Goal: Task Accomplishment & Management: Use online tool/utility

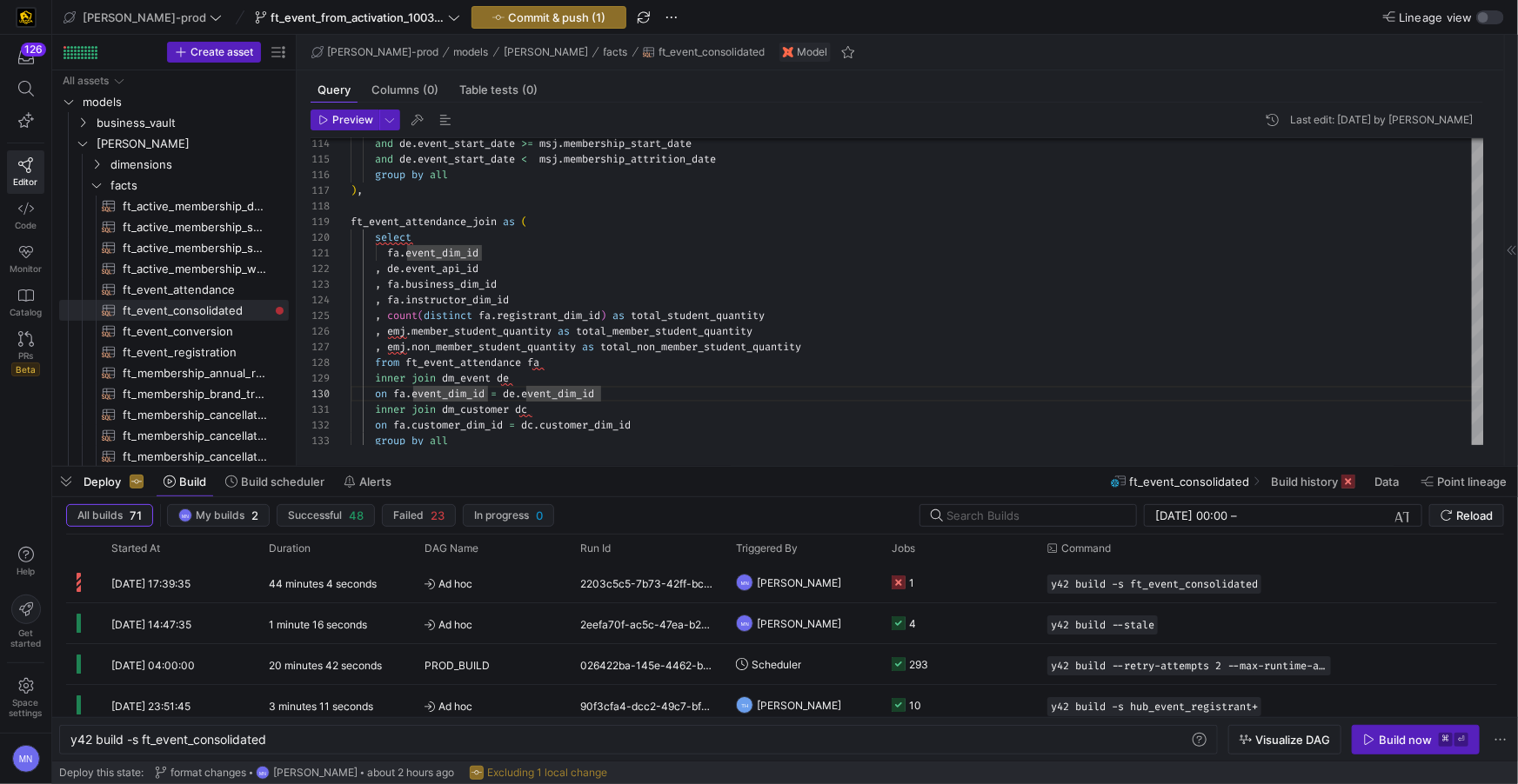
scroll to position [0, 196]
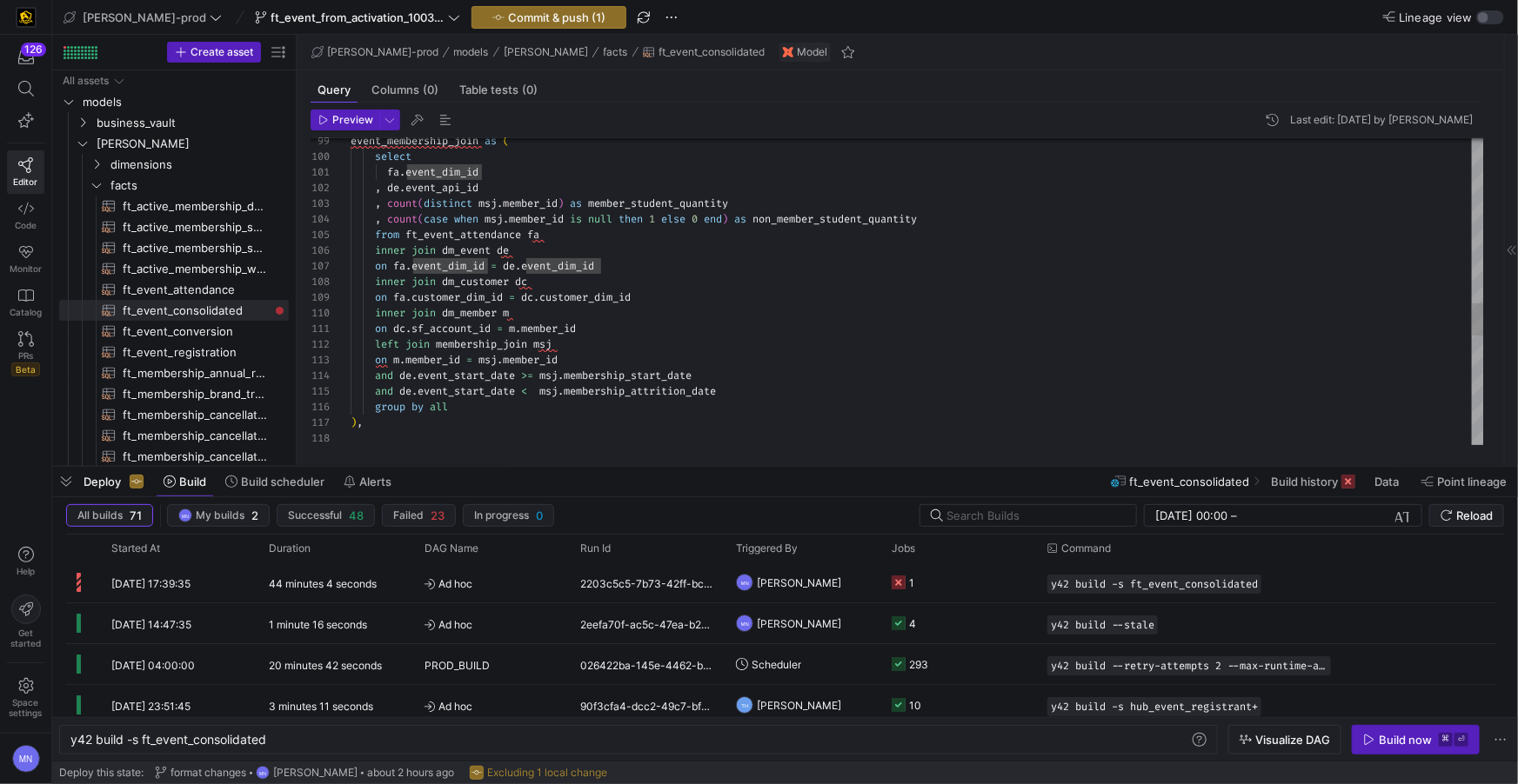
click at [558, 360] on span "member_id" at bounding box center [530, 359] width 55 height 14
click at [561, 360] on div ") , group by all and de . event_start_date < msj . membership_attrition_date an…" at bounding box center [918, 31] width 1134 height 2894
click at [641, 353] on div "on m . member_id = msj . member_id" at bounding box center [918, 359] width 1134 height 16
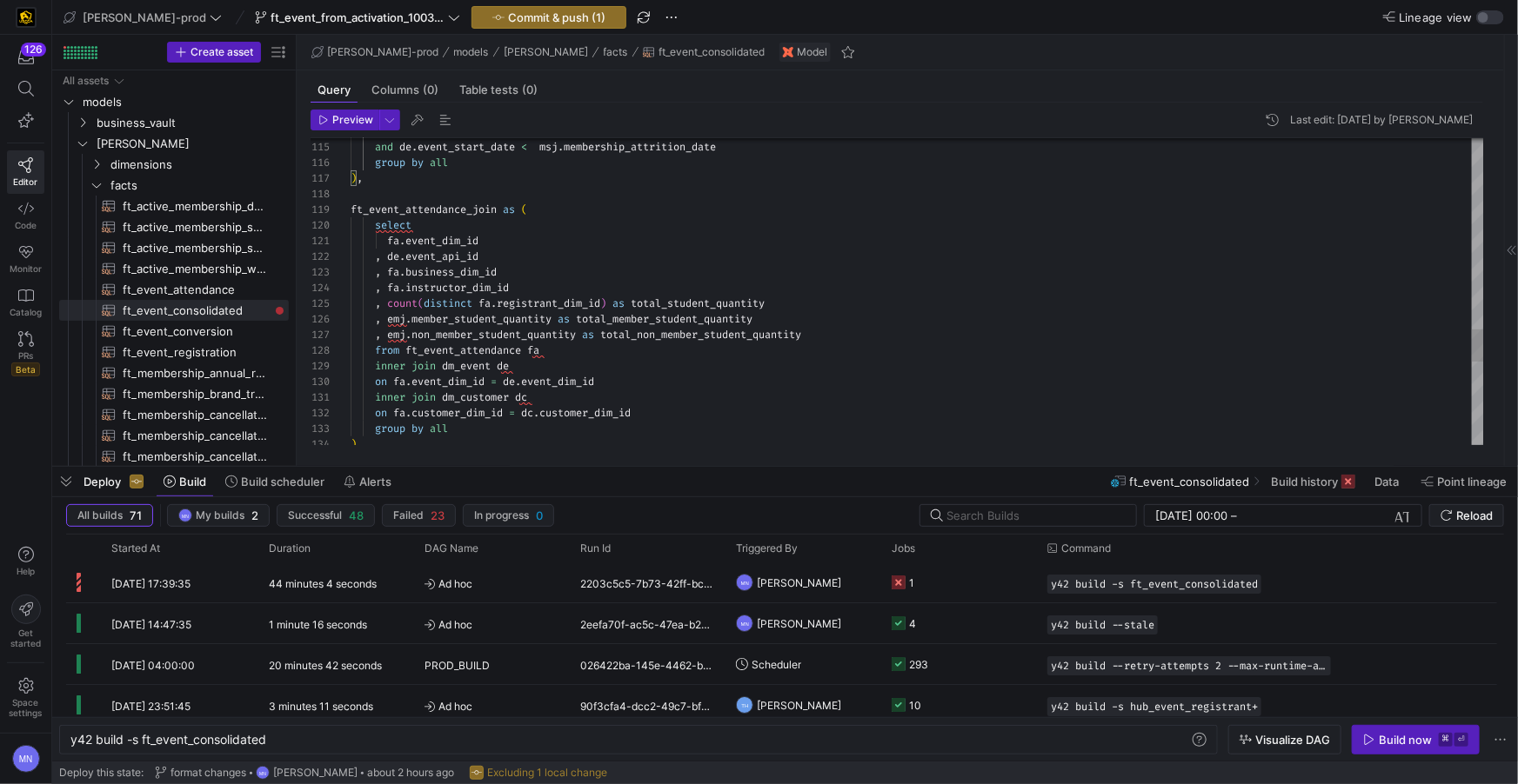
click at [674, 409] on div "on fa . customer_dim_id = dc . customer_dim_id" at bounding box center [918, 413] width 1134 height 16
click at [678, 409] on div "on fa . customer_dim_id = dc . customer_dim_id" at bounding box center [918, 414] width 1134 height 16
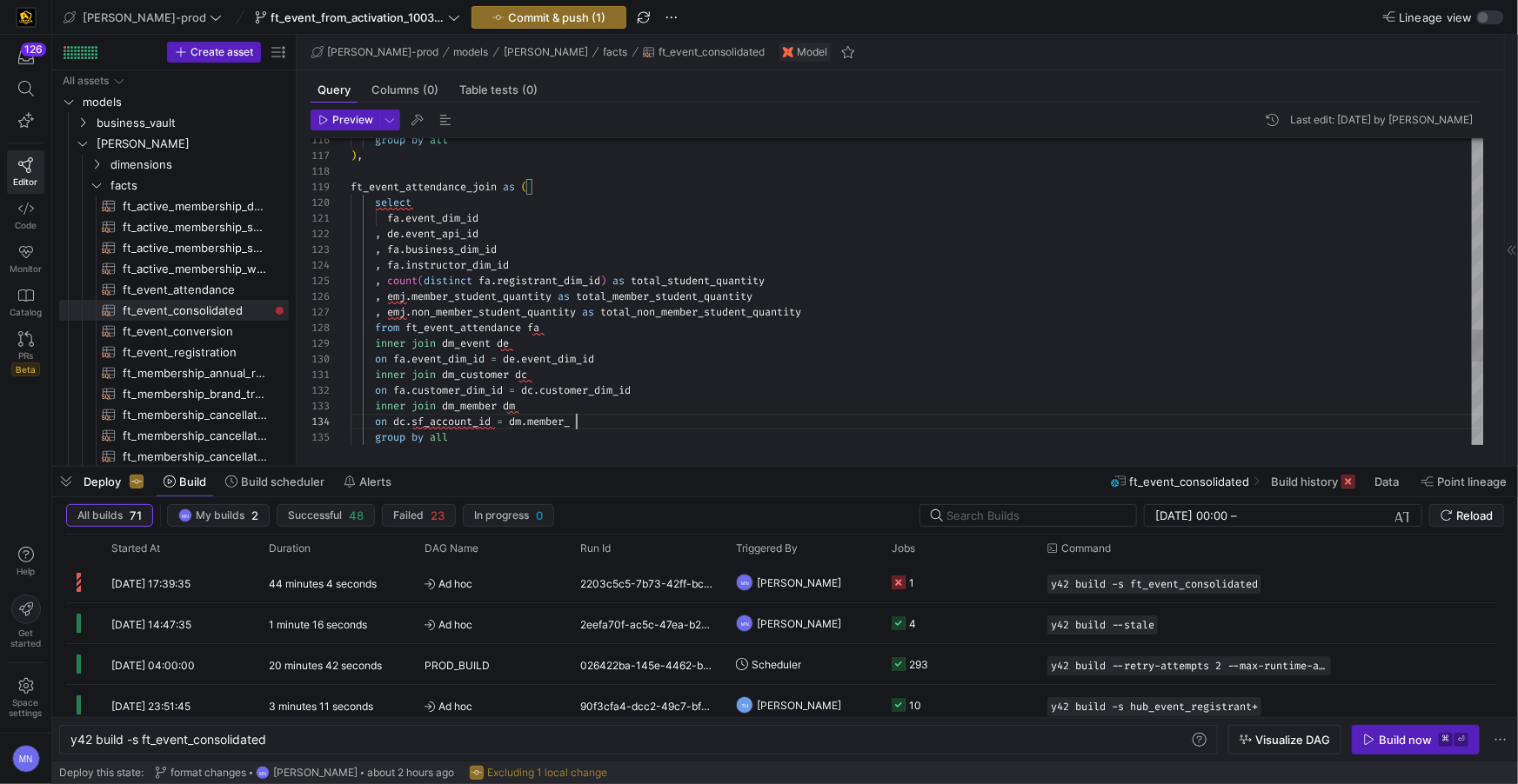
scroll to position [47, 238]
drag, startPoint x: 561, startPoint y: 297, endPoint x: 546, endPoint y: 376, distance: 80.4
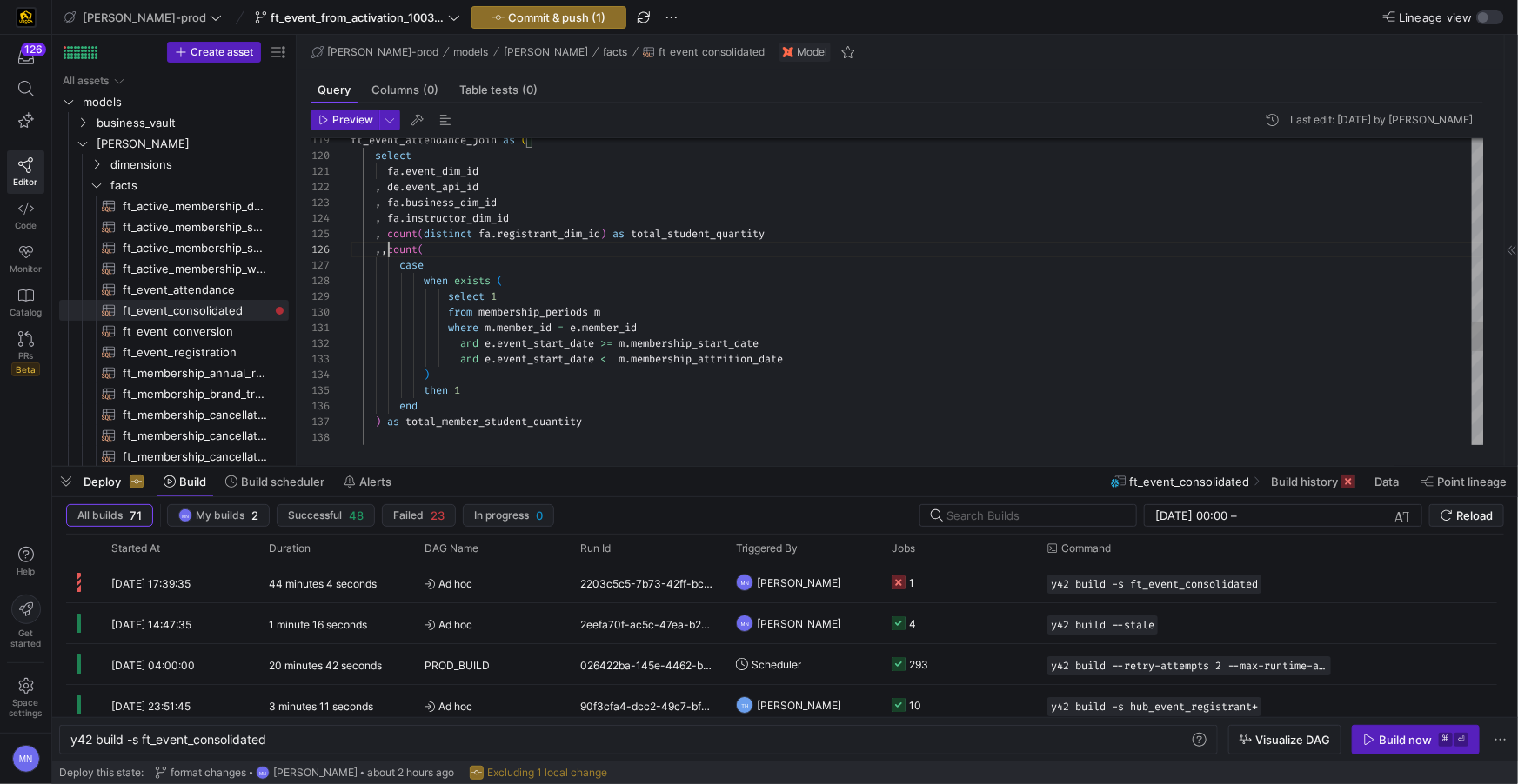
scroll to position [79, 37]
drag, startPoint x: 387, startPoint y: 253, endPoint x: 451, endPoint y: 363, distance: 127.3
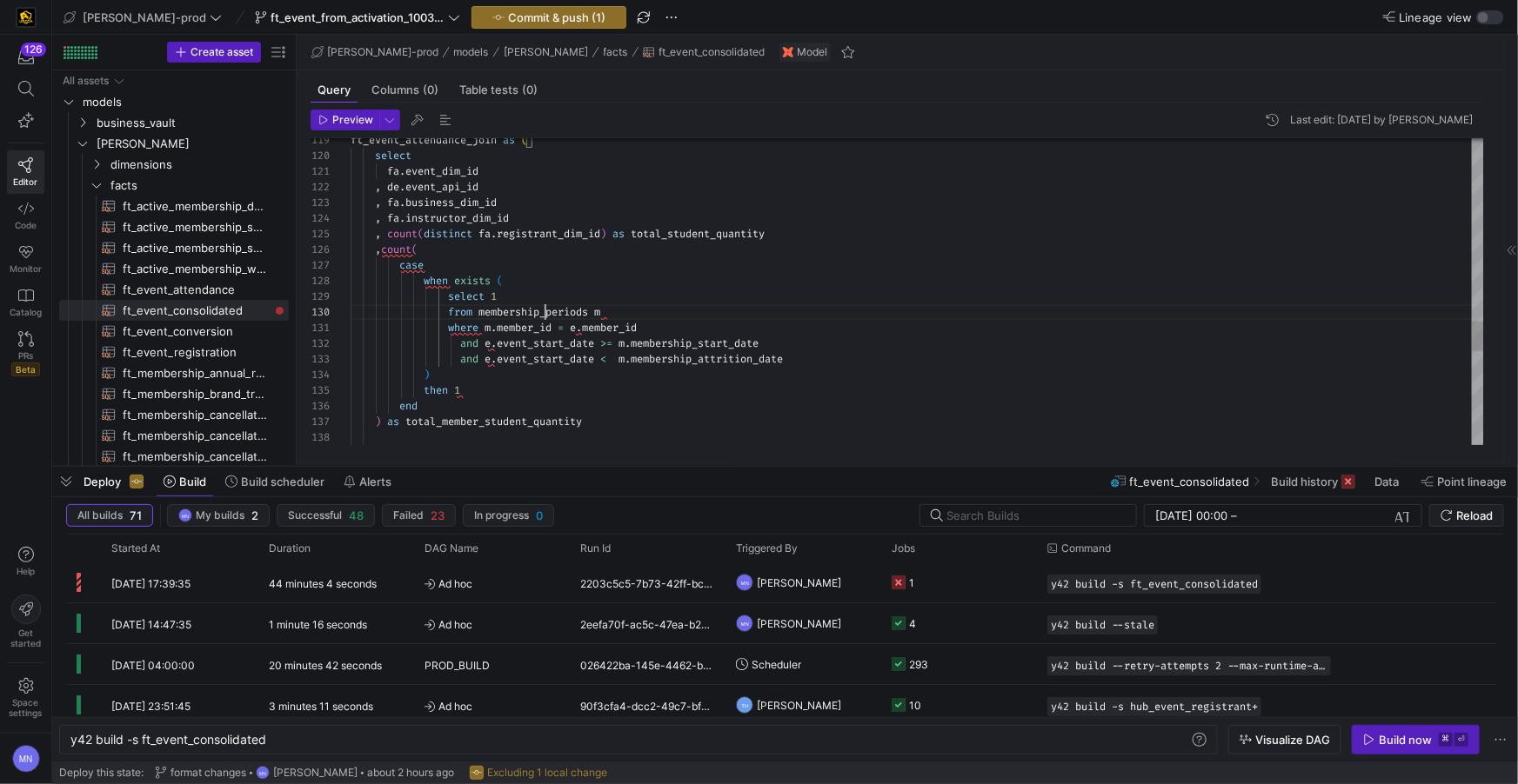
drag, startPoint x: 608, startPoint y: 314, endPoint x: 612, endPoint y: 324, distance: 10.8
click at [608, 313] on div "from membership_join m" at bounding box center [918, 312] width 1134 height 16
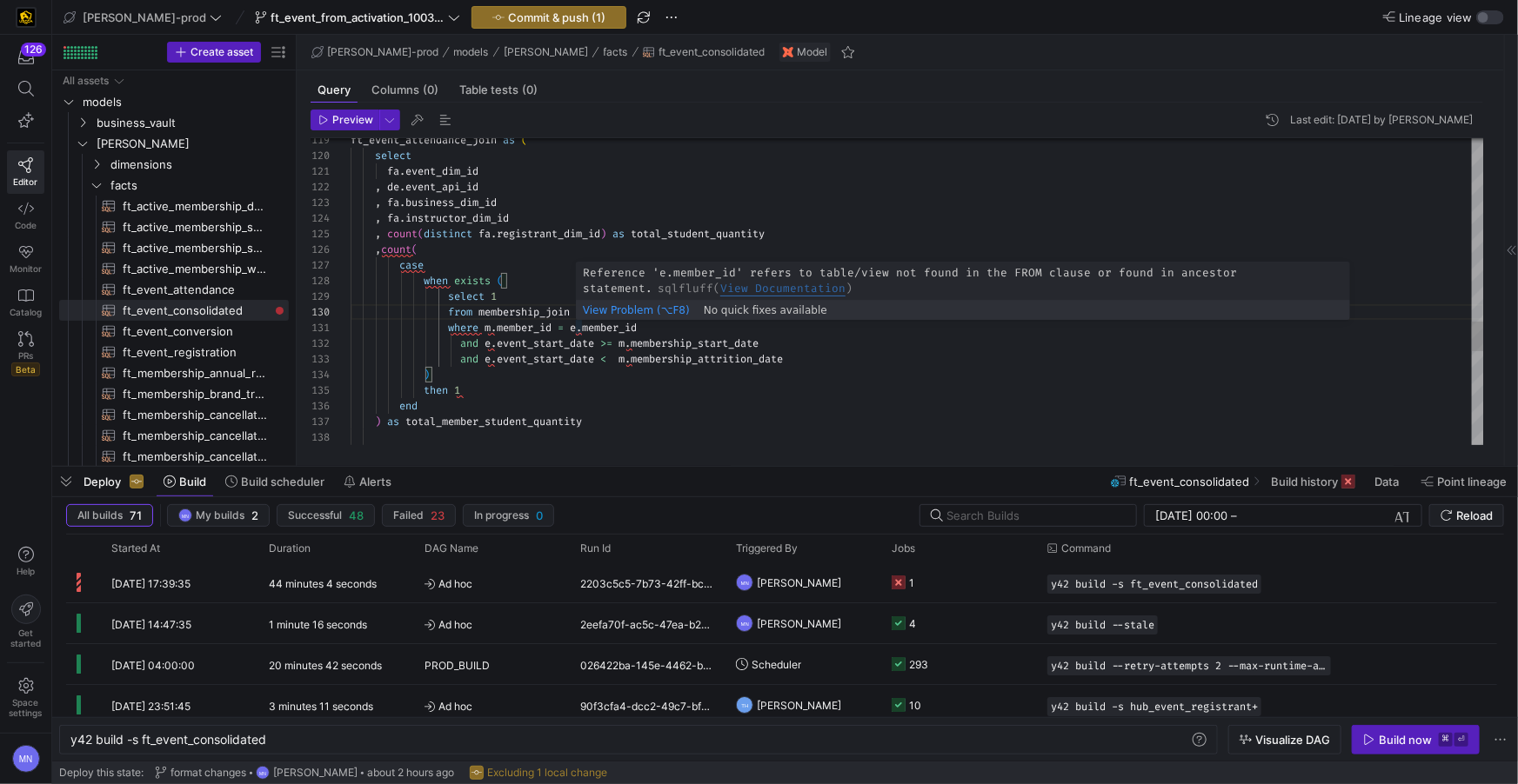
scroll to position [0, 231]
click at [583, 324] on span "." at bounding box center [579, 328] width 6 height 14
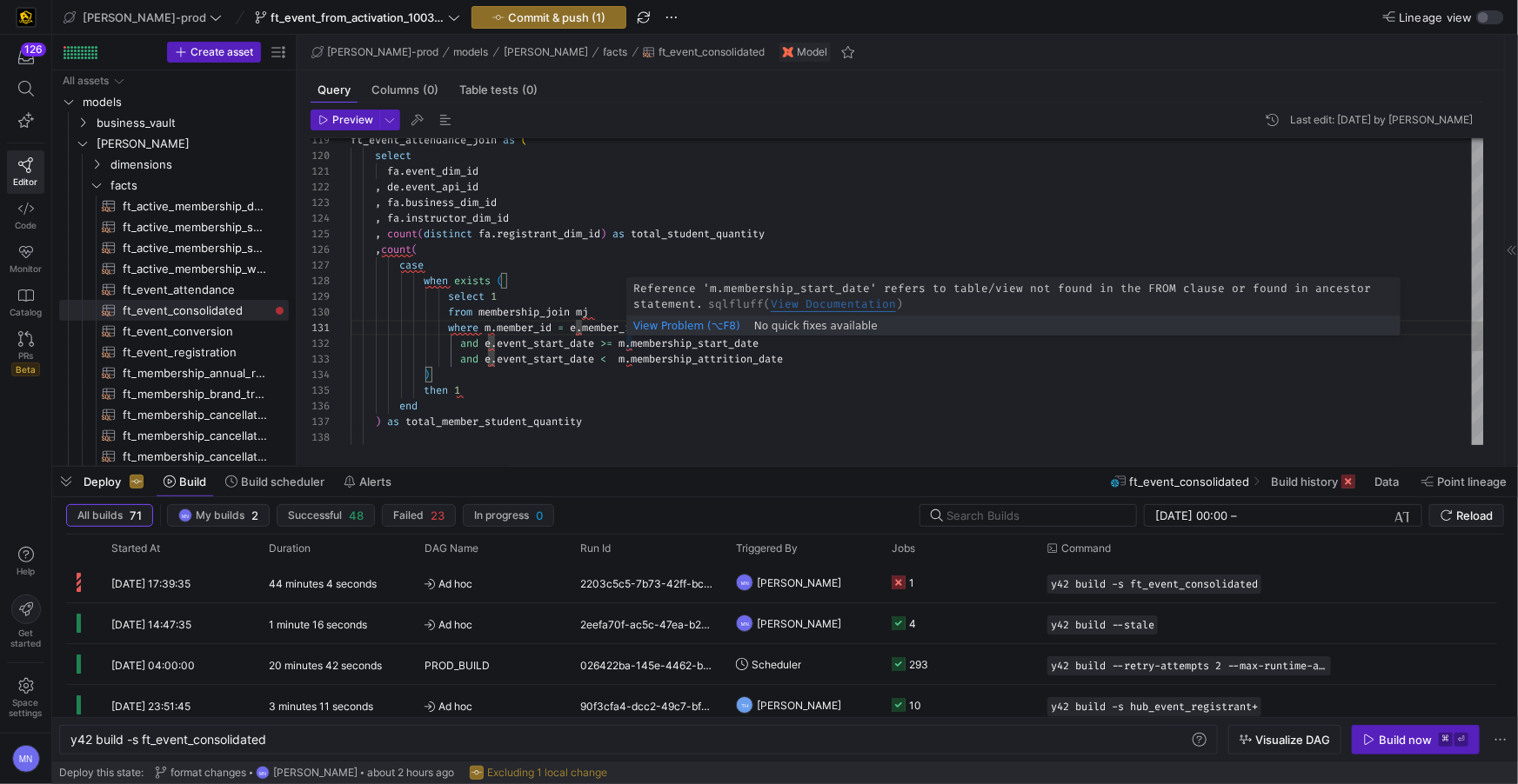
scroll to position [16, 282]
click at [631, 342] on span "." at bounding box center [628, 343] width 6 height 14
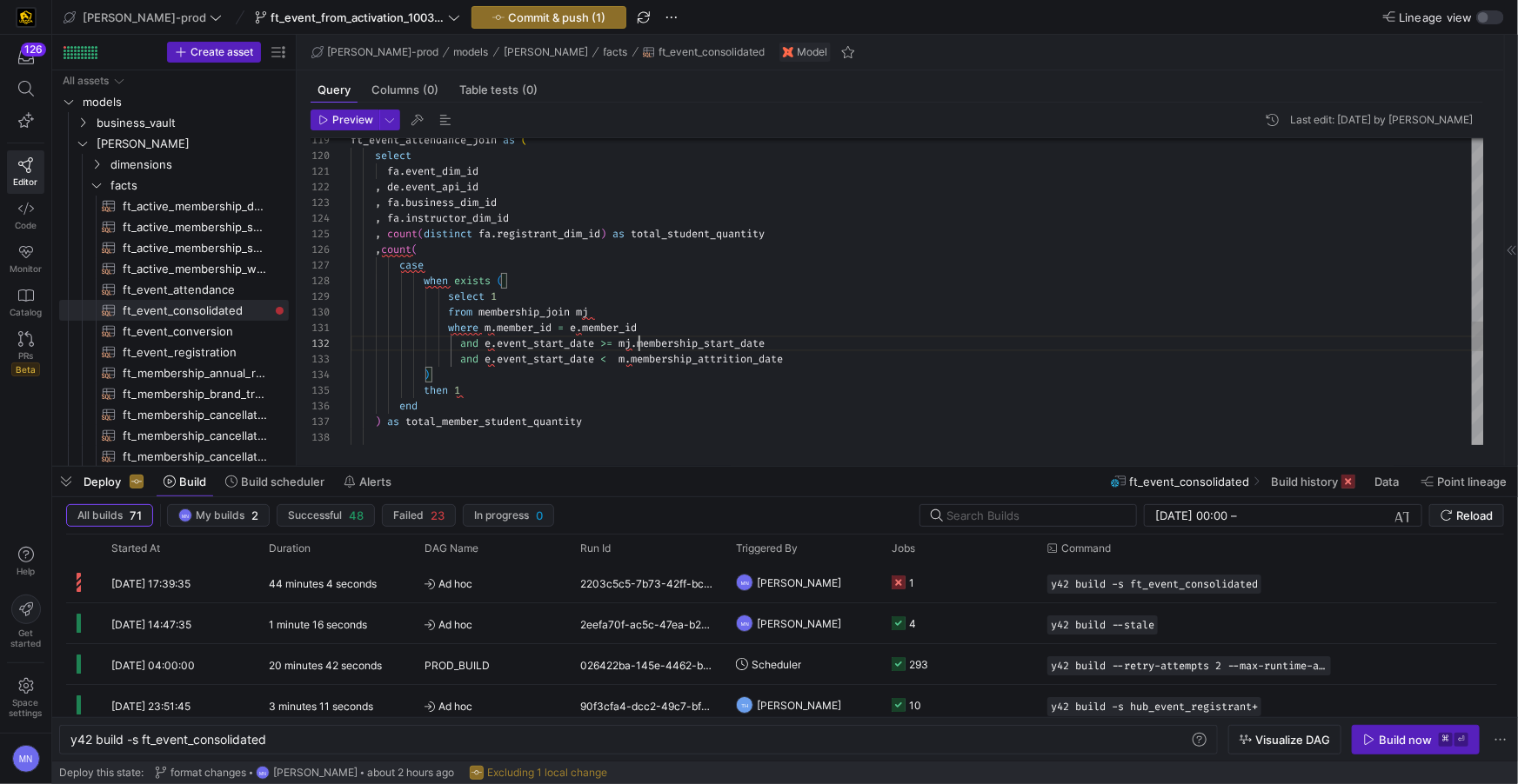
scroll to position [16, 287]
drag, startPoint x: 637, startPoint y: 359, endPoint x: 683, endPoint y: 409, distance: 67.9
click at [631, 359] on span "." at bounding box center [628, 358] width 6 height 14
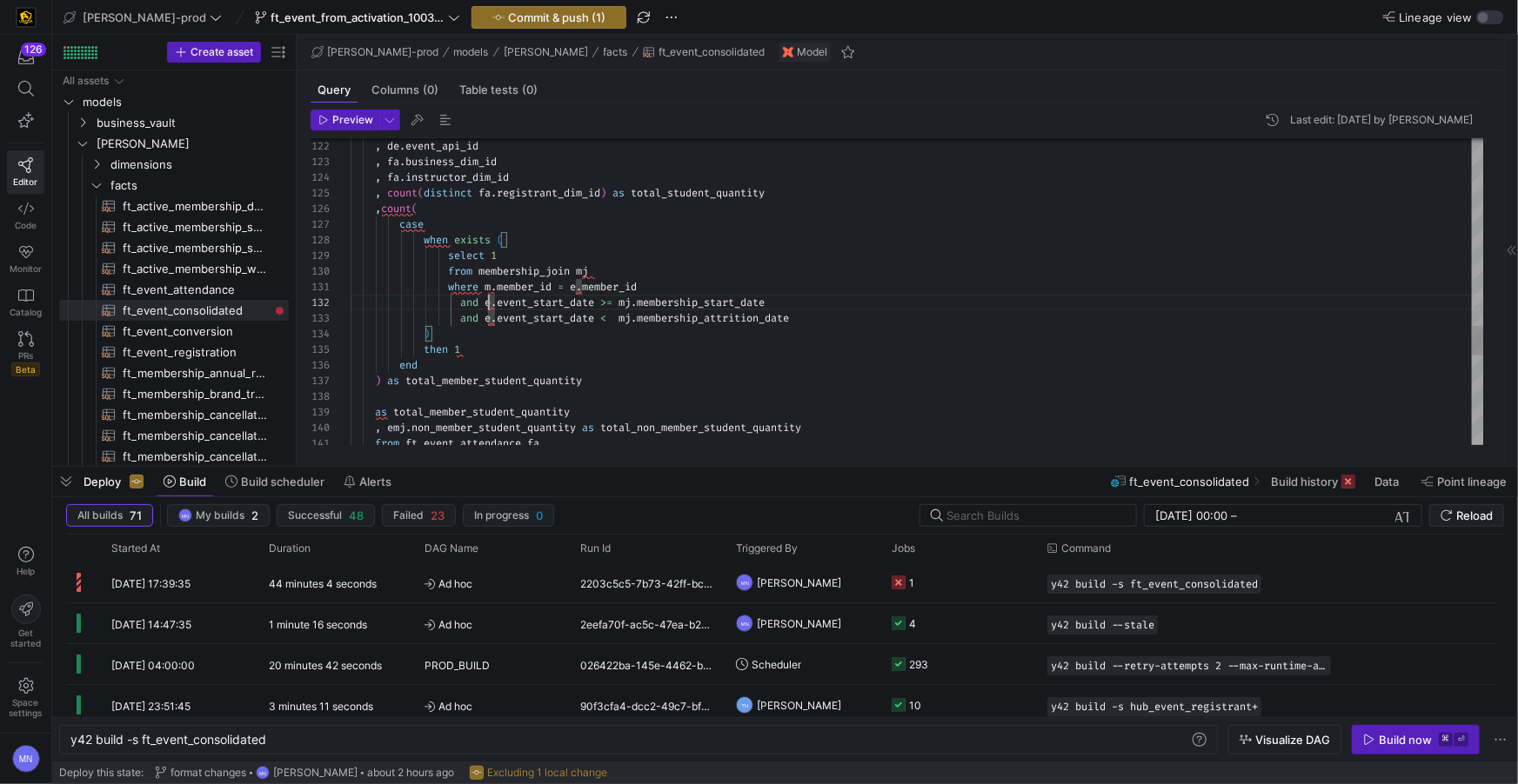
scroll to position [16, 144]
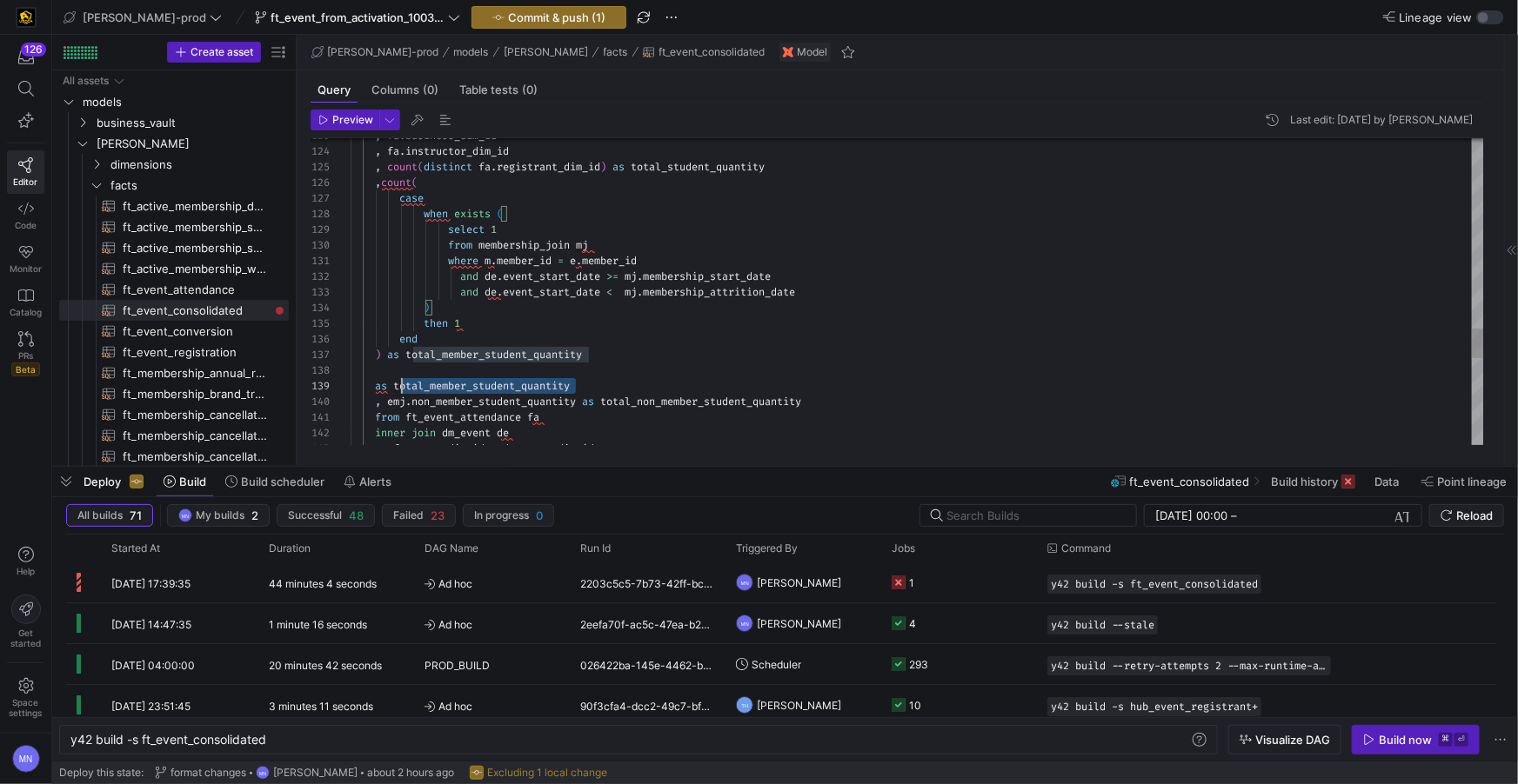
scroll to position [125, 0]
drag, startPoint x: 553, startPoint y: 385, endPoint x: 214, endPoint y: 391, distance: 339.1
click at [214, 391] on as-split "Create asset Drag here to set row groups Drag here to set column labels Group 1…" at bounding box center [784, 251] width 1466 height 431
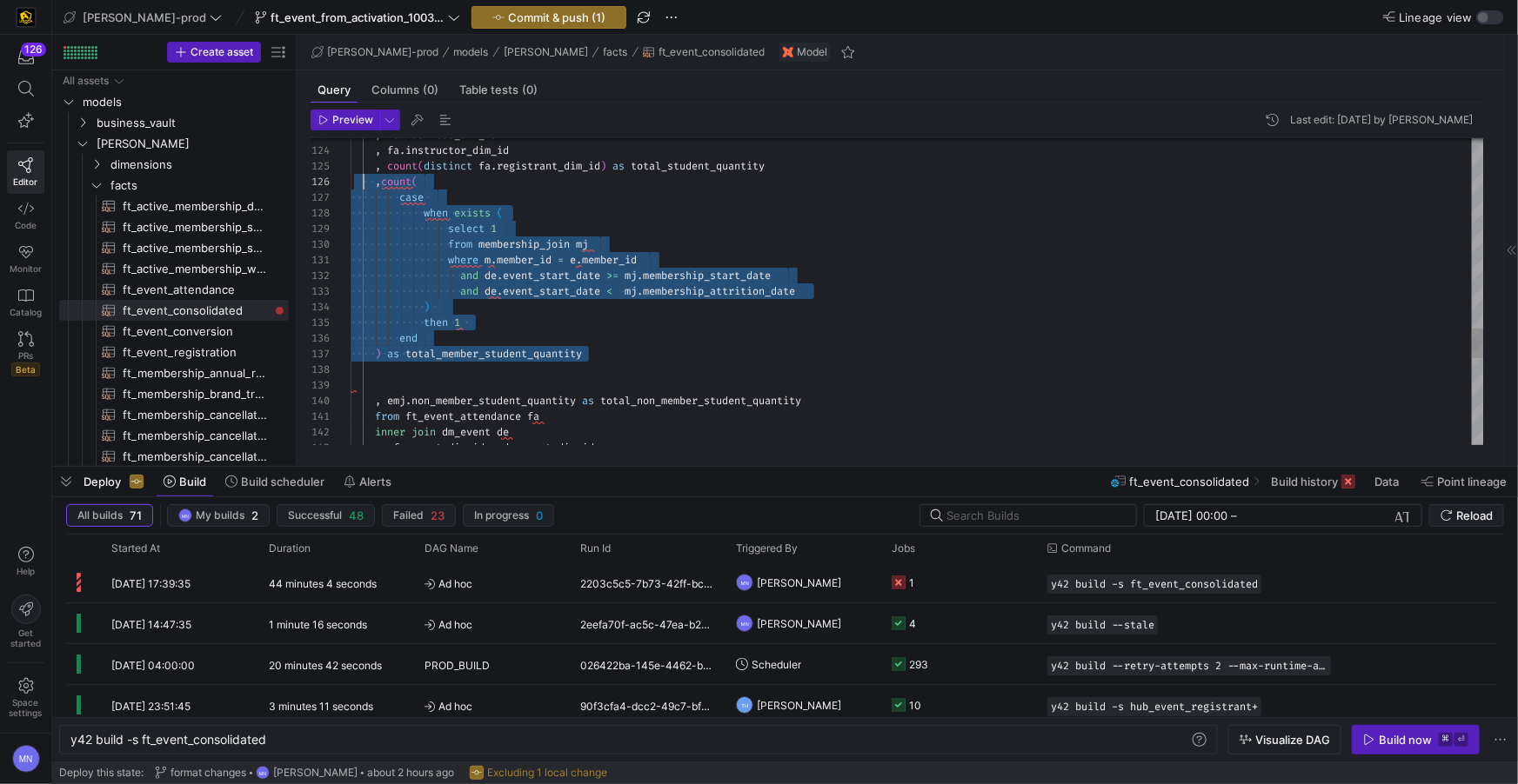
scroll to position [79, 0]
drag, startPoint x: 581, startPoint y: 342, endPoint x: 350, endPoint y: 205, distance: 268.6
click at [330, 184] on div "128 129 130 131 132 133 134 135 136 137 138 139 140 141 127 126 125 124 123 142…" at bounding box center [897, 292] width 1173 height 307
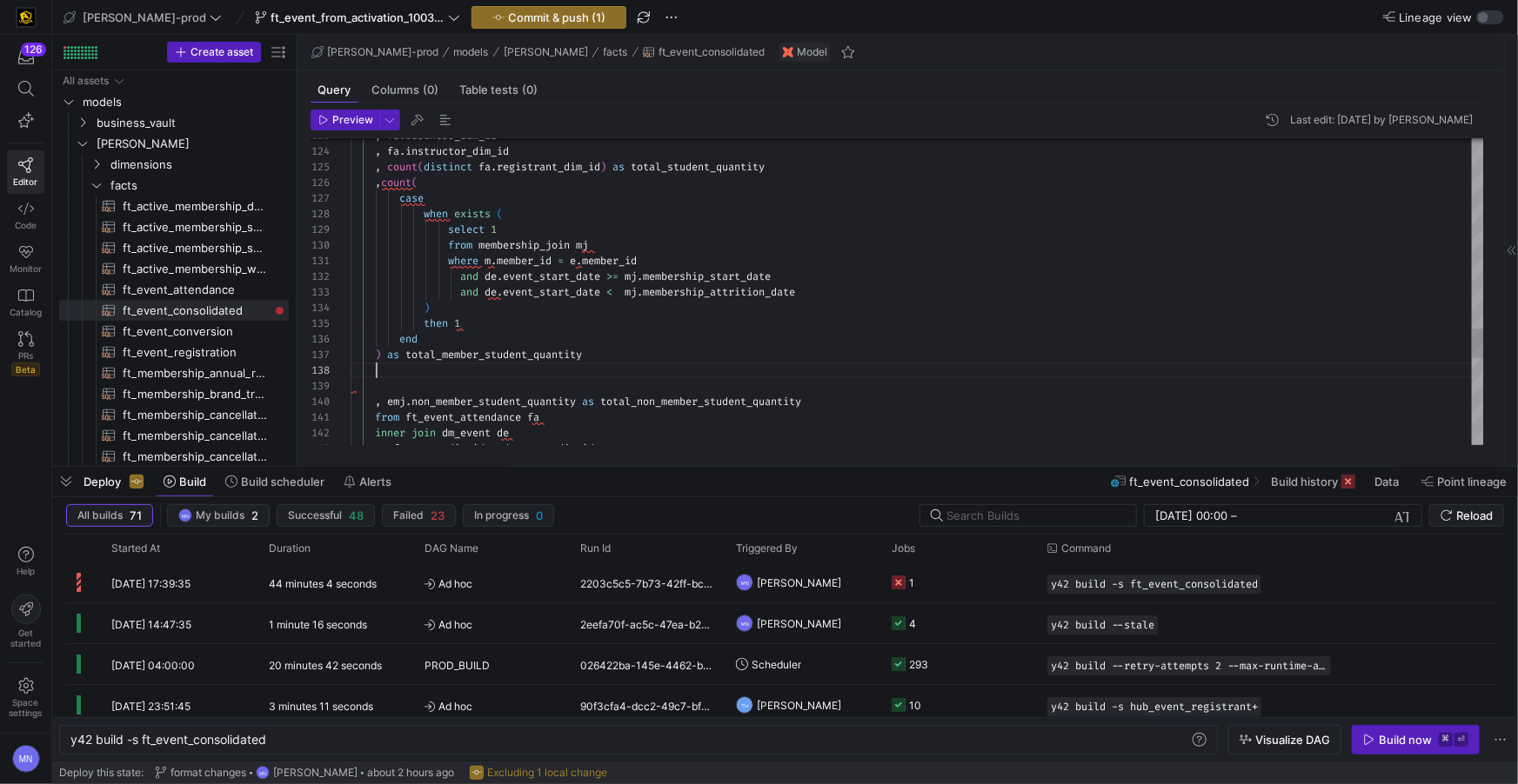
drag, startPoint x: 661, startPoint y: 375, endPoint x: 711, endPoint y: 364, distance: 51.2
click at [663, 374] on div at bounding box center [918, 370] width 1134 height 16
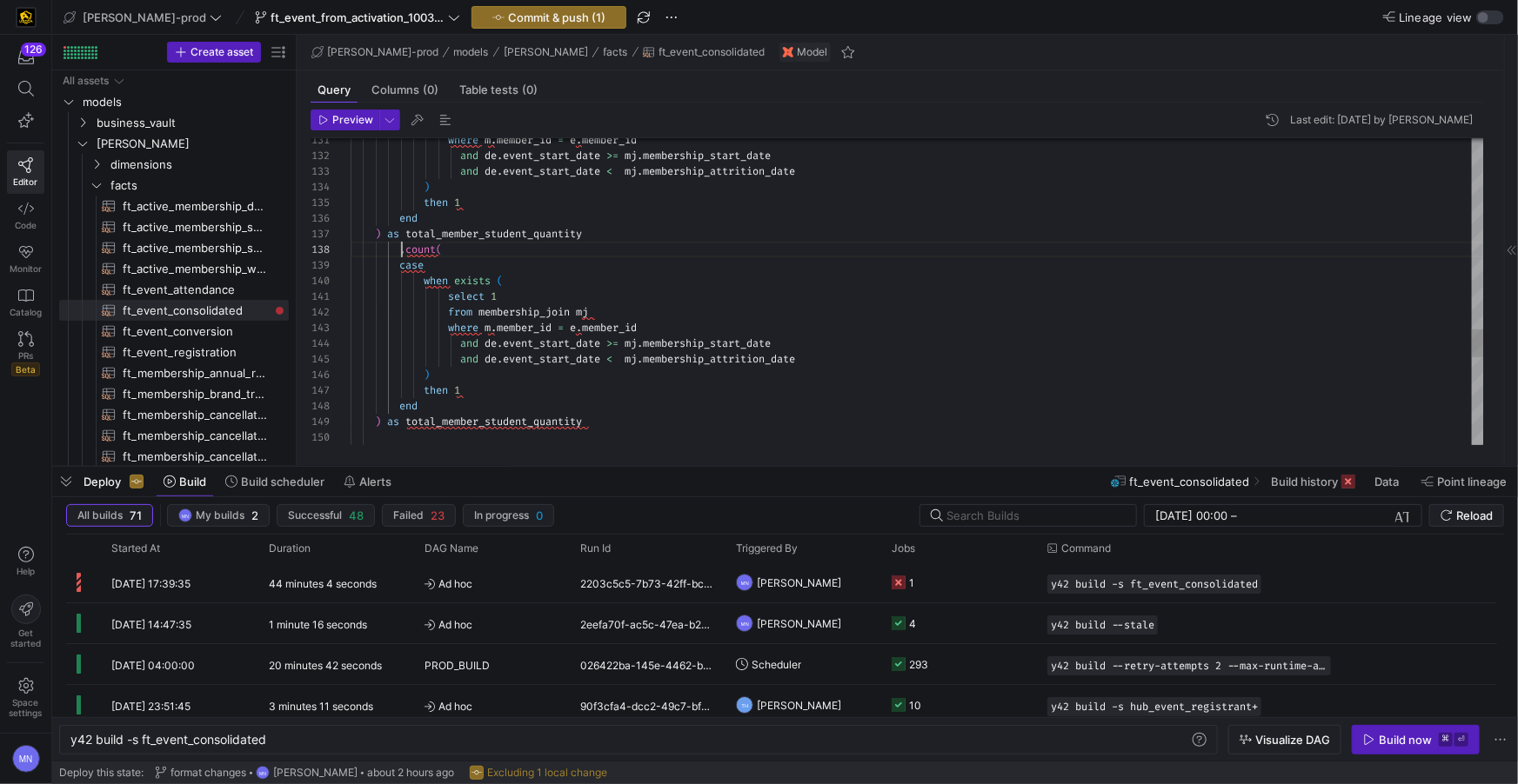
scroll to position [108, 50]
drag, startPoint x: 398, startPoint y: 248, endPoint x: 395, endPoint y: 260, distance: 12.4
click at [397, 249] on span at bounding box center [375, 249] width 49 height 14
drag, startPoint x: 460, startPoint y: 280, endPoint x: 447, endPoint y: 300, distance: 23.9
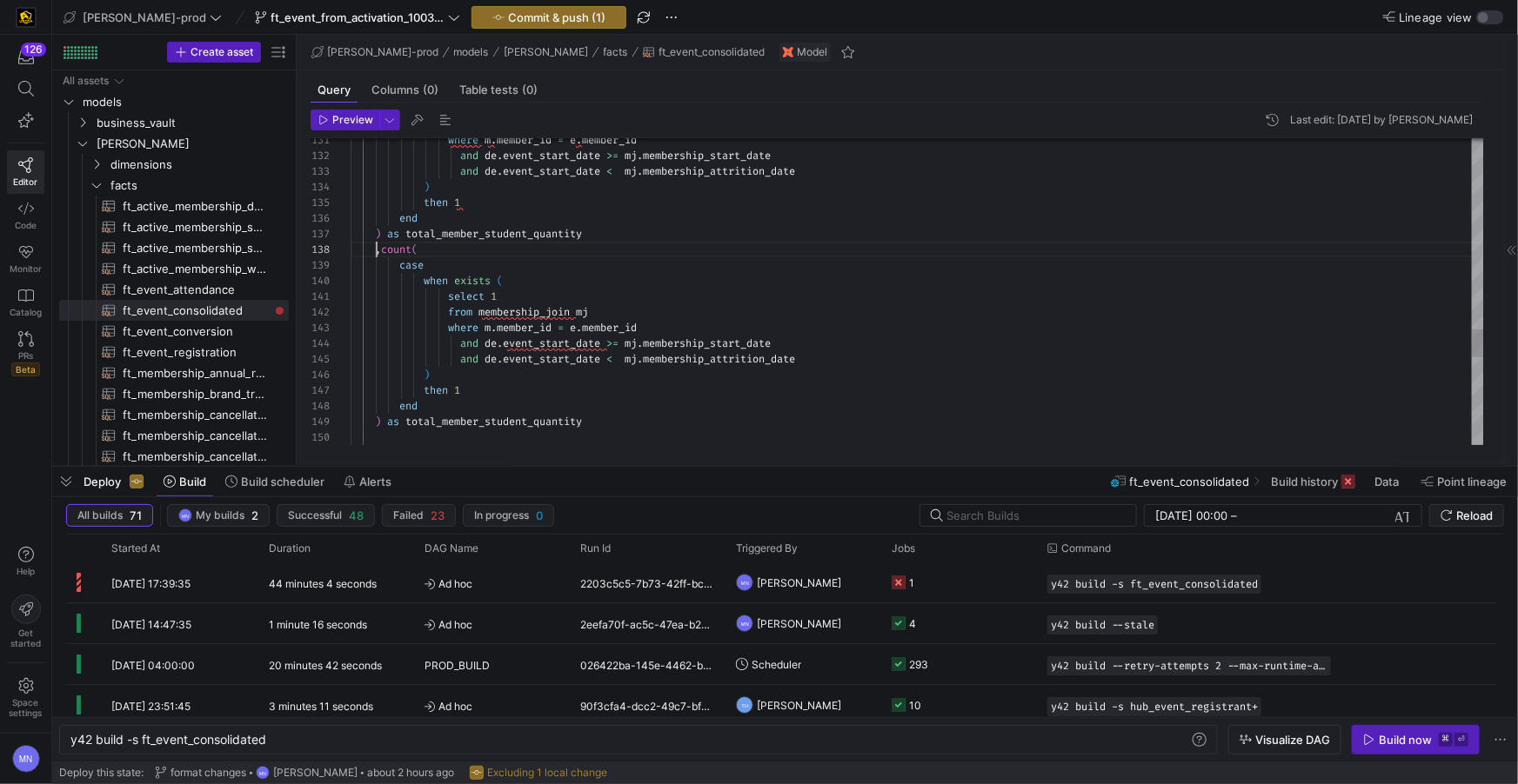
click at [460, 280] on span "exists" at bounding box center [471, 280] width 36 height 14
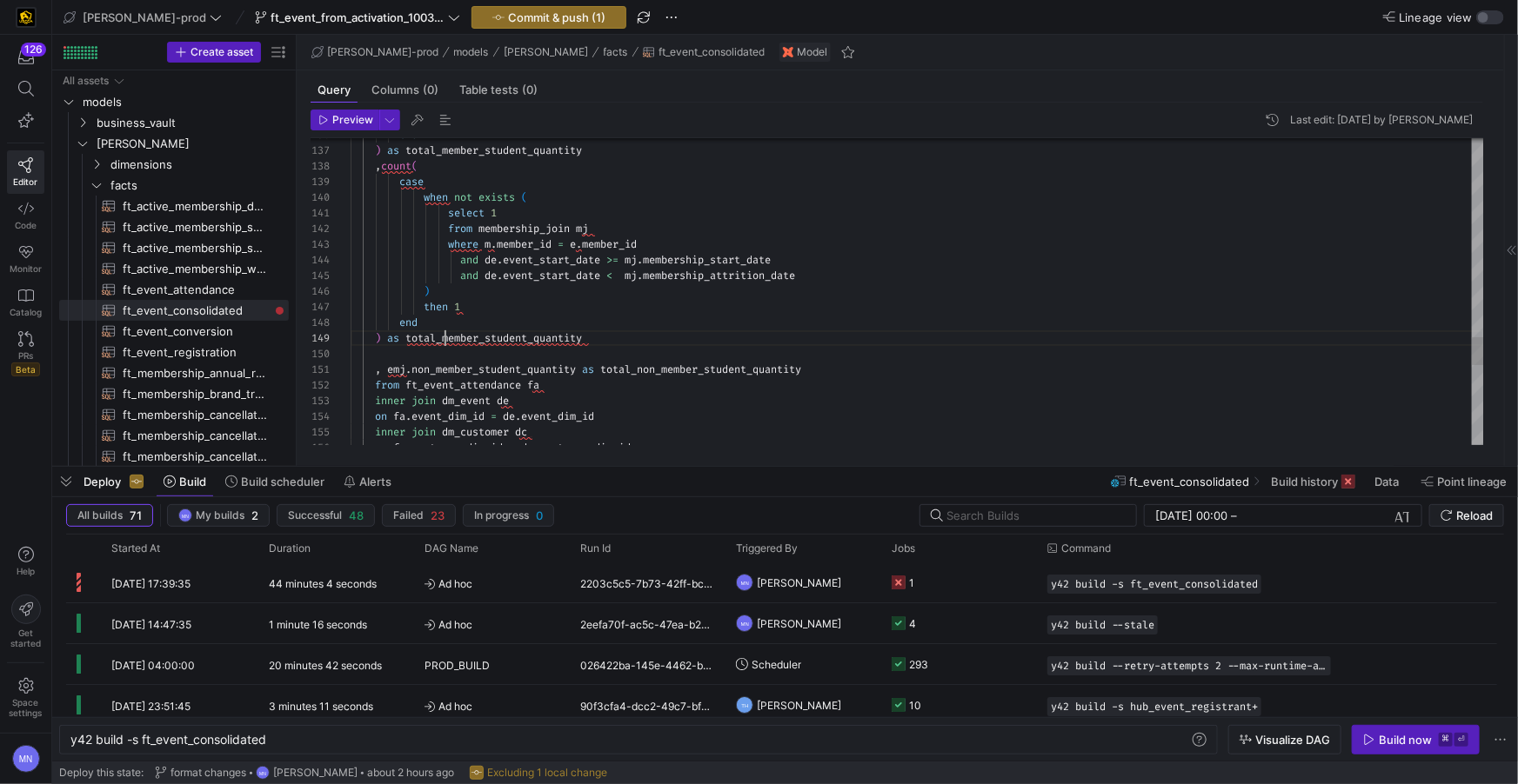
scroll to position [125, 94]
drag, startPoint x: 445, startPoint y: 341, endPoint x: 476, endPoint y: 409, distance: 74.7
drag, startPoint x: 546, startPoint y: 360, endPoint x: 560, endPoint y: 358, distance: 14.1
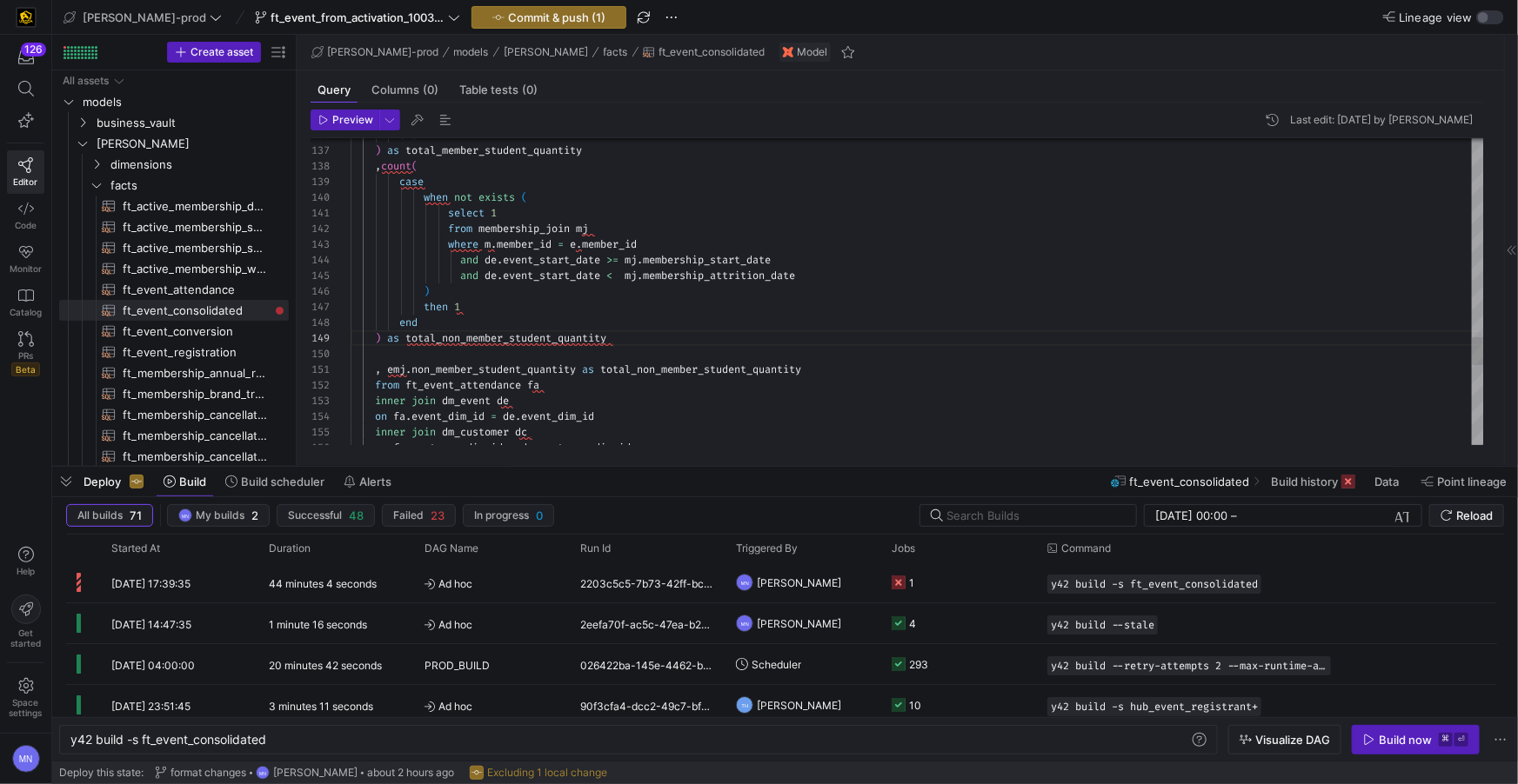
click at [546, 360] on div at bounding box center [918, 354] width 1134 height 16
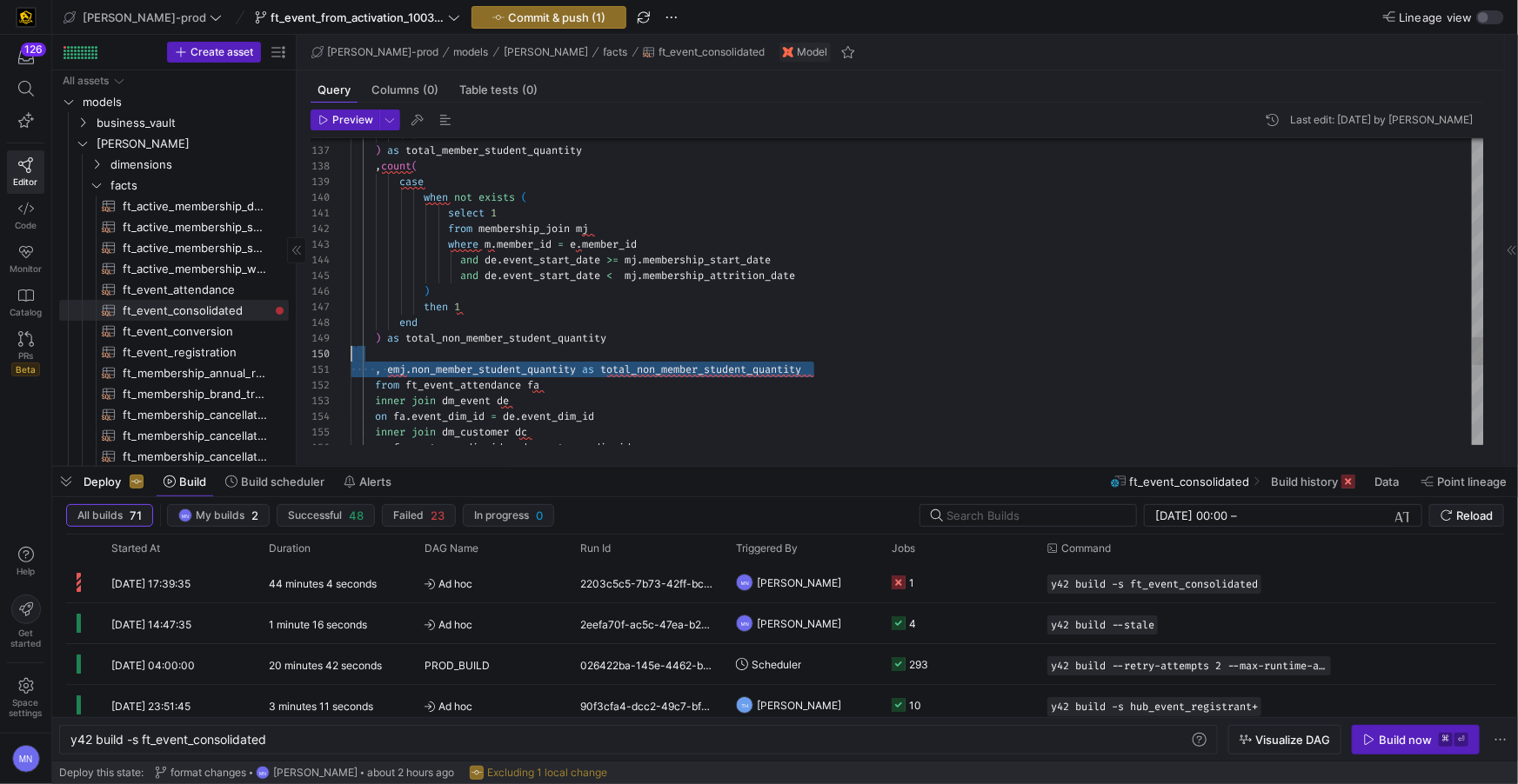
drag, startPoint x: 852, startPoint y: 370, endPoint x: 261, endPoint y: 351, distance: 591.3
click at [261, 351] on as-split "Create asset Drag here to set row groups Drag here to set column labels Group 1…" at bounding box center [784, 251] width 1466 height 431
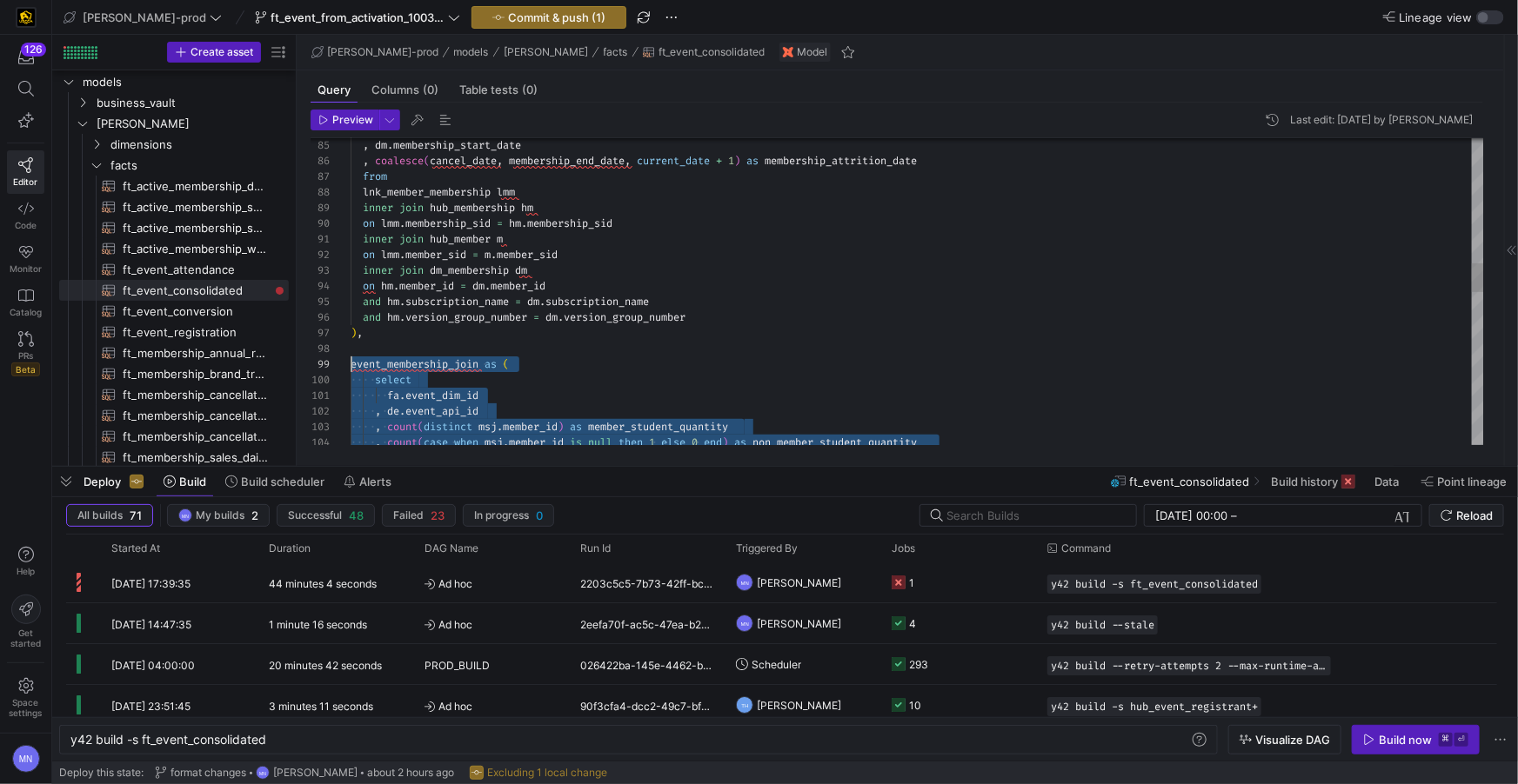
scroll to position [125, 0]
drag, startPoint x: 408, startPoint y: 370, endPoint x: 499, endPoint y: 361, distance: 91.4
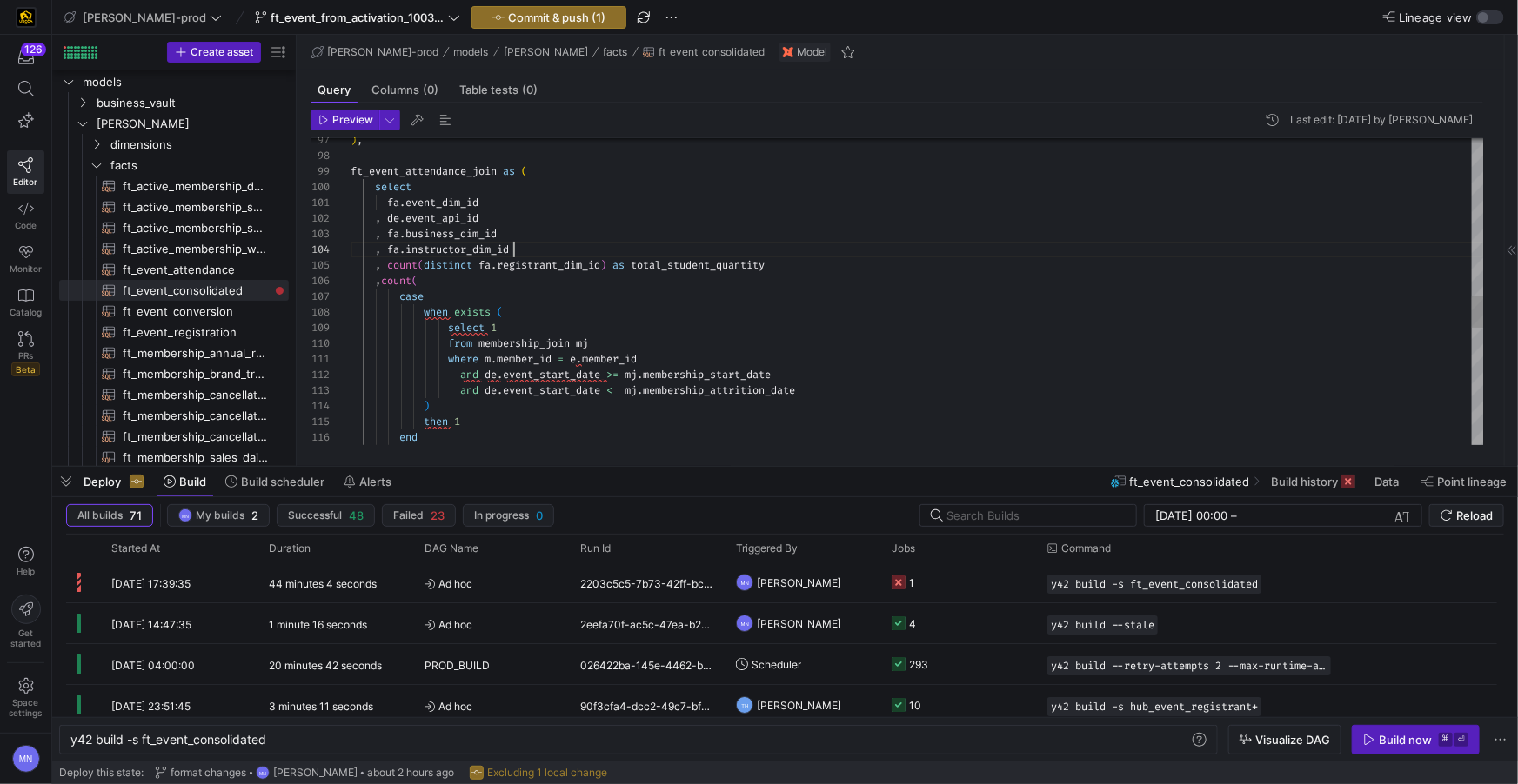
scroll to position [47, 162]
drag, startPoint x: 532, startPoint y: 245, endPoint x: 608, endPoint y: 245, distance: 76.0
click at [533, 244] on div ", fa . instructor_dim_id" at bounding box center [918, 249] width 1134 height 16
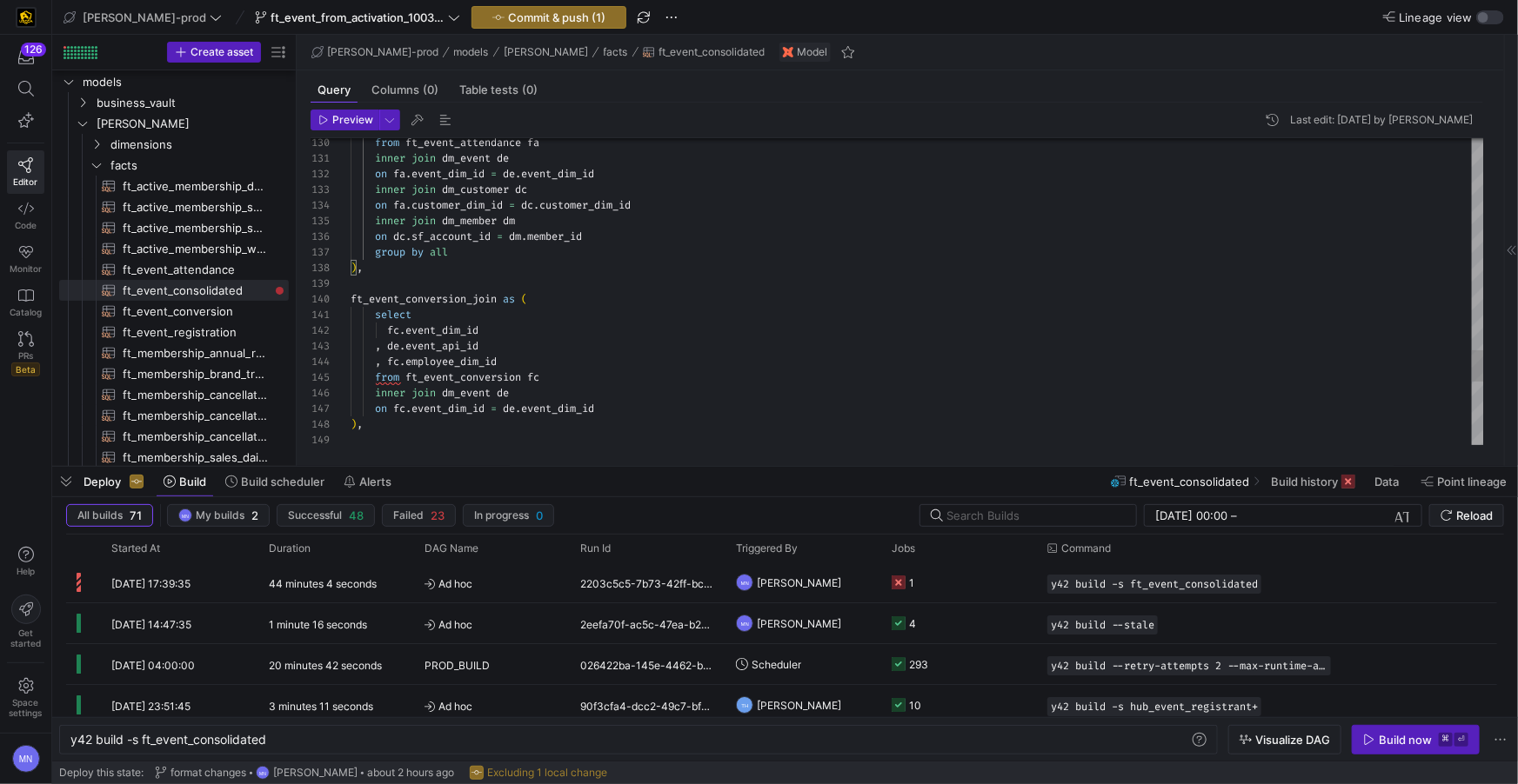
click at [461, 364] on span "employee_dim_id" at bounding box center [451, 361] width 92 height 14
drag, startPoint x: 460, startPoint y: 364, endPoint x: 521, endPoint y: 365, distance: 61.0
click at [461, 363] on span "employee_dim_id" at bounding box center [451, 361] width 92 height 14
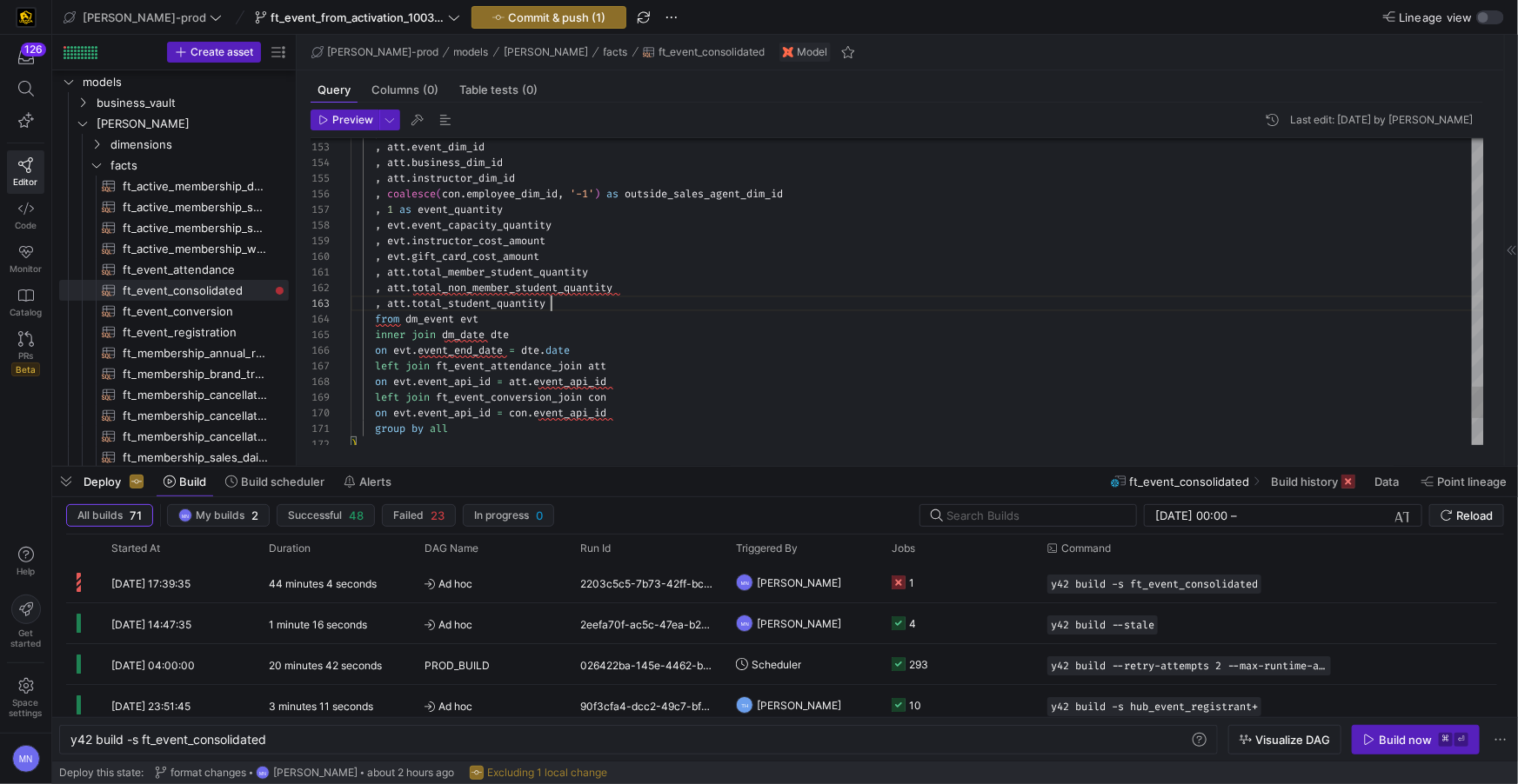
scroll to position [31, 200]
click at [707, 296] on div ", att . total_student_quantity" at bounding box center [918, 303] width 1134 height 16
click at [642, 271] on div ", att . total_member_student_quantity" at bounding box center [918, 272] width 1134 height 16
click at [662, 289] on div ", att . total_non_member_student_quantity" at bounding box center [918, 288] width 1134 height 16
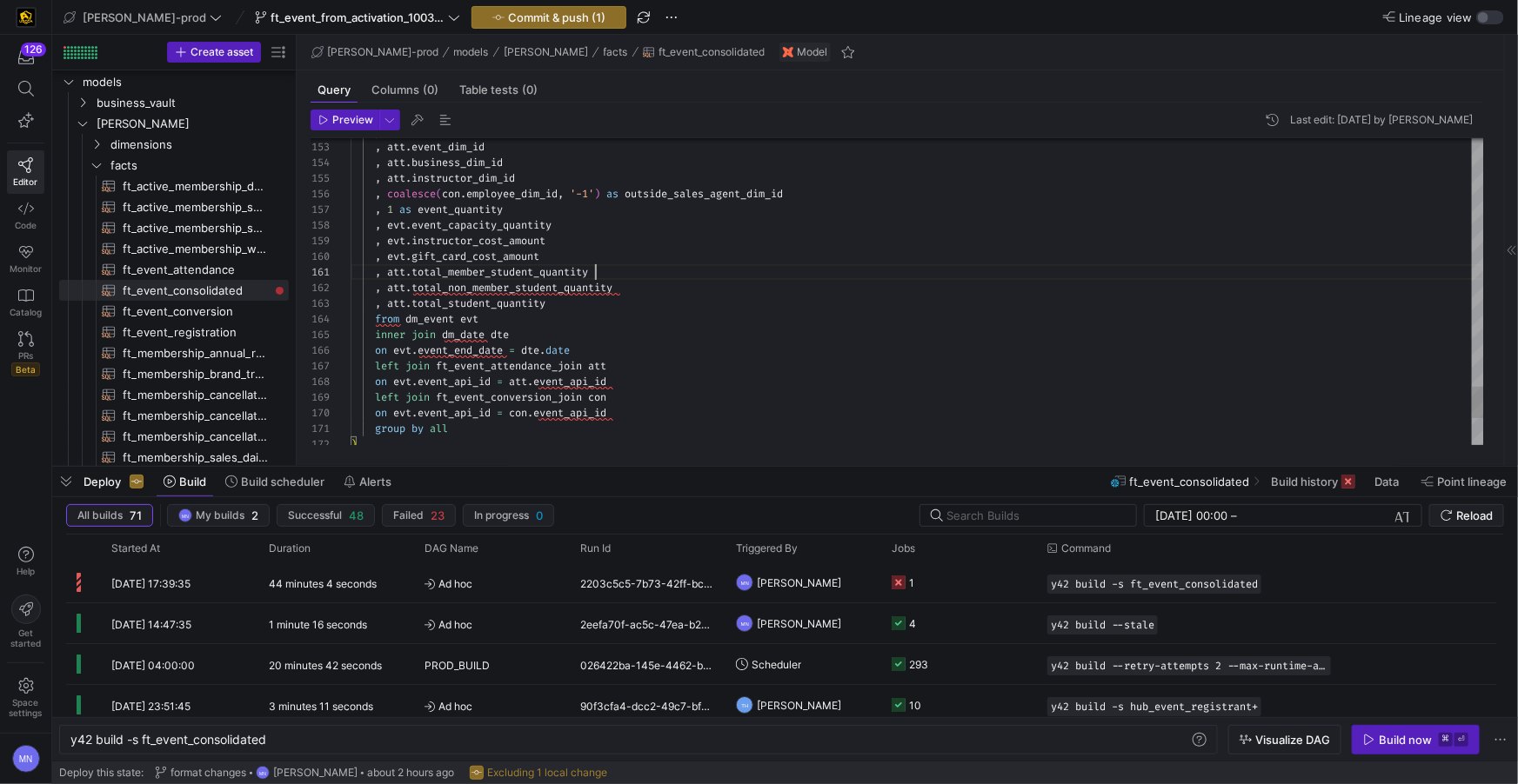
scroll to position [16, 268]
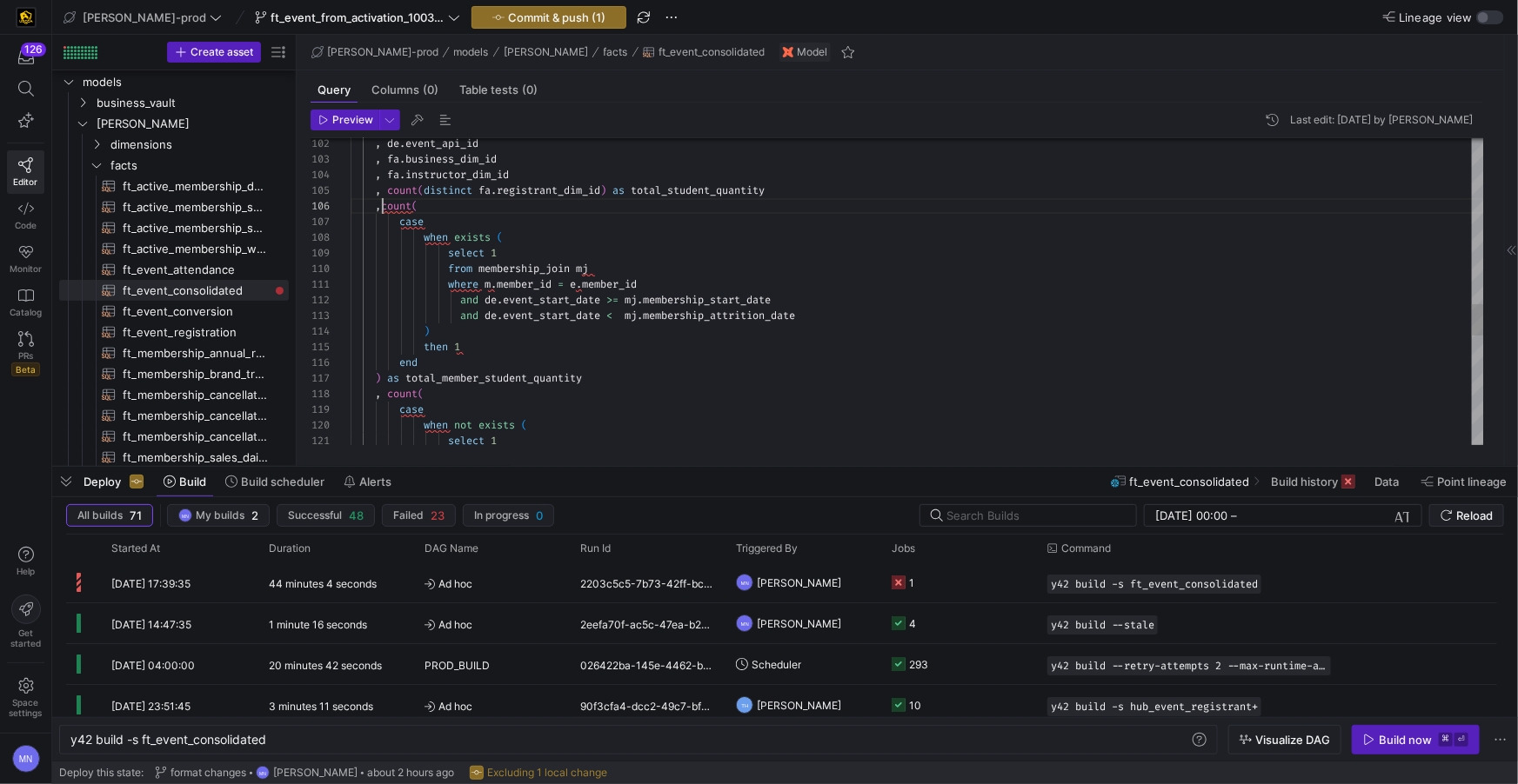
scroll to position [79, 31]
drag, startPoint x: 380, startPoint y: 208, endPoint x: 445, endPoint y: 223, distance: 66.7
click at [380, 209] on span "," at bounding box center [378, 205] width 6 height 14
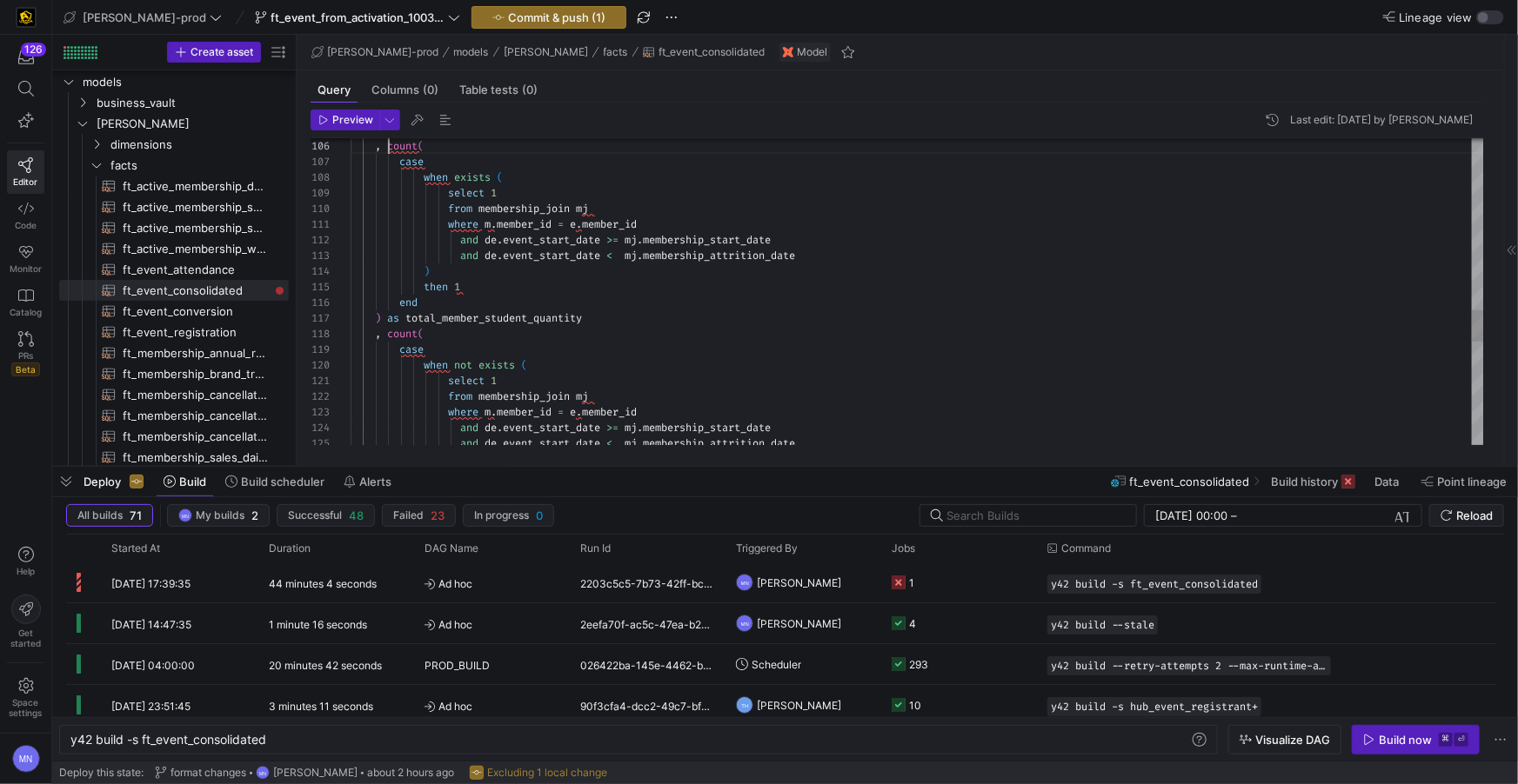
scroll to position [0, 231]
drag, startPoint x: 583, startPoint y: 222, endPoint x: 576, endPoint y: 292, distance: 70.3
drag, startPoint x: 579, startPoint y: 415, endPoint x: 659, endPoint y: 411, distance: 80.1
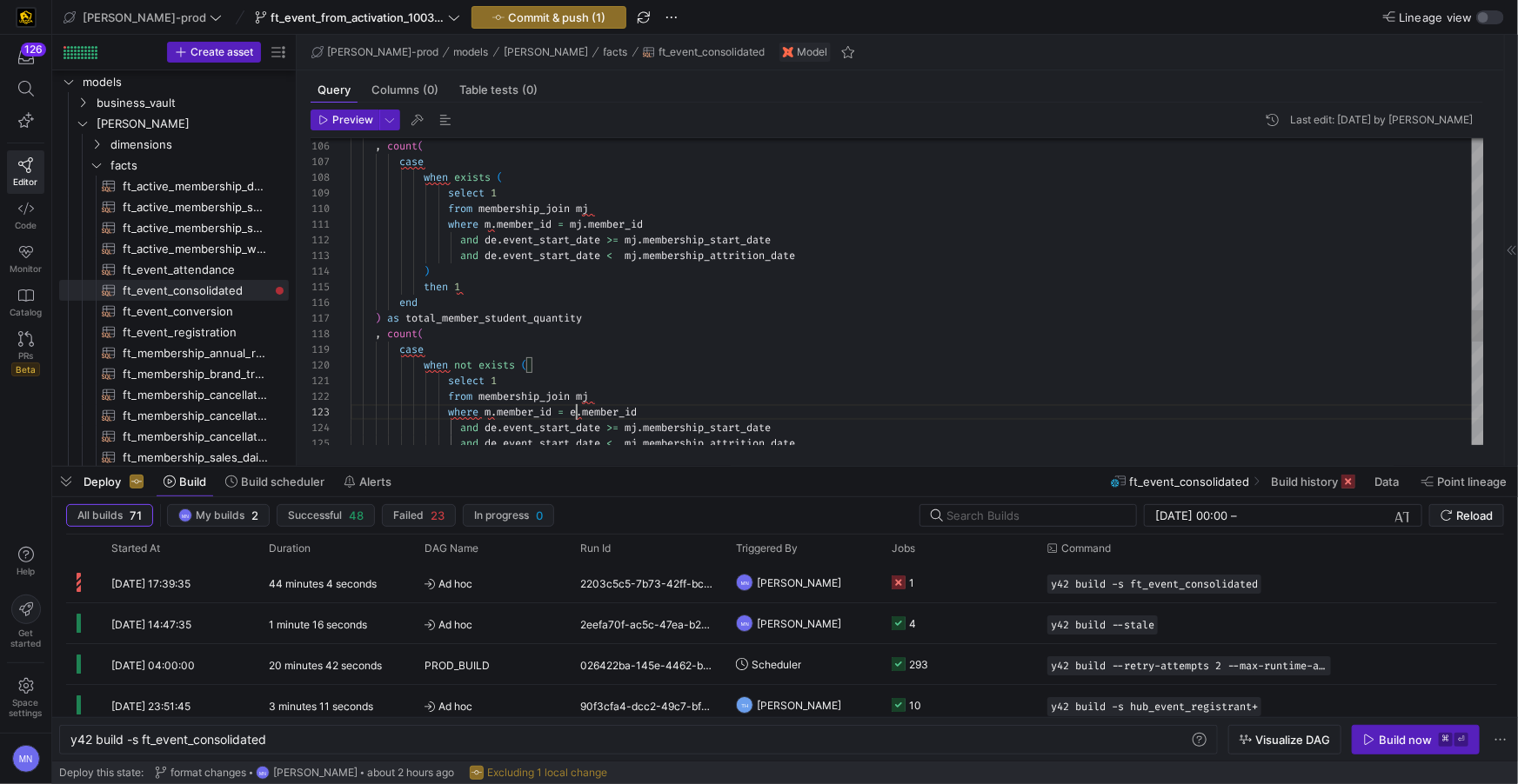
click at [576, 414] on span "e" at bounding box center [572, 412] width 6 height 14
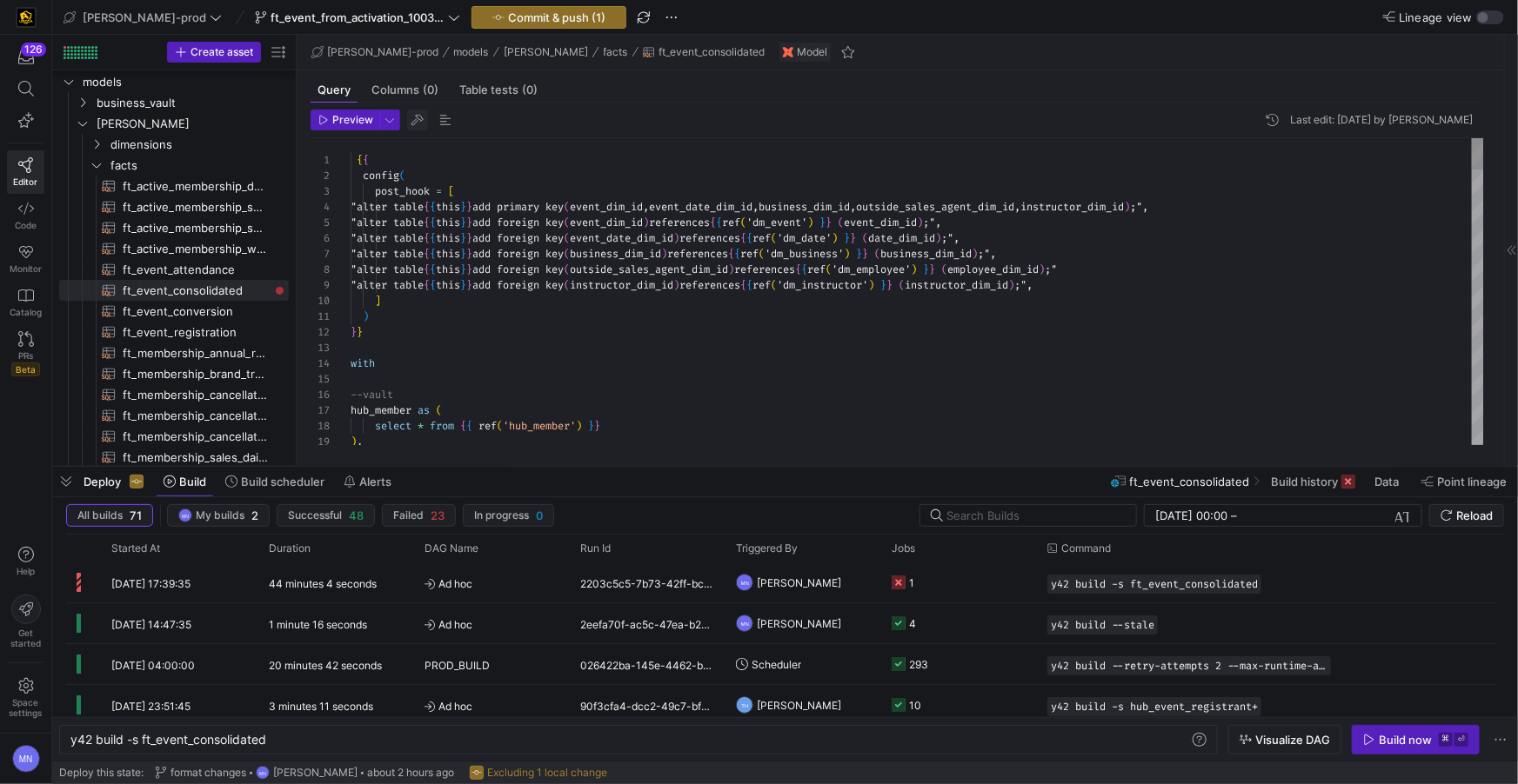
type textarea "select 1 from membership_join mj where m.member_id = mj.member_id and de.event_…"
click at [418, 125] on span "button" at bounding box center [418, 119] width 21 height 21
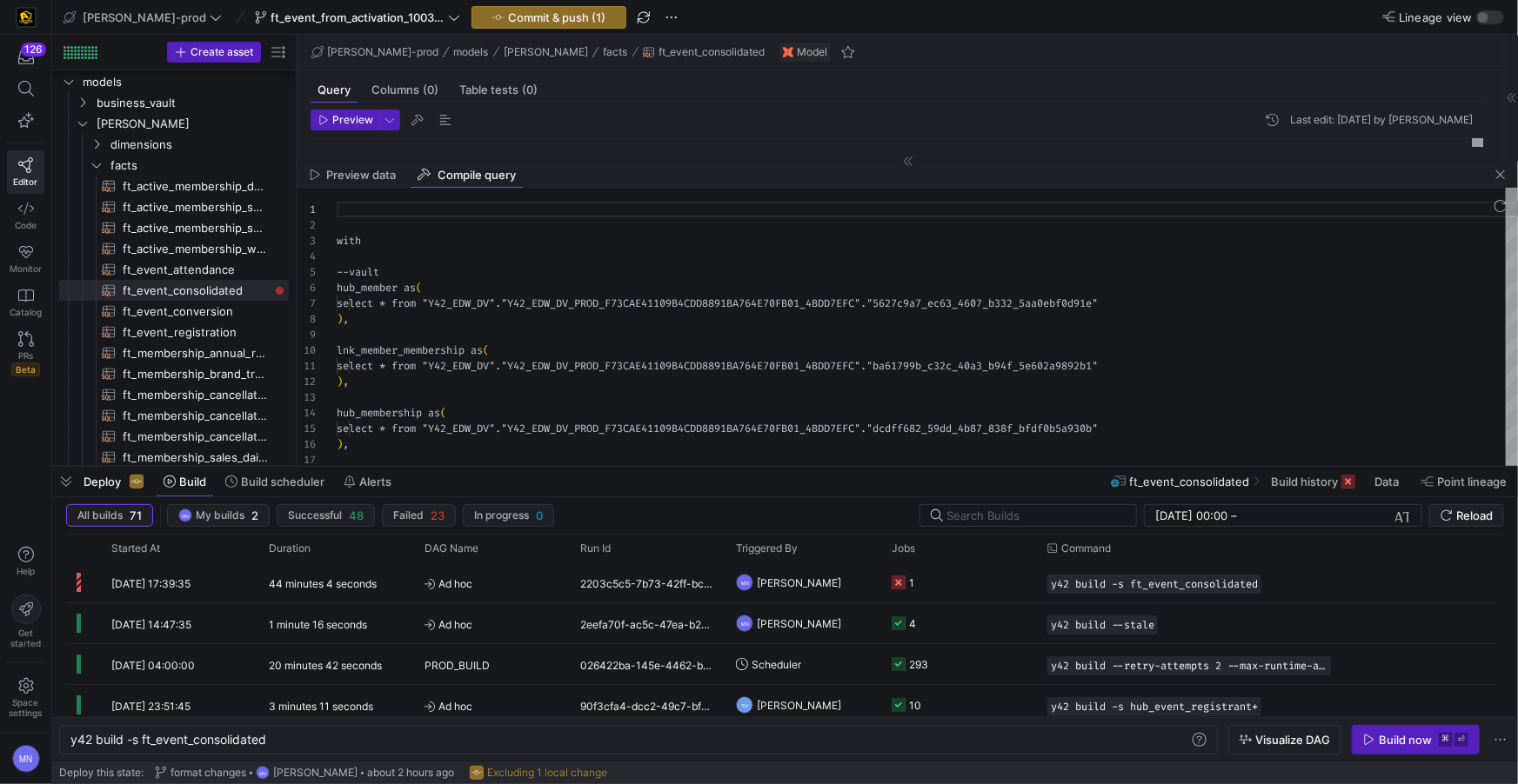
scroll to position [156, 0]
type textarea "with --vault hub_member as ( select * from "Y42_EDW_DV"."Y42_EDW_DV_PROD_F73CAE…"
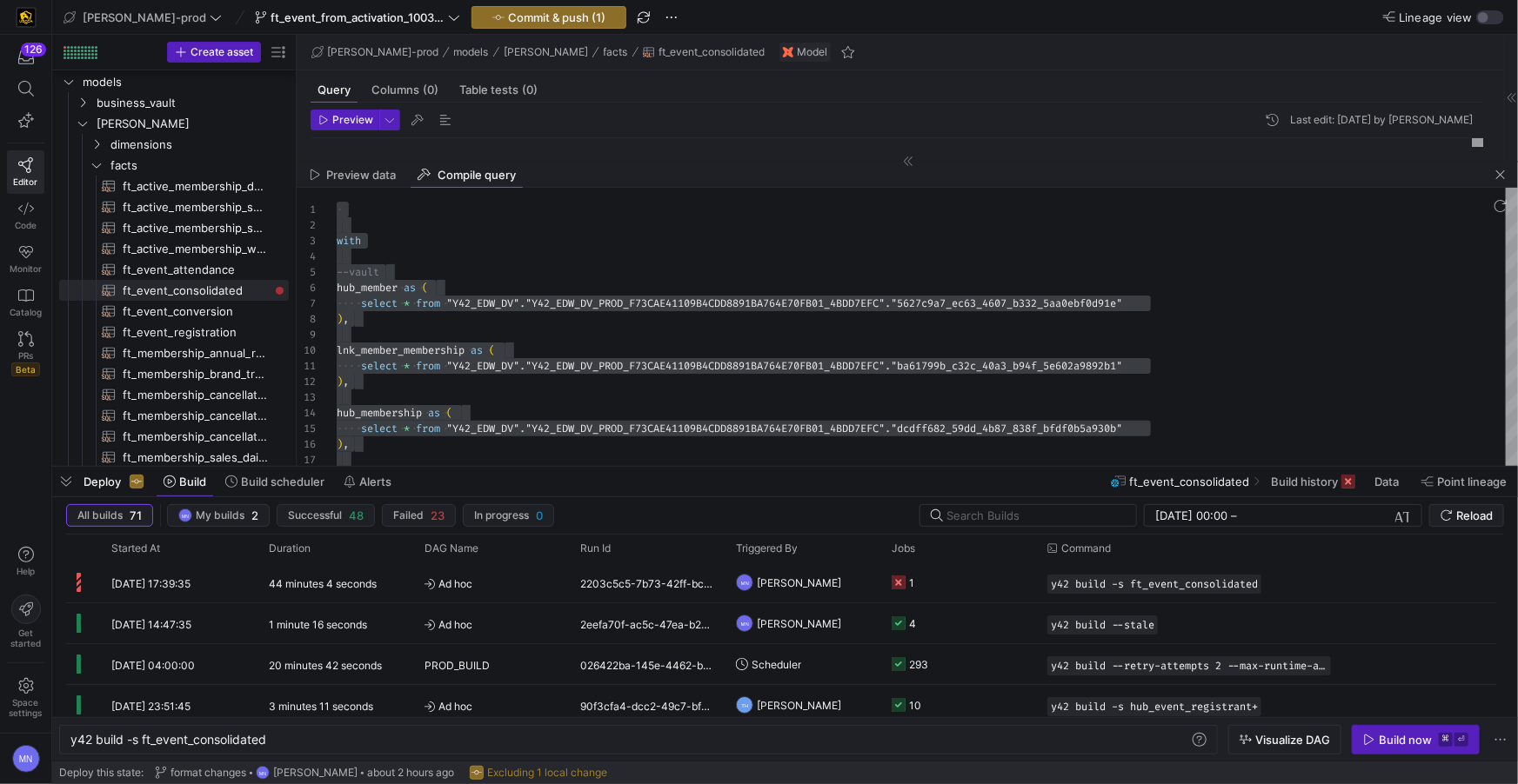
click at [1502, 180] on span "button" at bounding box center [1500, 175] width 21 height 21
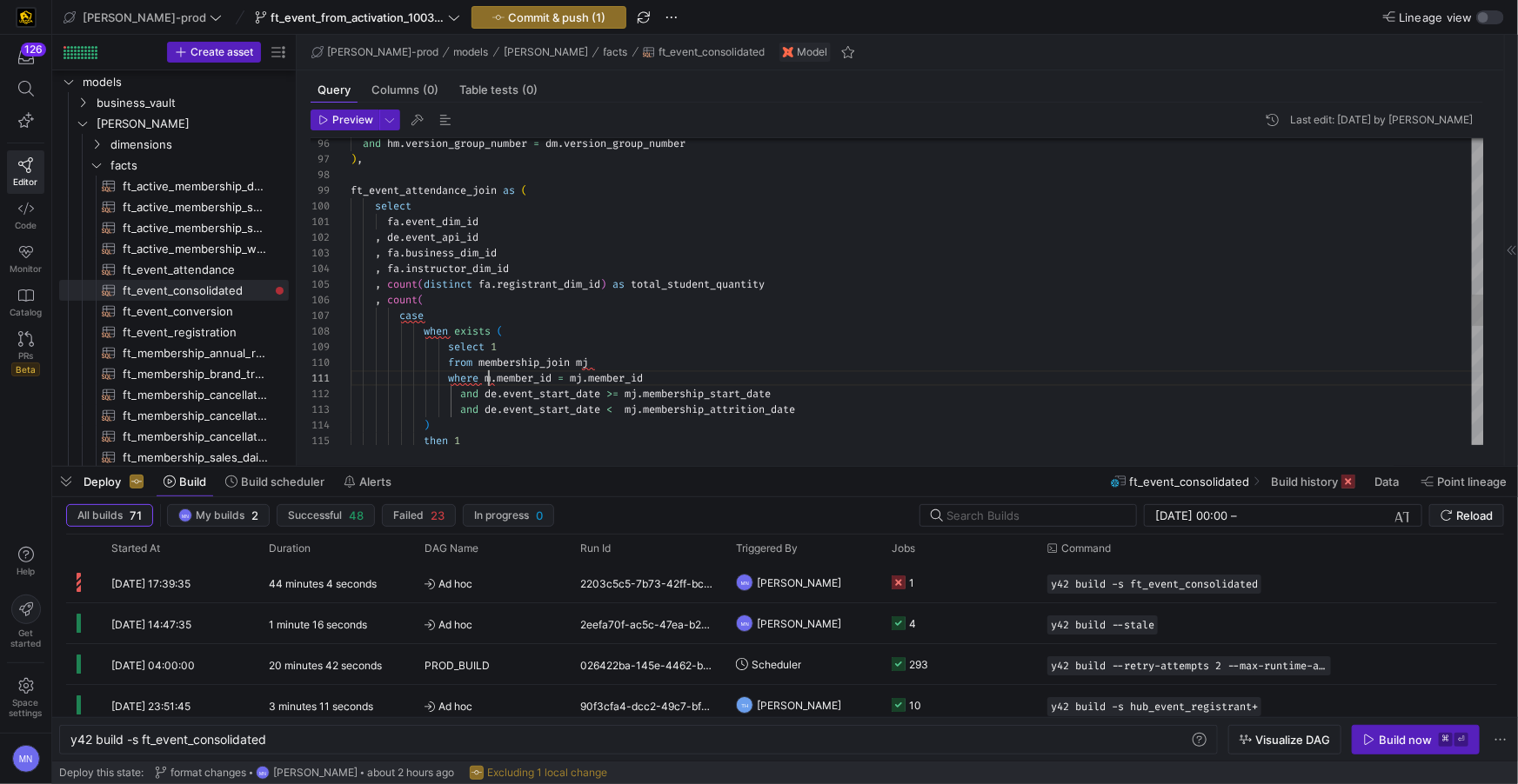
scroll to position [0, 137]
drag, startPoint x: 489, startPoint y: 378, endPoint x: 571, endPoint y: 381, distance: 82.1
click at [490, 377] on span "m" at bounding box center [487, 378] width 6 height 14
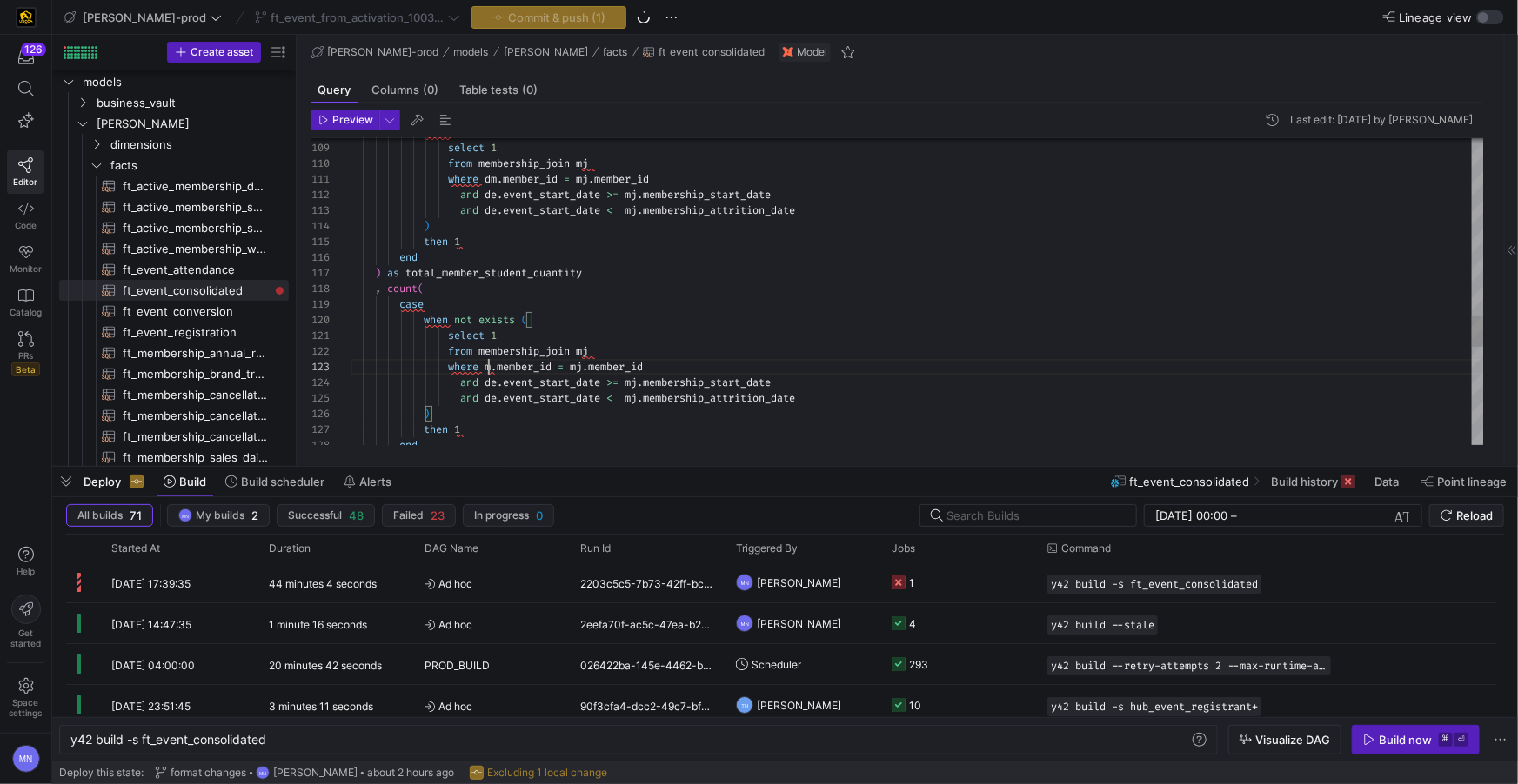
drag, startPoint x: 488, startPoint y: 366, endPoint x: 639, endPoint y: 381, distance: 151.7
type textarea "select 1 from membership_join mj where dm.member_id = mj.member_id and de.event…"
click at [508, 21] on span "Commit & push (1)" at bounding box center [557, 17] width 97 height 14
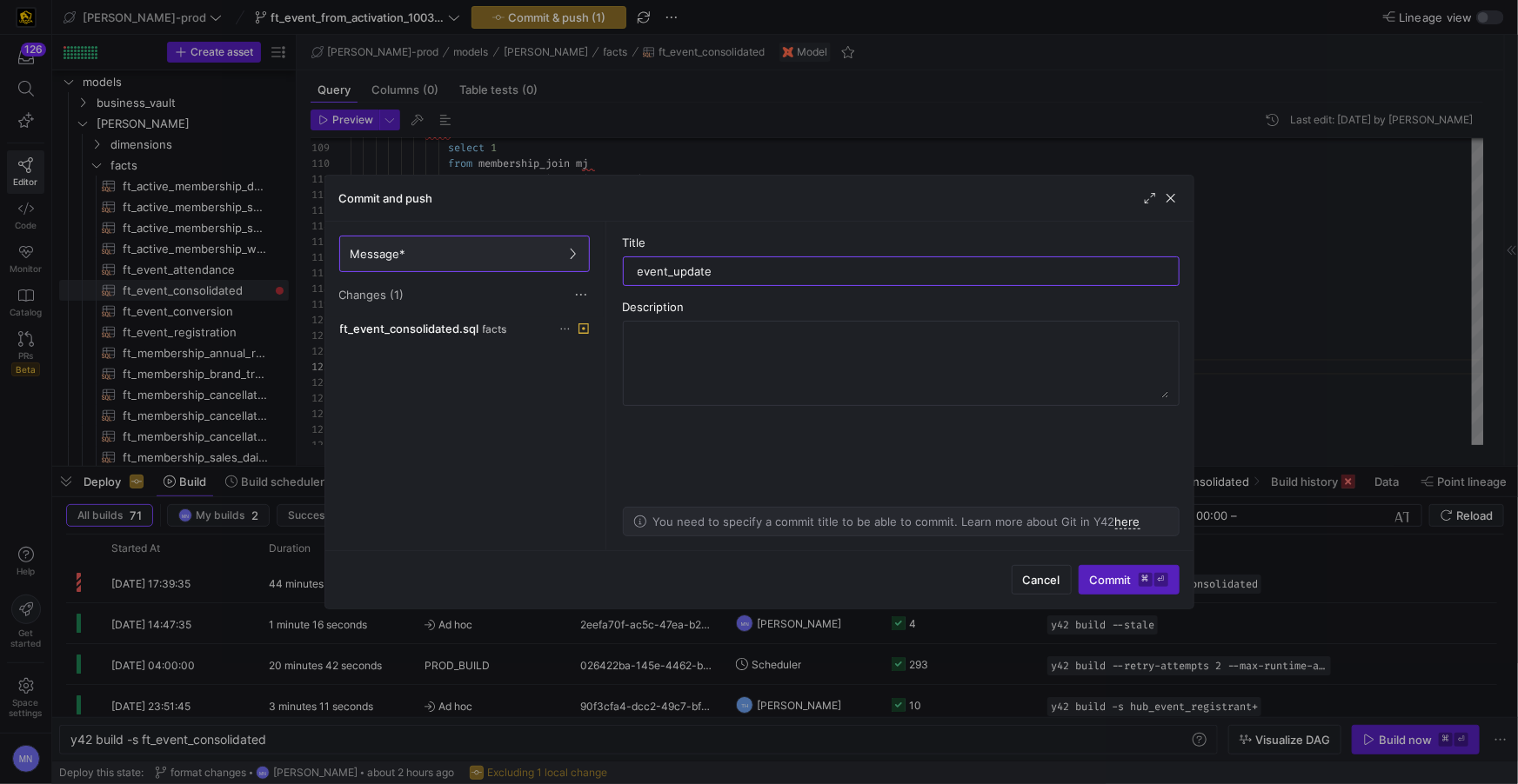
drag, startPoint x: 847, startPoint y: 268, endPoint x: 618, endPoint y: 266, distance: 229.0
click at [618, 266] on as-split-area "Title event_update Description You need to specify a commit title to be able to…" at bounding box center [901, 386] width 584 height 329
type input "membership count fix"
click at [1099, 582] on span "Commit ⌘ ⏎" at bounding box center [1129, 579] width 79 height 14
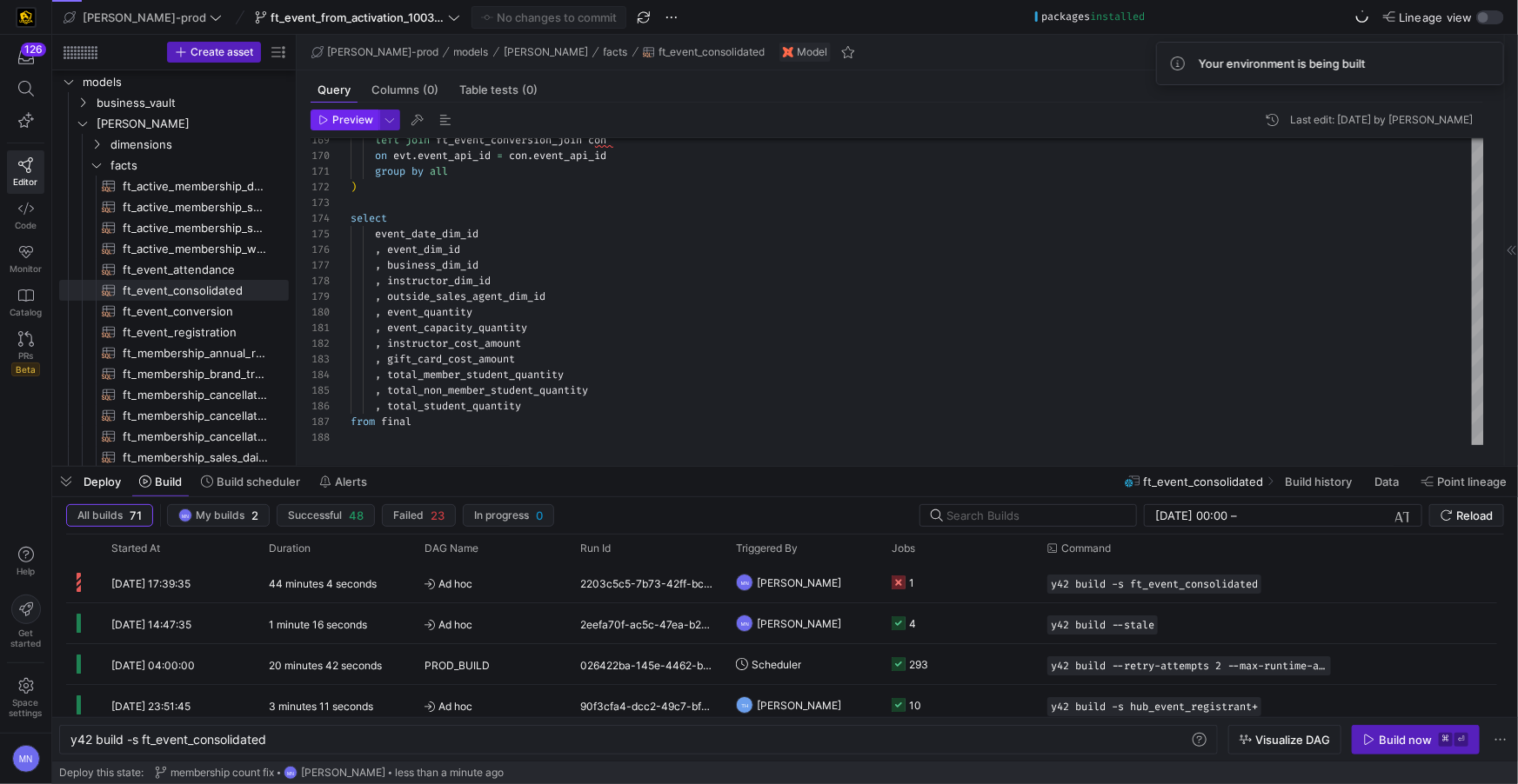
click at [357, 123] on span "Preview" at bounding box center [353, 119] width 41 height 12
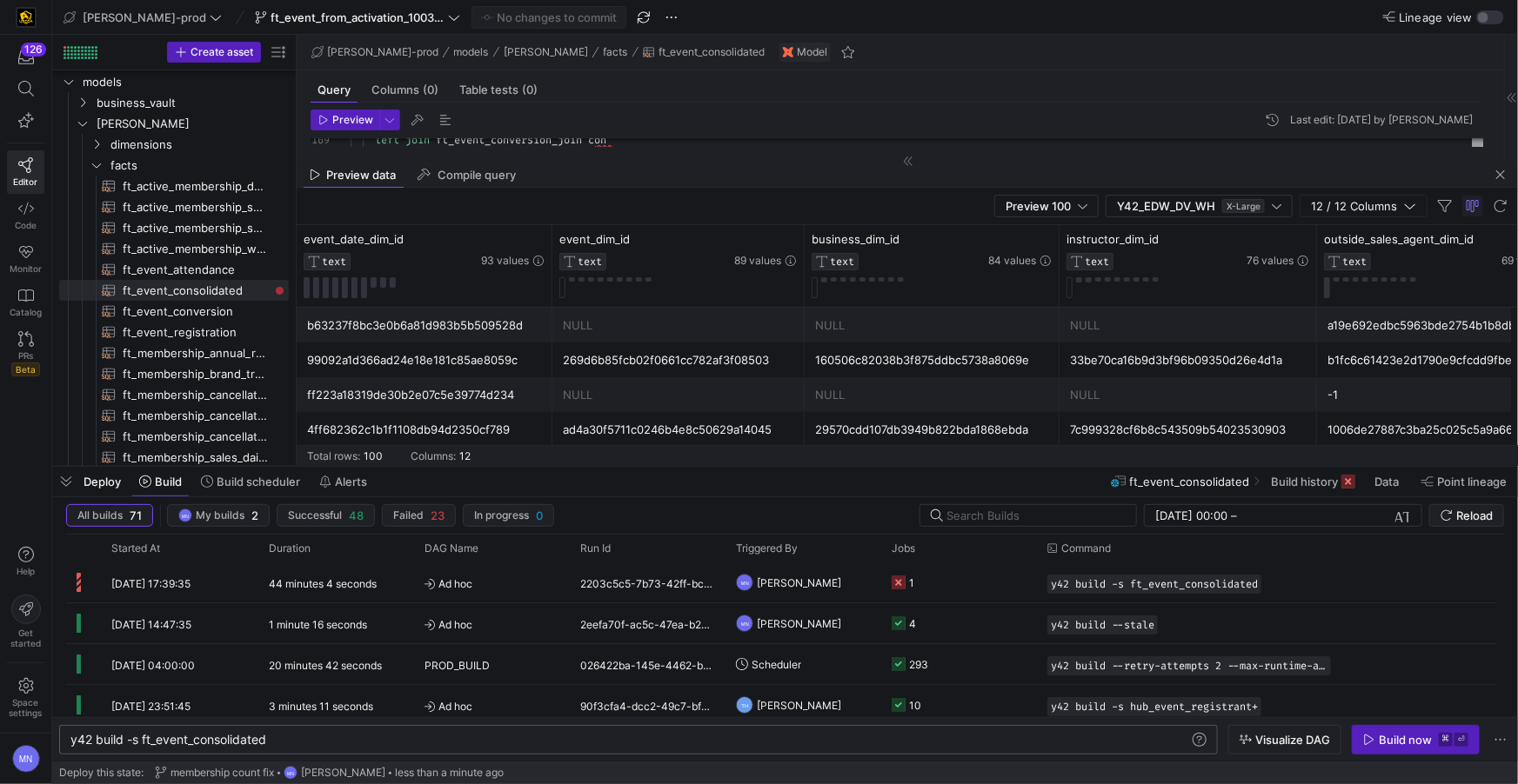
click at [405, 749] on div "y42 build -s ft_event_consolidated y42 build -s ft_event_consolidated" at bounding box center [638, 740] width 1159 height 30
click at [1396, 744] on div "Build now" at bounding box center [1405, 740] width 53 height 14
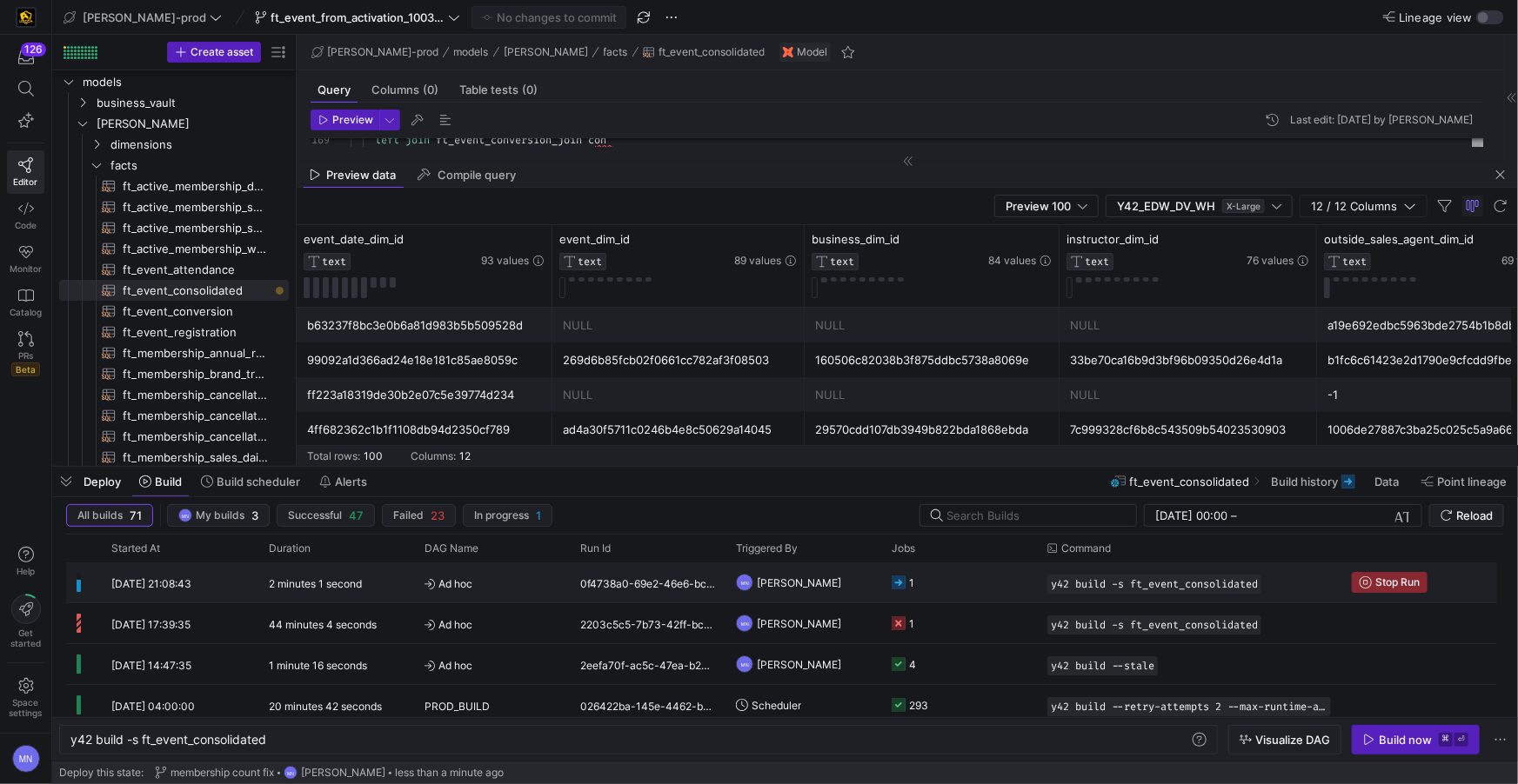
click at [904, 582] on icon at bounding box center [898, 582] width 14 height 14
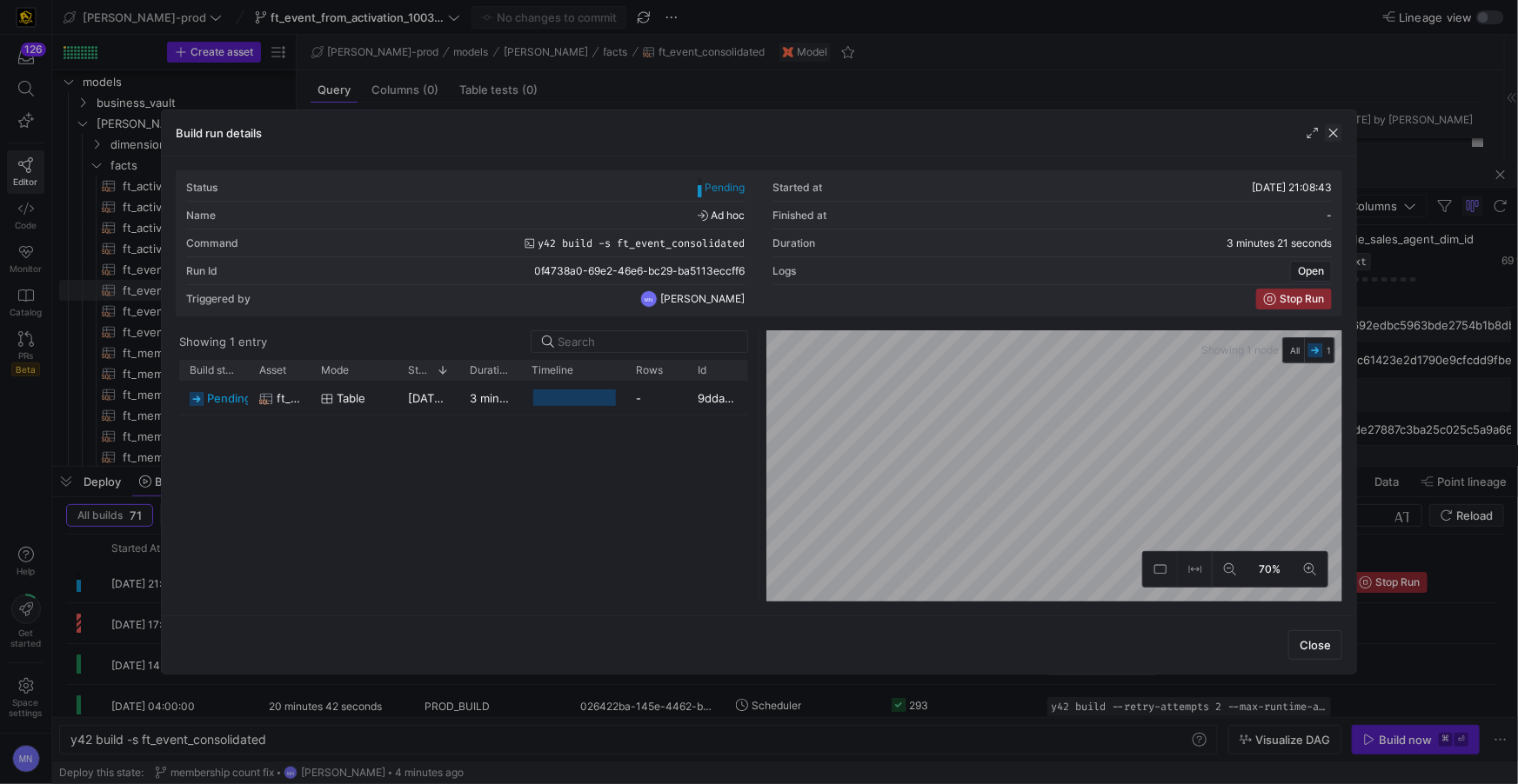
click at [1332, 139] on span "button" at bounding box center [1334, 132] width 18 height 18
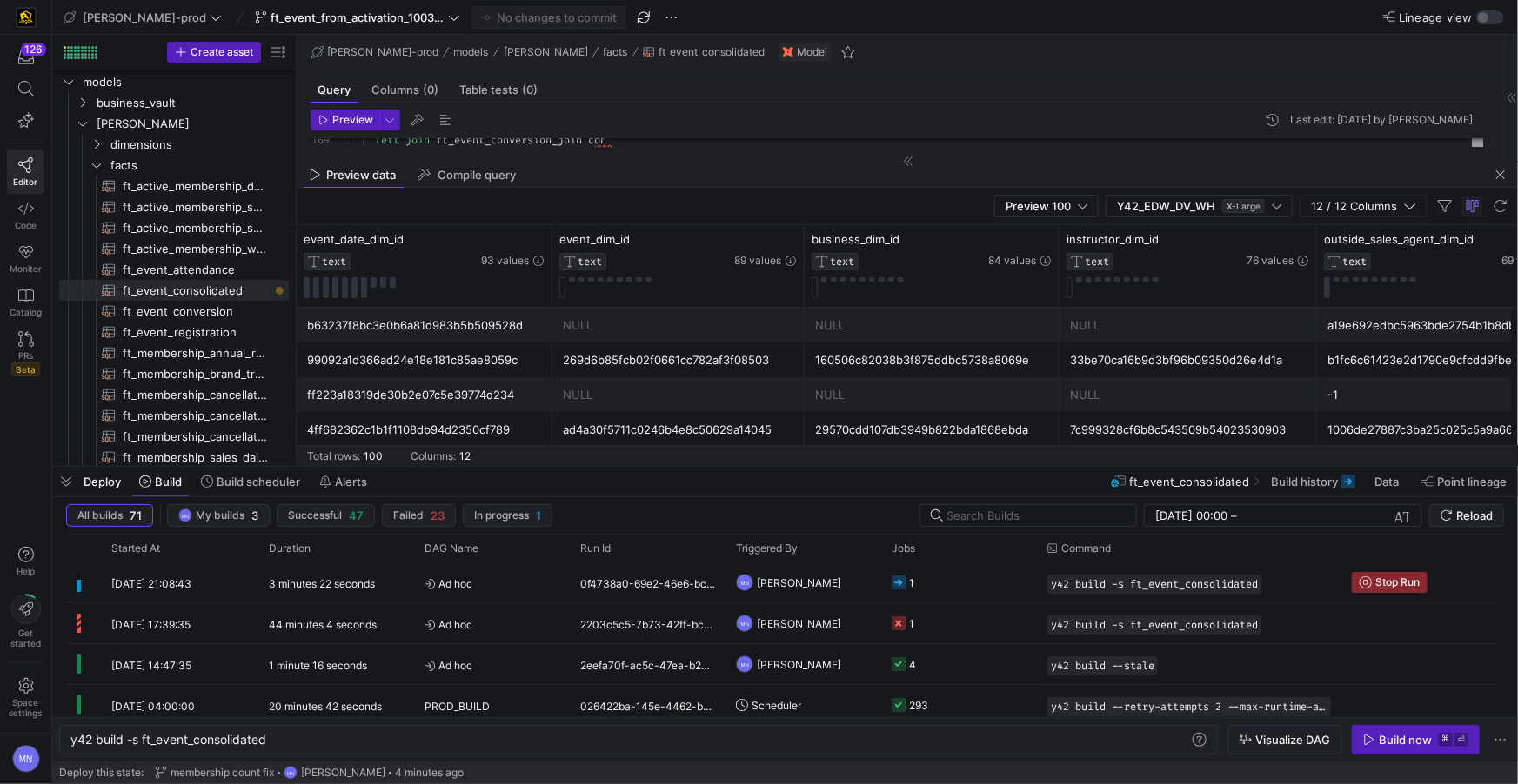
drag, startPoint x: 1494, startPoint y: 174, endPoint x: 1457, endPoint y: 171, distance: 37.1
click at [1495, 174] on span "button" at bounding box center [1500, 175] width 21 height 21
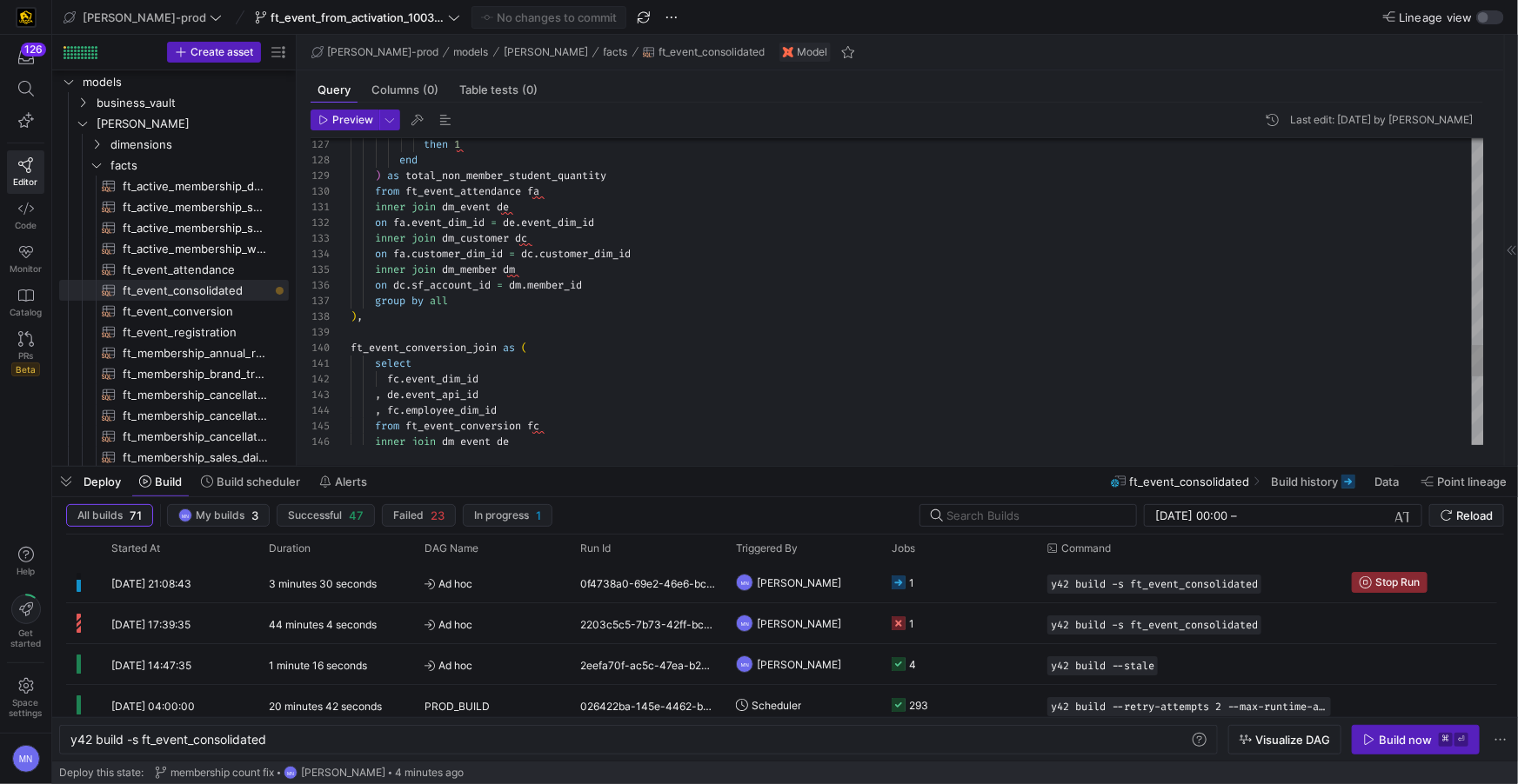
click at [398, 239] on span "inner" at bounding box center [390, 238] width 31 height 14
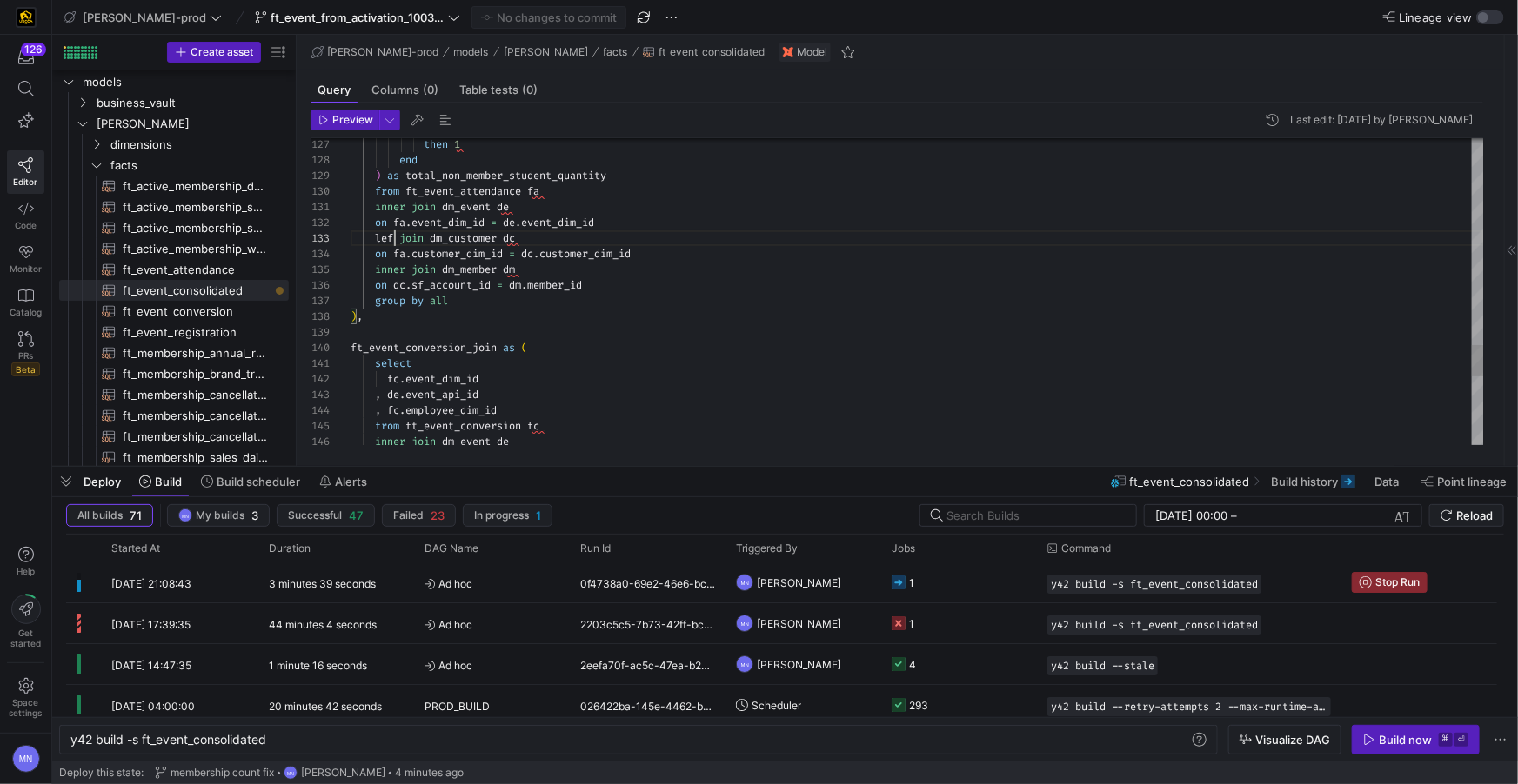
scroll to position [31, 50]
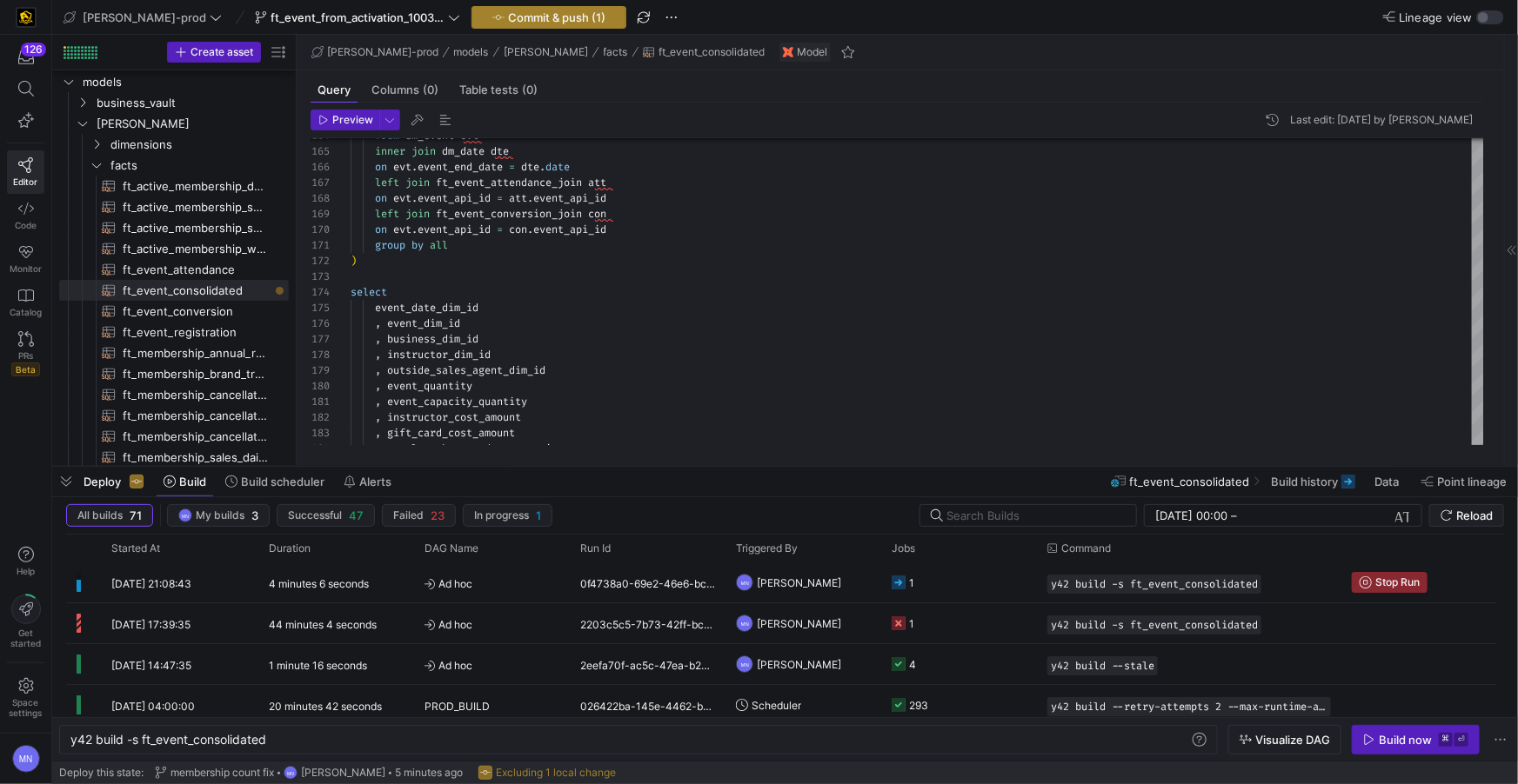
type textarea "inner join dm_event de on fa.event_dim_id = de.event_dim_id left join dm_custom…"
click at [508, 14] on span "Commit & push (1)" at bounding box center [557, 17] width 97 height 14
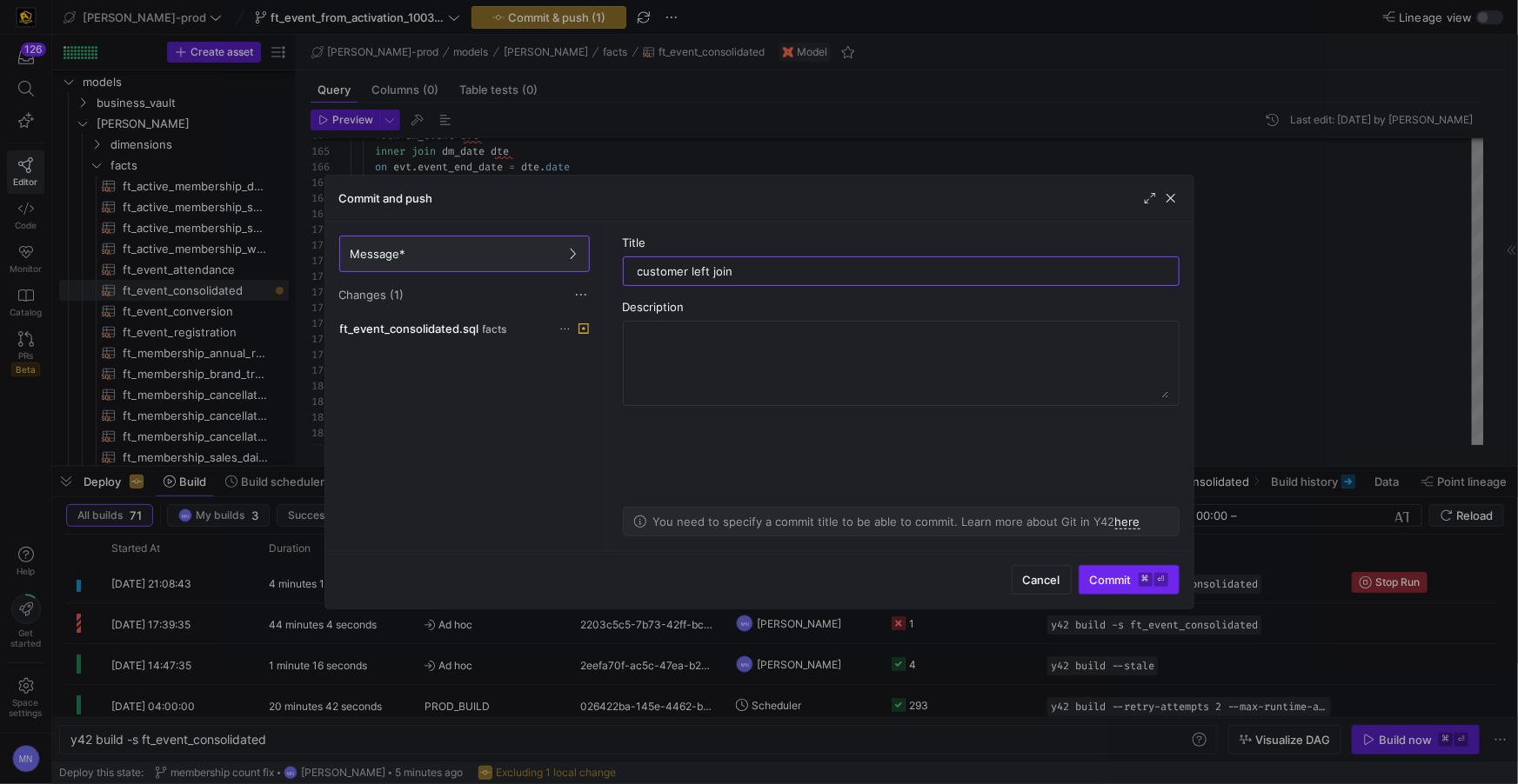
type input "customer left join"
click at [1118, 579] on span "Commit ⌘ ⏎" at bounding box center [1129, 579] width 79 height 14
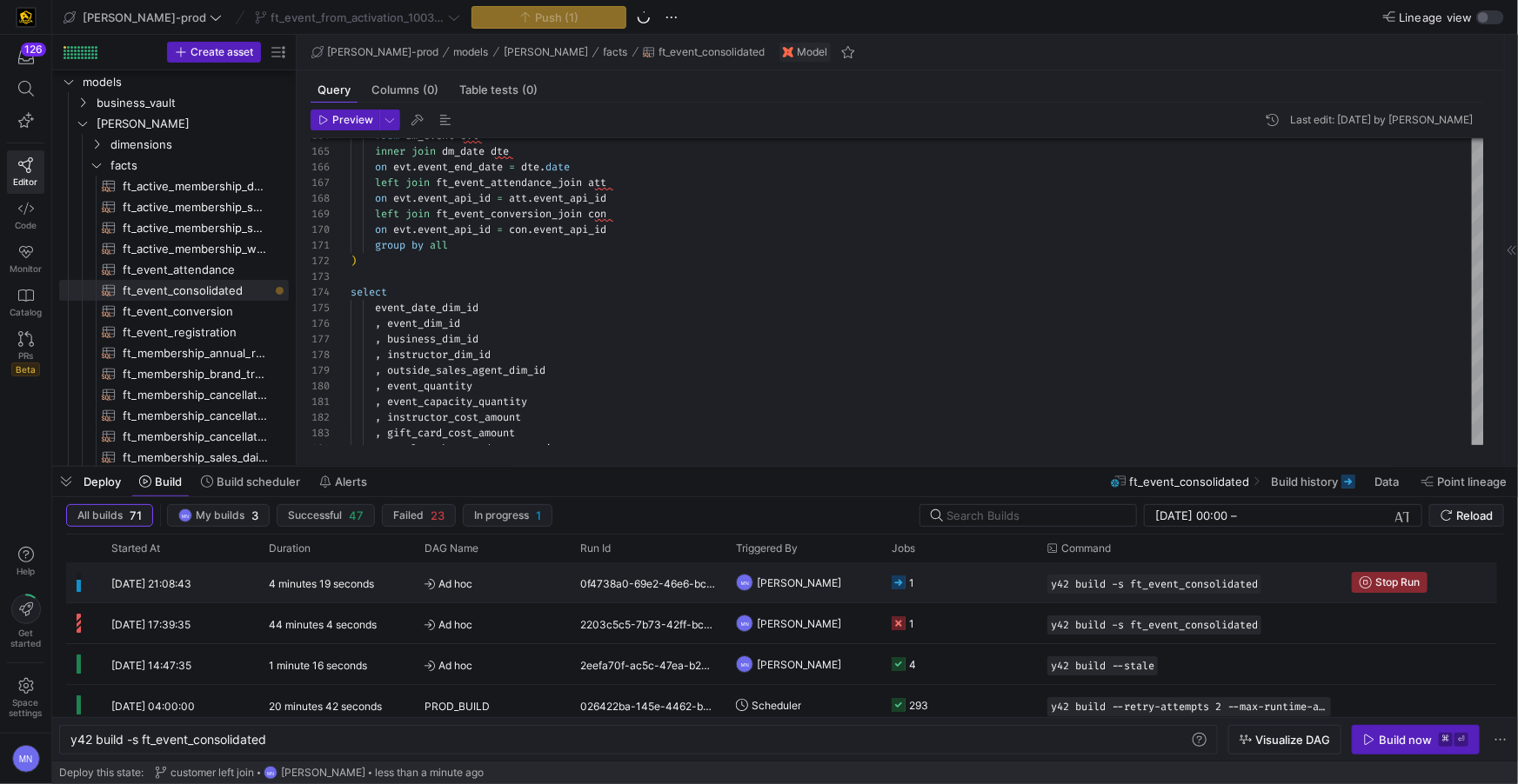
click at [1405, 582] on span "Stop Run" at bounding box center [1398, 582] width 44 height 12
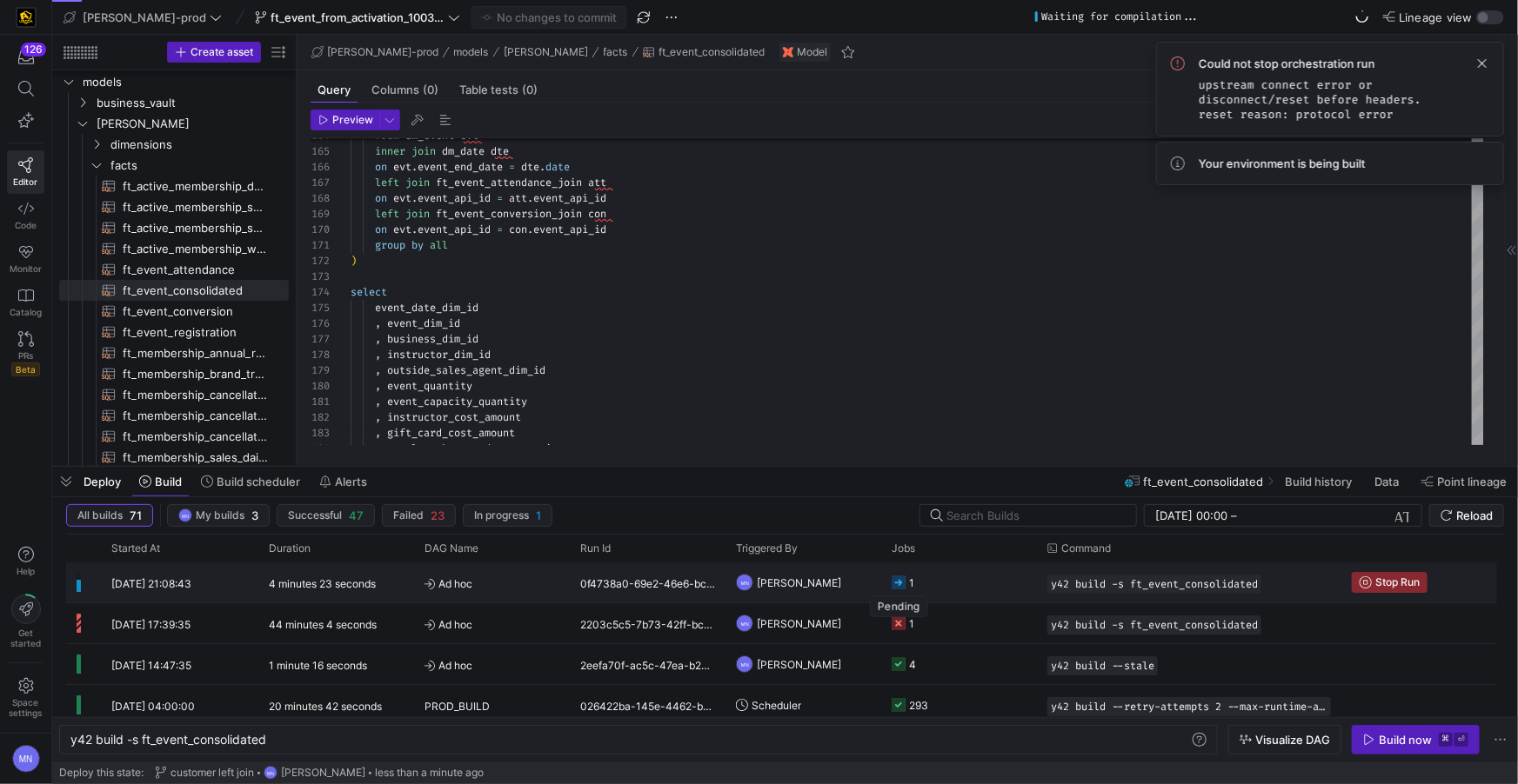
click at [898, 582] on rect "Press SPACE to select this row." at bounding box center [898, 582] width 14 height 14
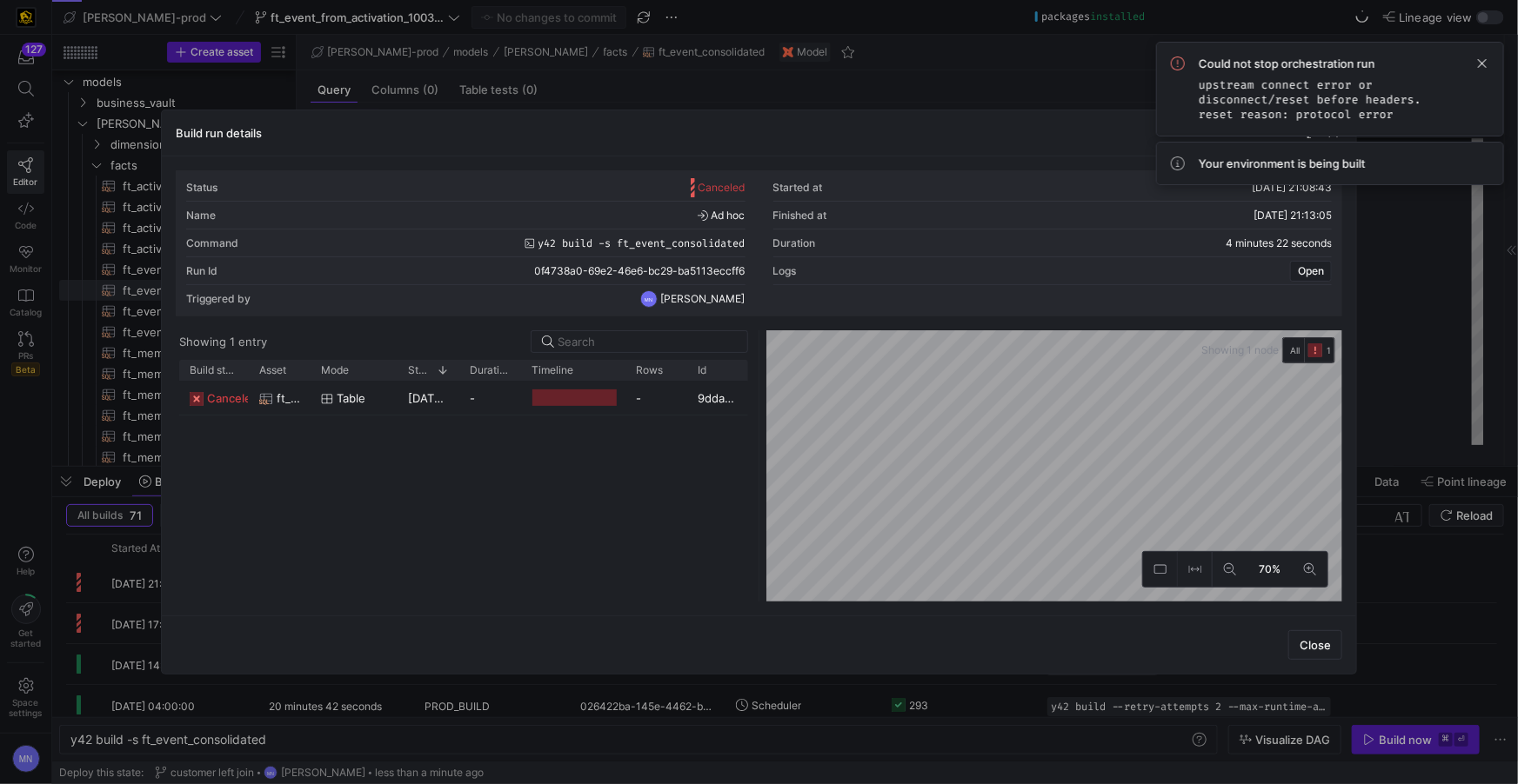
click at [1480, 62] on span at bounding box center [1483, 63] width 21 height 21
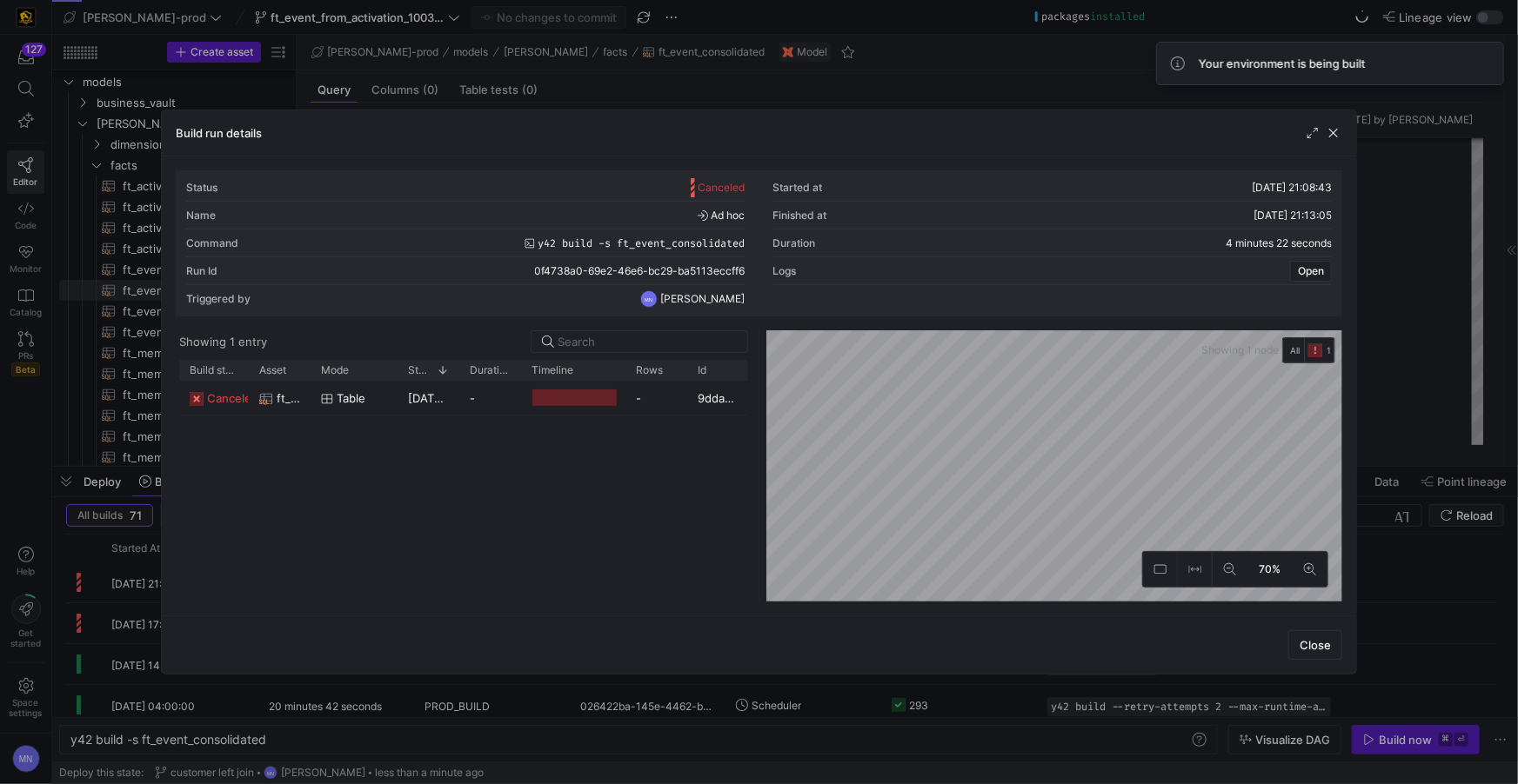
drag, startPoint x: 1329, startPoint y: 137, endPoint x: 1294, endPoint y: 136, distance: 35.0
click at [1329, 137] on span "button" at bounding box center [1334, 132] width 18 height 18
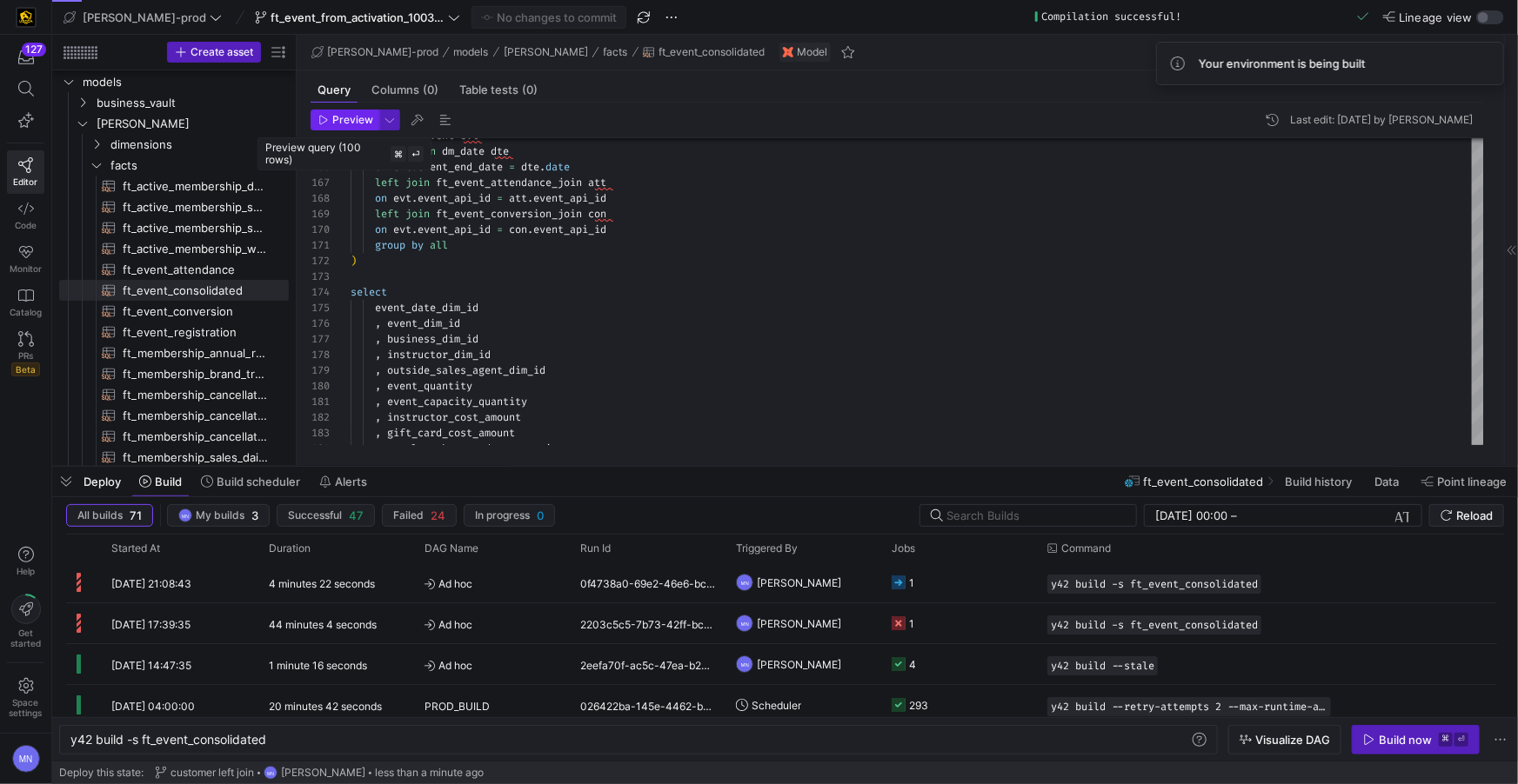
click at [354, 118] on span "Preview" at bounding box center [353, 119] width 41 height 12
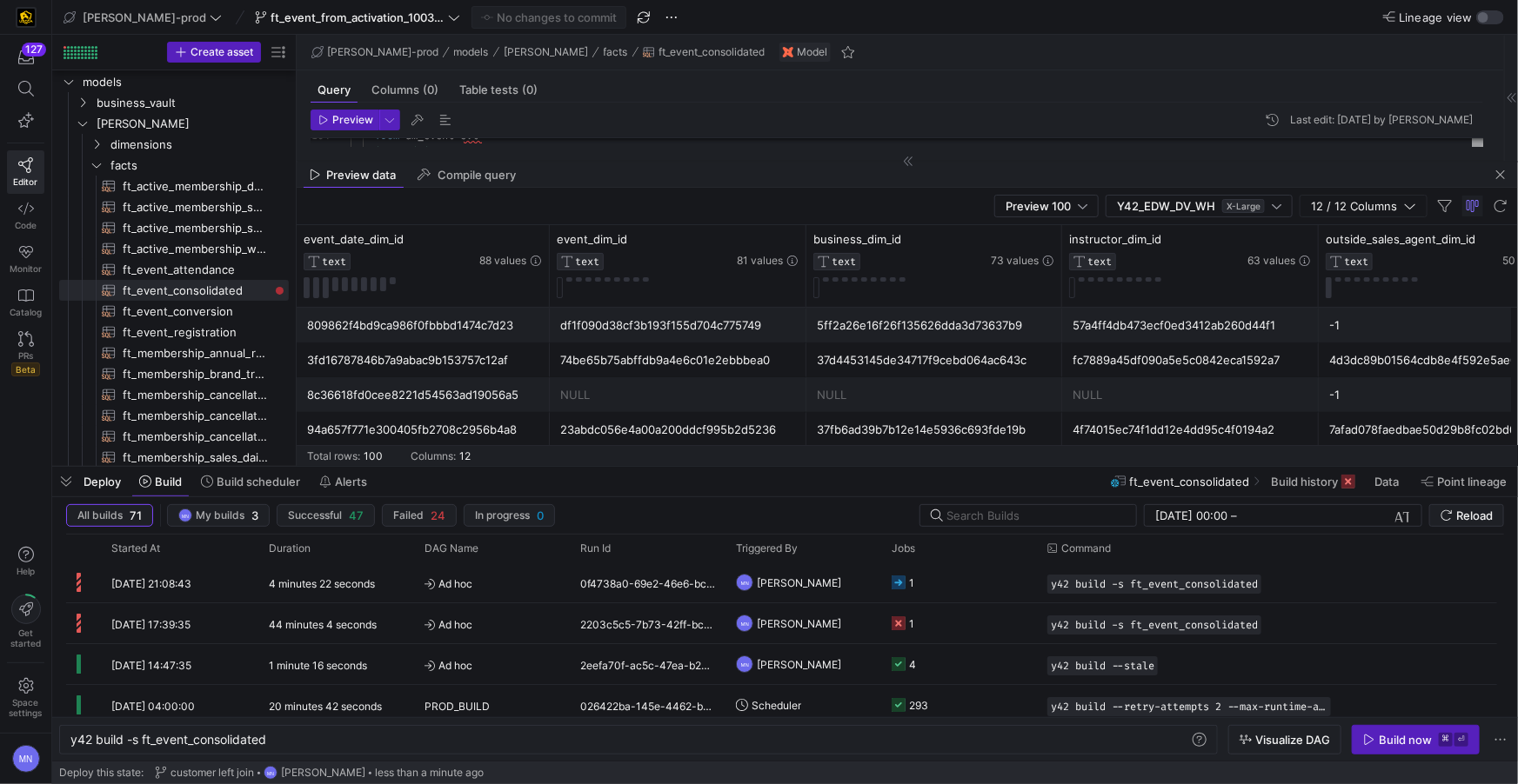
click at [1494, 170] on span "button" at bounding box center [1500, 175] width 21 height 21
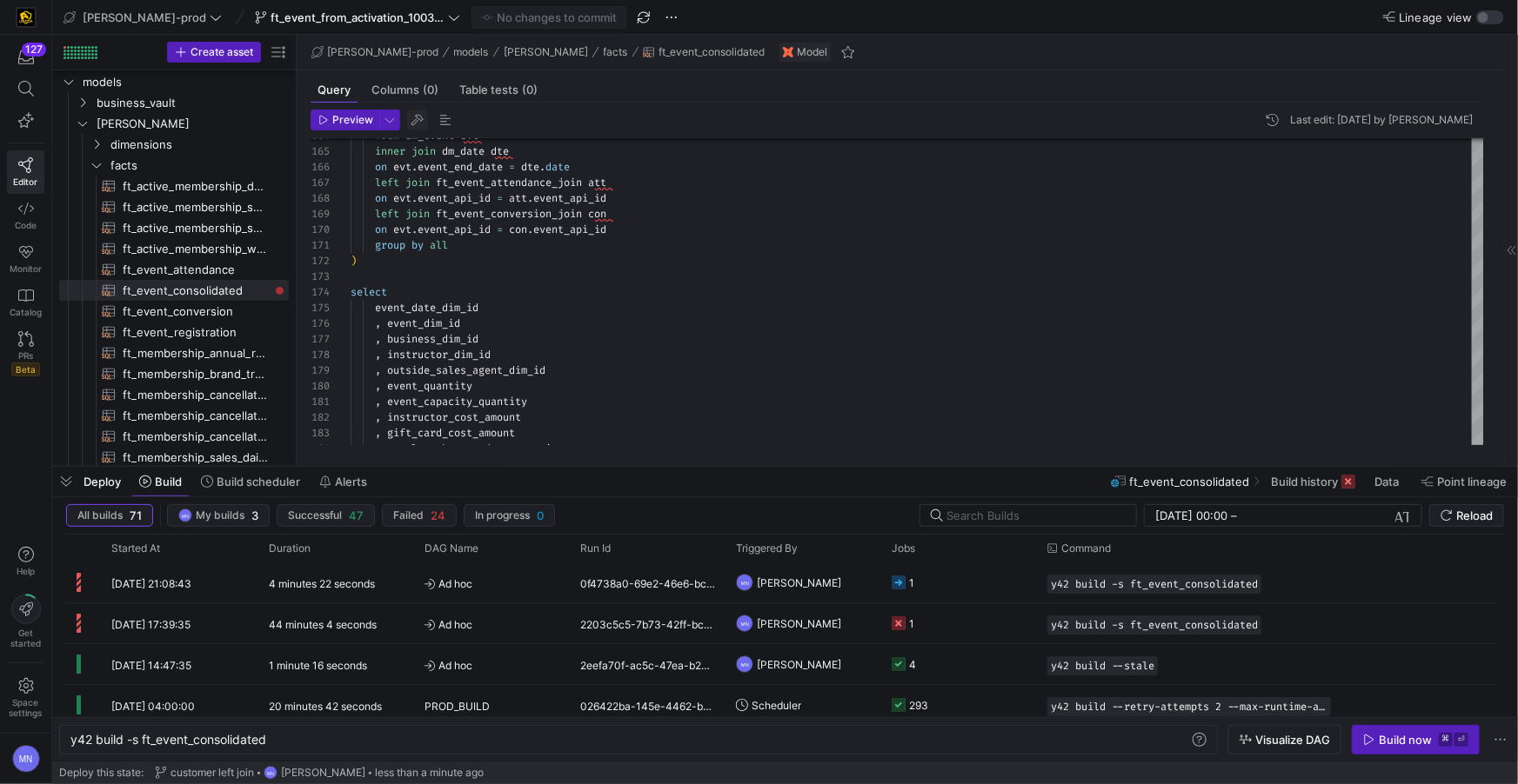
click at [411, 121] on span "button" at bounding box center [418, 119] width 21 height 21
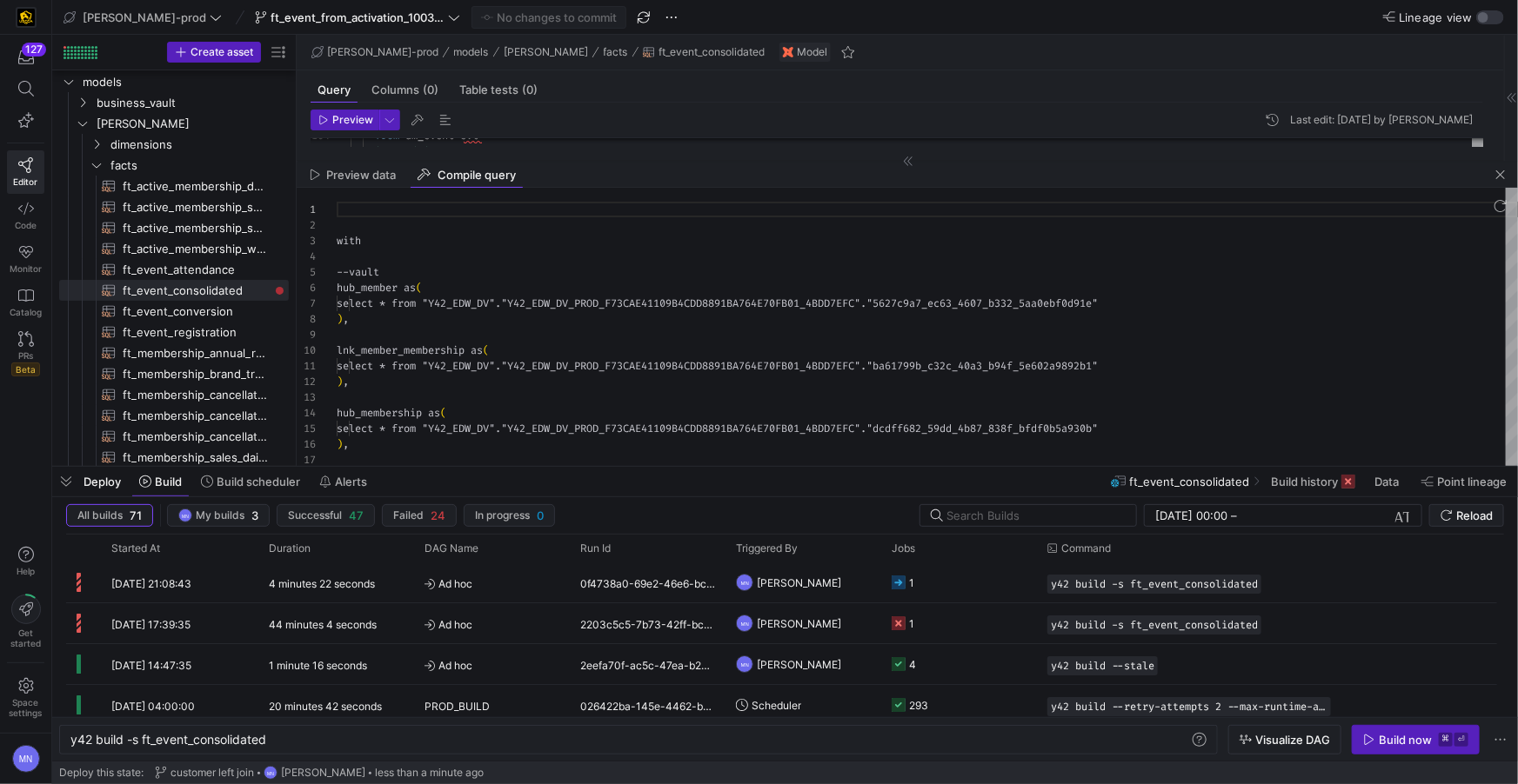
scroll to position [156, 0]
click at [719, 348] on div "lnk_member_membership as (" at bounding box center [928, 350] width 1182 height 16
type textarea "with --vault hub_member as ( select * from "Y42_EDW_DV"."Y42_EDW_DV_PROD_F73CAE…"
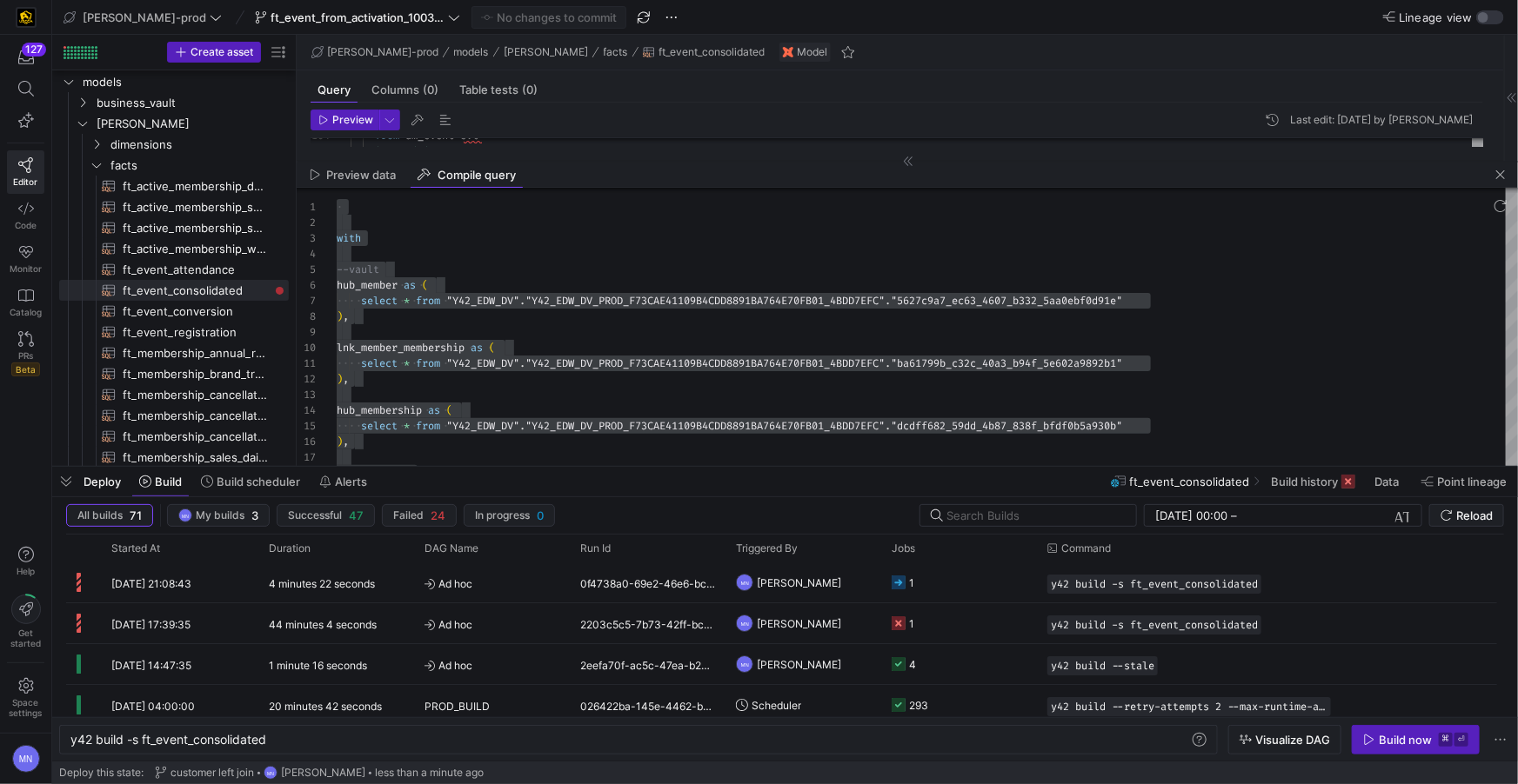
click at [1391, 735] on div "Build now" at bounding box center [1405, 740] width 53 height 14
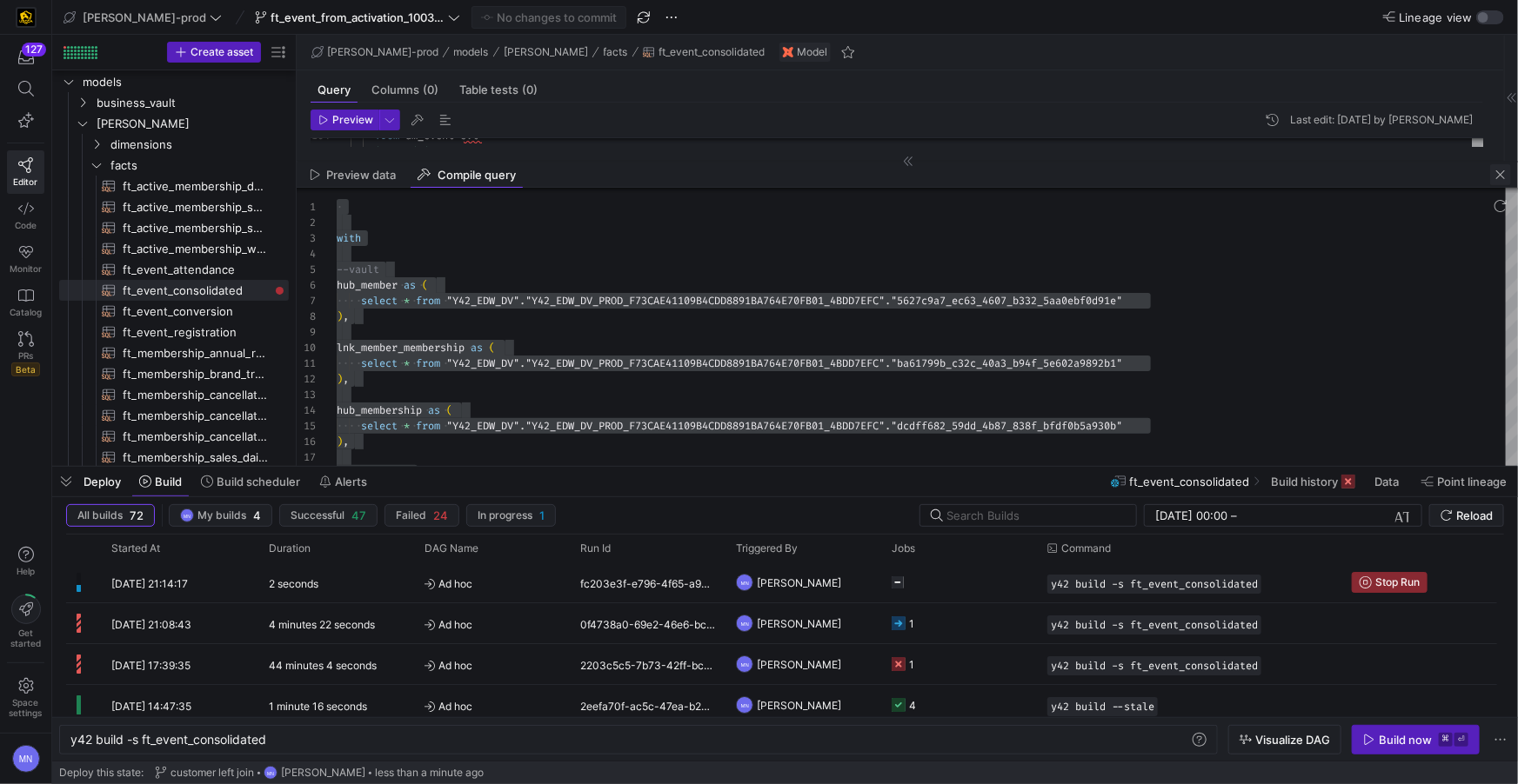
click at [1499, 172] on span "button" at bounding box center [1500, 175] width 21 height 21
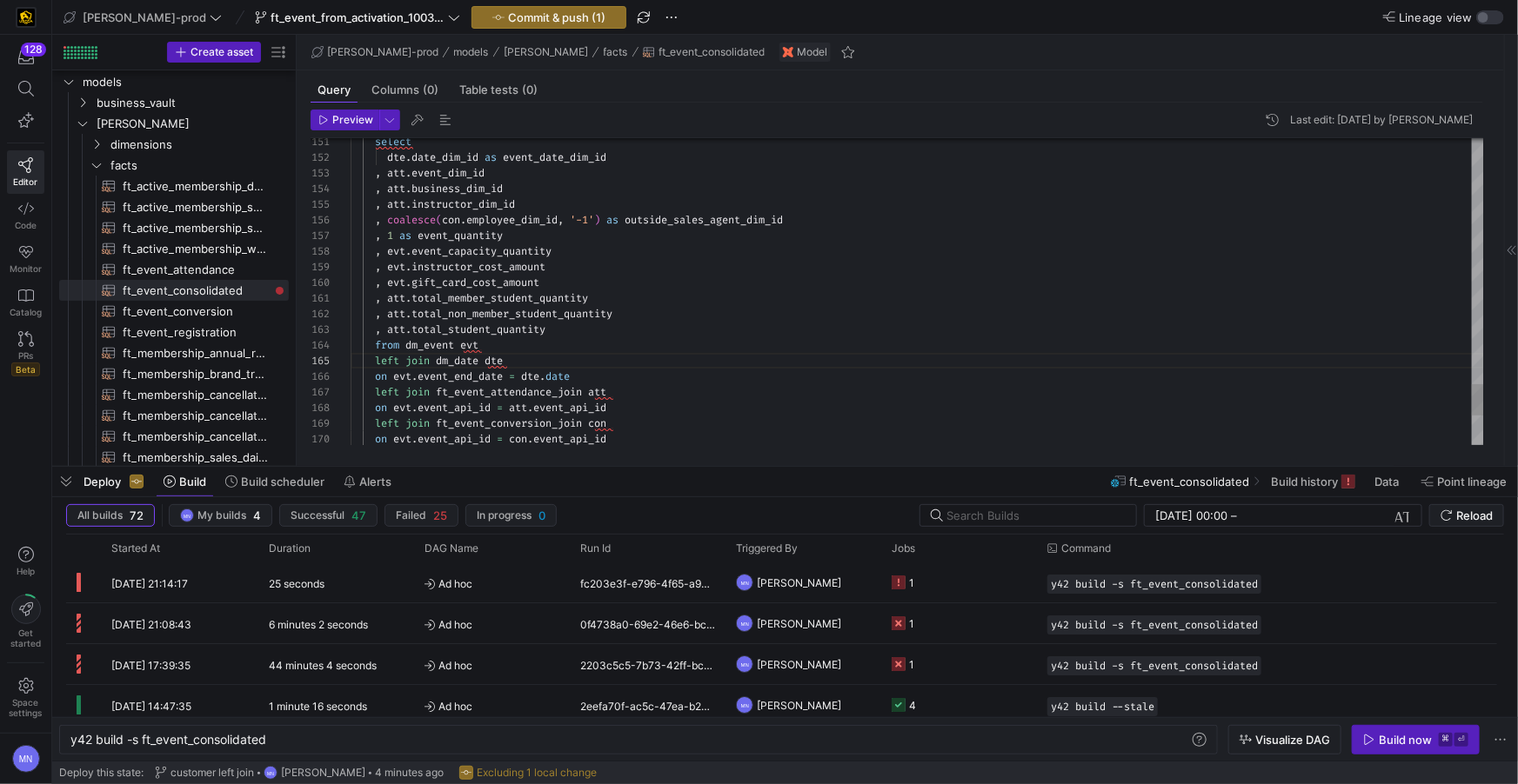
click at [387, 161] on span at bounding box center [369, 157] width 36 height 14
click at [539, 156] on span at bounding box center [536, 157] width 6 height 14
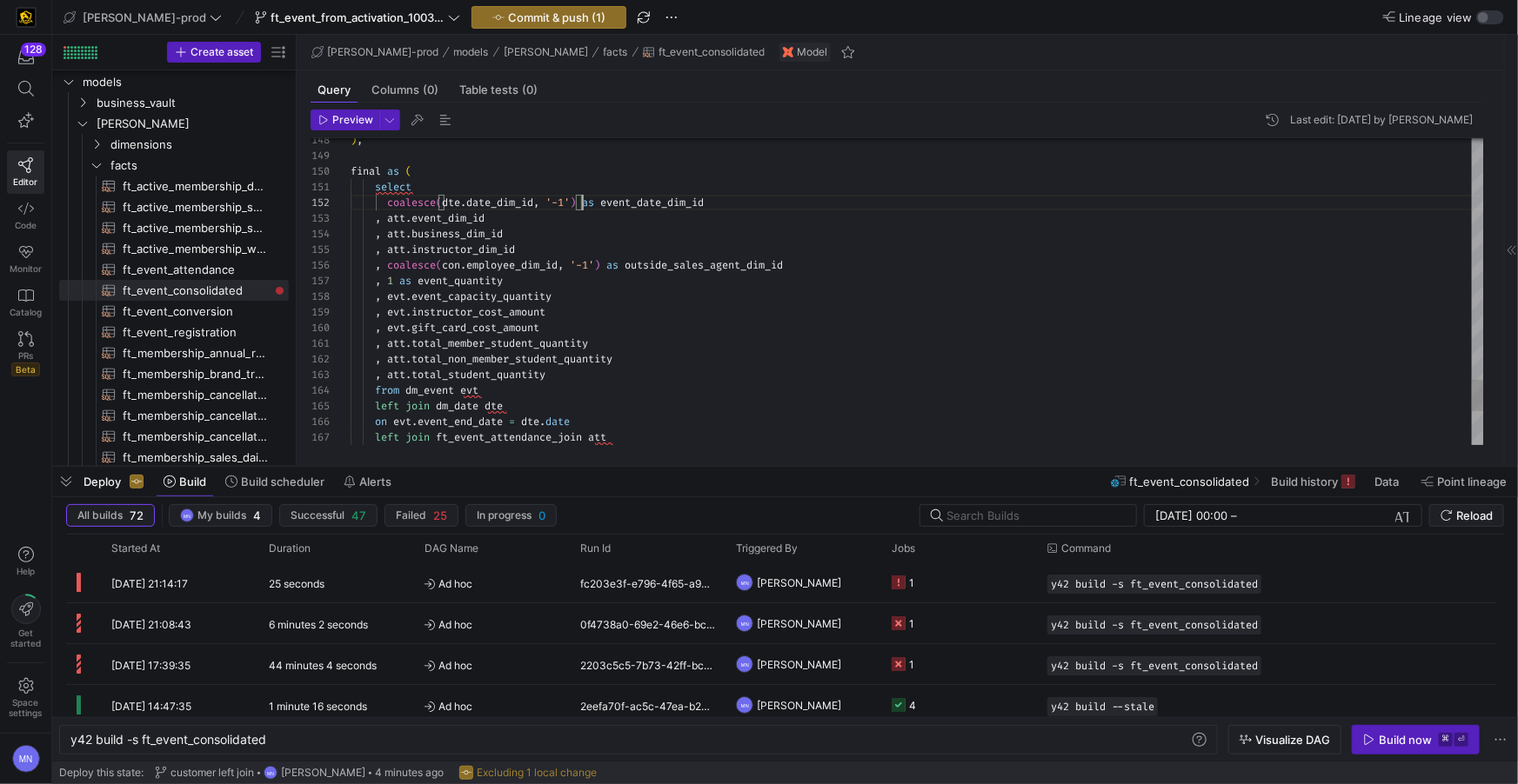
drag, startPoint x: 432, startPoint y: 194, endPoint x: 539, endPoint y: 213, distance: 108.7
type textarea "select coalesce(dte.date_dim_id, '-1') as event_date_dim_id , att.event_dim_id …"
click at [533, 13] on span "Commit & push (1)" at bounding box center [557, 17] width 97 height 14
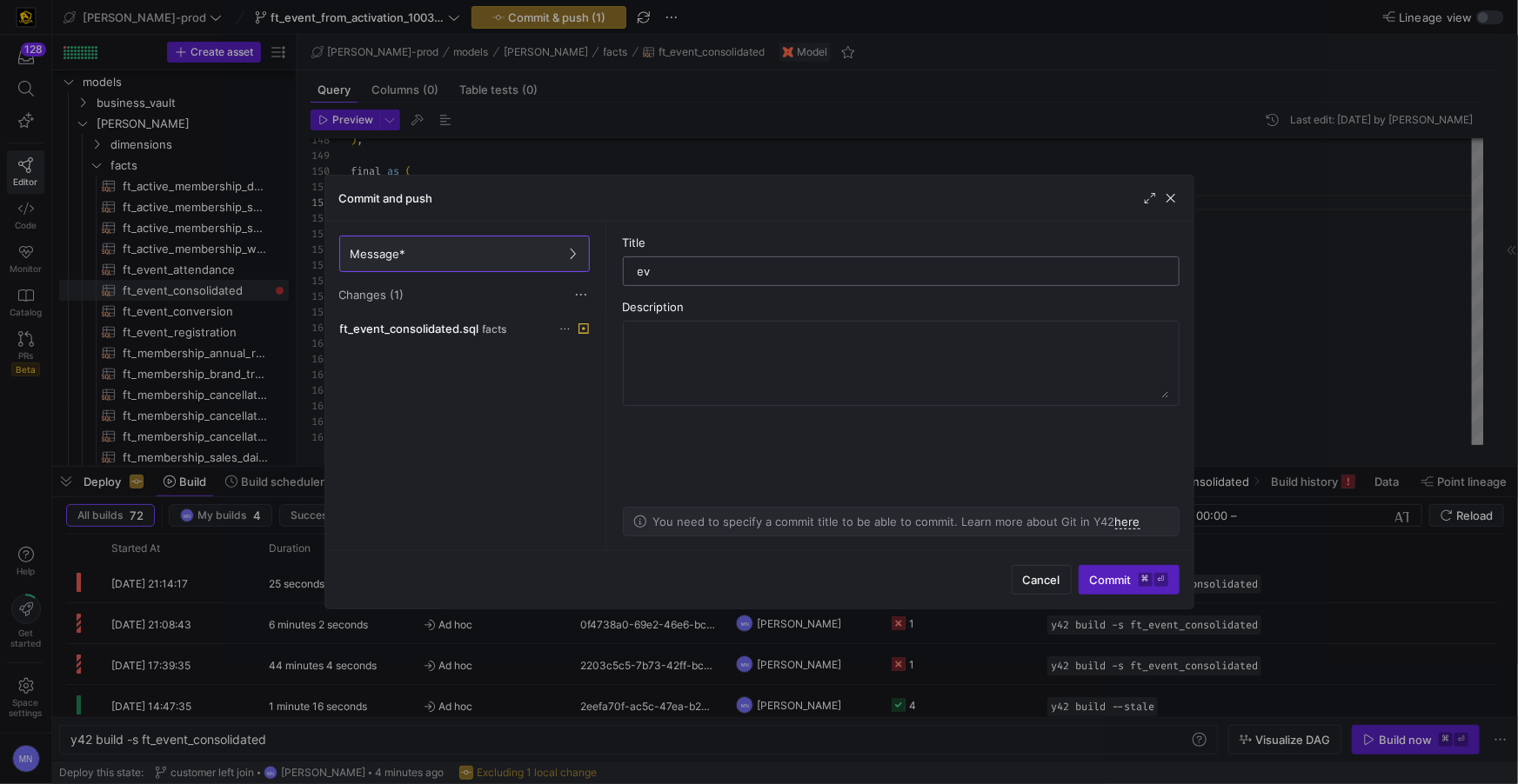
type input "e"
type input "date dimension join update"
click at [1097, 579] on span "Commit ⌘ ⏎" at bounding box center [1129, 579] width 79 height 14
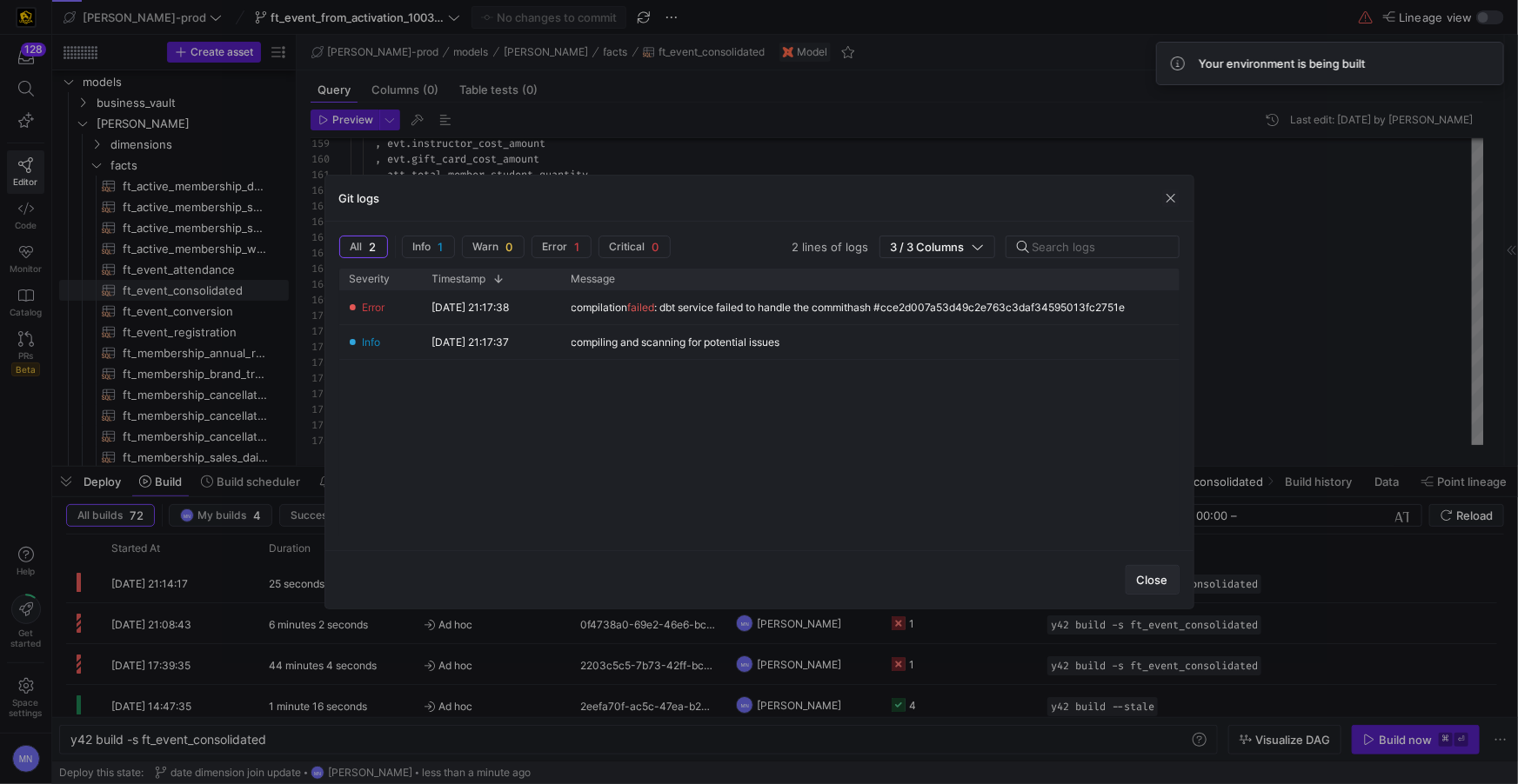
click at [1157, 581] on span "Close" at bounding box center [1153, 579] width 31 height 14
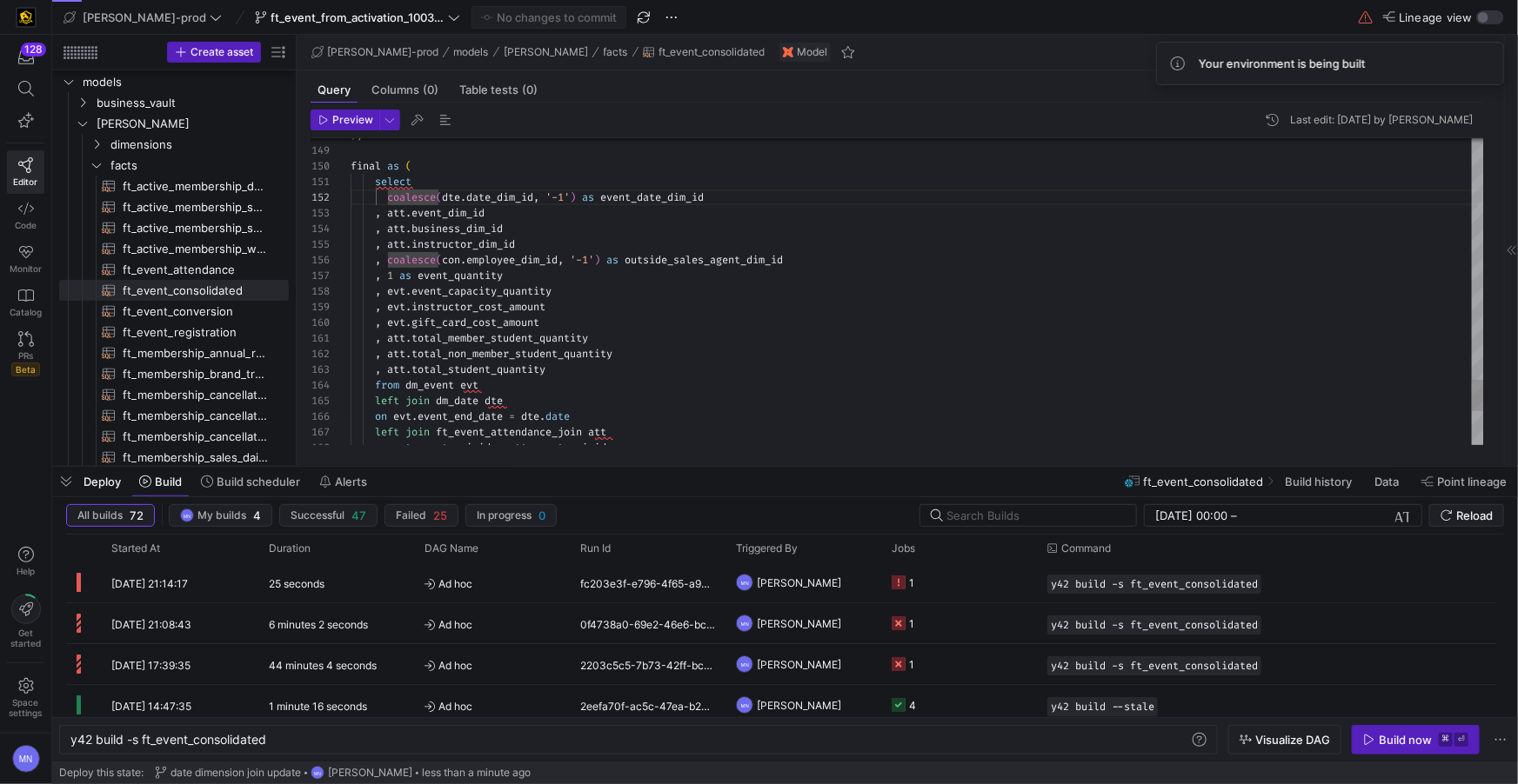
scroll to position [108, 207]
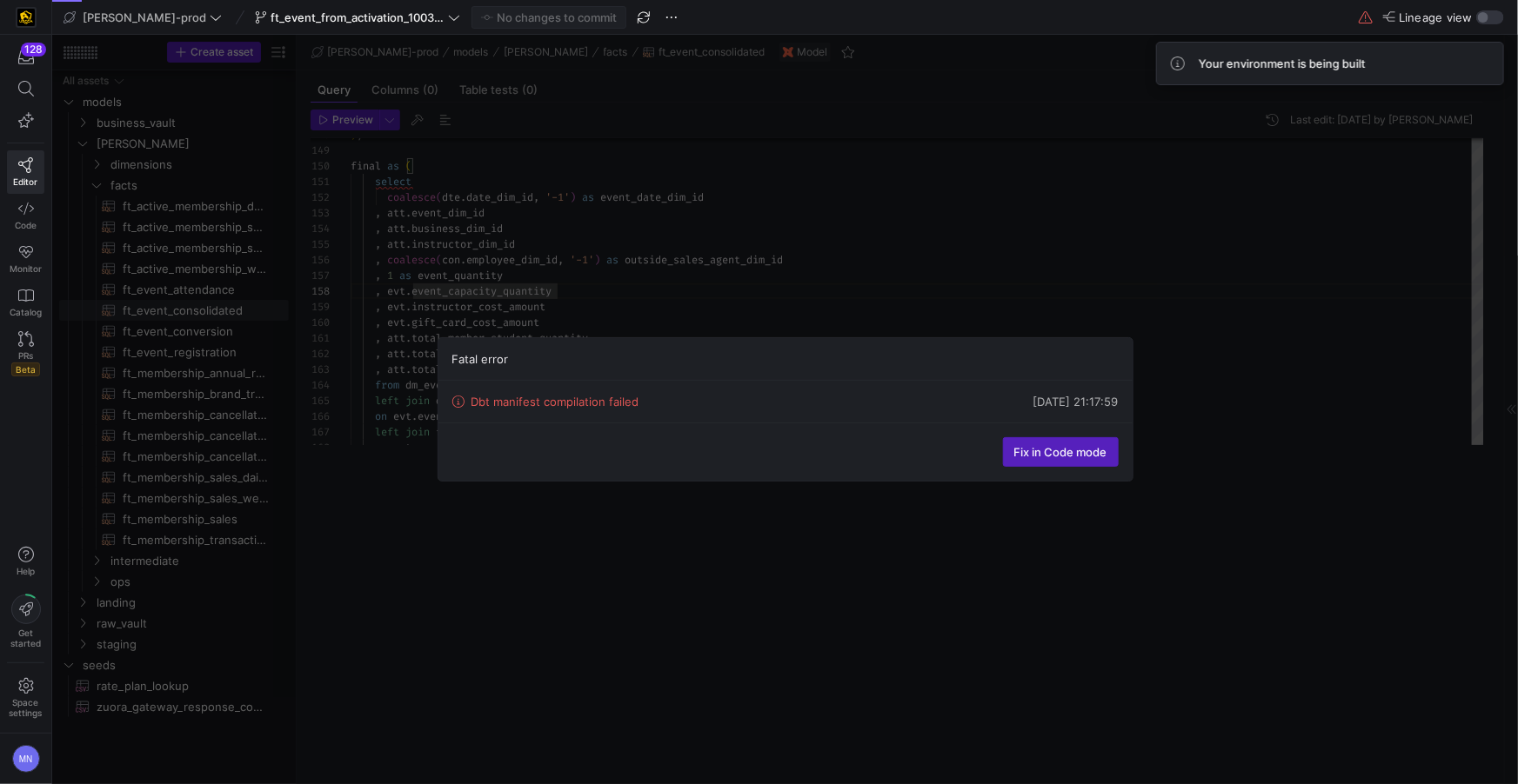
scroll to position [0, 0]
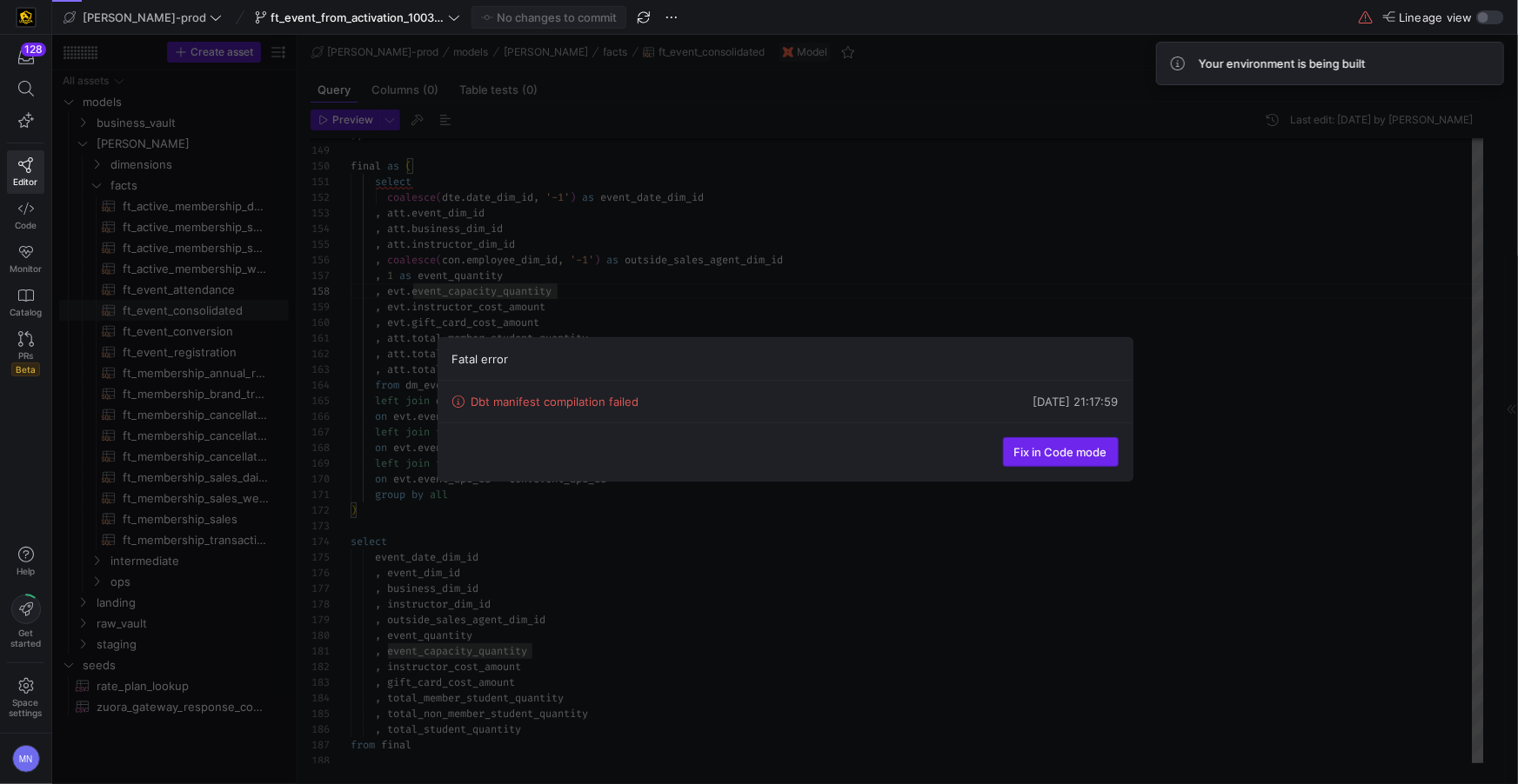
click at [1065, 454] on span "Fix in Code mode" at bounding box center [1060, 452] width 94 height 14
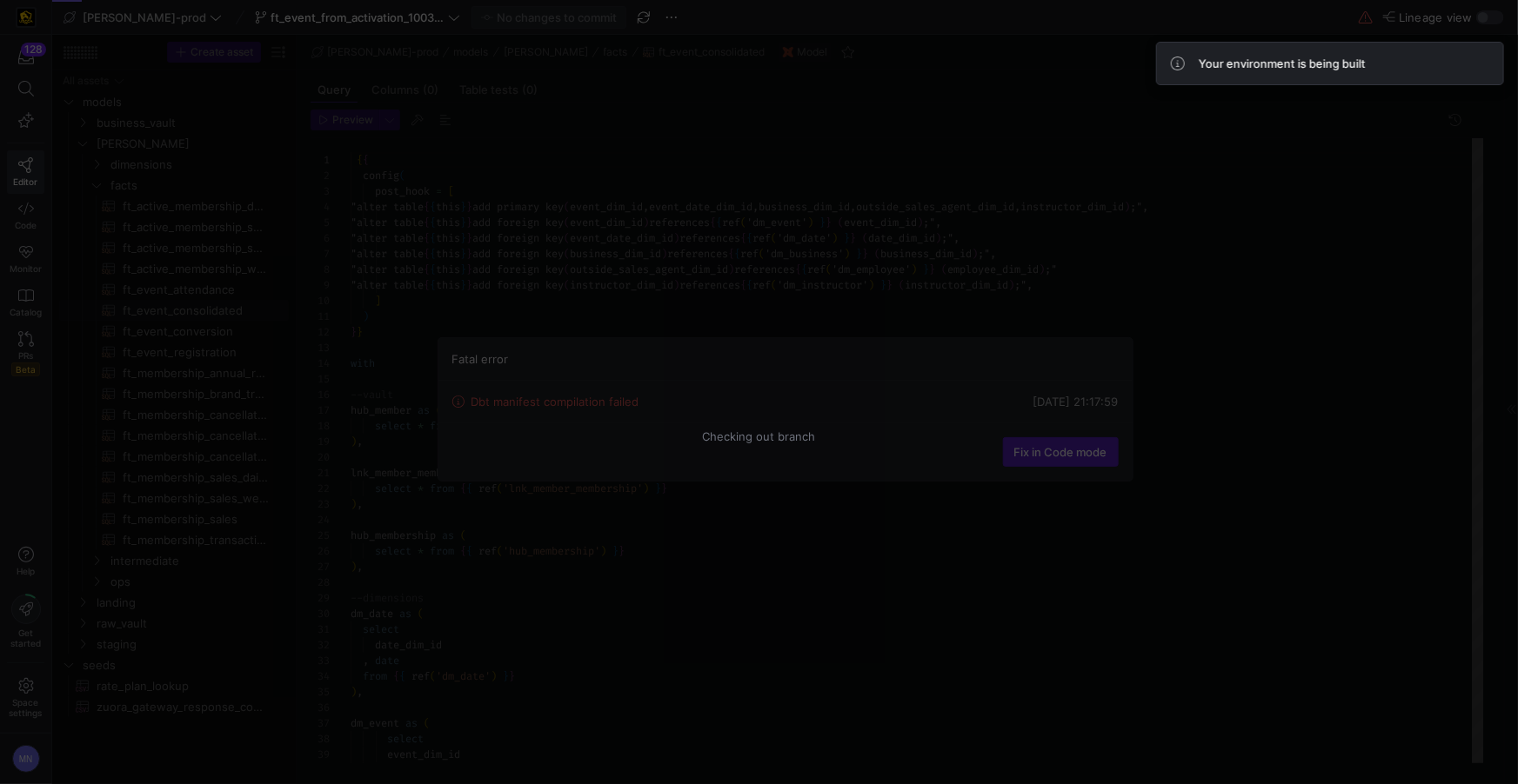
scroll to position [93, 0]
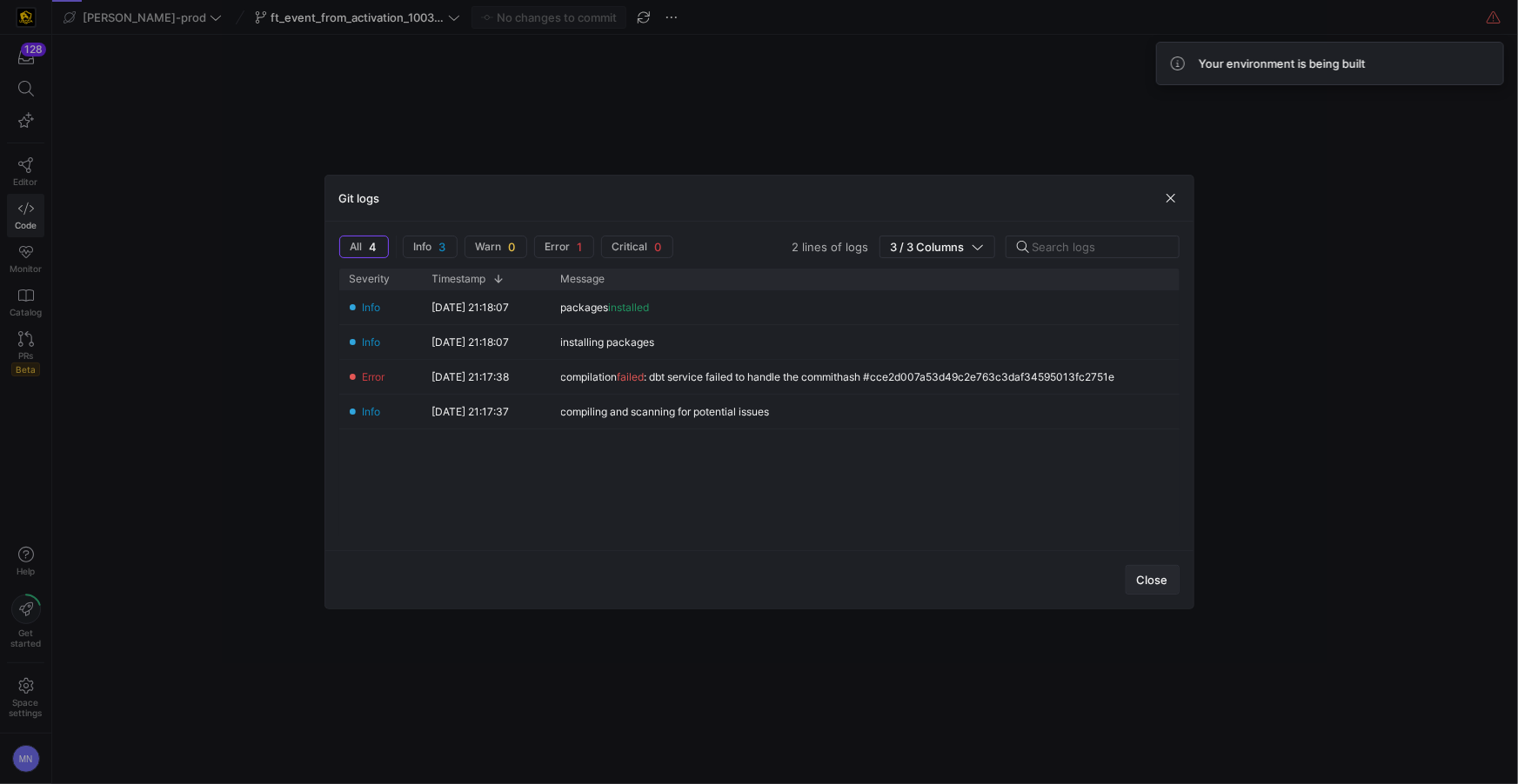
click at [1151, 585] on span "Close" at bounding box center [1153, 579] width 31 height 14
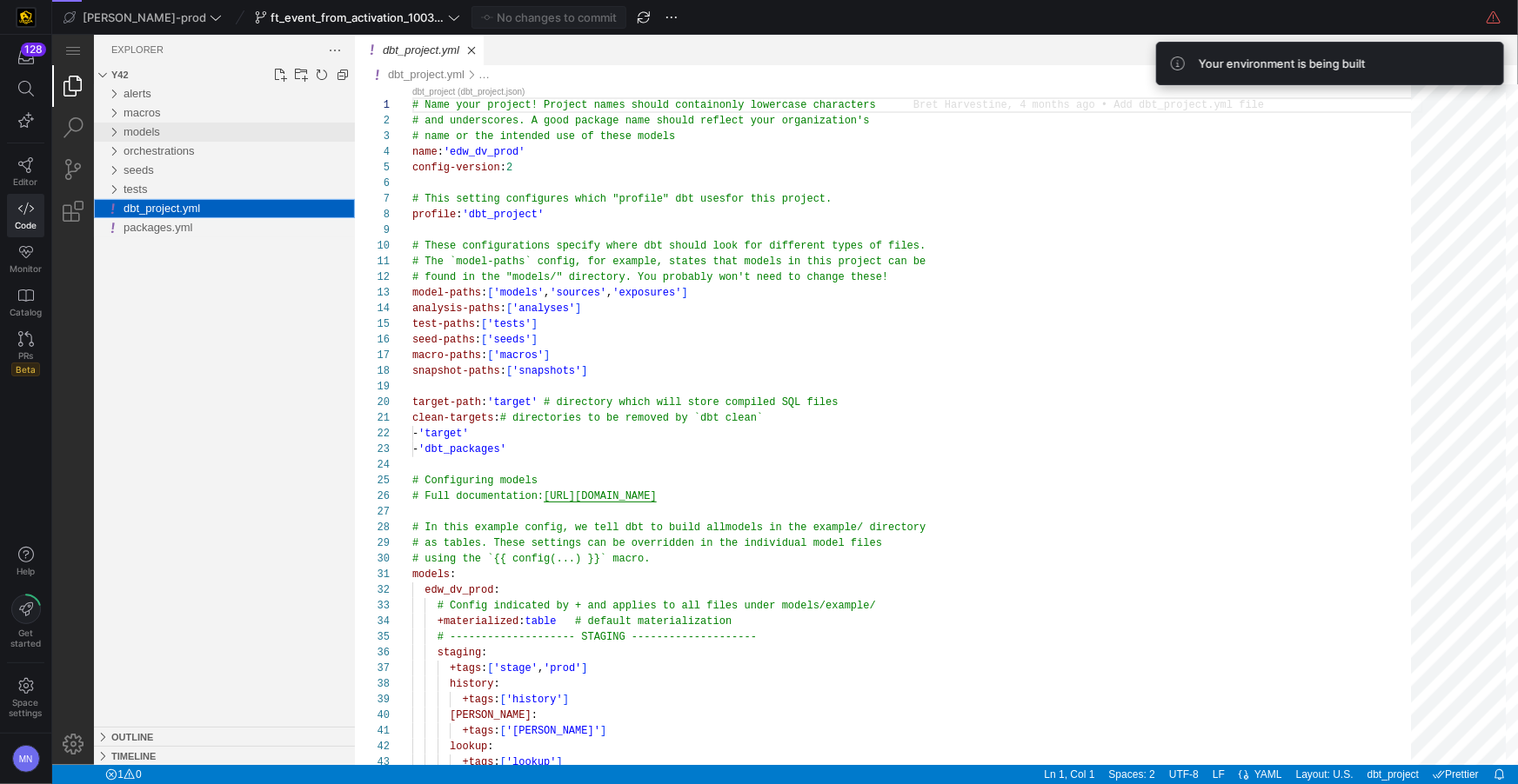
click at [122, 131] on div "models" at bounding box center [112, 131] width 26 height 19
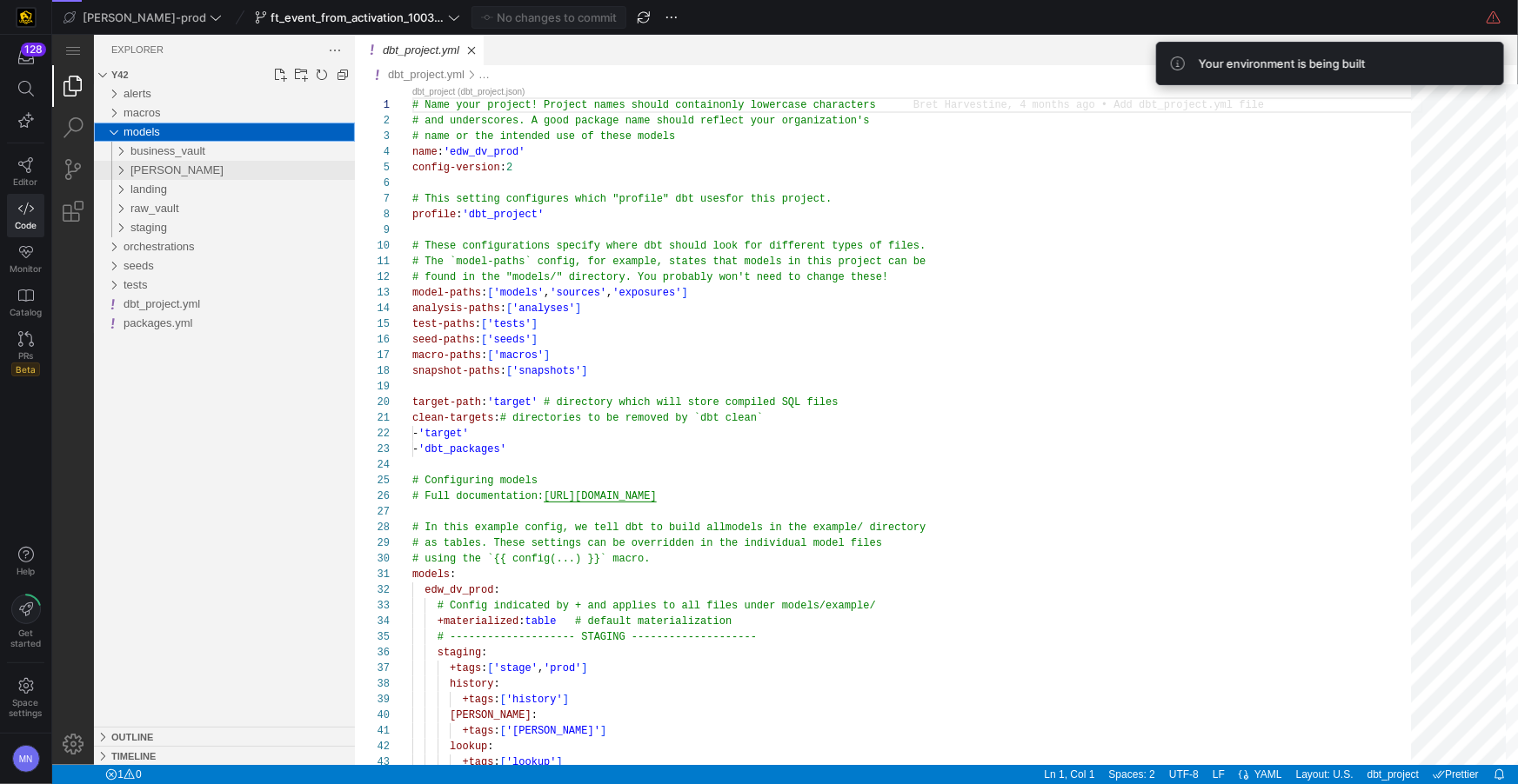
click at [117, 167] on div "edw" at bounding box center [116, 169] width 33 height 19
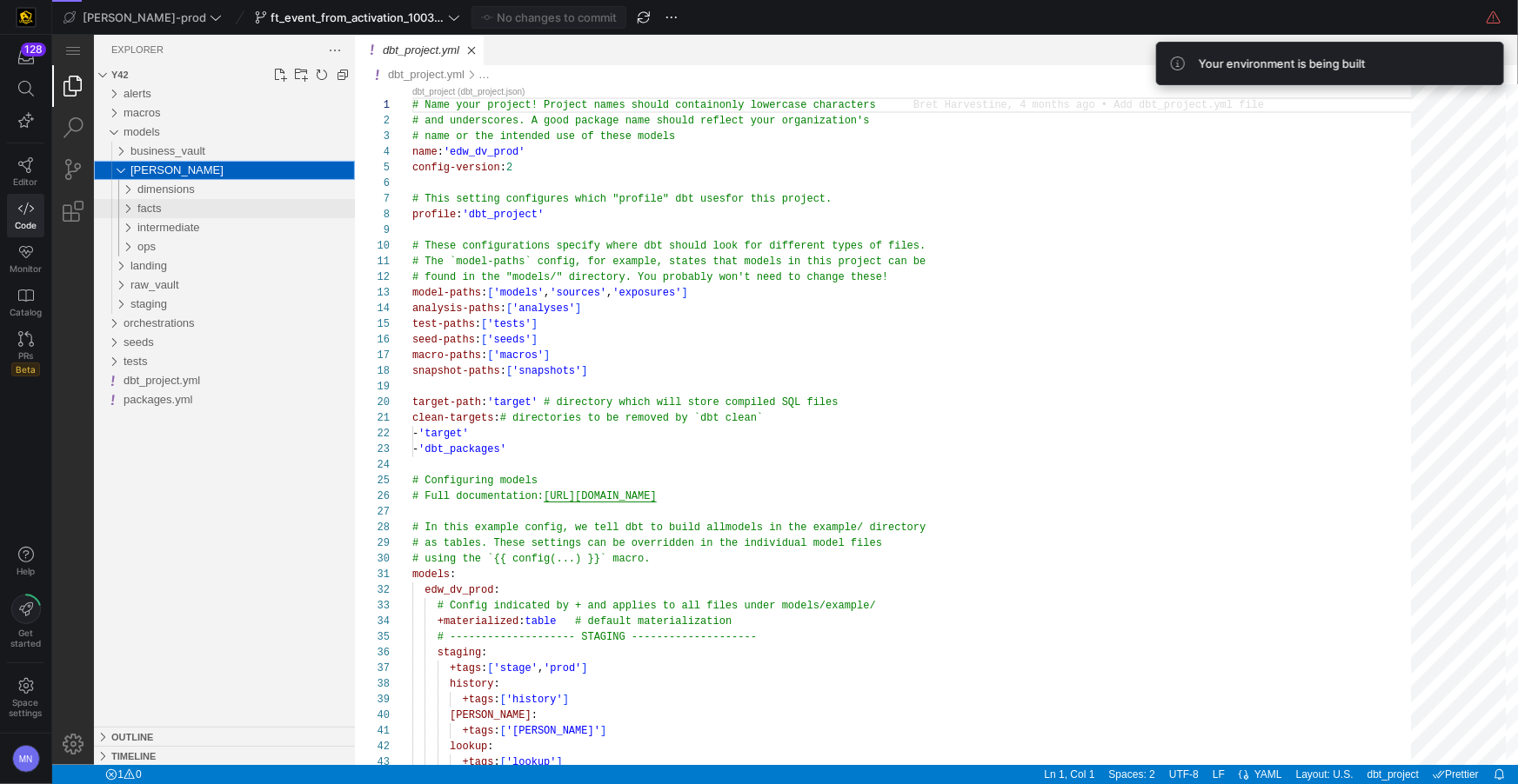
click at [124, 209] on div "facts" at bounding box center [119, 207] width 40 height 19
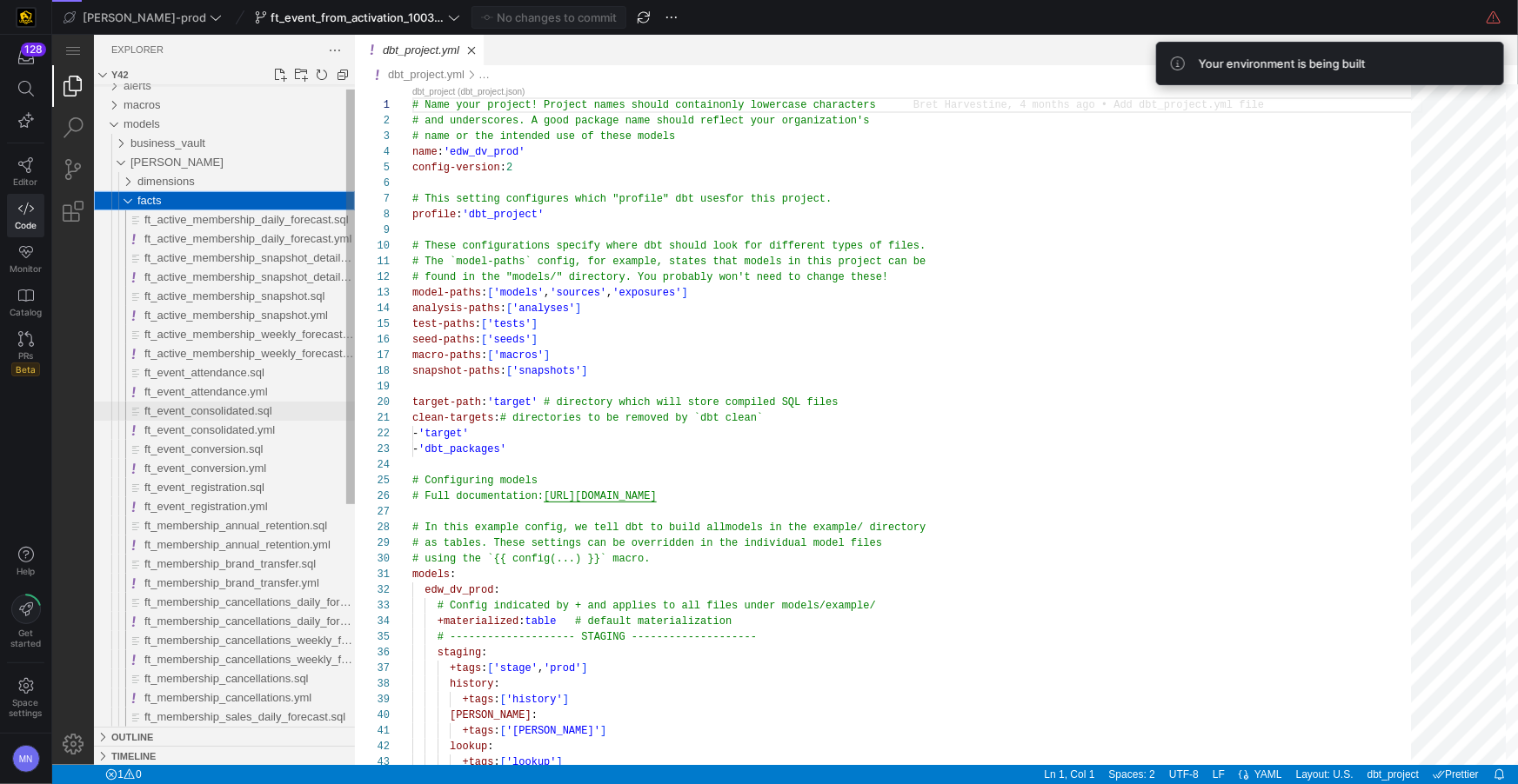
click at [233, 409] on span "ft_event_consolidated.sql" at bounding box center [207, 410] width 128 height 13
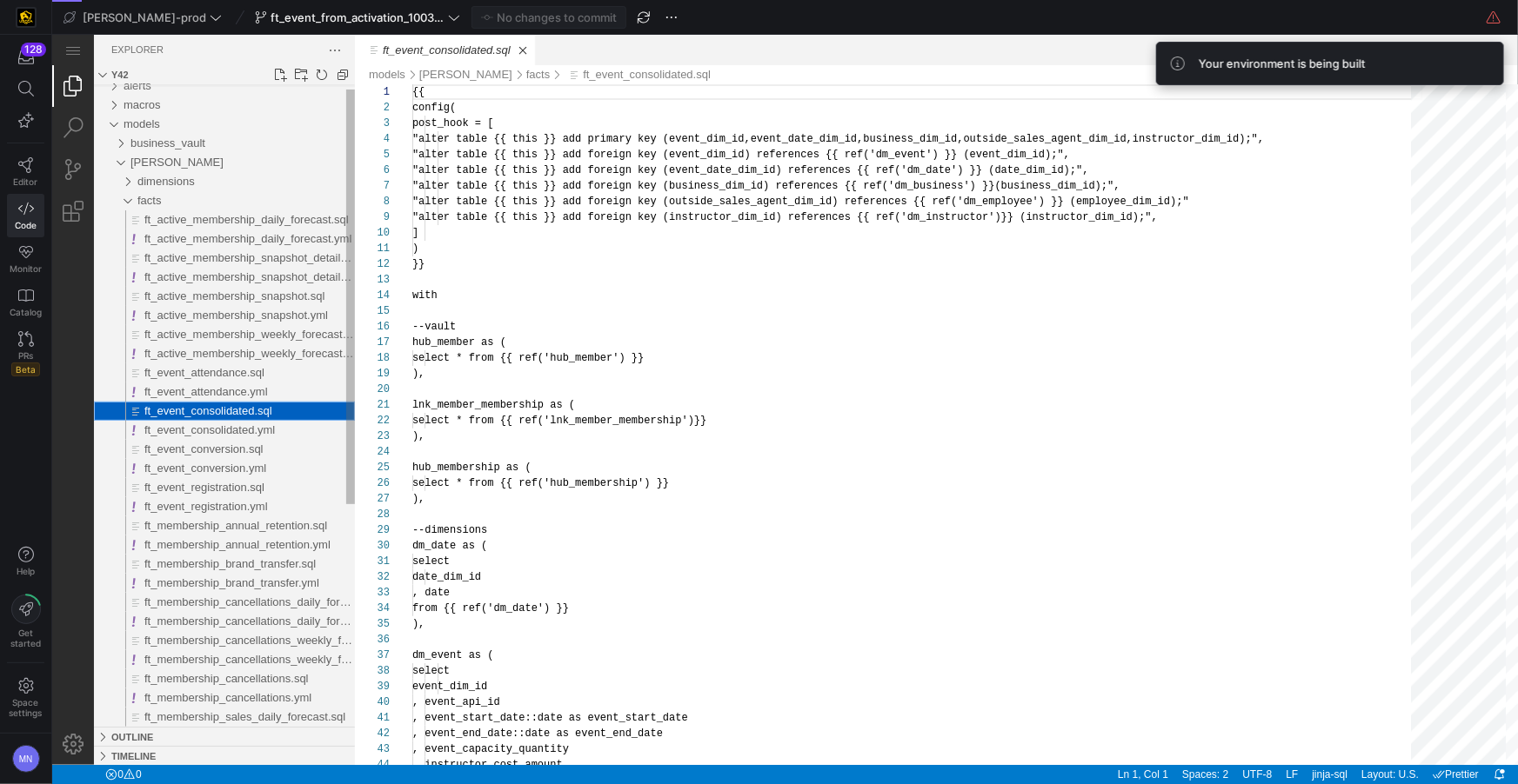
scroll to position [93, 0]
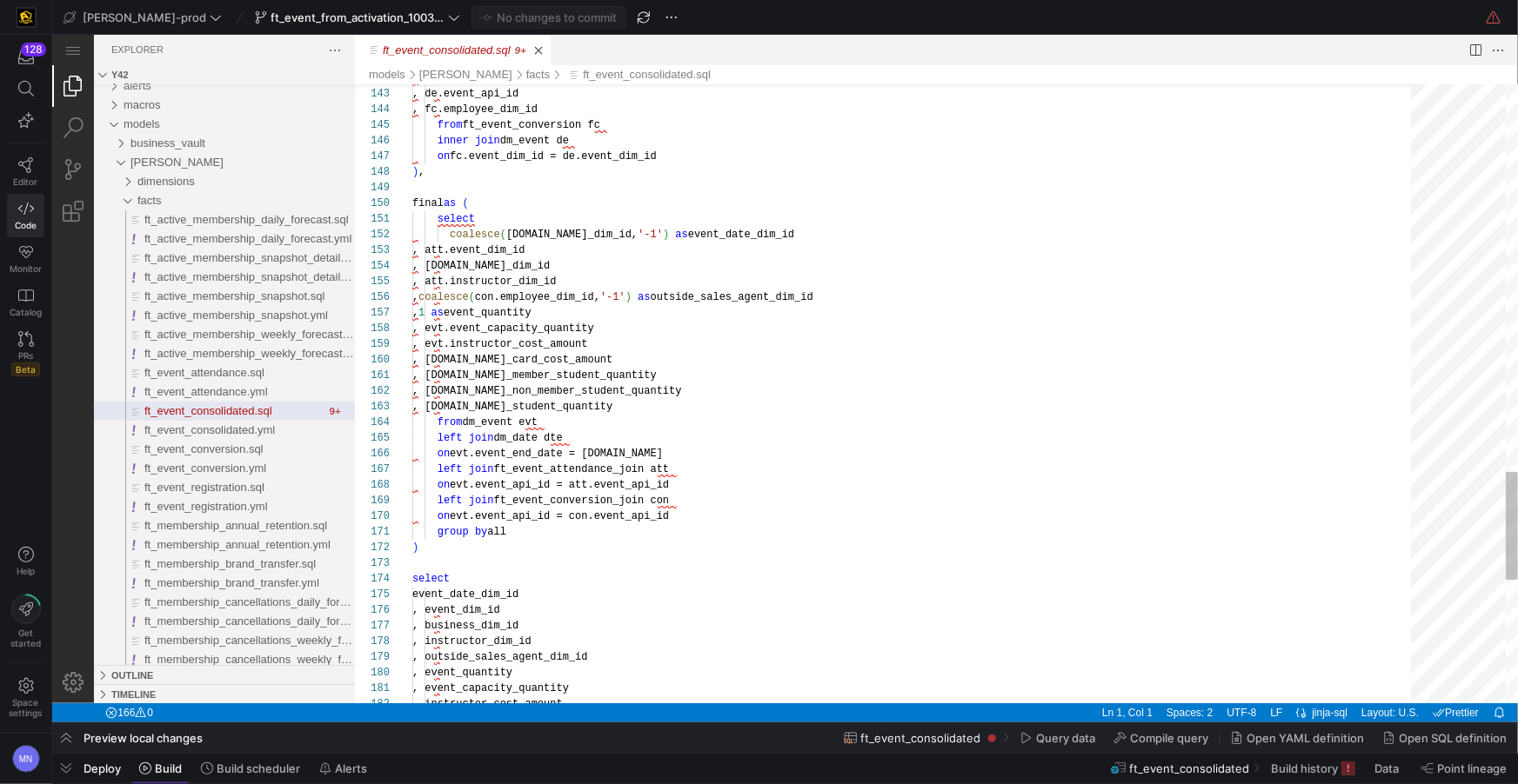
drag, startPoint x: 589, startPoint y: 453, endPoint x: 640, endPoint y: 424, distance: 58.7
click at [589, 453] on span "evt.event_end_date = dte.date" at bounding box center [556, 453] width 213 height 12
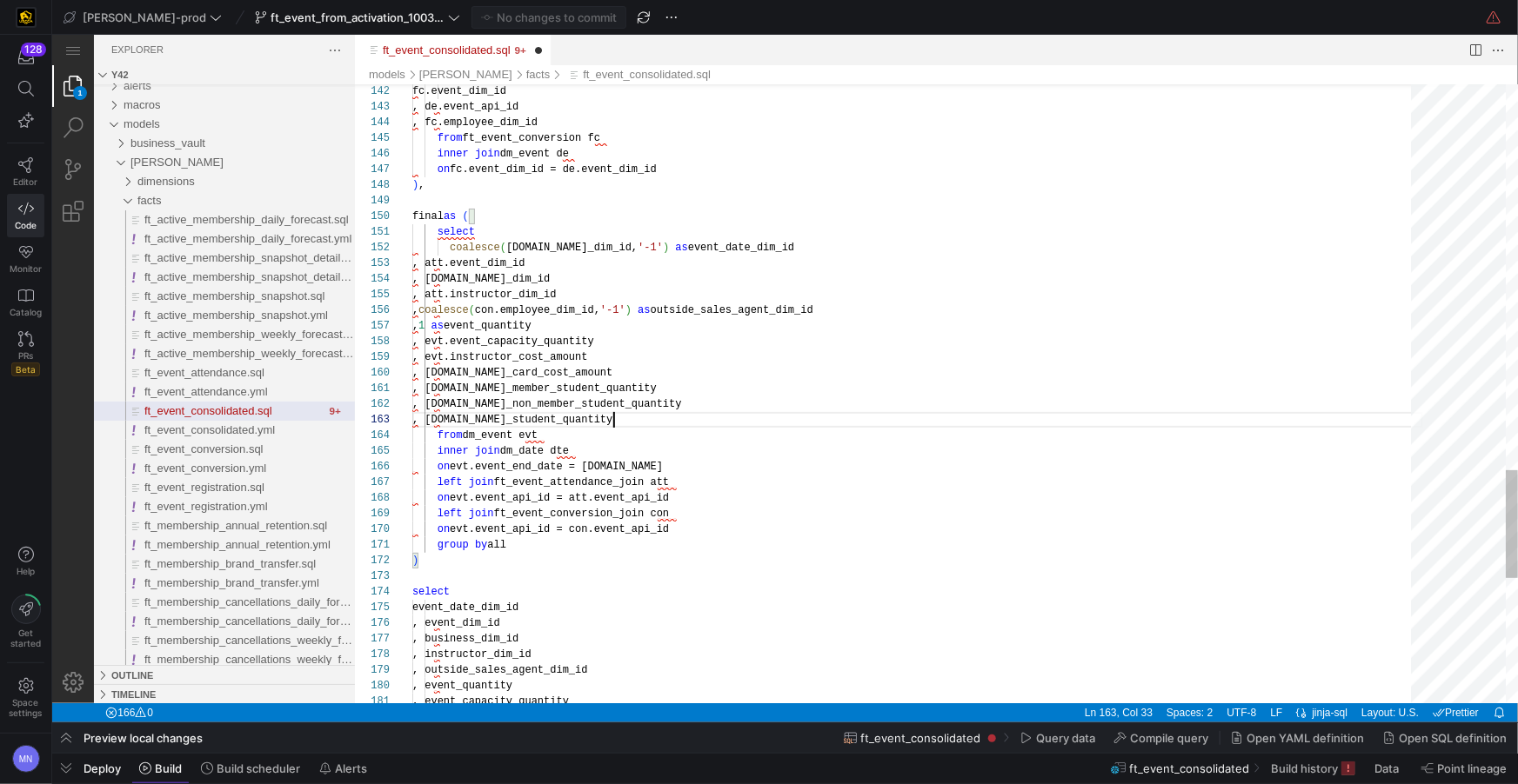
scroll to position [31, 200]
drag, startPoint x: 694, startPoint y: 419, endPoint x: 642, endPoint y: 448, distance: 59.5
click at [694, 419] on div ", att.total_student_quantity" at bounding box center [917, 418] width 1011 height 16
click at [586, 469] on span "evt.event_end_date = dte.date" at bounding box center [556, 466] width 213 height 12
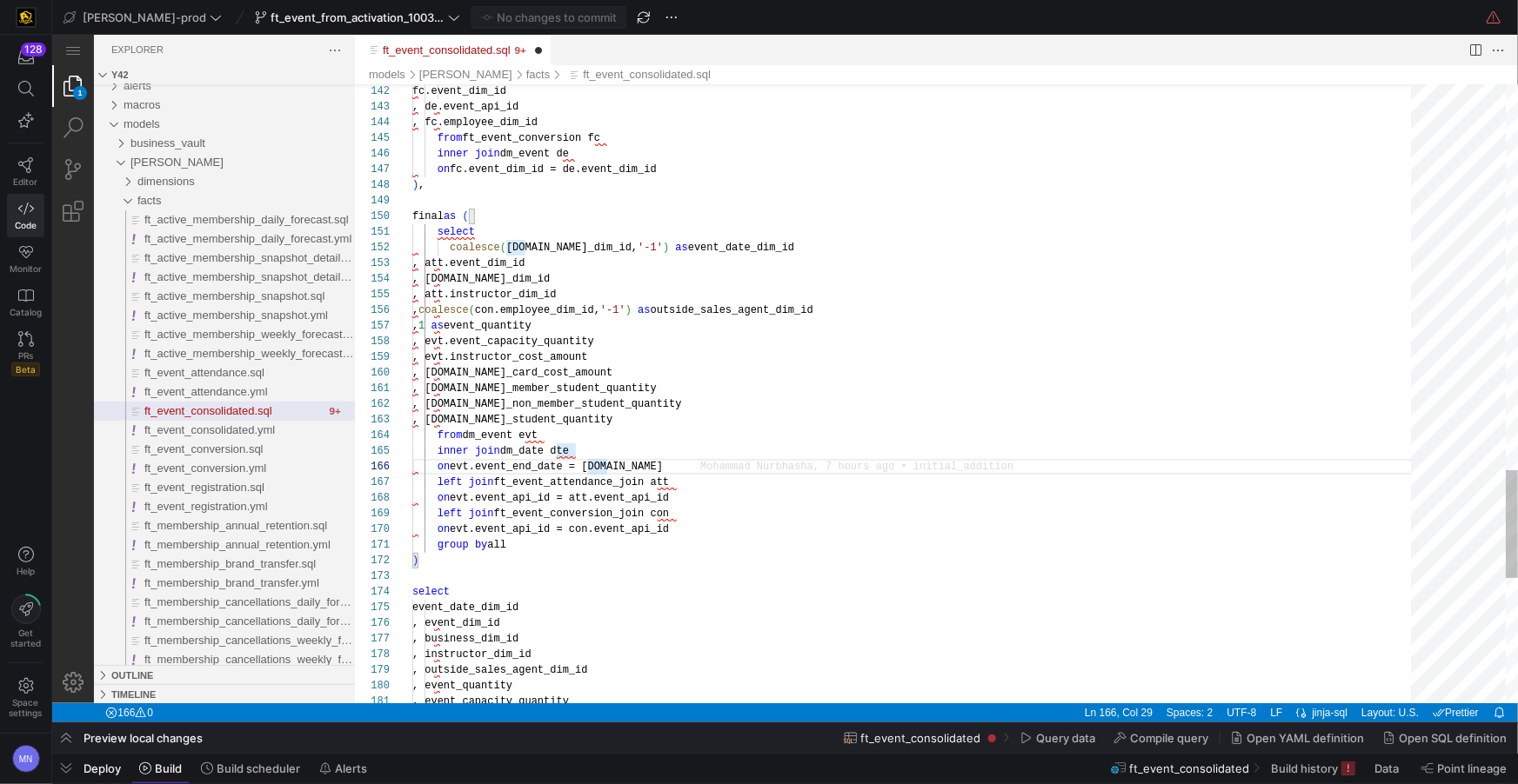
drag, startPoint x: 458, startPoint y: 467, endPoint x: 459, endPoint y: 522, distance: 55.0
click at [458, 468] on span "evt.event_end_date = dte.date" at bounding box center [556, 466] width 213 height 12
drag, startPoint x: 625, startPoint y: 466, endPoint x: 656, endPoint y: 504, distance: 49.0
click at [625, 466] on div "149 150 151 152 153 154 155 156 157 158 159 160 161 162 163 164 165 166 167 168…" at bounding box center [935, 392] width 1163 height 619
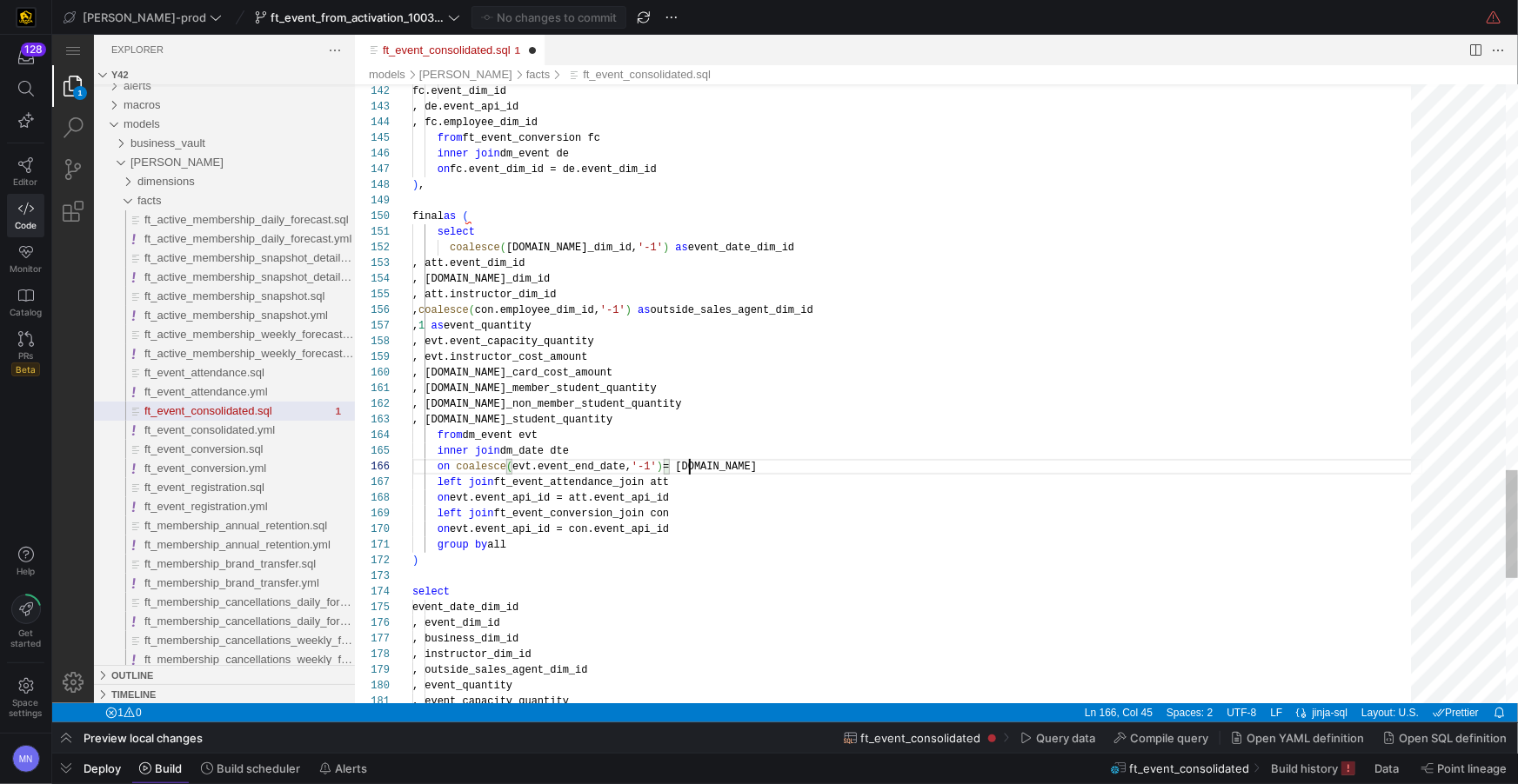
scroll to position [79, 277]
drag, startPoint x: 686, startPoint y: 467, endPoint x: 755, endPoint y: 487, distance: 71.8
drag, startPoint x: 646, startPoint y: 248, endPoint x: 608, endPoint y: 253, distance: 38.3
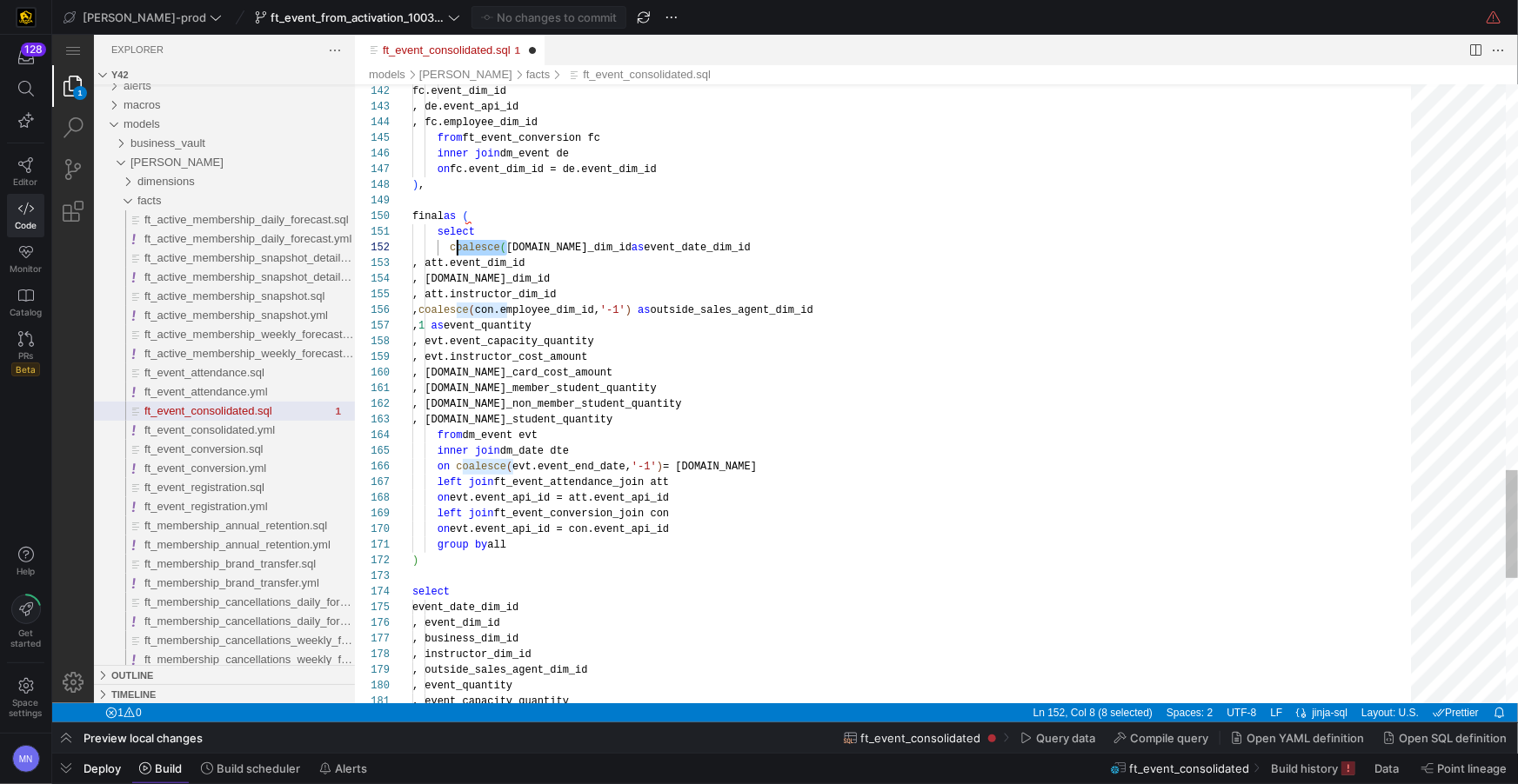
scroll to position [16, 37]
drag, startPoint x: 504, startPoint y: 247, endPoint x: 512, endPoint y: 279, distance: 33.0
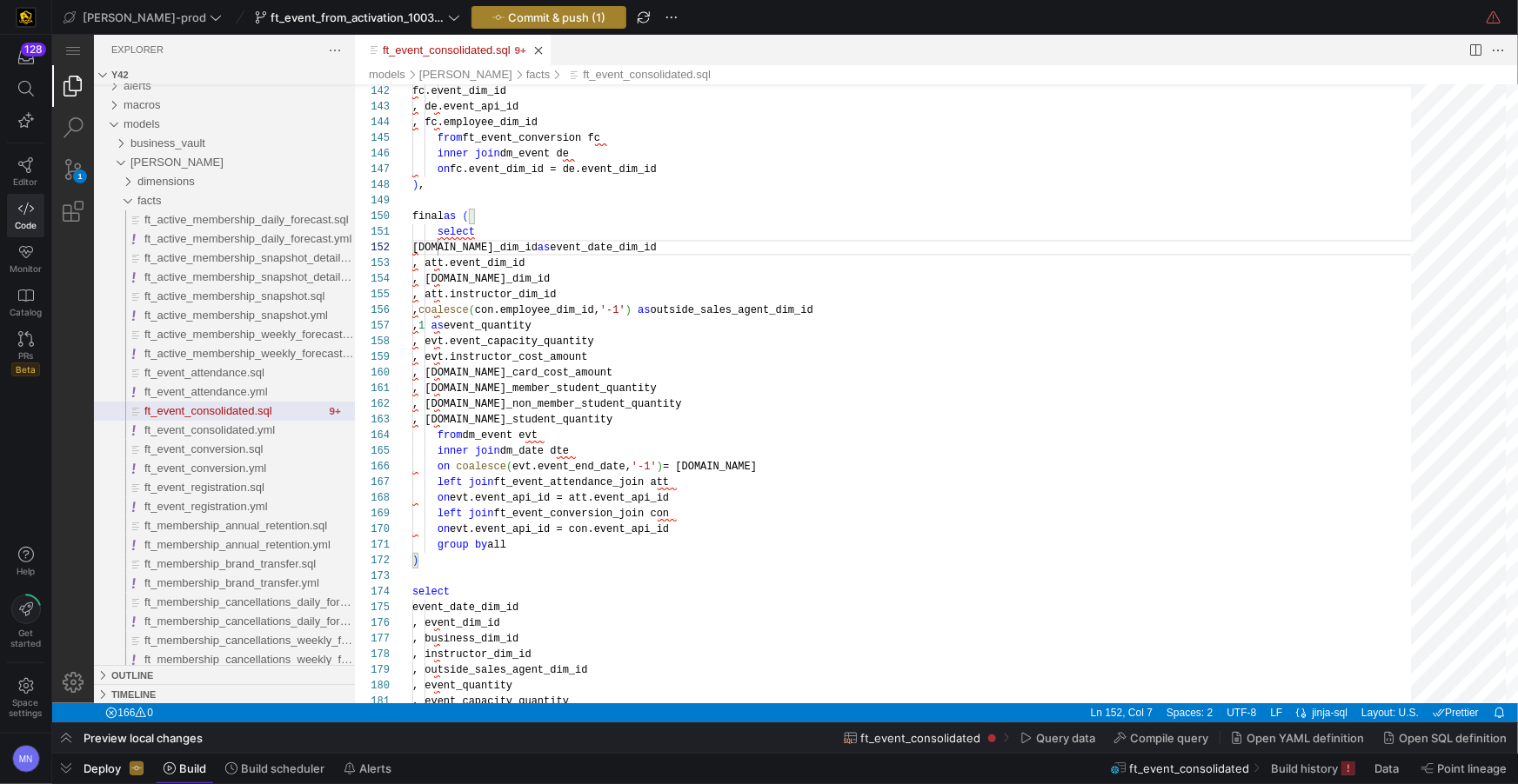
type textarea "select dte.date_dim_id as event_date_dim_id , att.event_dim_id , att.business_d…"
click at [521, 19] on span "Commit & push (1)" at bounding box center [557, 17] width 97 height 14
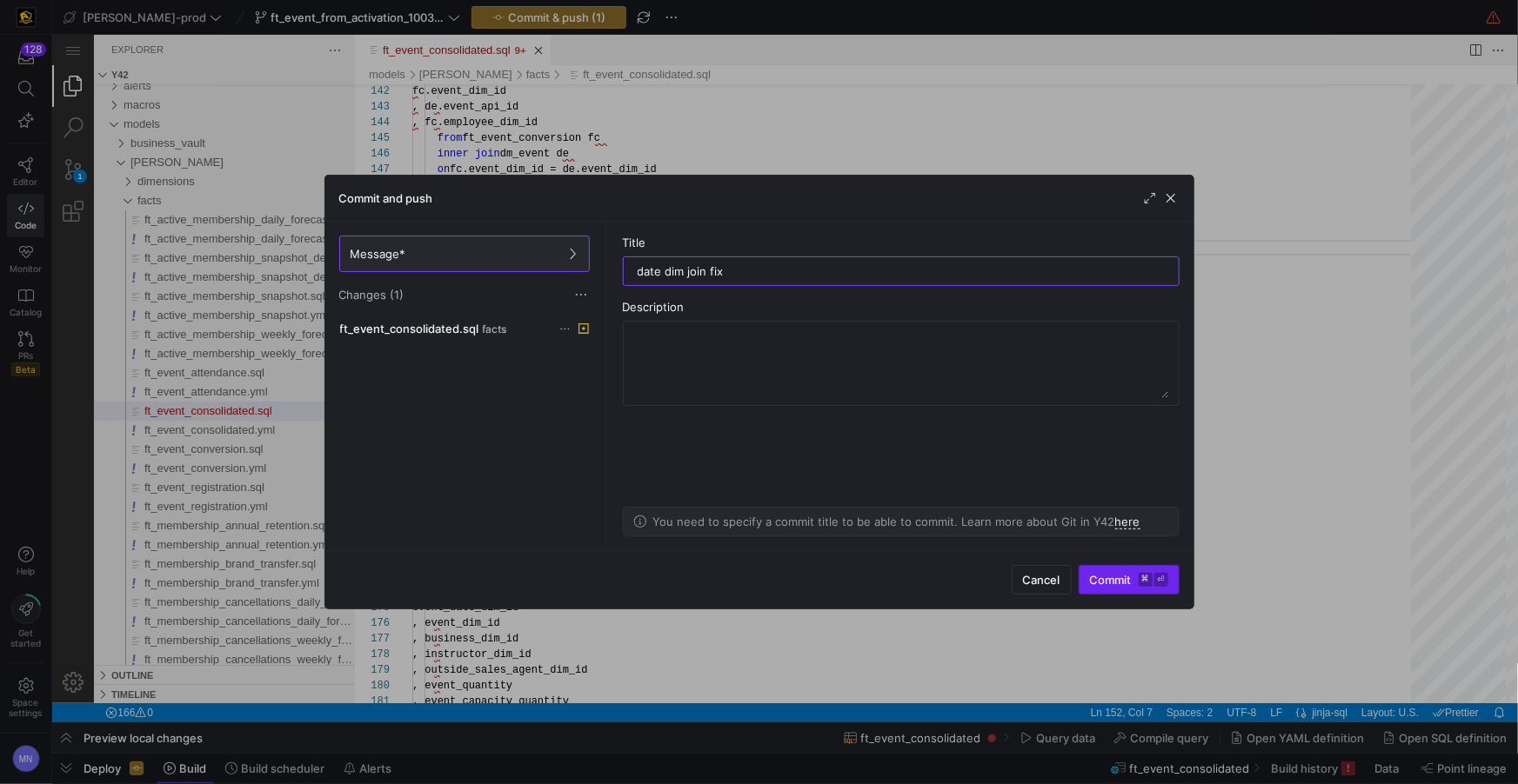
type input "date dim join fix"
click at [1105, 578] on span "Commit ⌘ ⏎" at bounding box center [1129, 579] width 79 height 14
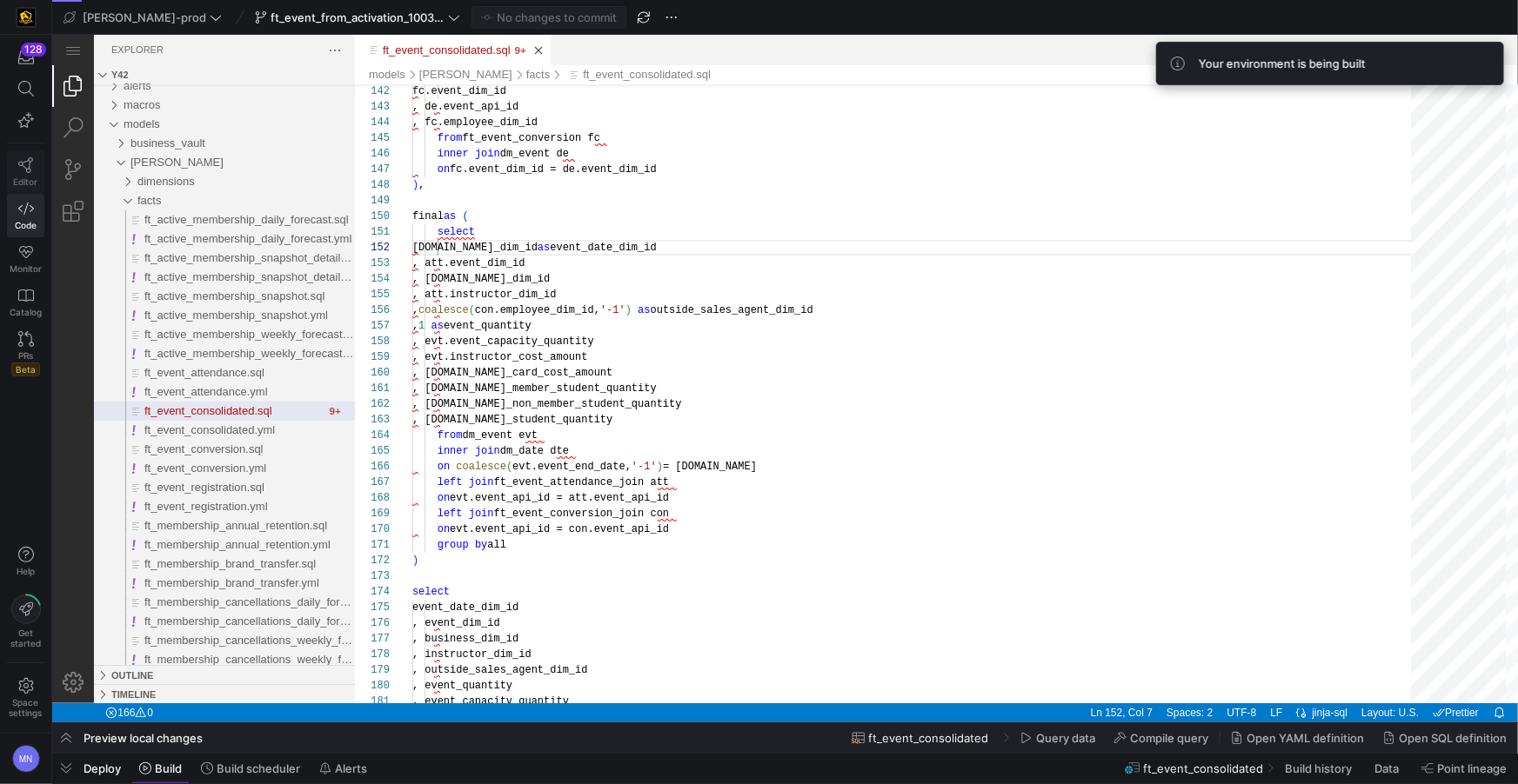
click at [22, 168] on icon at bounding box center [26, 165] width 16 height 16
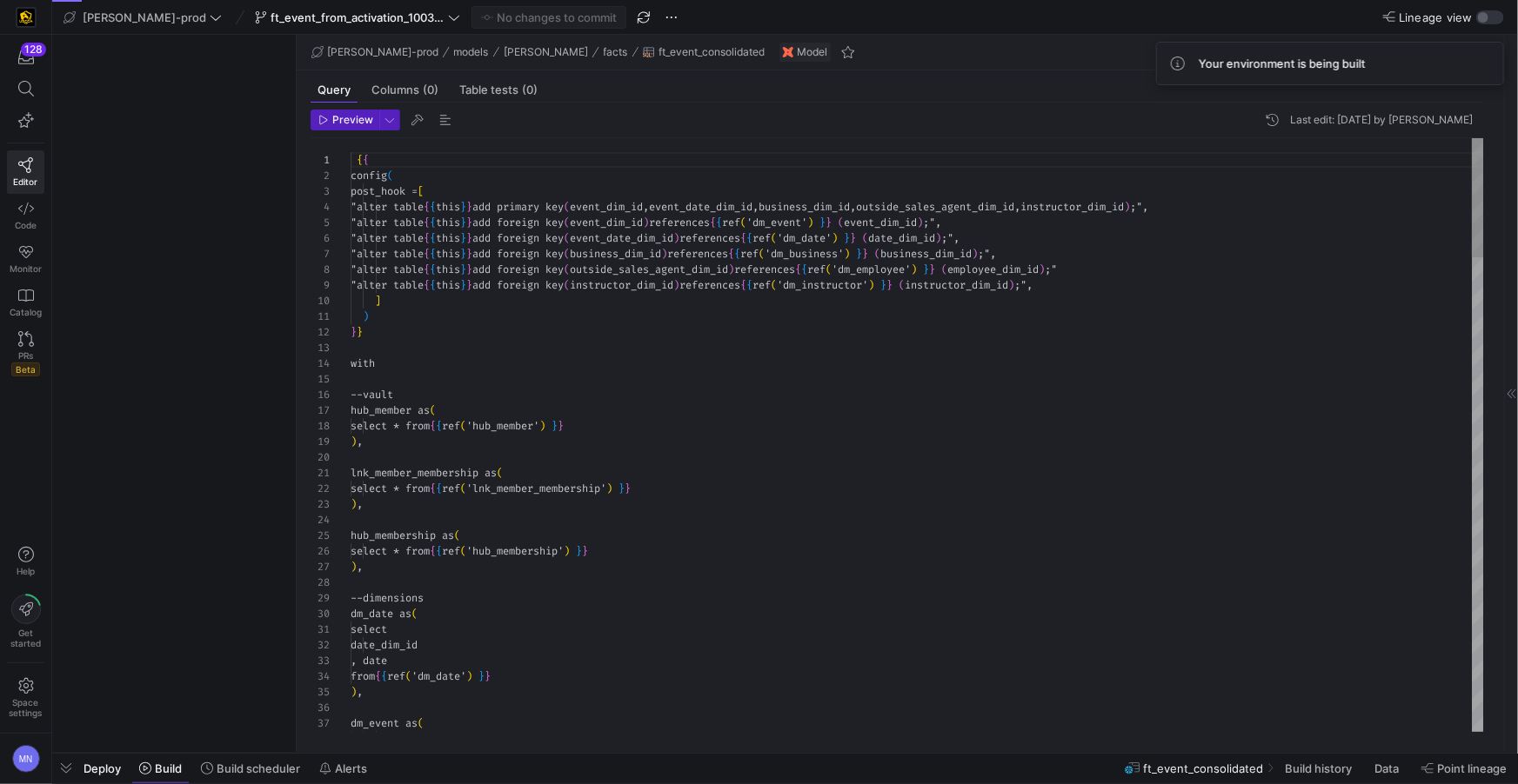
scroll to position [93, 0]
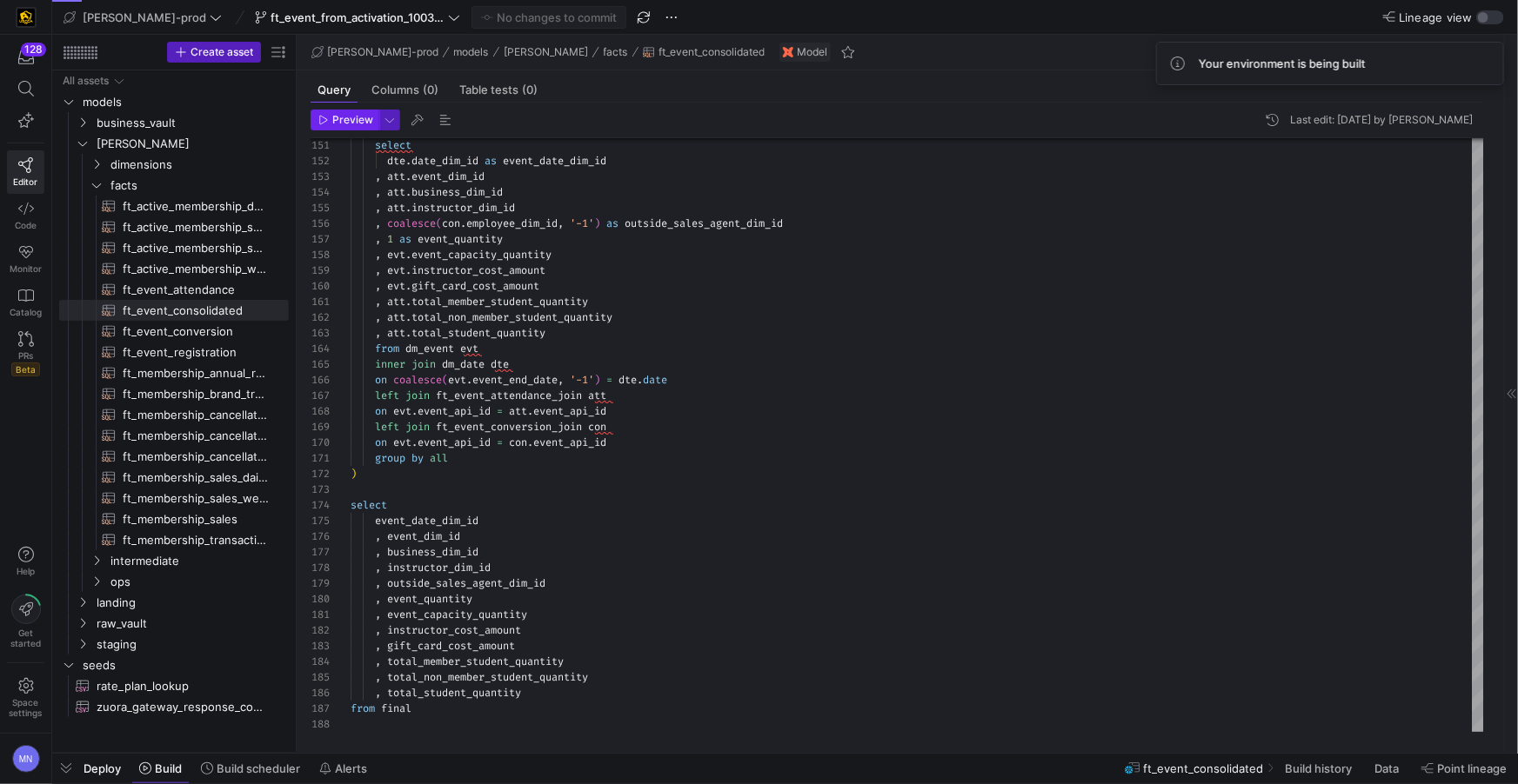
click at [357, 122] on span "Preview" at bounding box center [353, 119] width 41 height 12
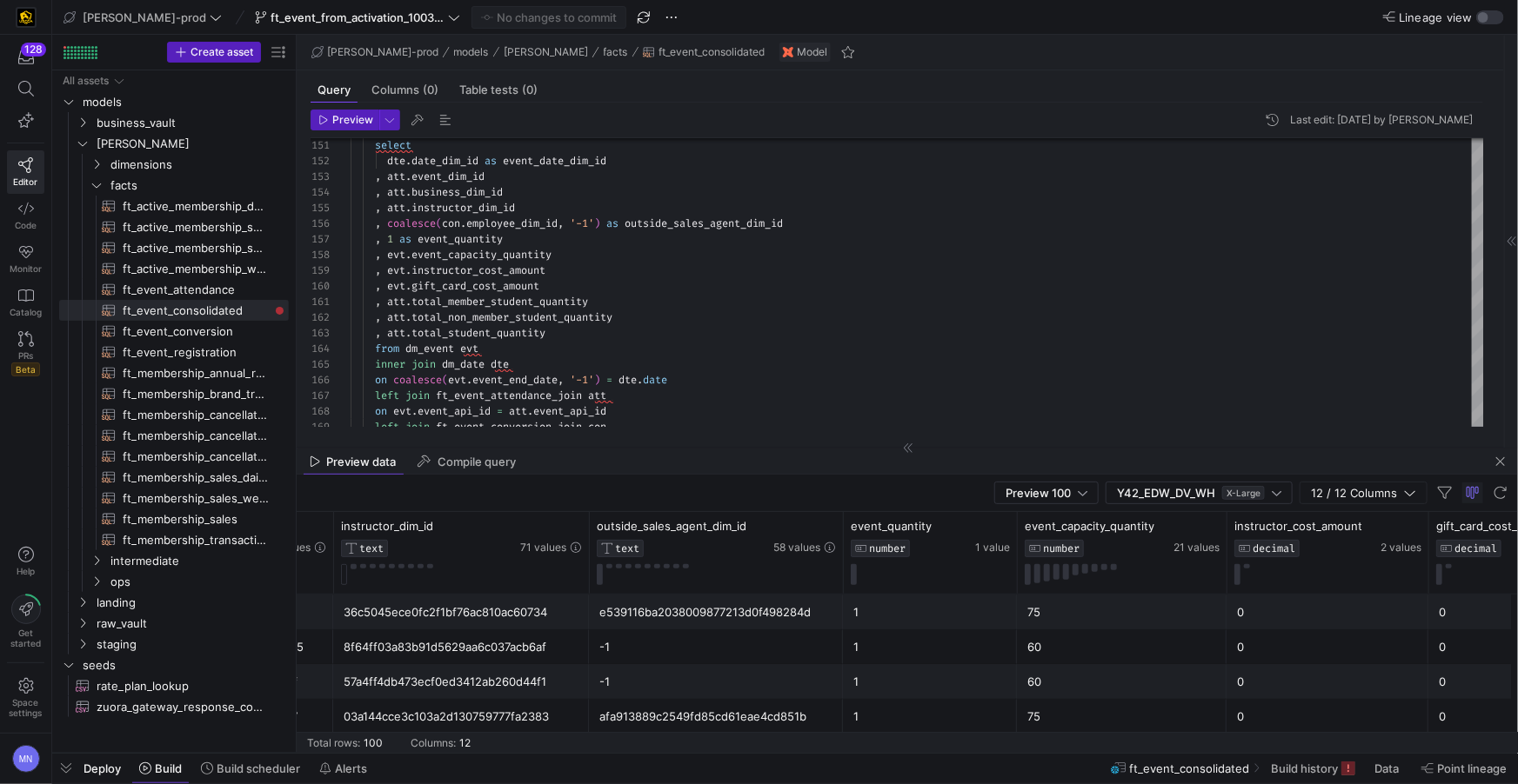
scroll to position [0, 0]
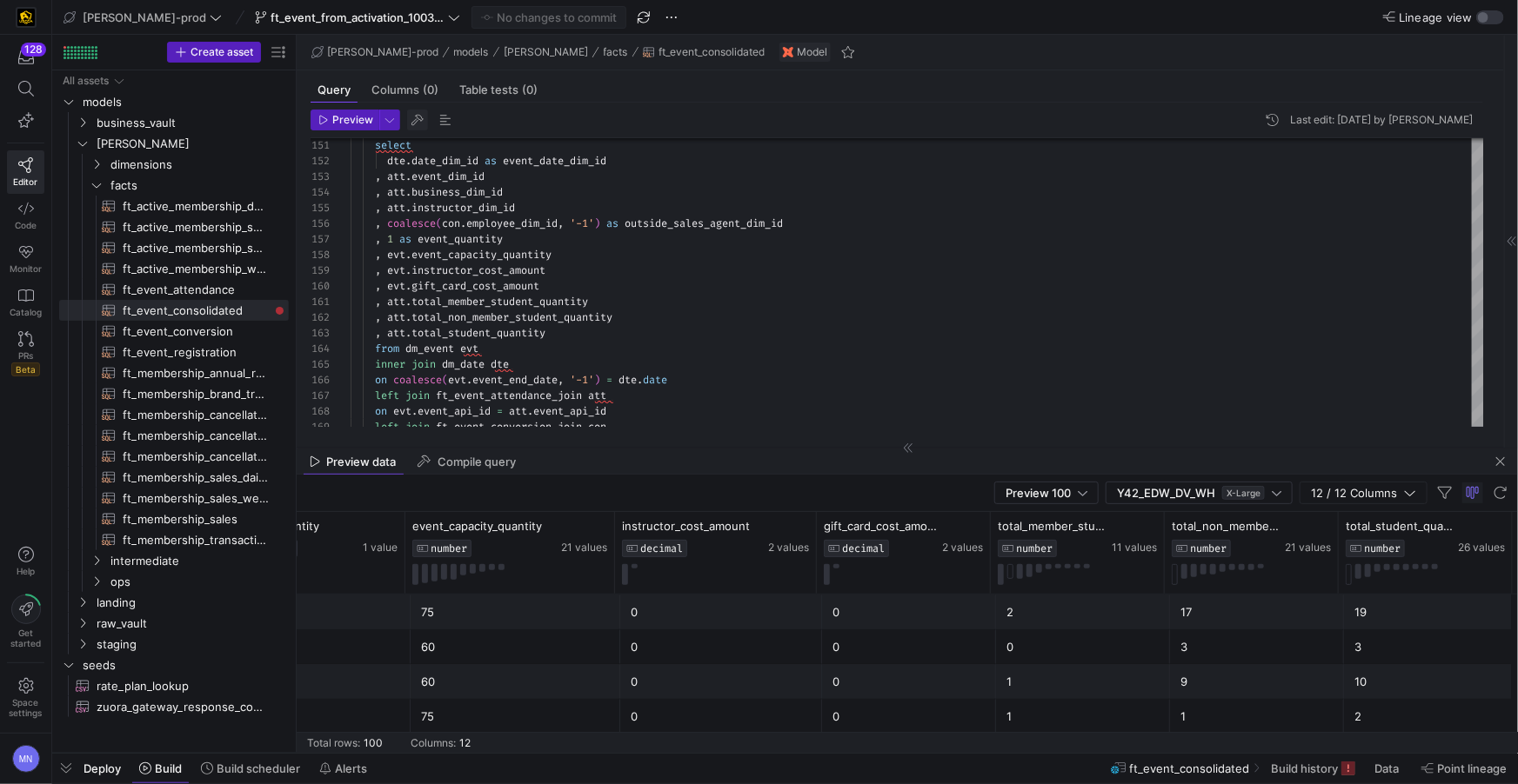
click at [422, 119] on span "button" at bounding box center [418, 119] width 21 height 21
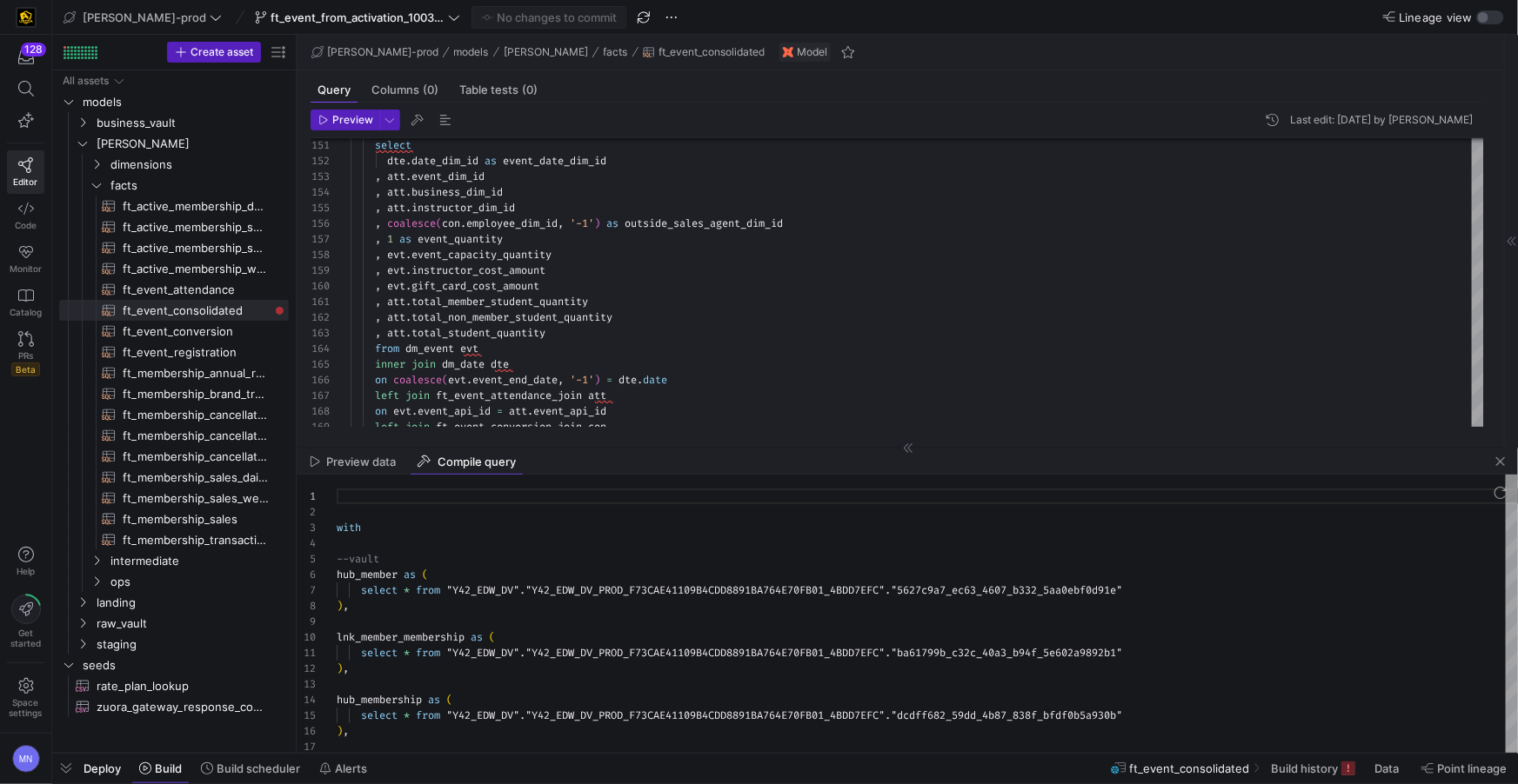
click at [766, 614] on div at bounding box center [928, 621] width 1182 height 16
type textarea "with --vault hub_member as ( select * from "Y42_EDW_DV"."Y42_EDW_DV_PROD_F73CAE…"
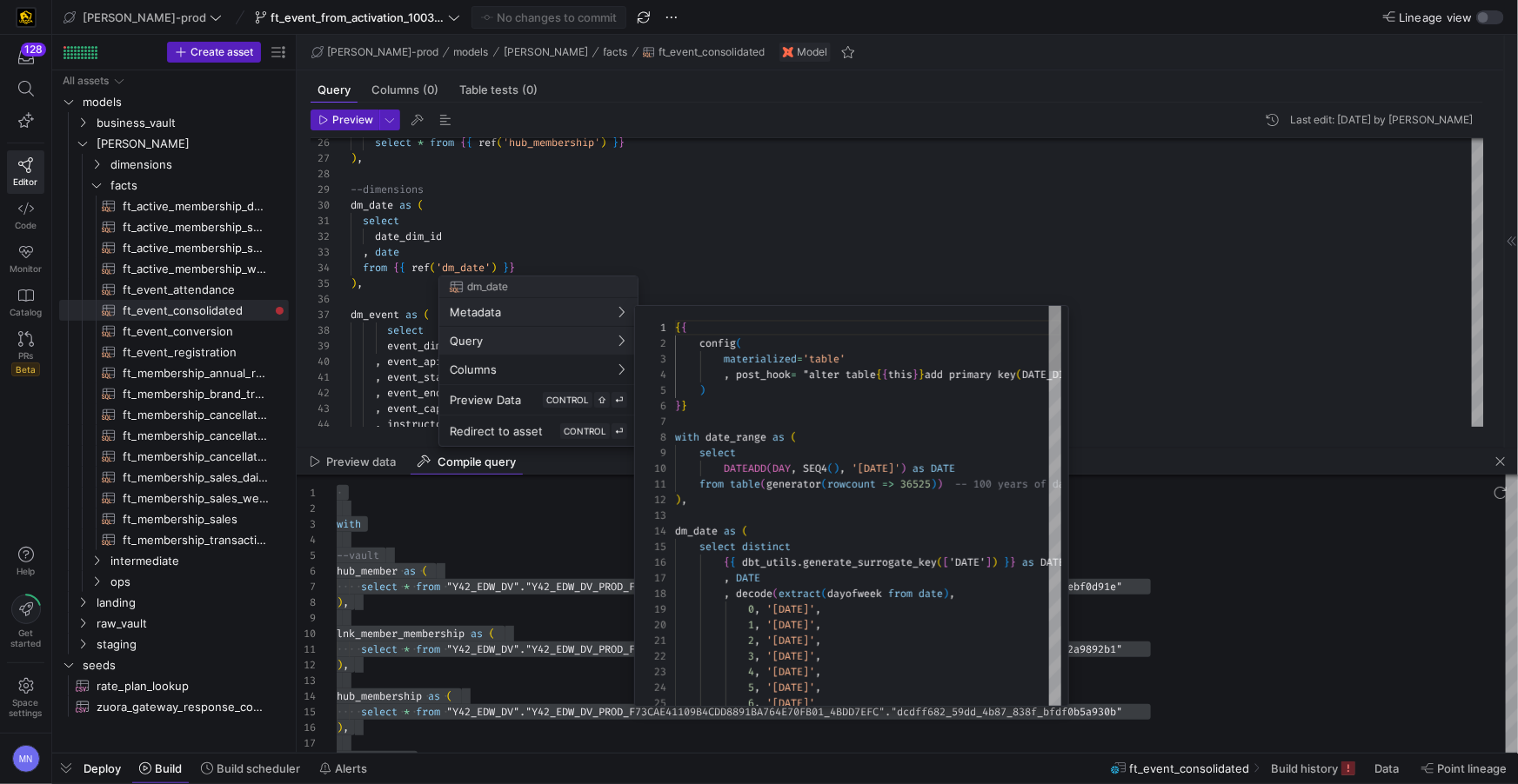
scroll to position [156, 0]
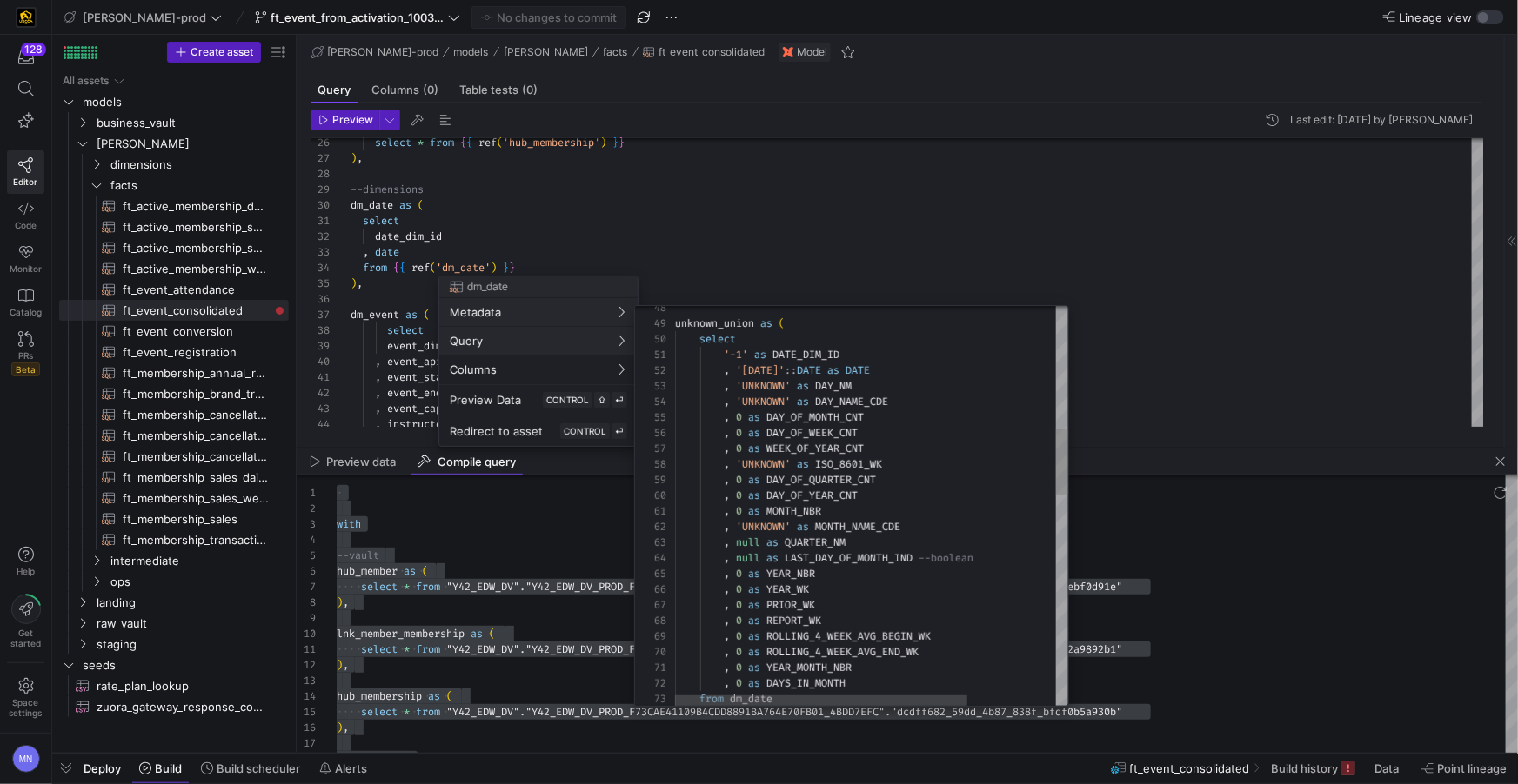
type textarea "'-1' as DATE_DIM_ID , '1900-01-01'::DATE as DATE , 'UNKNOWN' as DAY_NM , 'UNKNO…"
drag, startPoint x: 815, startPoint y: 368, endPoint x: 782, endPoint y: 375, distance: 33.7
click at [740, 367] on span ", '1900-01-01' :: DATE as DATE" at bounding box center [772, 370] width 194 height 14
click at [756, 182] on div at bounding box center [759, 392] width 1518 height 784
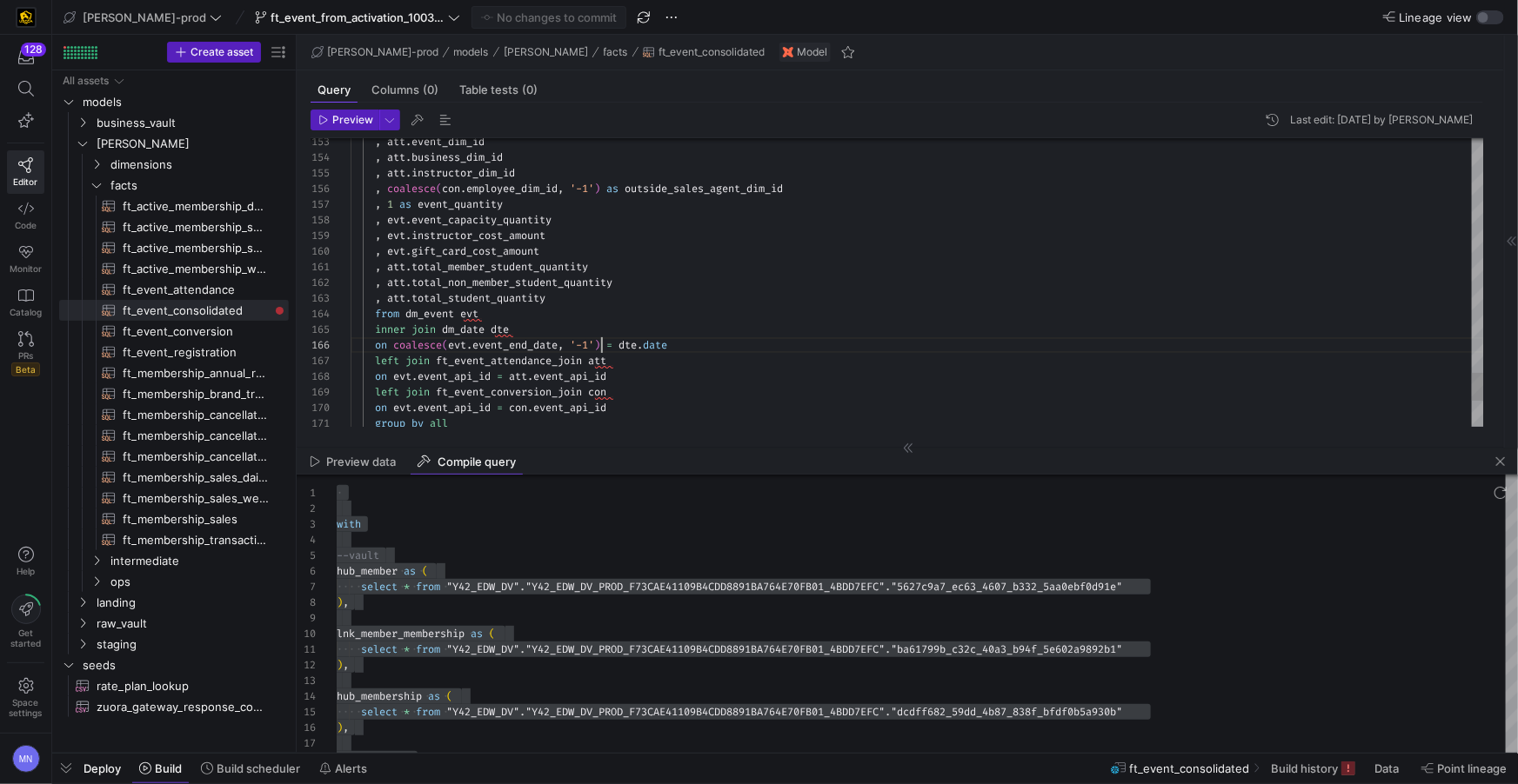
click at [595, 342] on span "'-1'" at bounding box center [582, 344] width 24 height 14
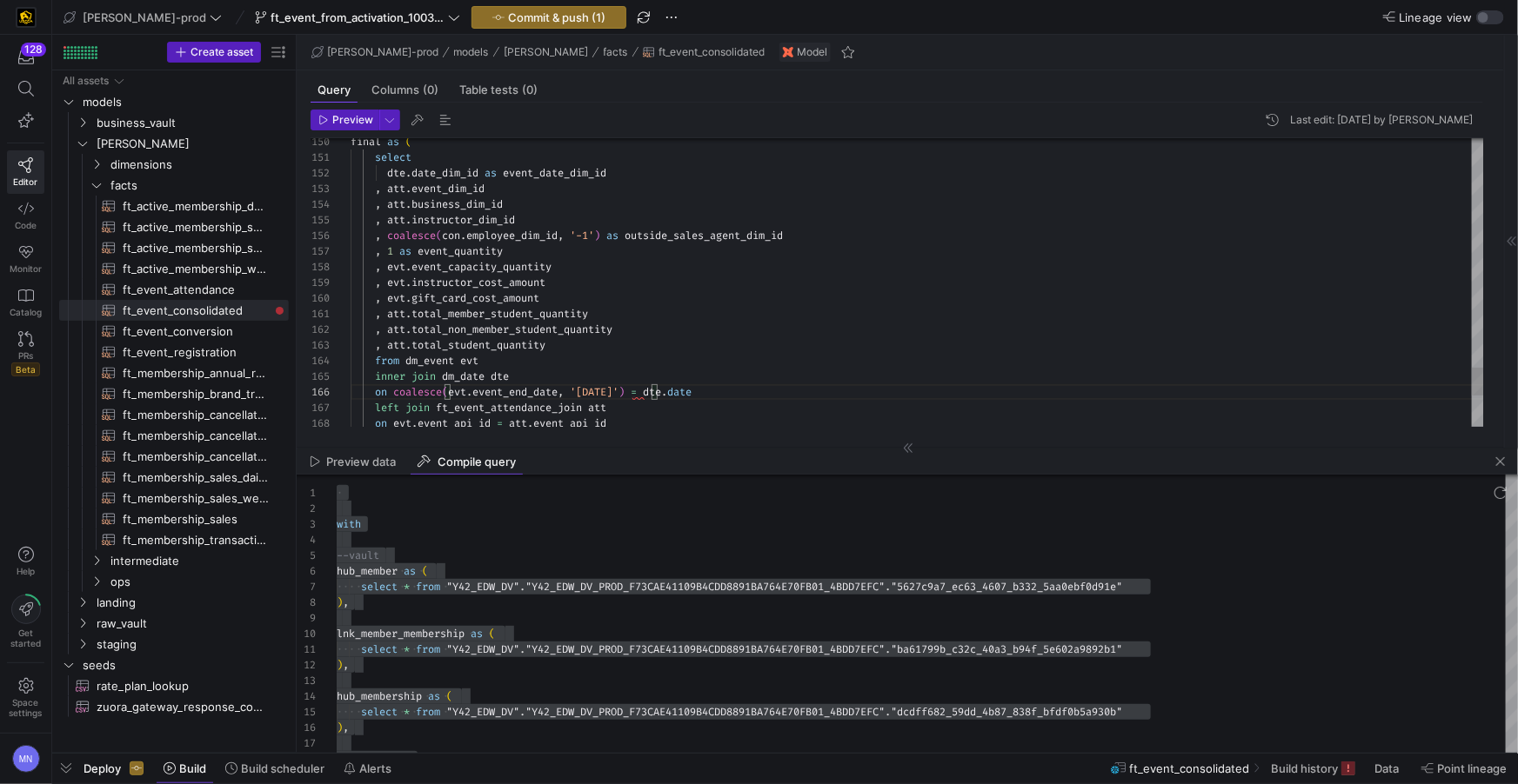
type textarea "select dte.date_dim_id as event_date_dim_id , att.event_dim_id , att.business_d…"
click at [421, 122] on span "button" at bounding box center [418, 119] width 21 height 21
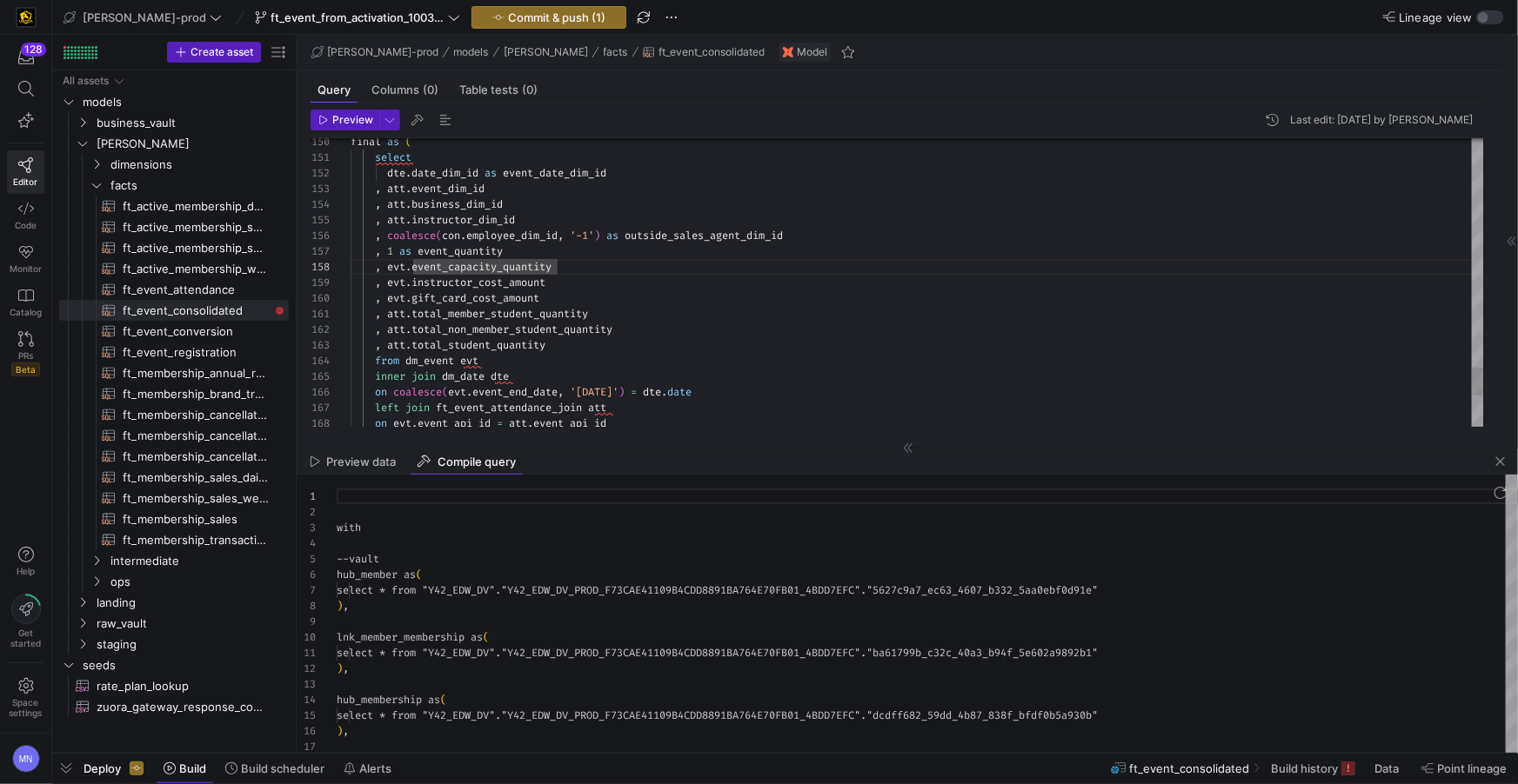
scroll to position [156, 0]
click at [619, 606] on div ") ," at bounding box center [928, 605] width 1182 height 16
type textarea "with --vault hub_member as ( select * from "Y42_EDW_DV"."Y42_EDW_DV_PROD_F73CAE…"
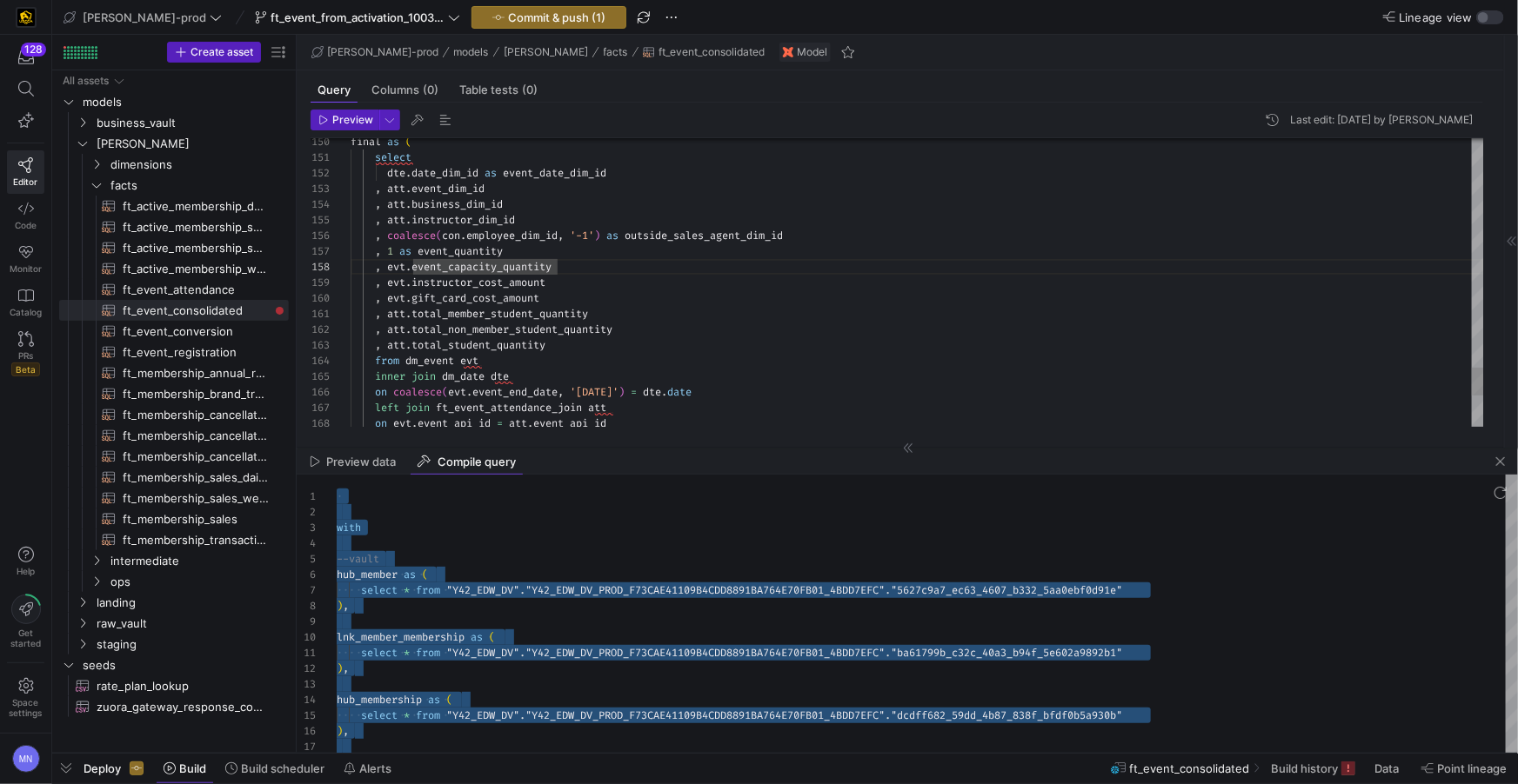
drag, startPoint x: 558, startPoint y: 337, endPoint x: 519, endPoint y: 317, distance: 43.8
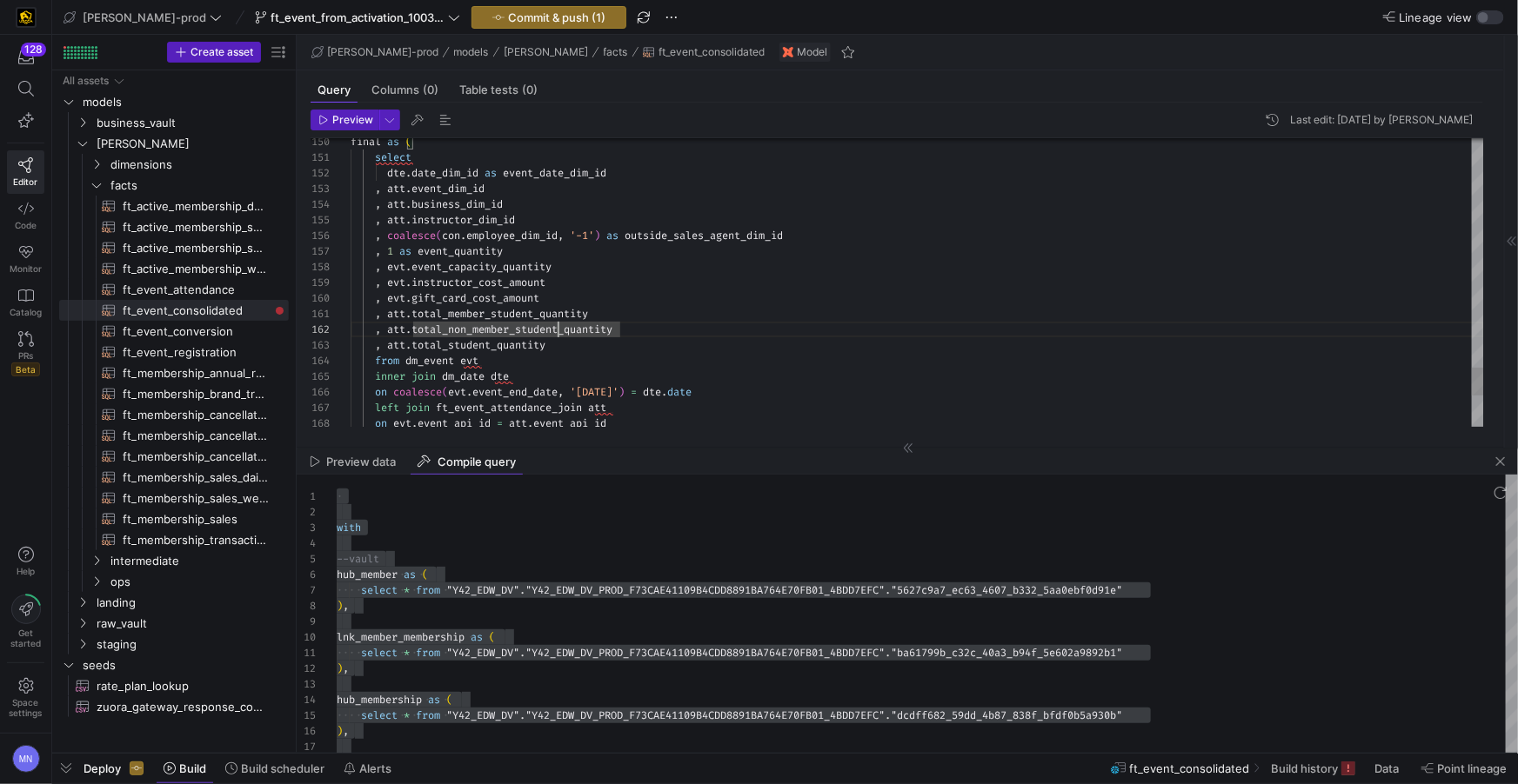
click at [396, 186] on span "att" at bounding box center [396, 188] width 19 height 14
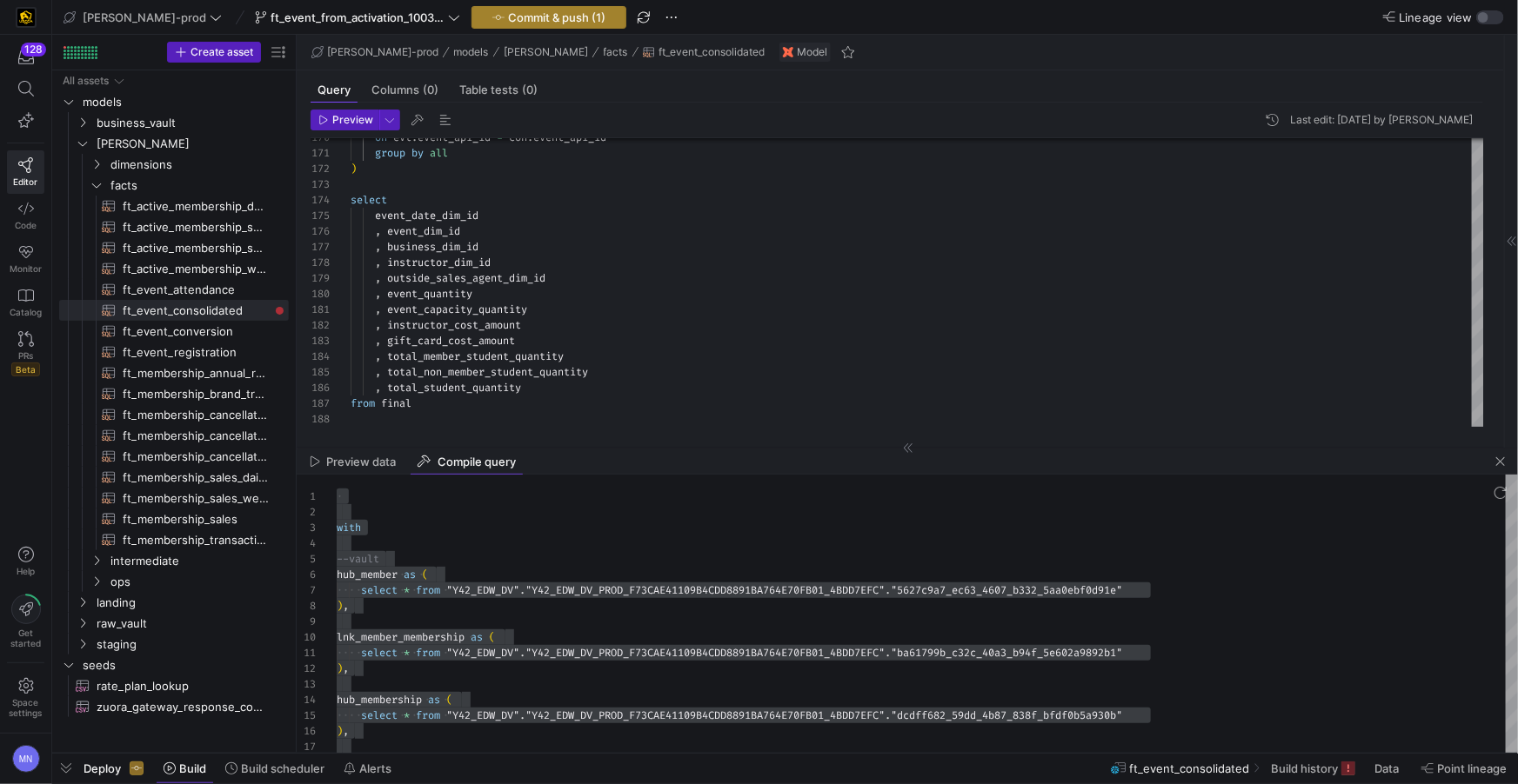
type textarea "select [DOMAIN_NAME]_dim_id as event_date_dim_id , evt.event_dim_id , [DOMAIN_N…"
click at [508, 17] on span "Commit & push (1)" at bounding box center [557, 17] width 97 height 14
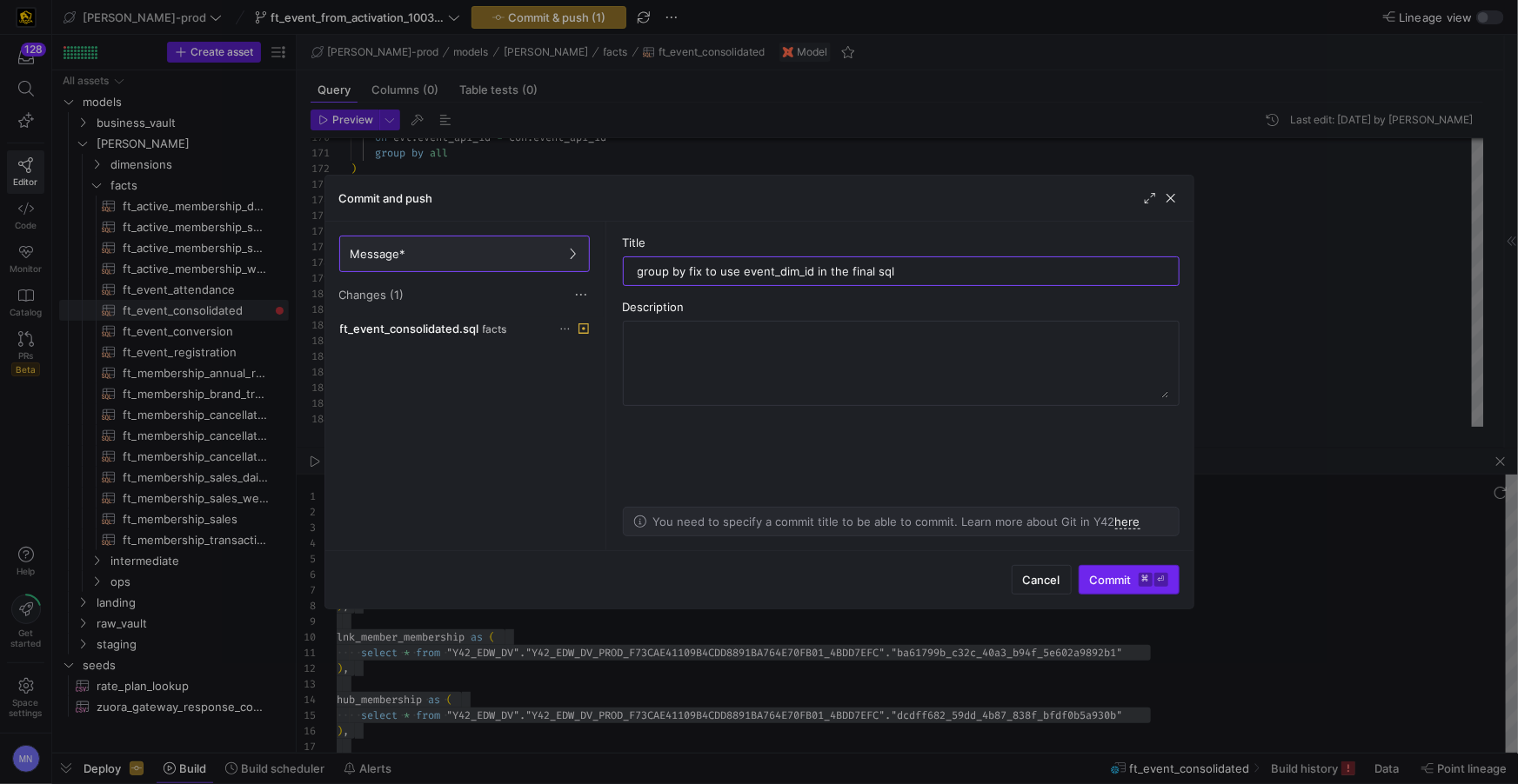
type input "group by fix to use event_dim_id in the final sql"
click at [1116, 587] on span "submit" at bounding box center [1129, 580] width 99 height 28
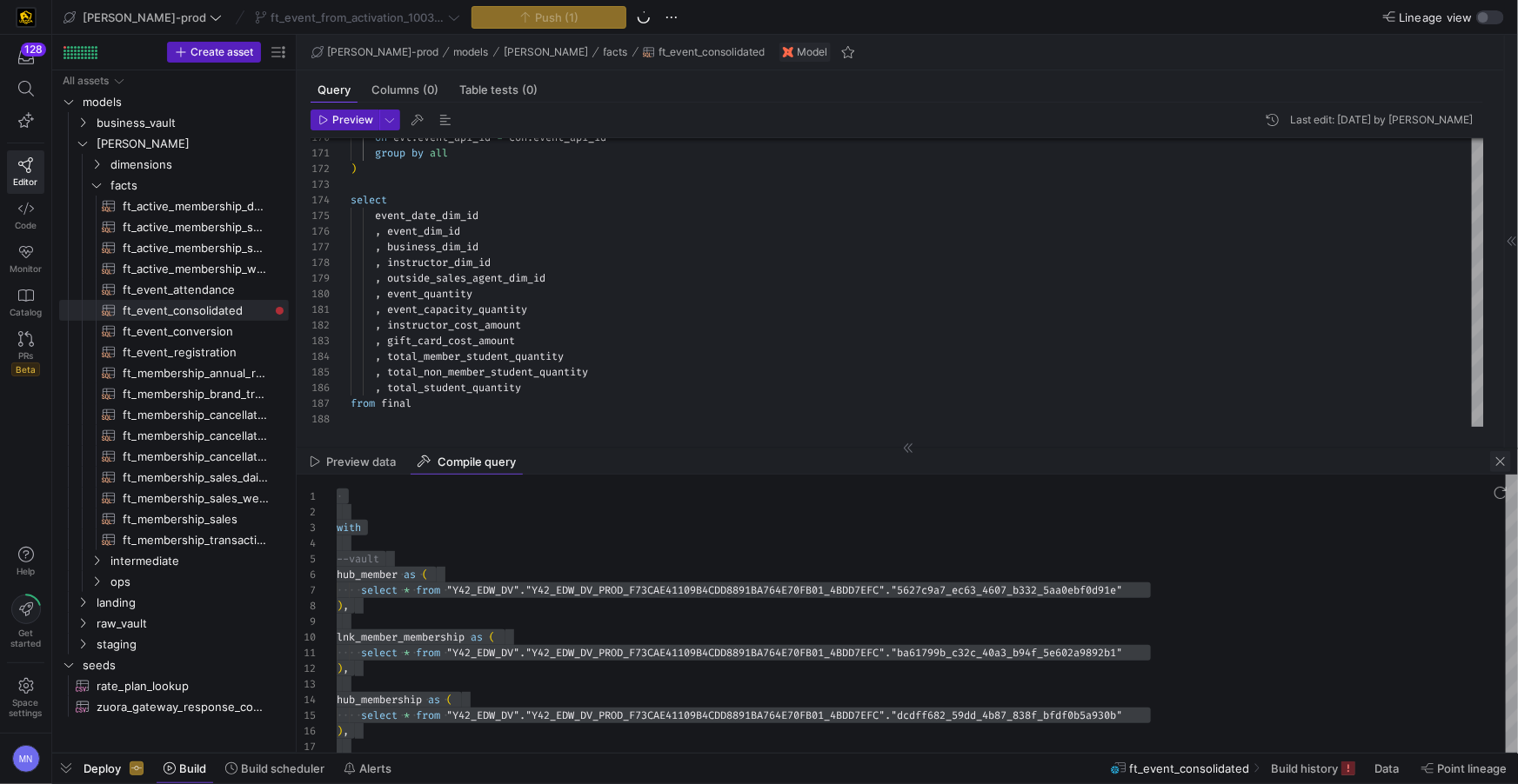
click at [1497, 461] on span "button" at bounding box center [1500, 462] width 21 height 21
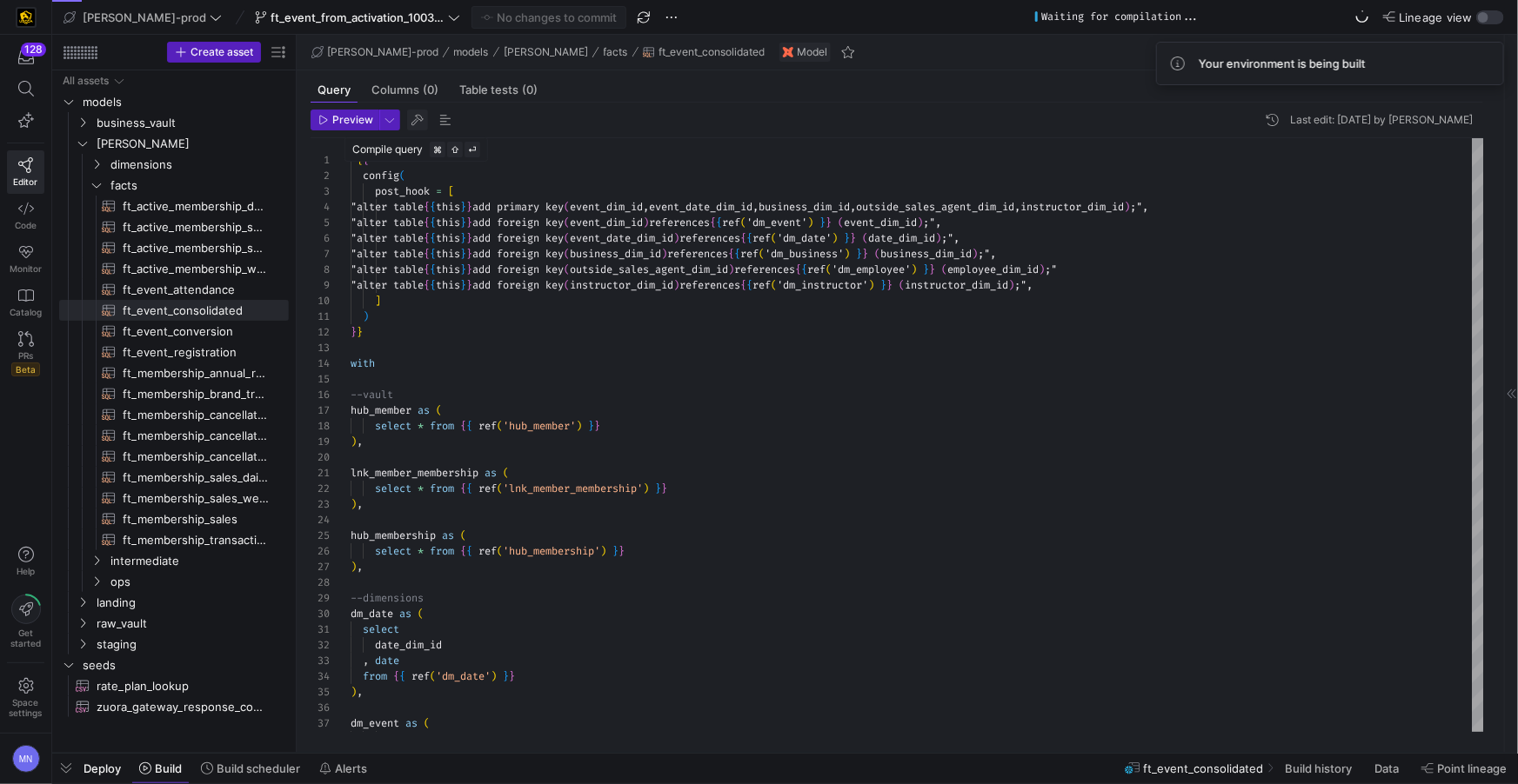
click at [417, 122] on span "button" at bounding box center [418, 119] width 21 height 21
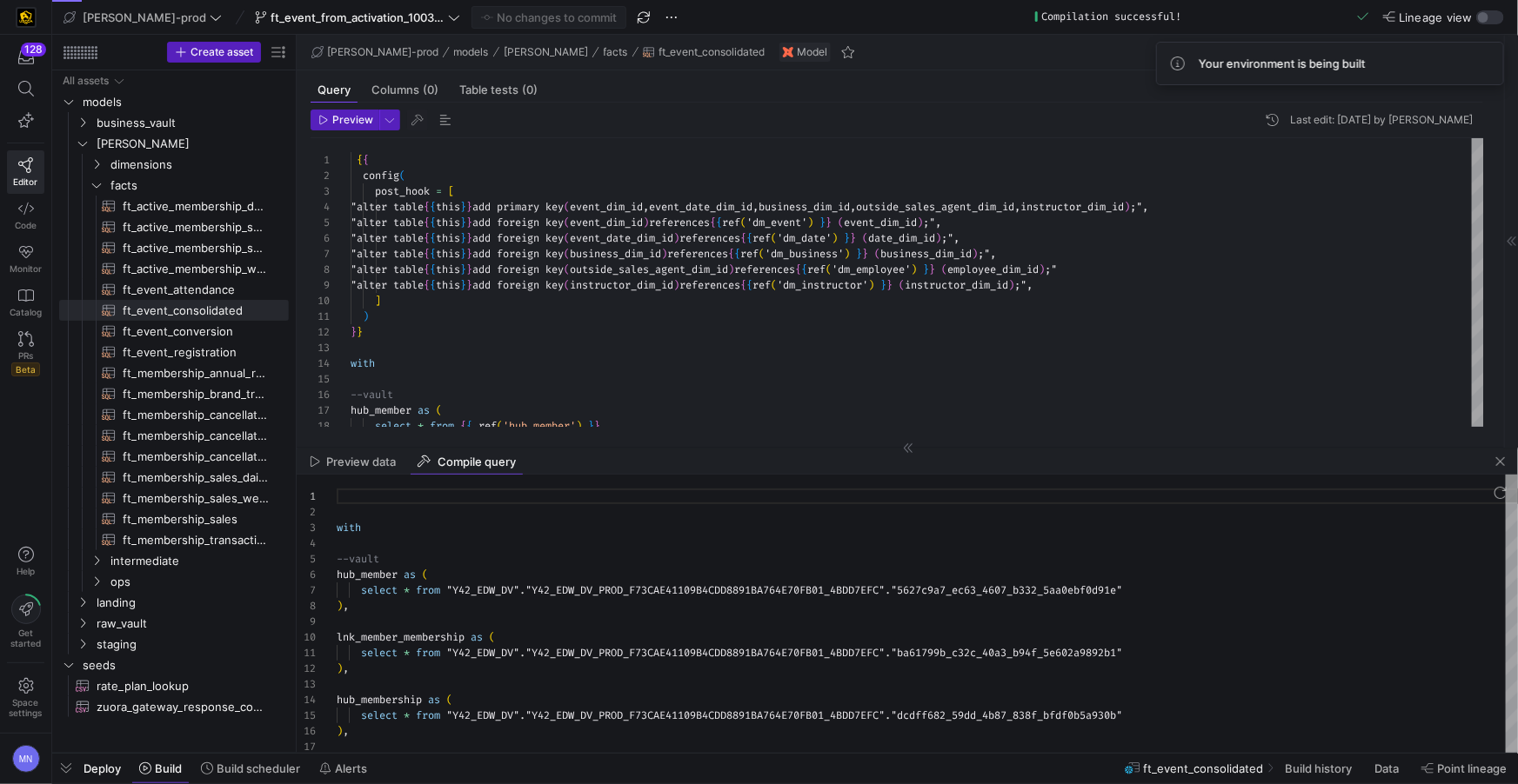
scroll to position [156, 0]
type textarea "with --vault hub_member as ( select * from "Y42_EDW_DV"."Y42_EDW_DV_PROD_F73CAE…"
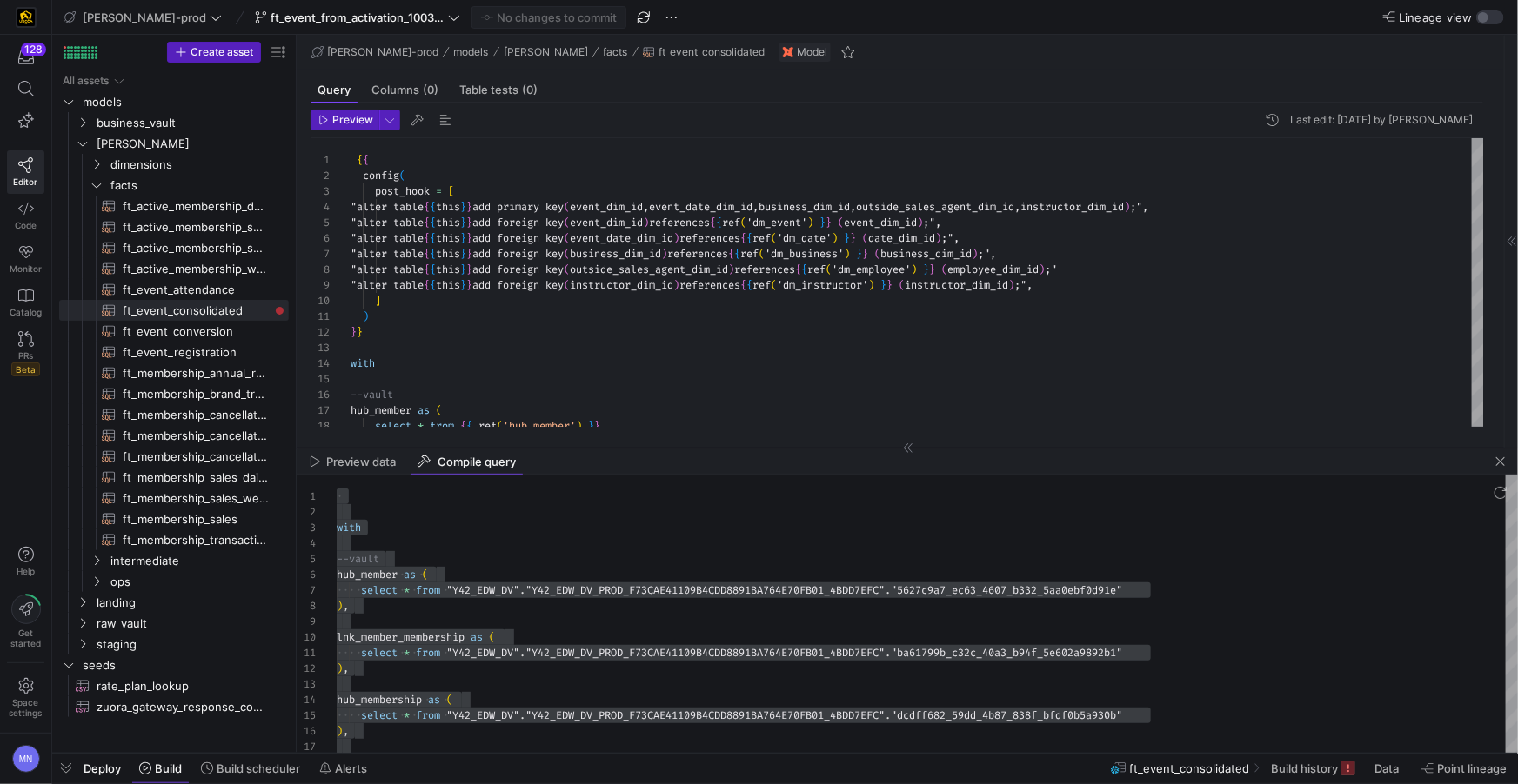
click at [109, 774] on span "Deploy" at bounding box center [102, 768] width 37 height 14
click at [104, 771] on span "Deploy" at bounding box center [102, 768] width 37 height 14
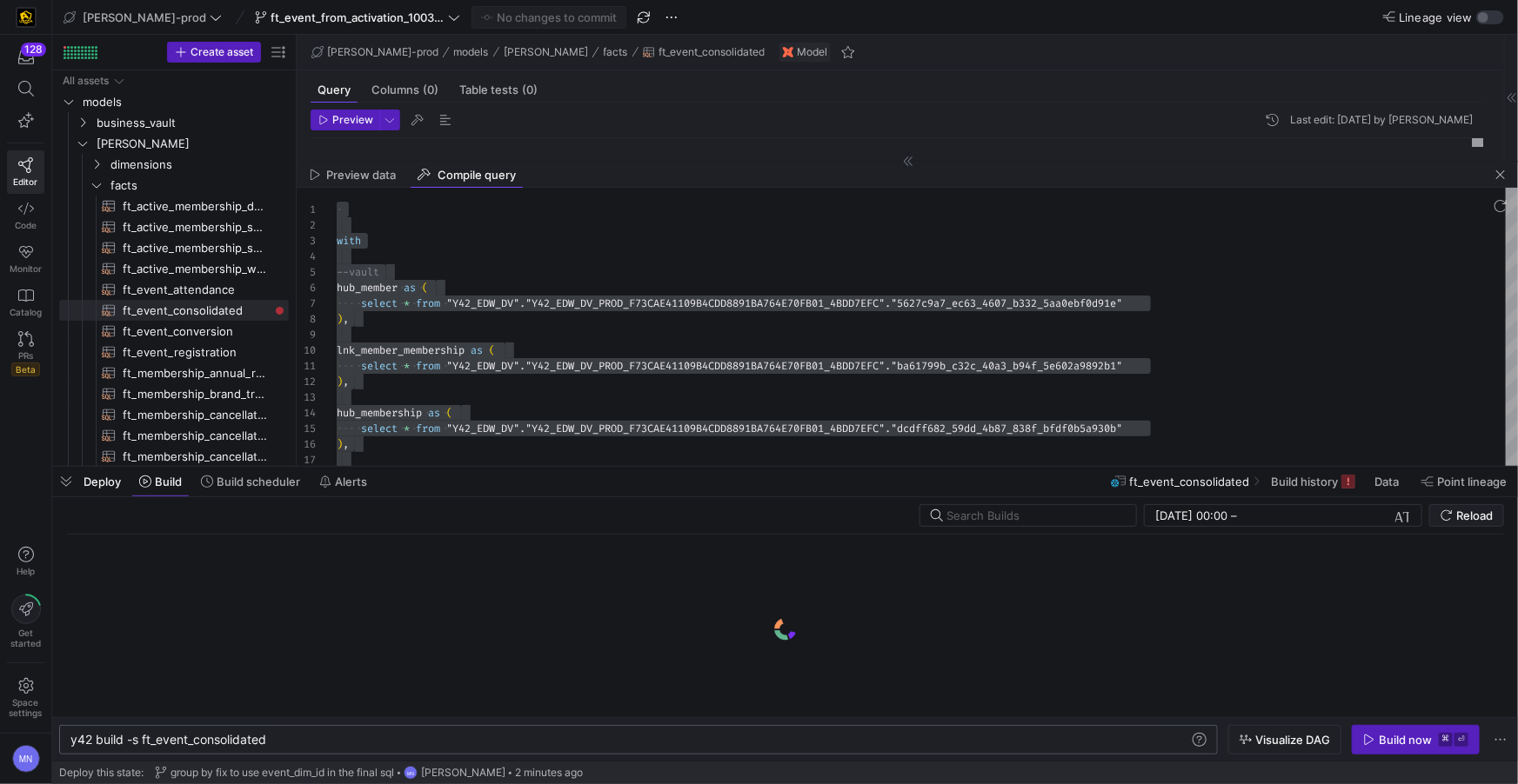
drag, startPoint x: 336, startPoint y: 740, endPoint x: 361, endPoint y: 729, distance: 27.3
click at [336, 740] on div "y42 build -s ft_event_consolidated" at bounding box center [630, 740] width 1120 height 14
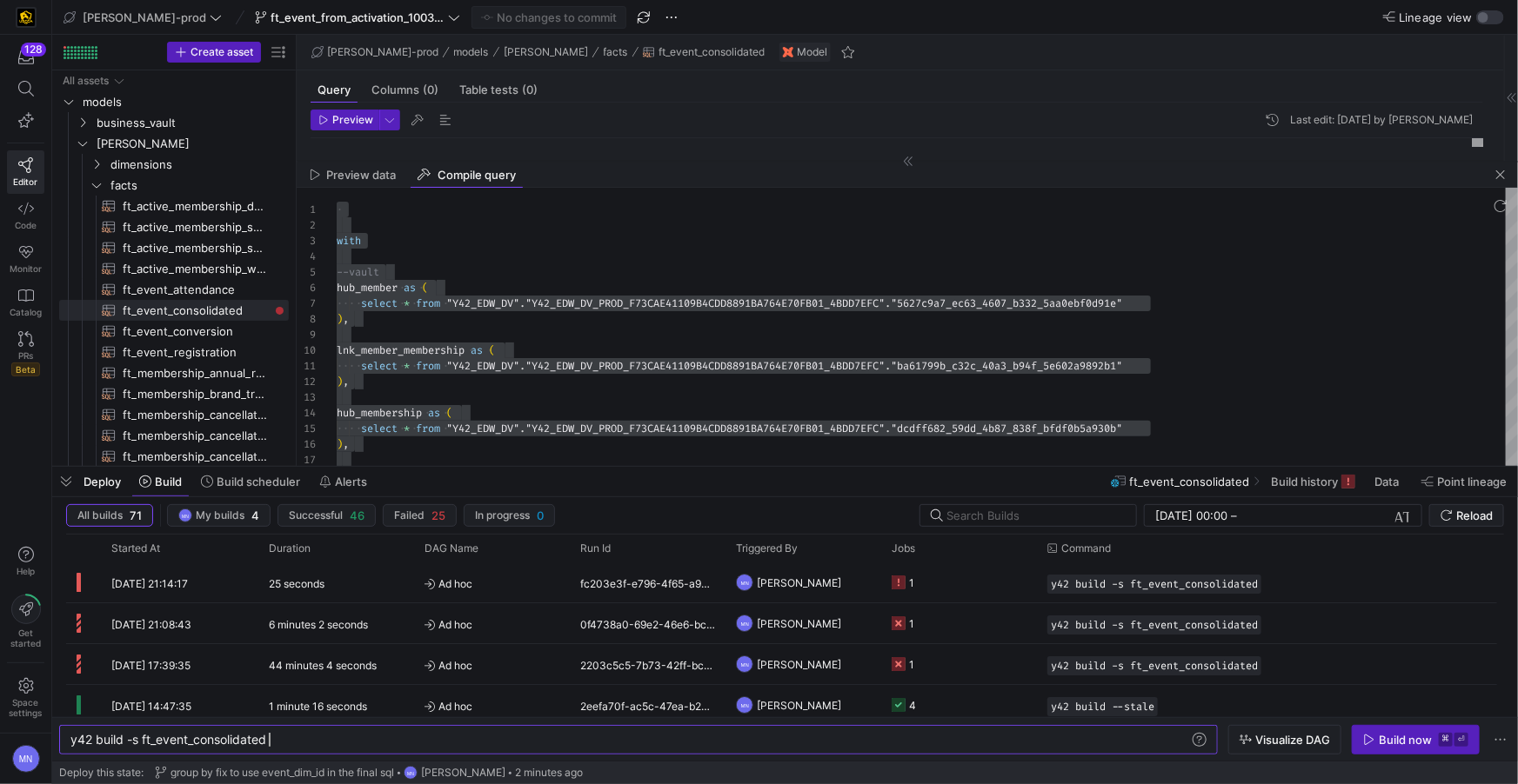
scroll to position [16, 12]
click at [1385, 746] on div "Build now" at bounding box center [1405, 740] width 53 height 14
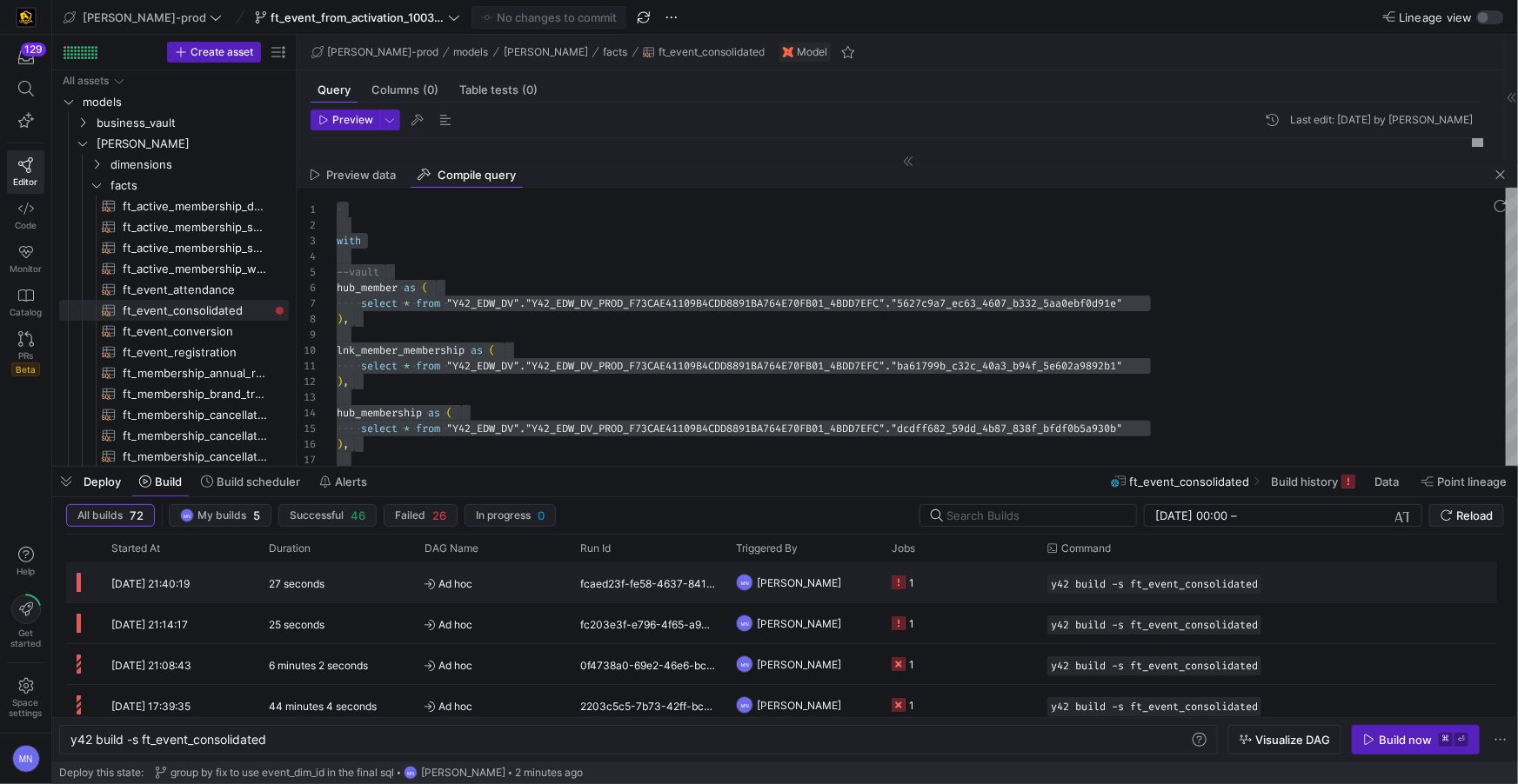
click at [897, 580] on icon "Press SPACE to select this row." at bounding box center [898, 582] width 14 height 14
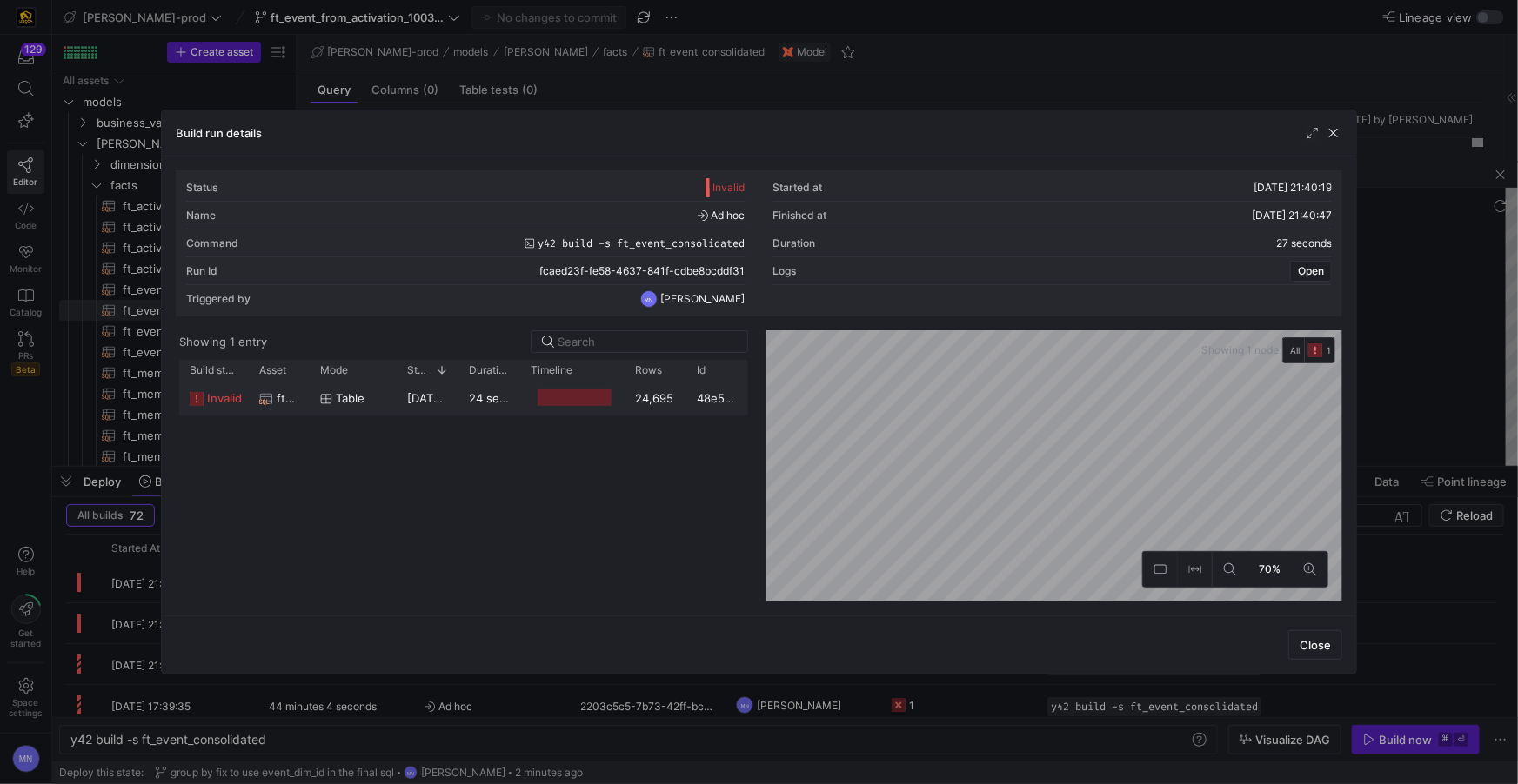
click at [677, 404] on div "24,695" at bounding box center [656, 397] width 62 height 34
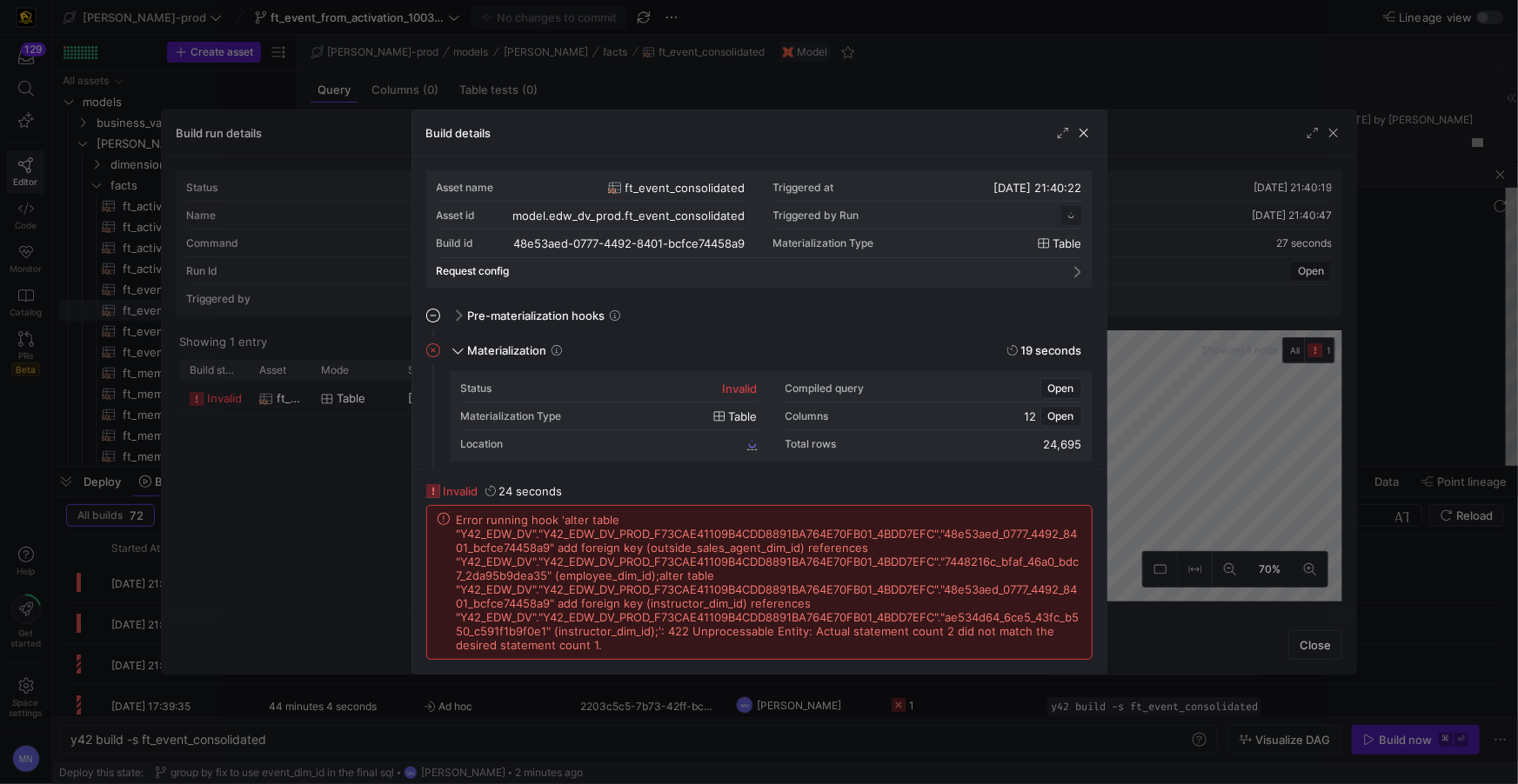
scroll to position [156, 0]
drag, startPoint x: 1085, startPoint y: 134, endPoint x: 1109, endPoint y: 135, distance: 24.0
click at [1085, 134] on span "button" at bounding box center [1084, 132] width 18 height 18
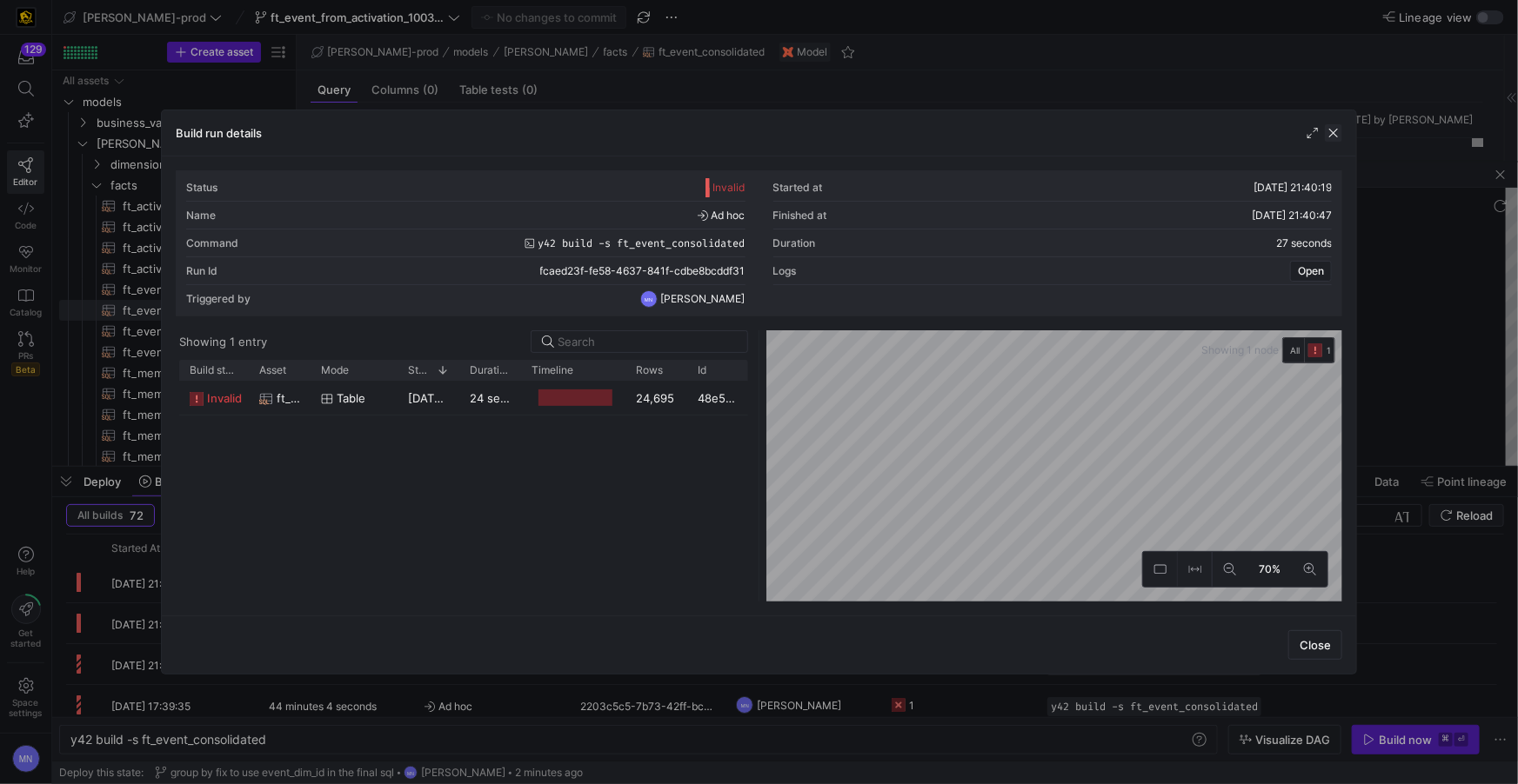
click at [1331, 137] on span "button" at bounding box center [1334, 132] width 18 height 18
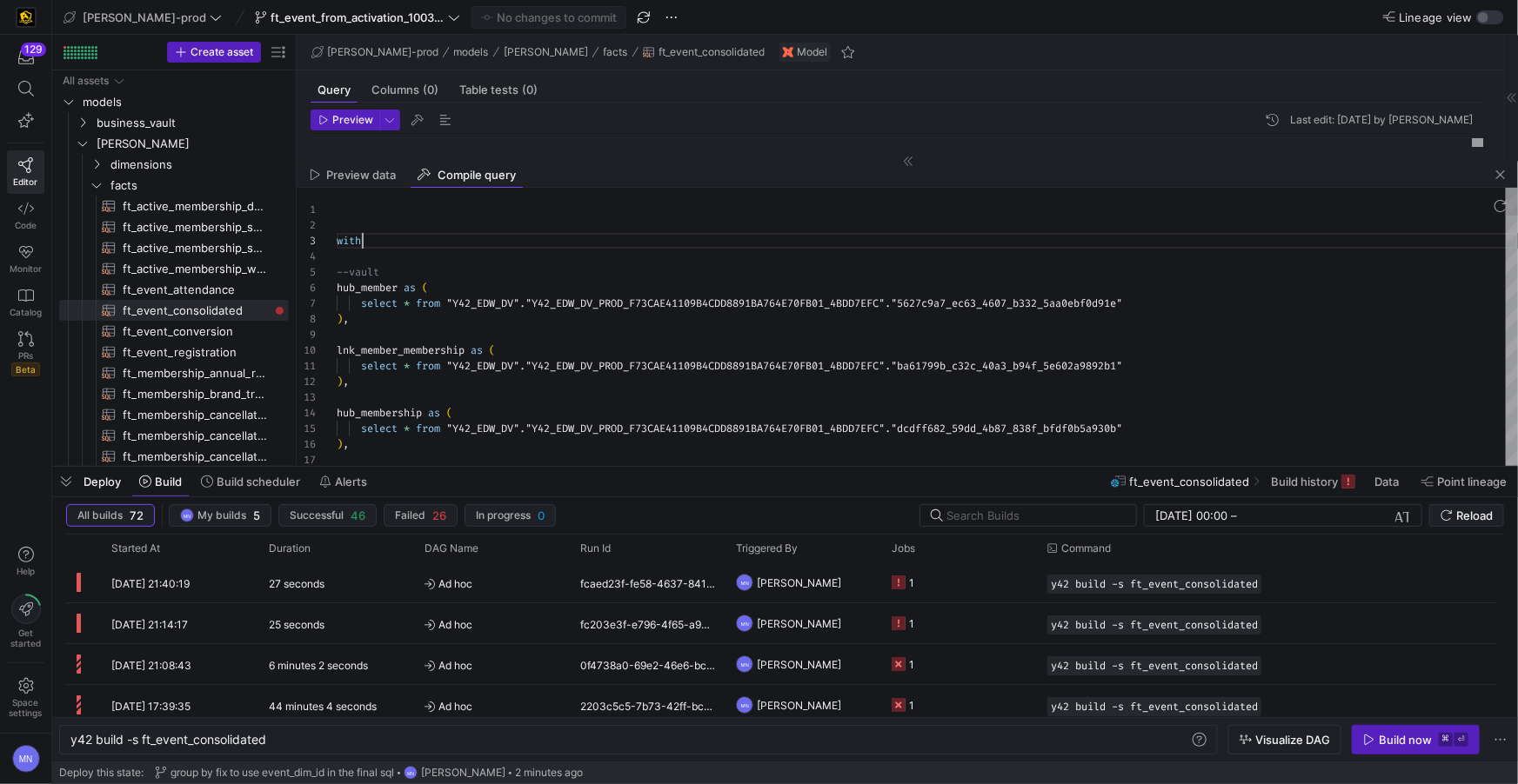
type textarea "with --vault hub_member as ( select * from "Y42_EDW_DV"."Y42_EDW_DV_PROD_F73CAE…"
click at [1094, 234] on div "with" at bounding box center [928, 241] width 1182 height 16
click at [1502, 173] on span "button" at bounding box center [1500, 175] width 21 height 21
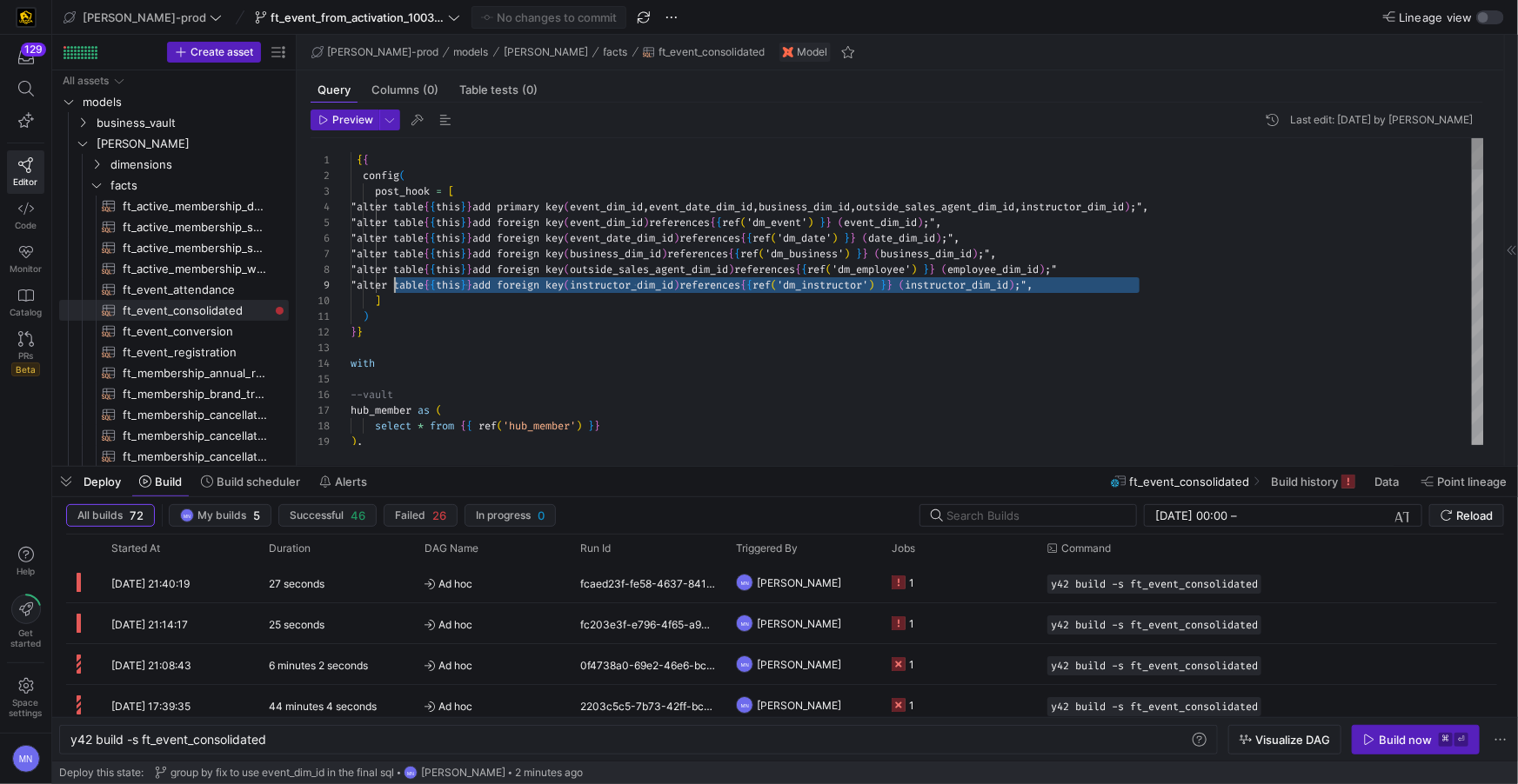
scroll to position [79, 0]
drag, startPoint x: 1169, startPoint y: 286, endPoint x: 323, endPoint y: 283, distance: 846.0
click at [311, 282] on div "4 5 6 1 2 3 7 8 9 10 11 12 13 14 15 16 17 18 19 "alter table { { this } } add p…" at bounding box center [897, 292] width 1173 height 307
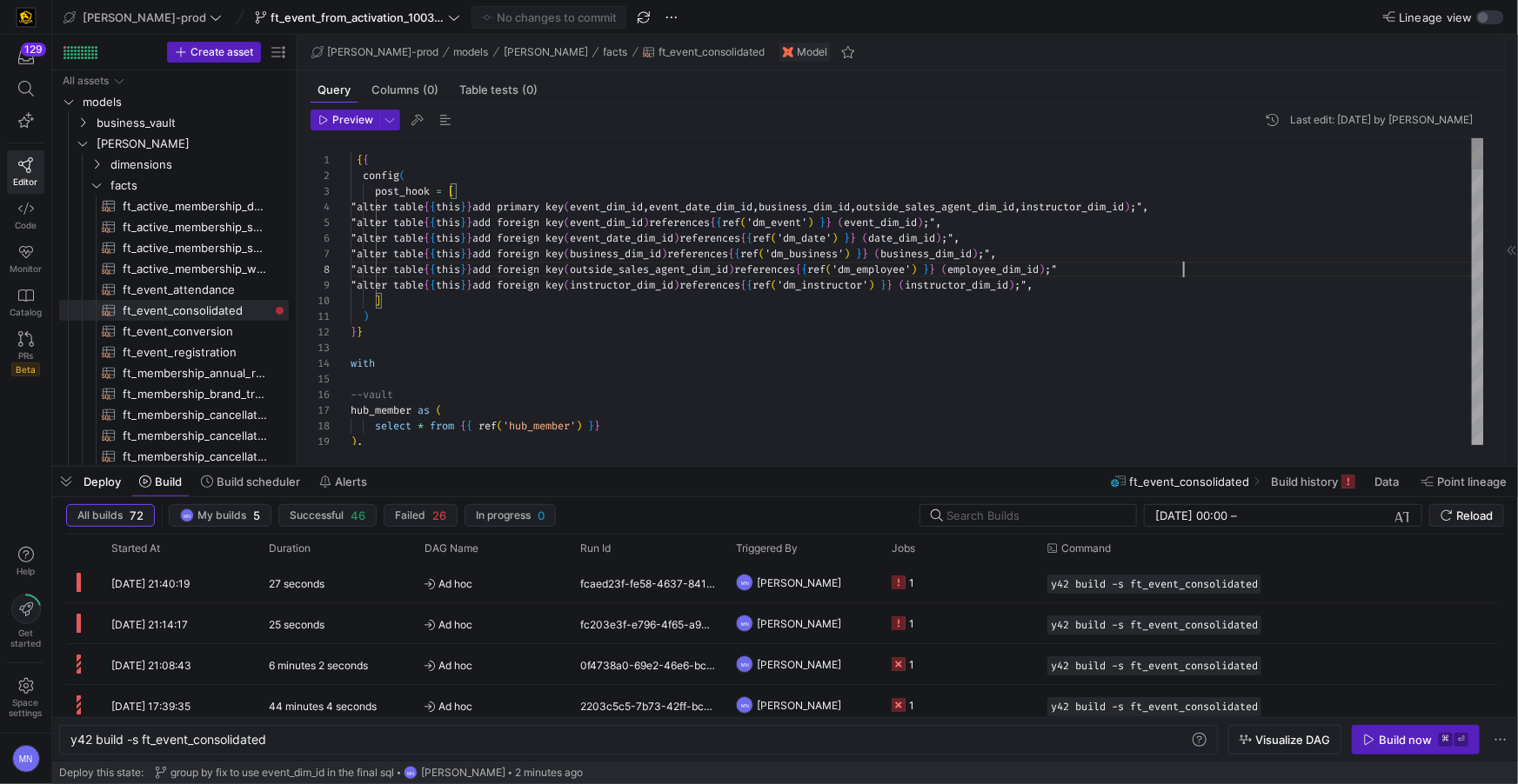
scroll to position [62, 832]
click at [1057, 275] on span ";"" at bounding box center [1050, 269] width 12 height 14
type textarea ");", "alter table {{ this }} add foreign key (event_date_dim_id) references {{ …"
click at [508, 16] on span "Commit & push (1)" at bounding box center [557, 17] width 97 height 14
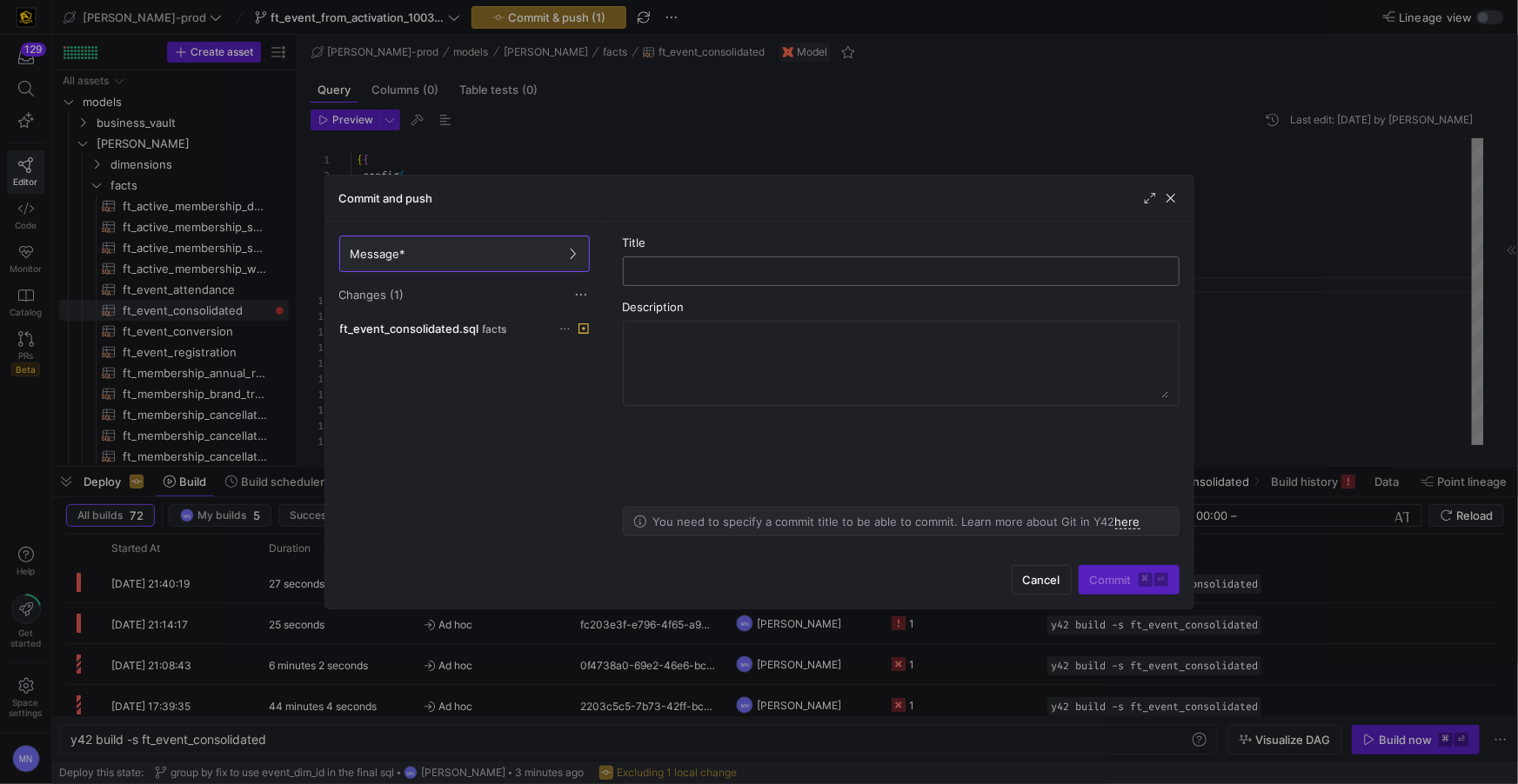
click at [726, 269] on input "text" at bounding box center [901, 271] width 527 height 14
type input "update posthook"
click at [1118, 581] on span "Commit ⌘ ⏎" at bounding box center [1129, 579] width 79 height 14
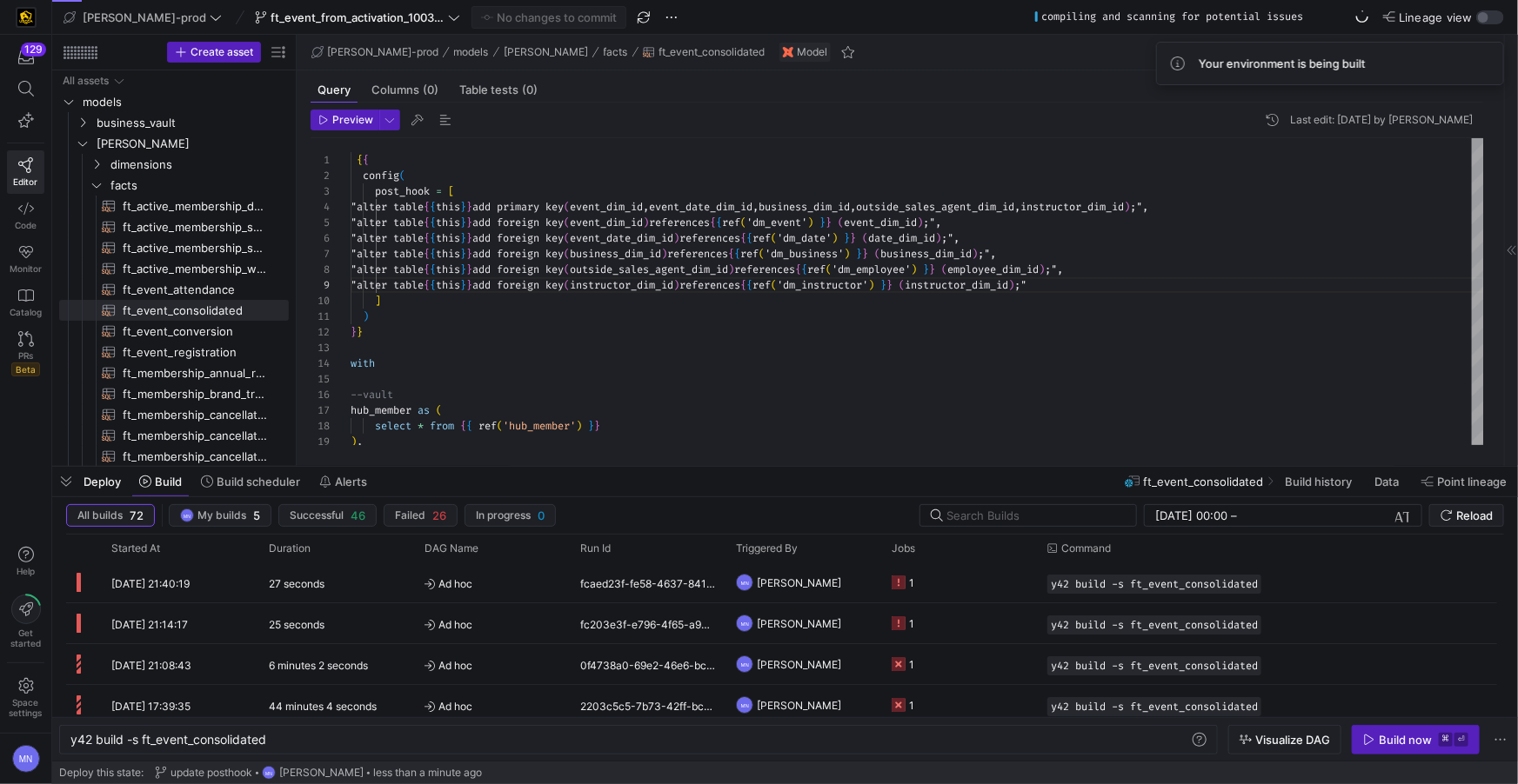
click at [1392, 743] on div "Build now" at bounding box center [1405, 740] width 53 height 14
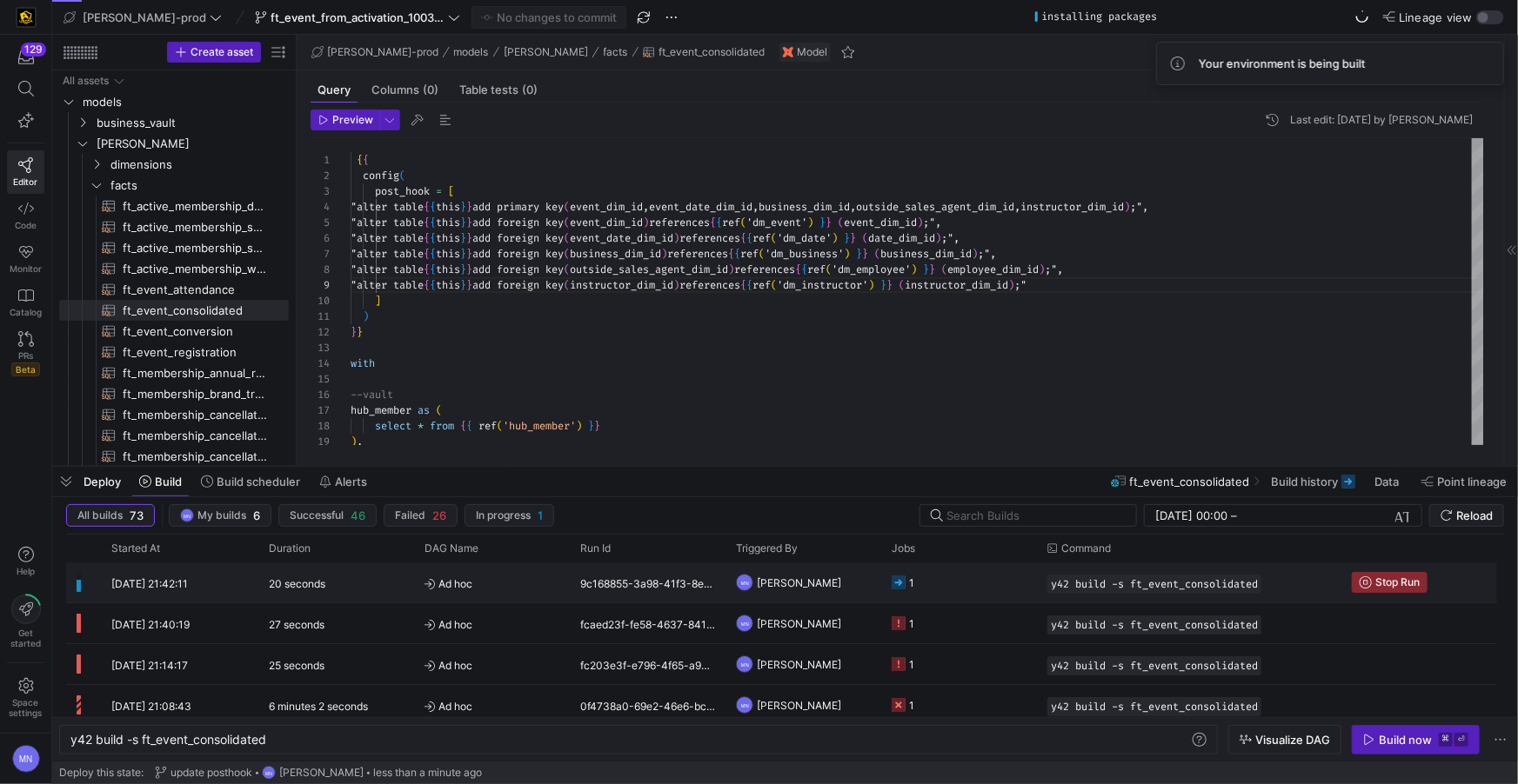
click at [897, 584] on icon "Press SPACE to select this row." at bounding box center [898, 582] width 14 height 14
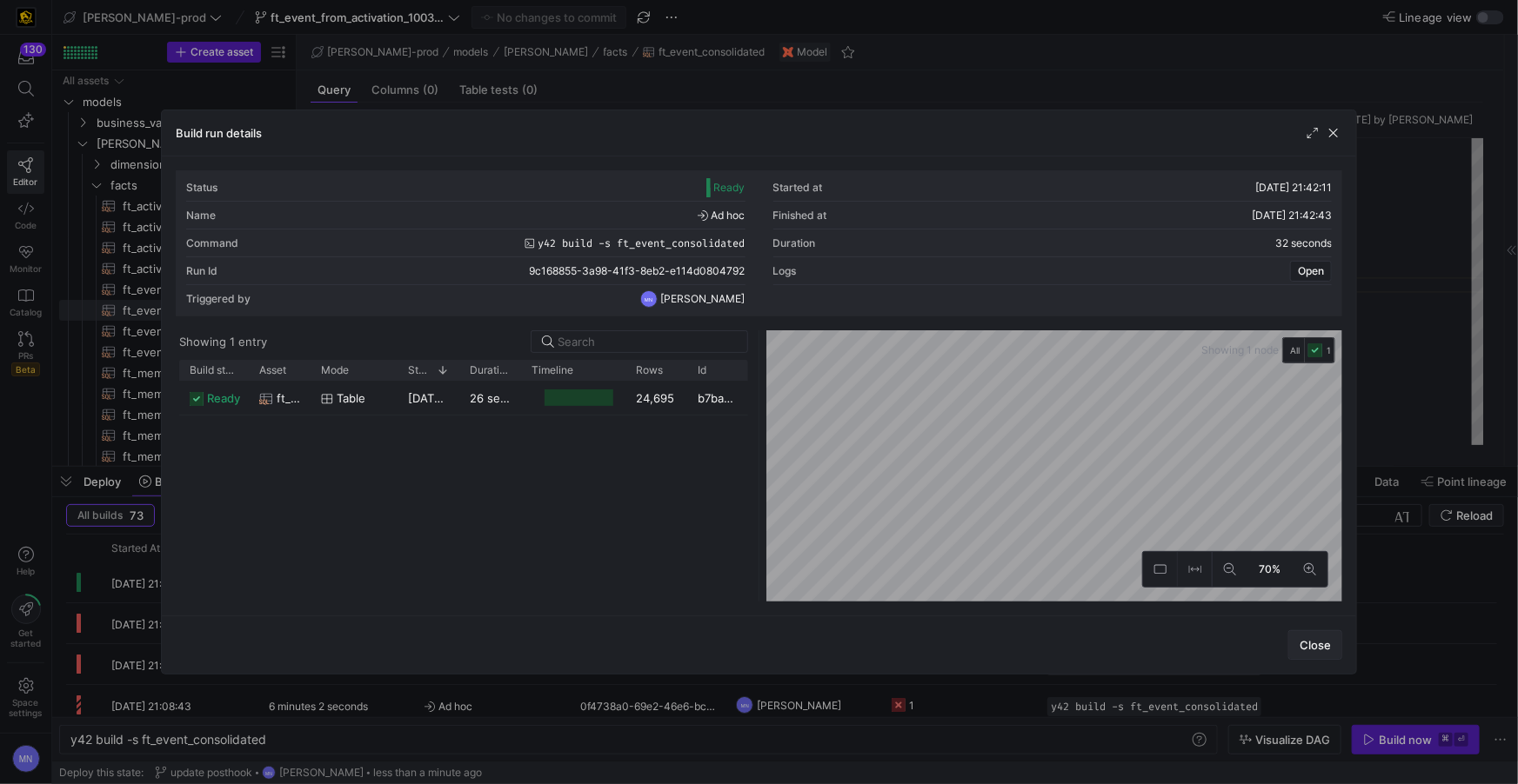
click at [1336, 653] on span "button" at bounding box center [1315, 645] width 52 height 28
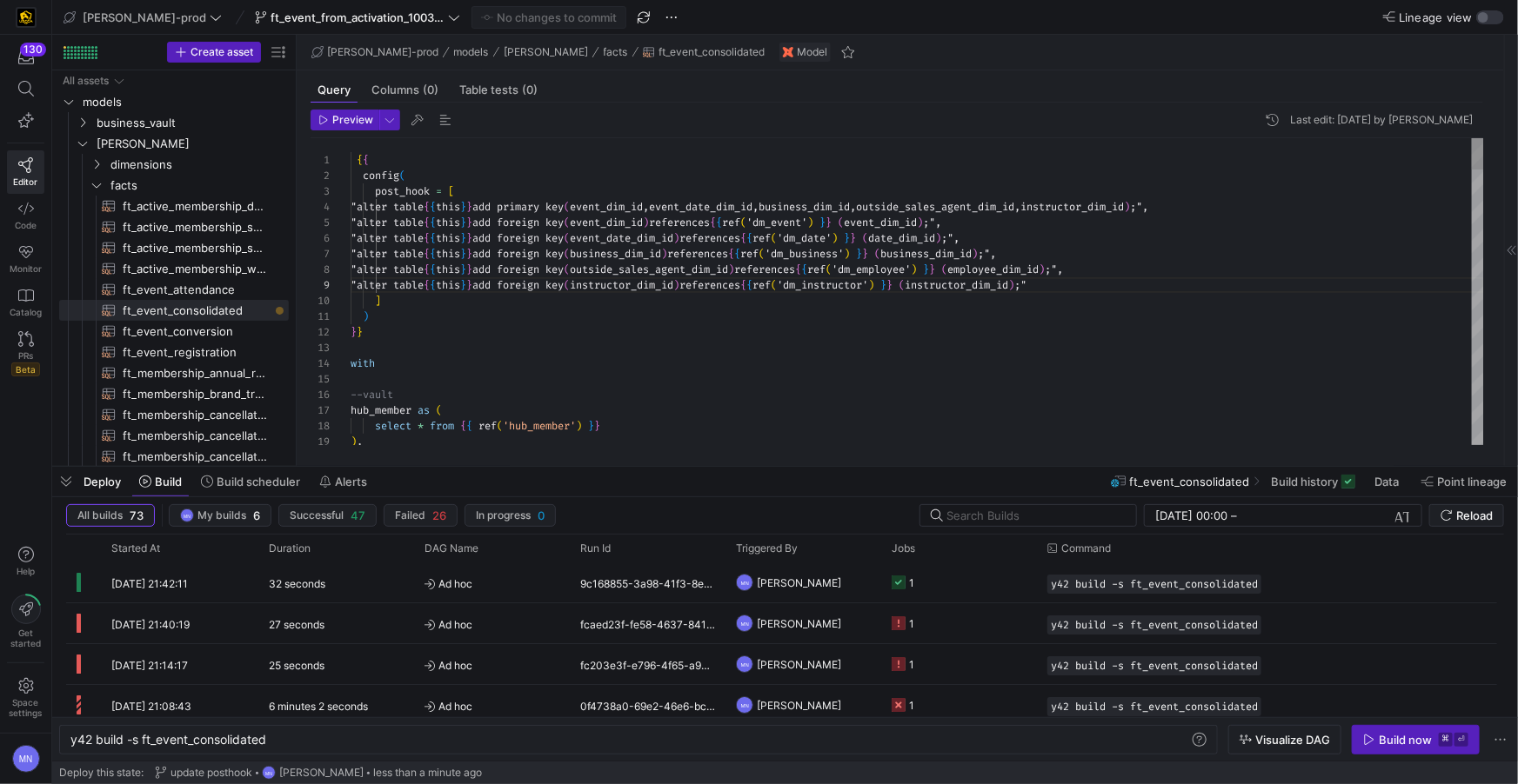
type textarea ") }} with --vault hub_member as ( select * from {{ ref('hub_member') }} ),"
click at [826, 358] on div "with" at bounding box center [918, 363] width 1134 height 16
click at [277, 12] on span "ft_event_from_activation_100325" at bounding box center [358, 17] width 174 height 14
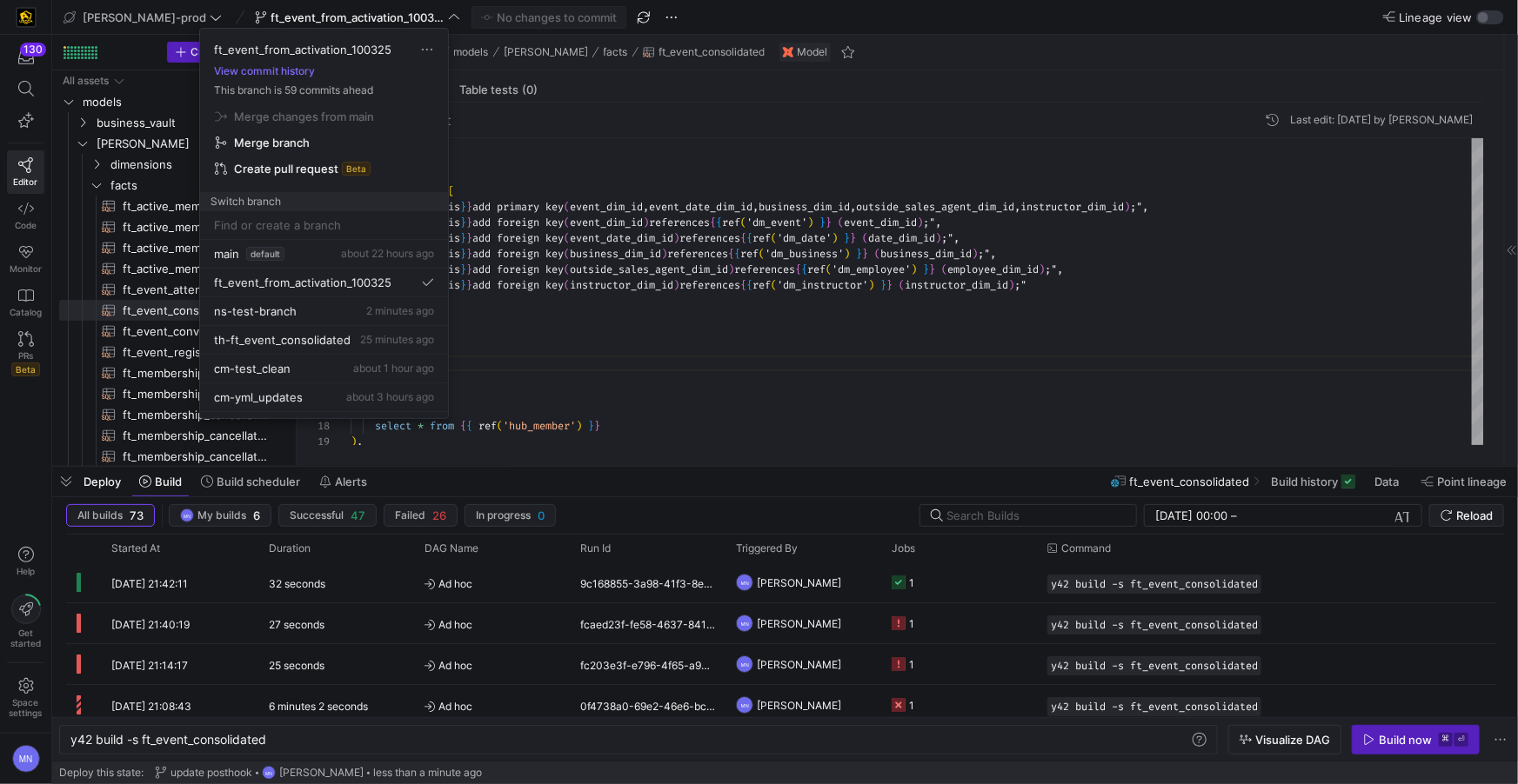
click at [293, 165] on span "Create pull request" at bounding box center [286, 168] width 105 height 14
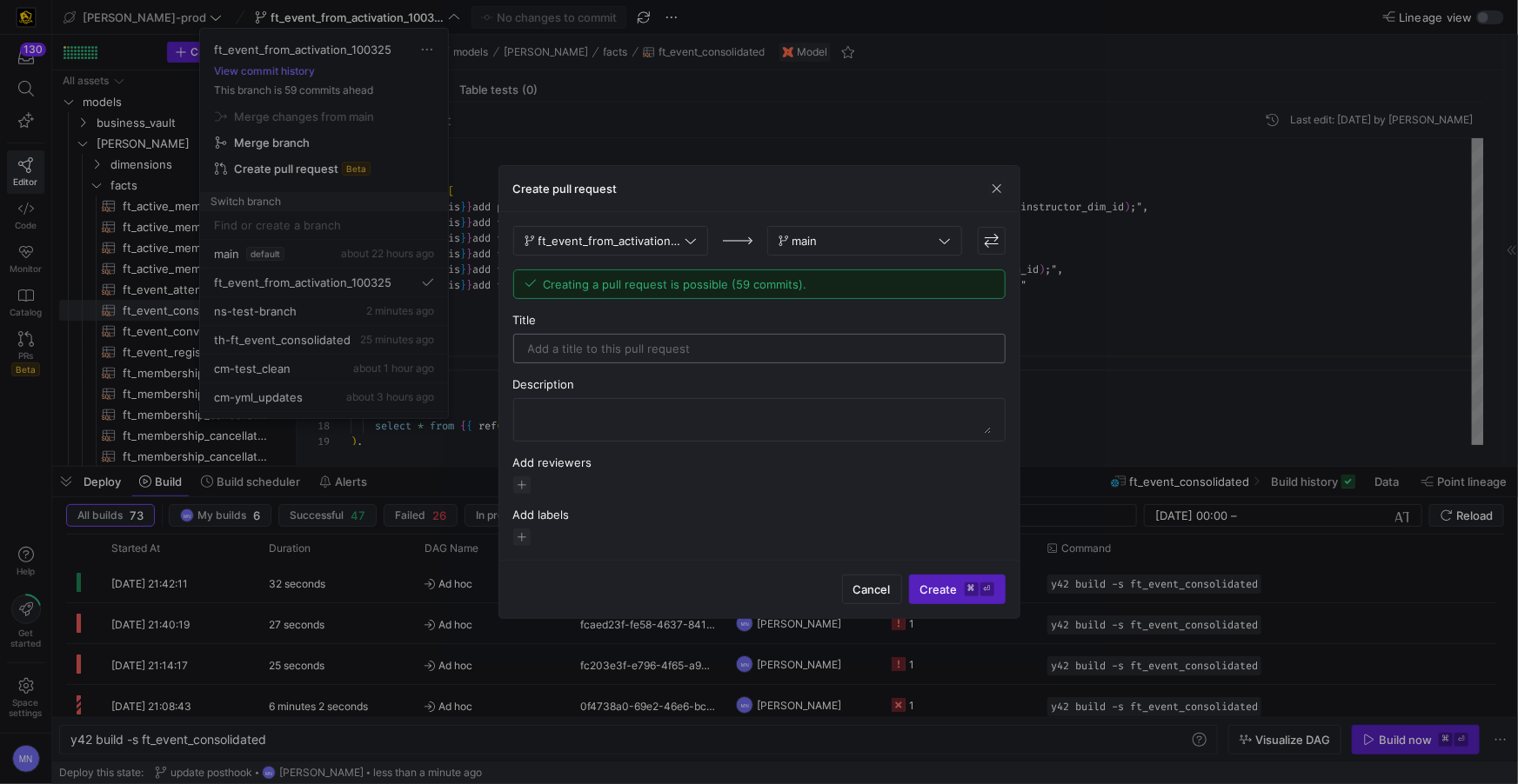
click at [724, 349] on input "text" at bounding box center [759, 348] width 463 height 14
click at [523, 346] on div "ft_event_consolidated" at bounding box center [759, 349] width 493 height 30
click at [528, 352] on input "ft_event_consolidated" at bounding box center [759, 348] width 463 height 14
type input "Adding ft_event_consolidated"
click at [526, 487] on span "button" at bounding box center [521, 485] width 18 height 18
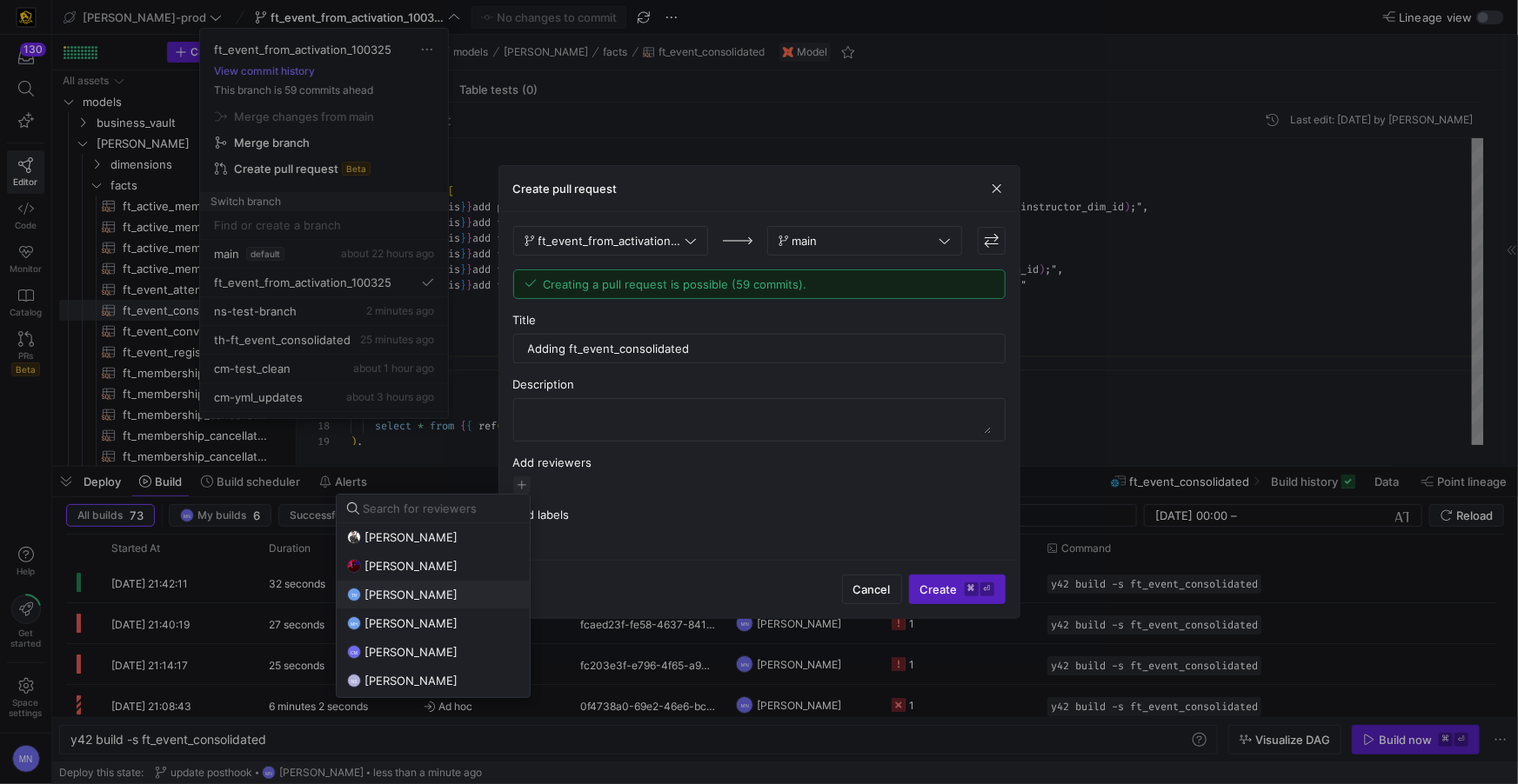
click at [429, 598] on span "[PERSON_NAME]" at bounding box center [411, 594] width 94 height 14
click at [417, 677] on span "[PERSON_NAME]" at bounding box center [411, 680] width 94 height 14
click at [899, 455] on div at bounding box center [759, 392] width 1518 height 784
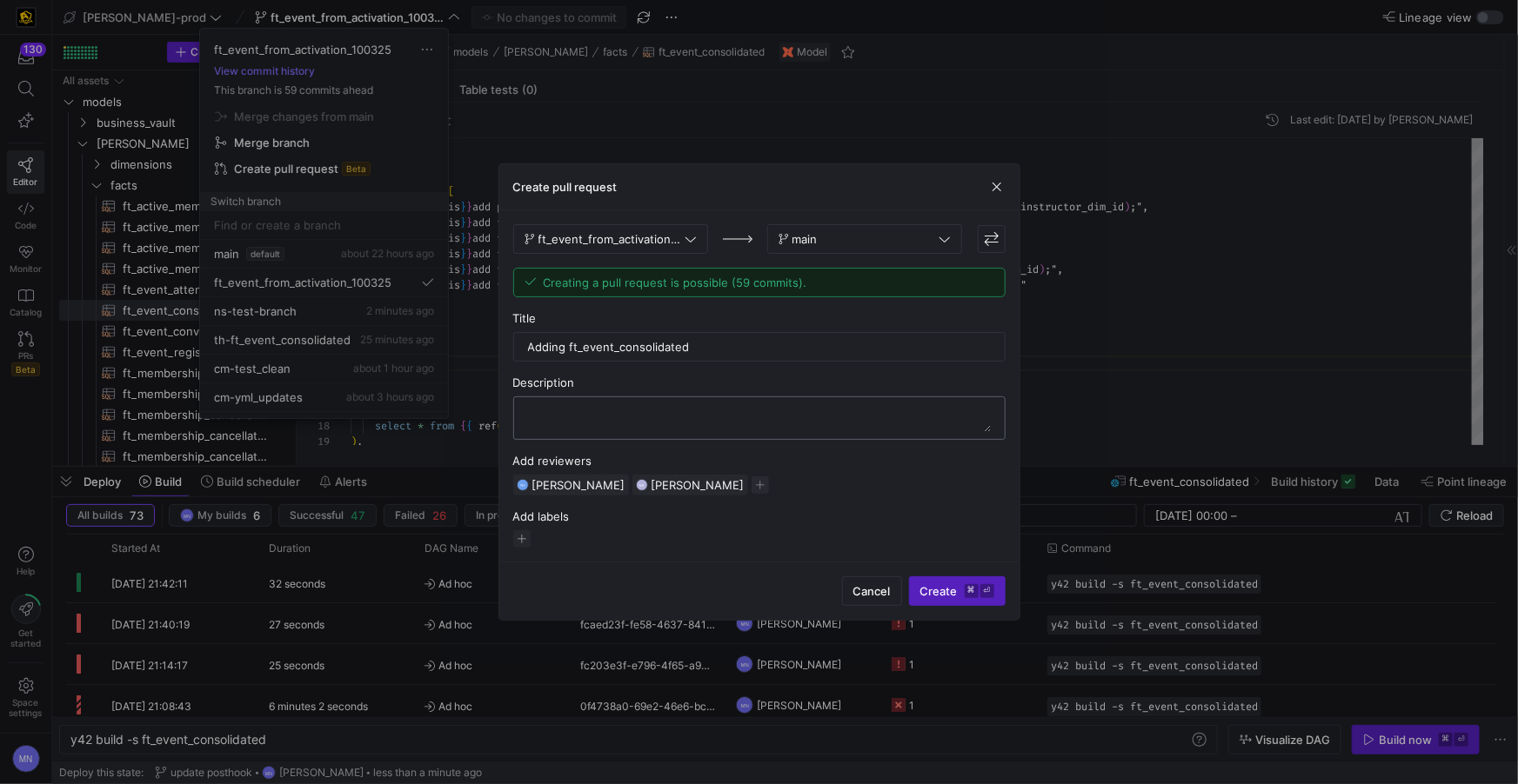
click at [779, 423] on textarea at bounding box center [759, 418] width 463 height 28
click at [946, 592] on span "Create ⌘ ⏎" at bounding box center [958, 591] width 74 height 14
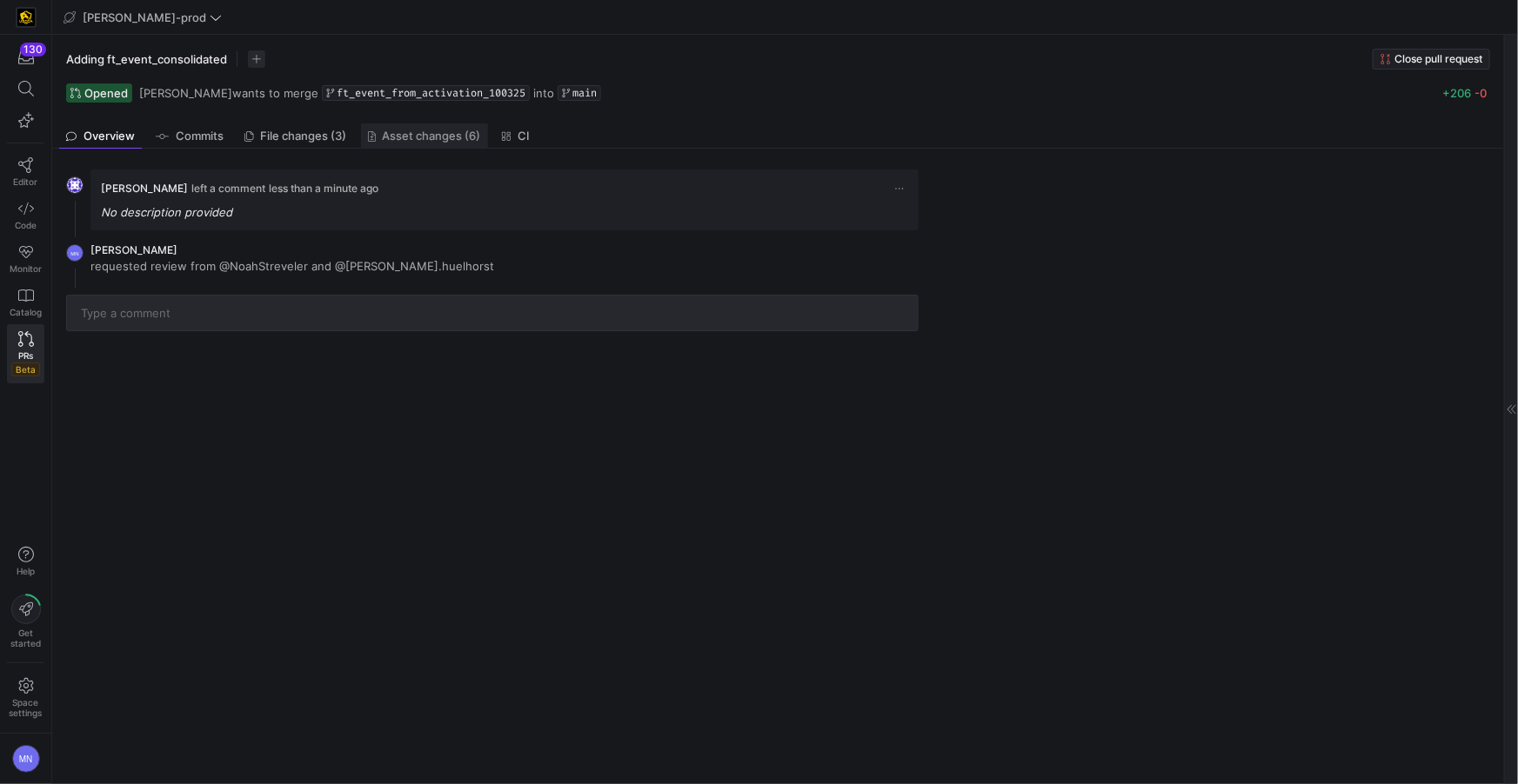
click at [444, 140] on span "Asset changes (6)" at bounding box center [432, 136] width 98 height 11
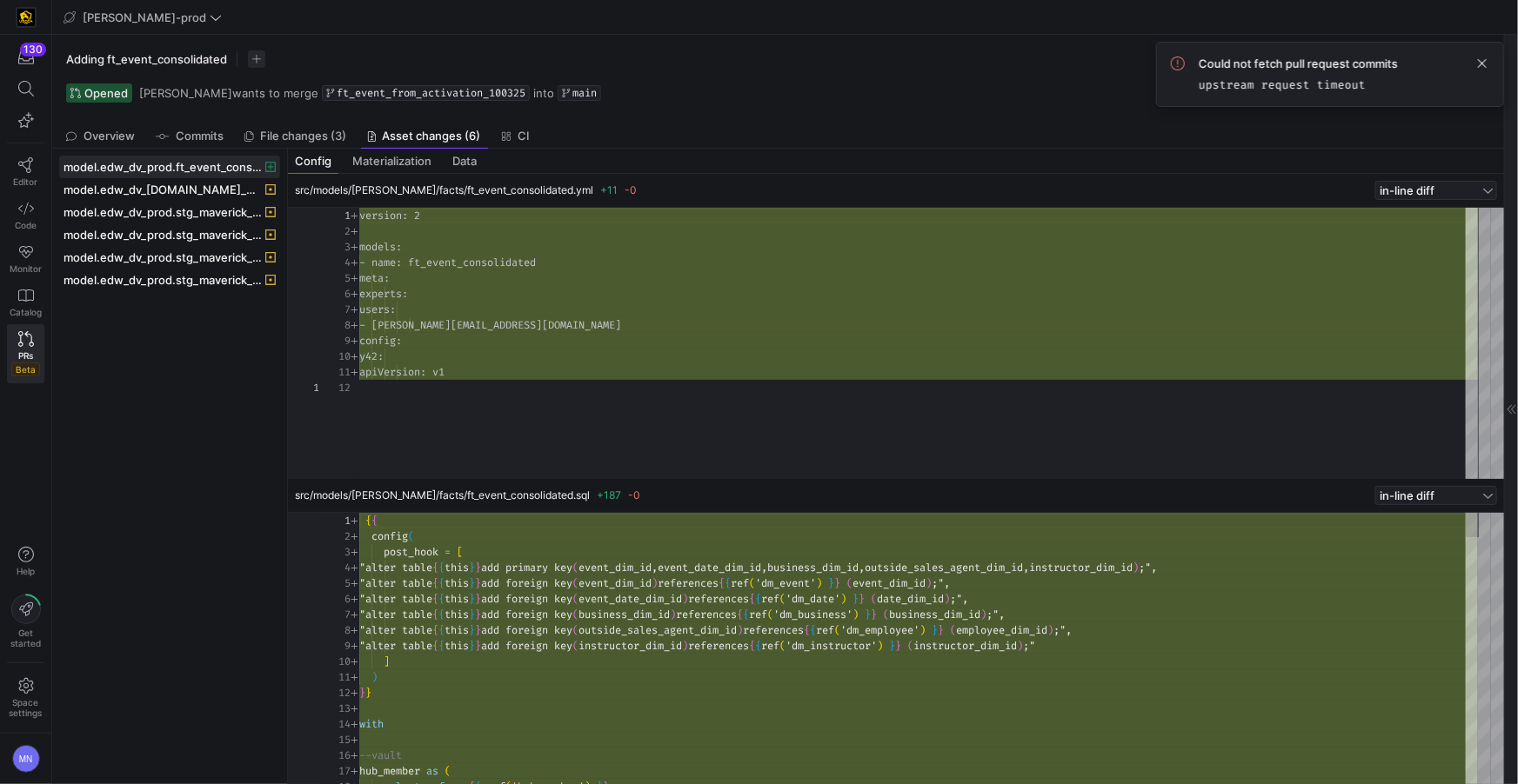
scroll to position [93, 0]
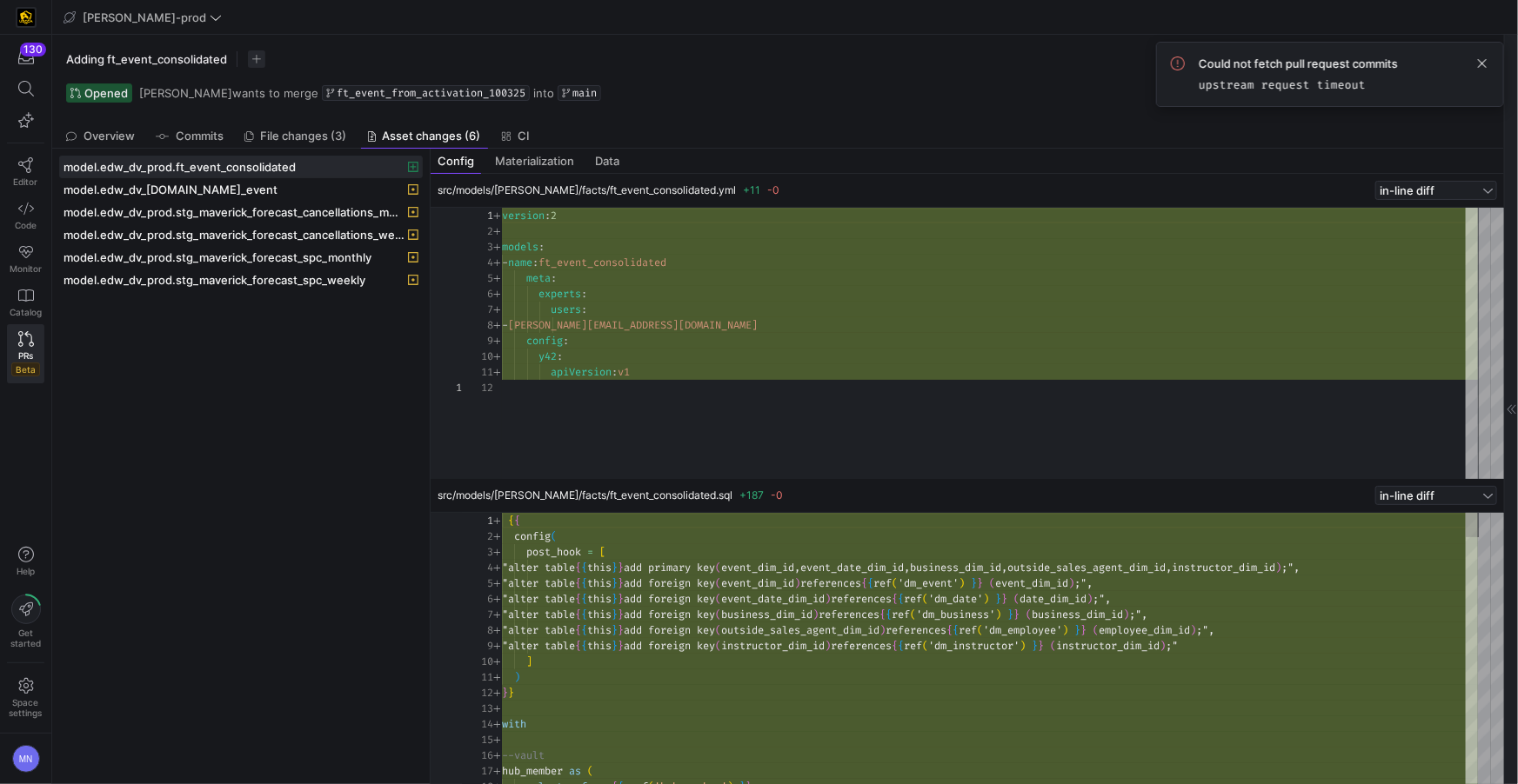
drag, startPoint x: 285, startPoint y: 211, endPoint x: 427, endPoint y: 218, distance: 142.2
click at [427, 218] on div at bounding box center [431, 467] width 7 height 636
click at [227, 217] on span "model.edw_dv_prod.stg_maverick_forecast_cancellations_monthly" at bounding box center [234, 212] width 341 height 14
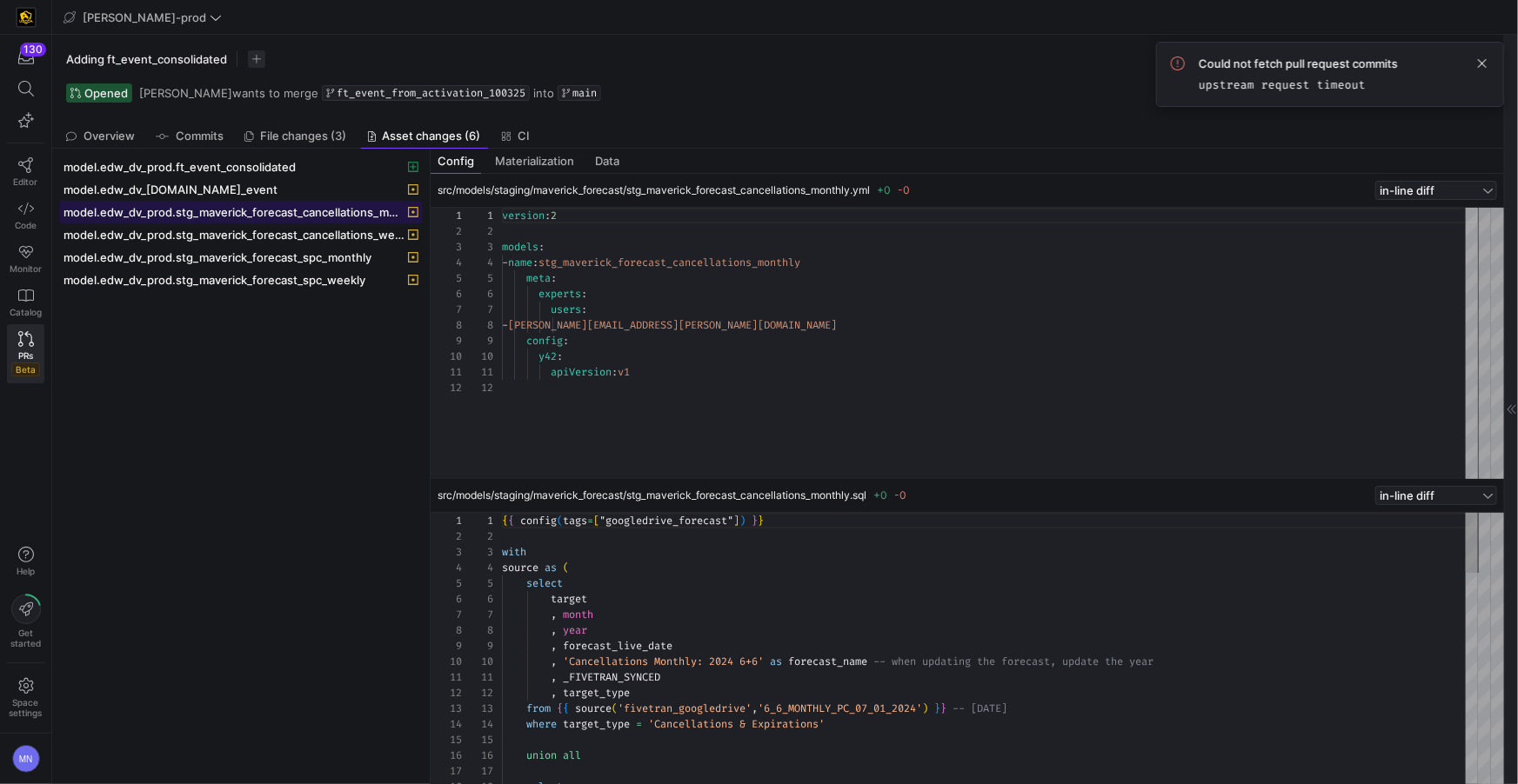
scroll to position [156, 0]
click at [284, 138] on span "File changes (3)" at bounding box center [304, 136] width 86 height 11
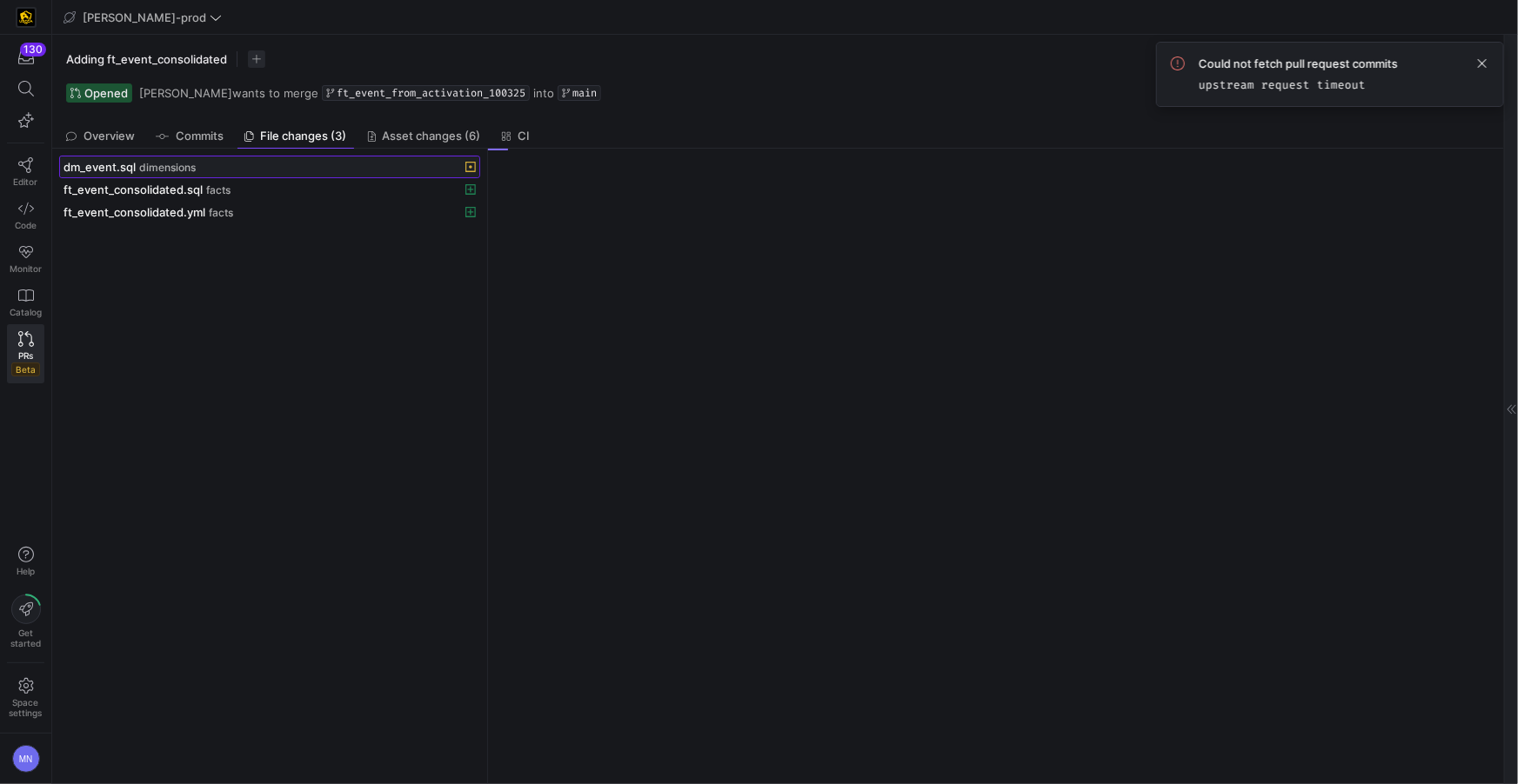
click at [114, 165] on span "dm_event.sql" at bounding box center [100, 167] width 72 height 14
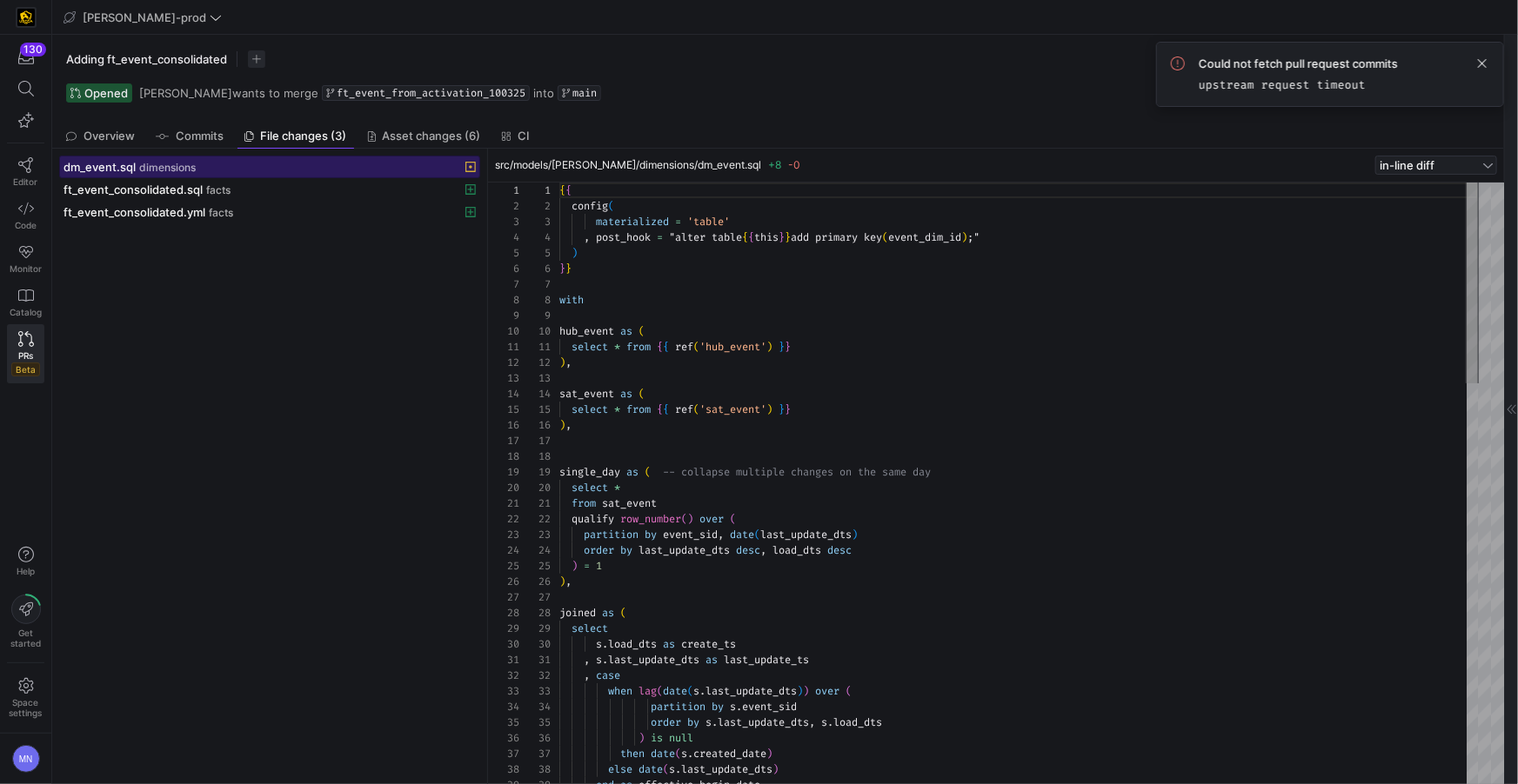
scroll to position [156, 0]
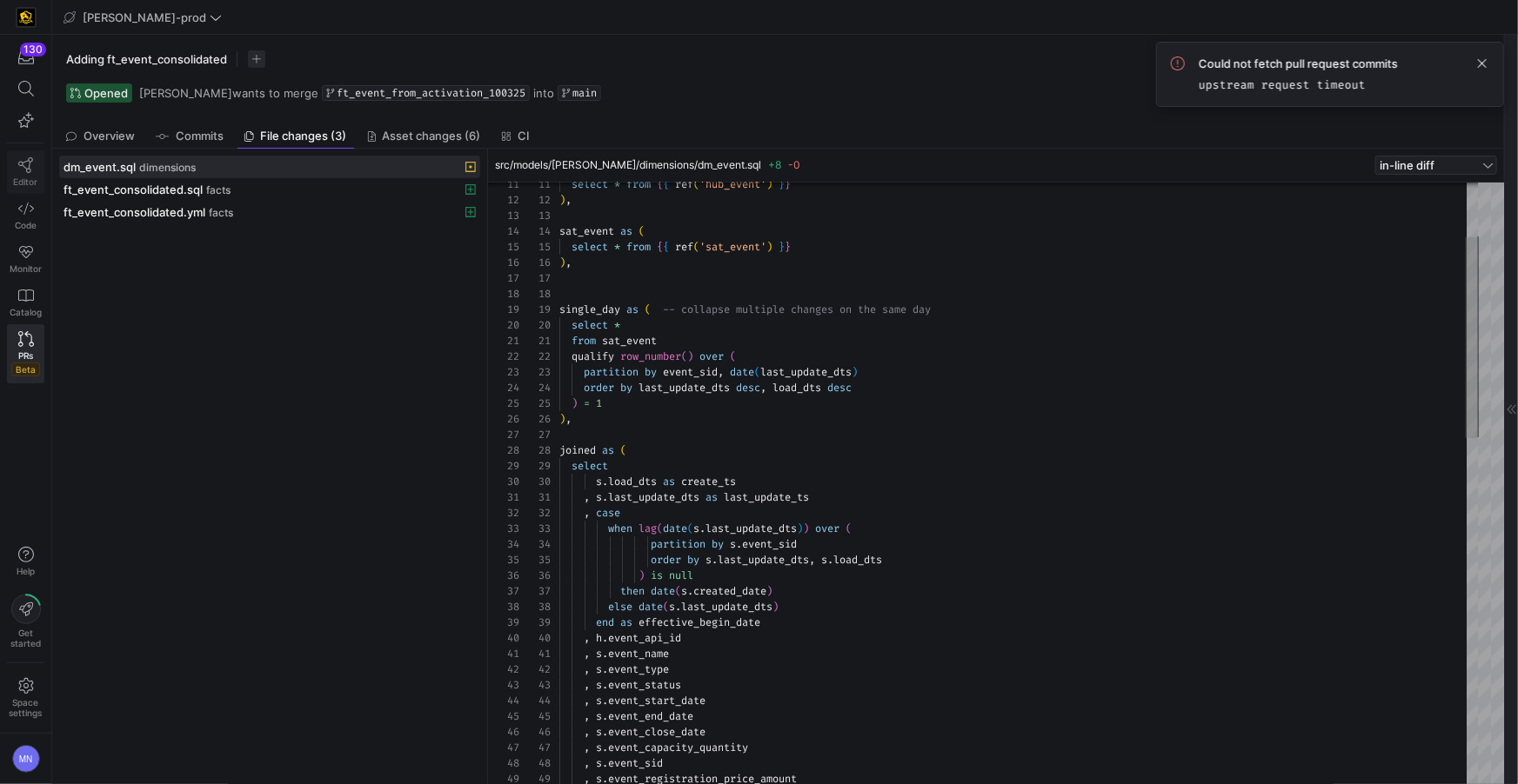
click at [31, 173] on link "Editor" at bounding box center [26, 172] width 37 height 44
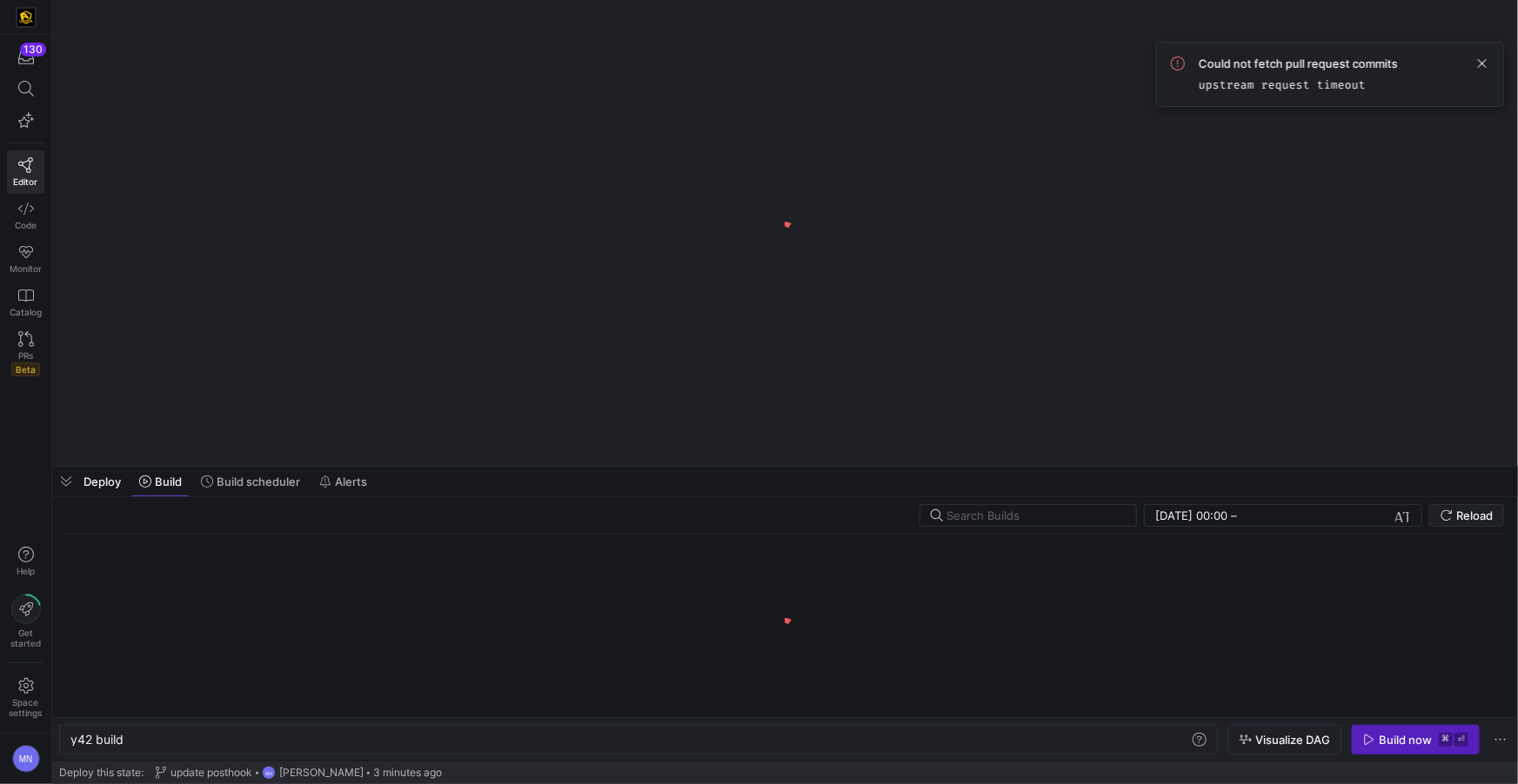
scroll to position [0, 52]
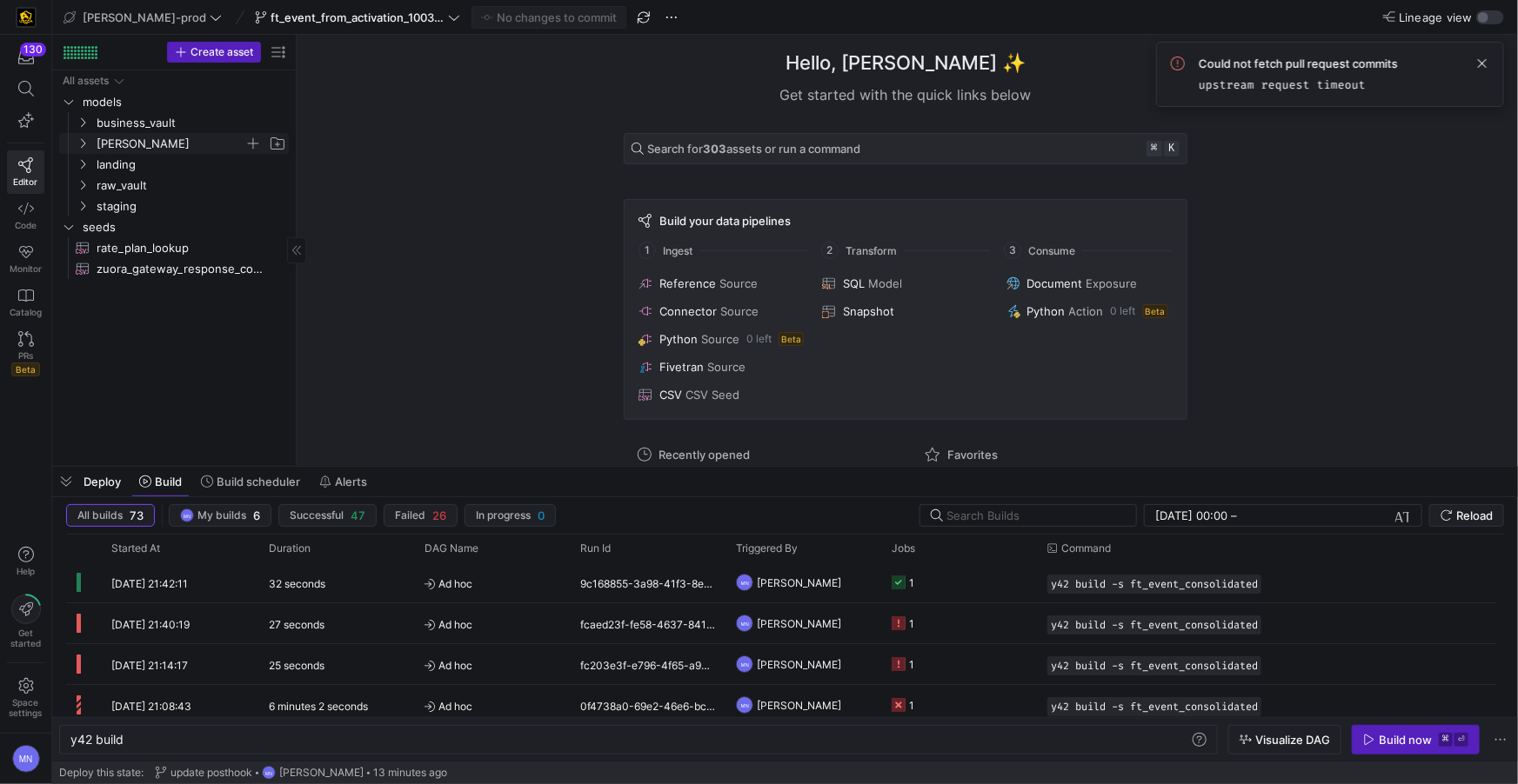
click at [83, 144] on icon "Press SPACE to select this row." at bounding box center [82, 143] width 5 height 9
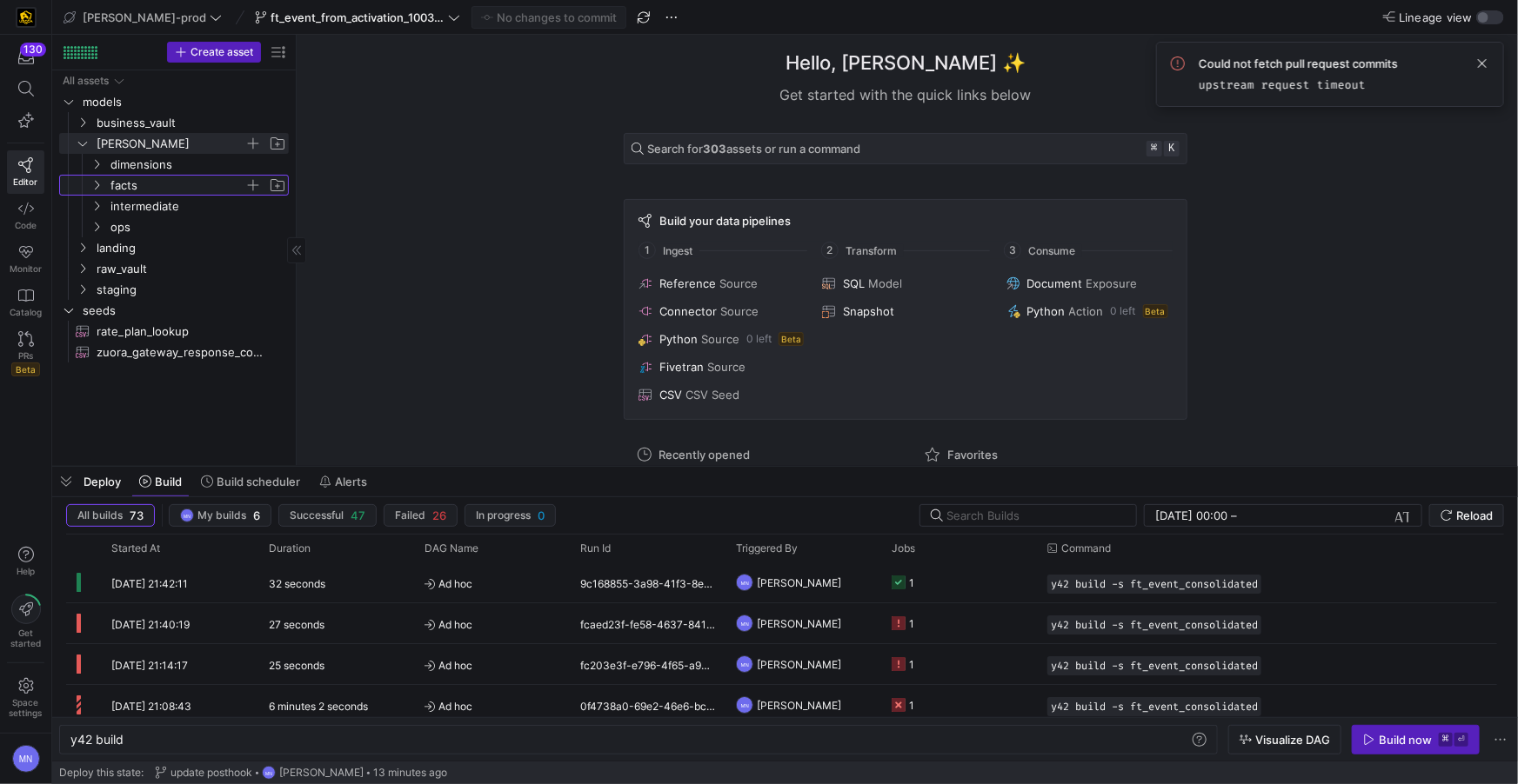
click at [98, 187] on icon "Press SPACE to select this row." at bounding box center [96, 184] width 12 height 10
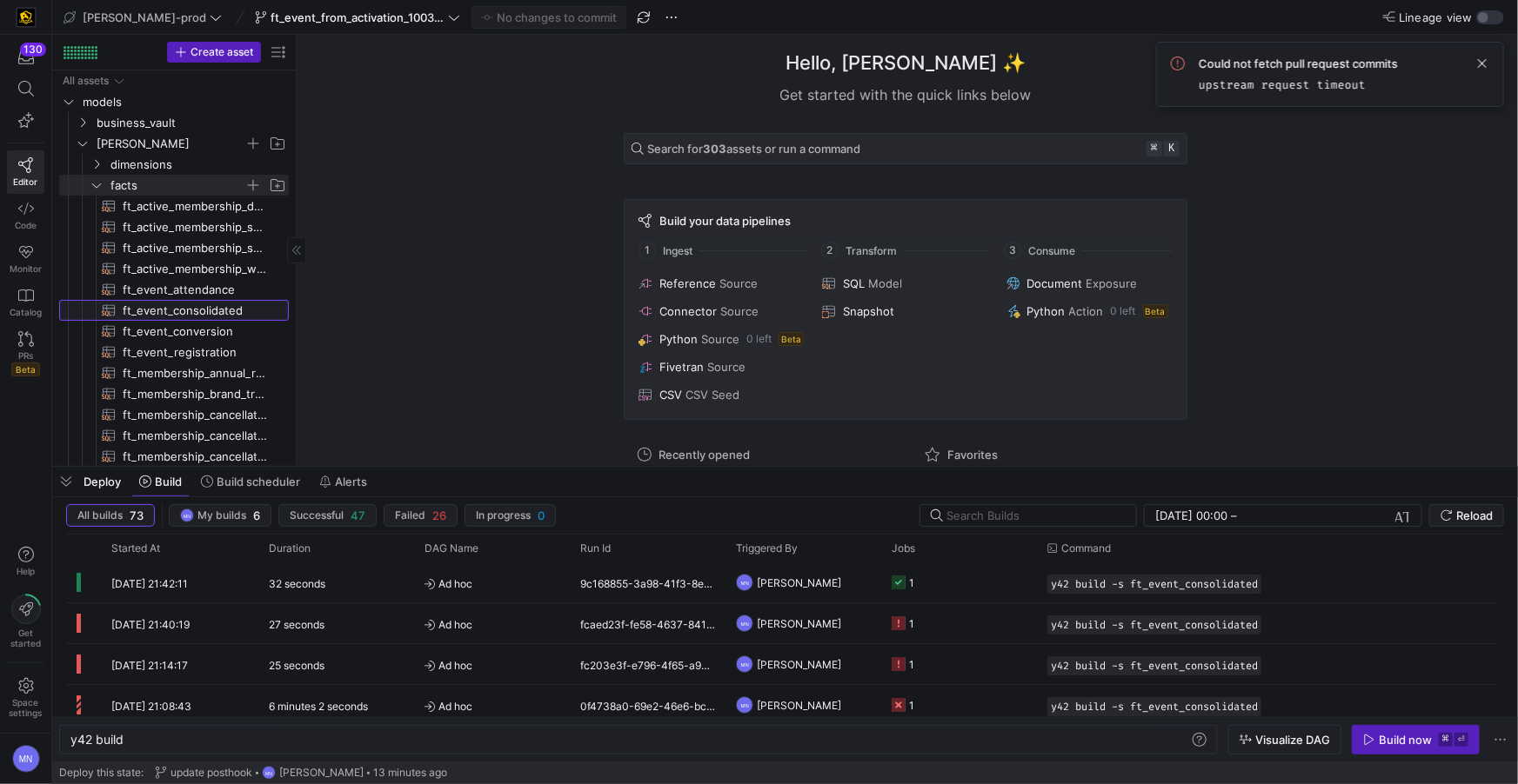
click at [210, 313] on span "ft_event_consolidated​​​​​​​​​​" at bounding box center [195, 311] width 146 height 20
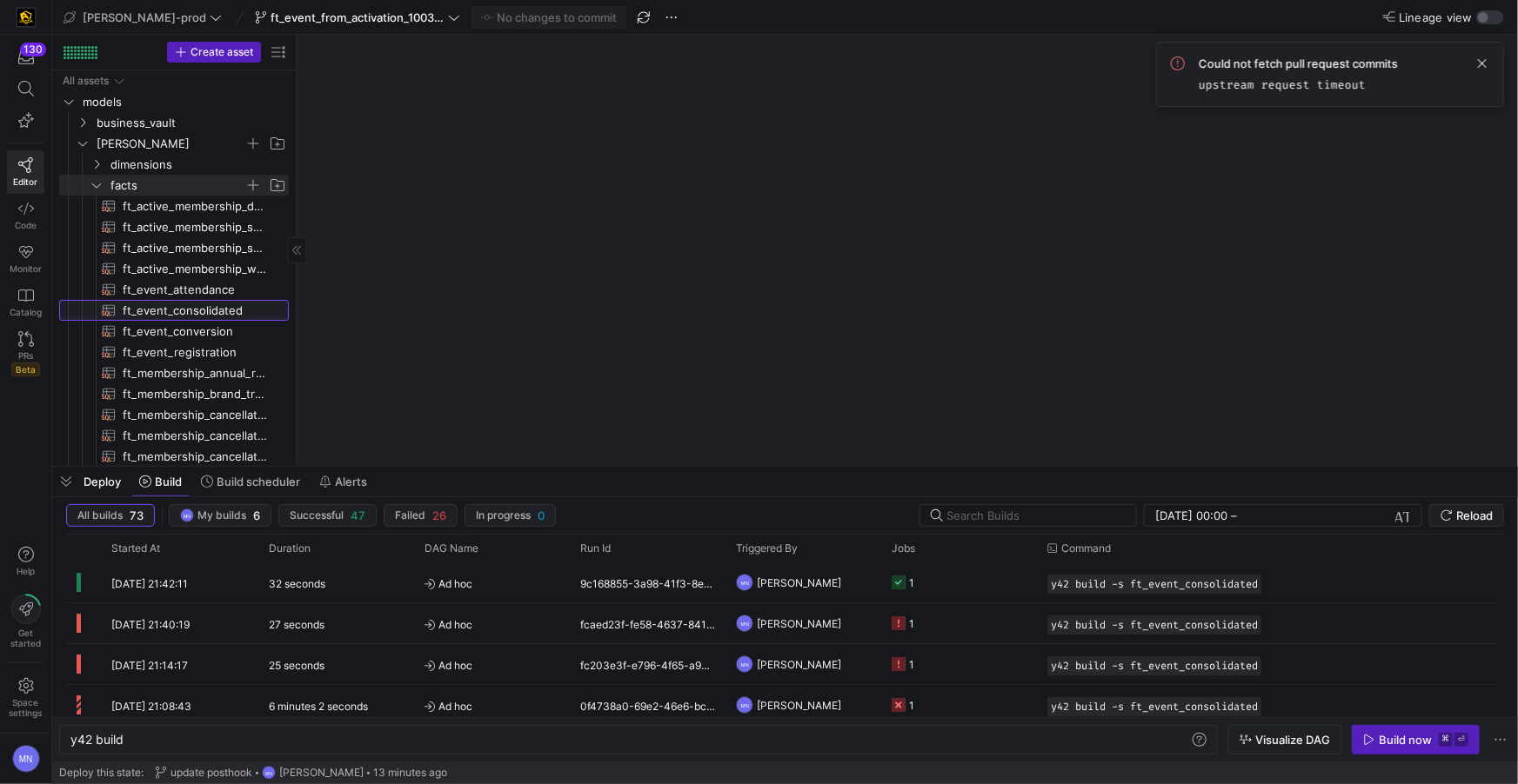
type textarea "y42 build -s ft_event_consolidated"
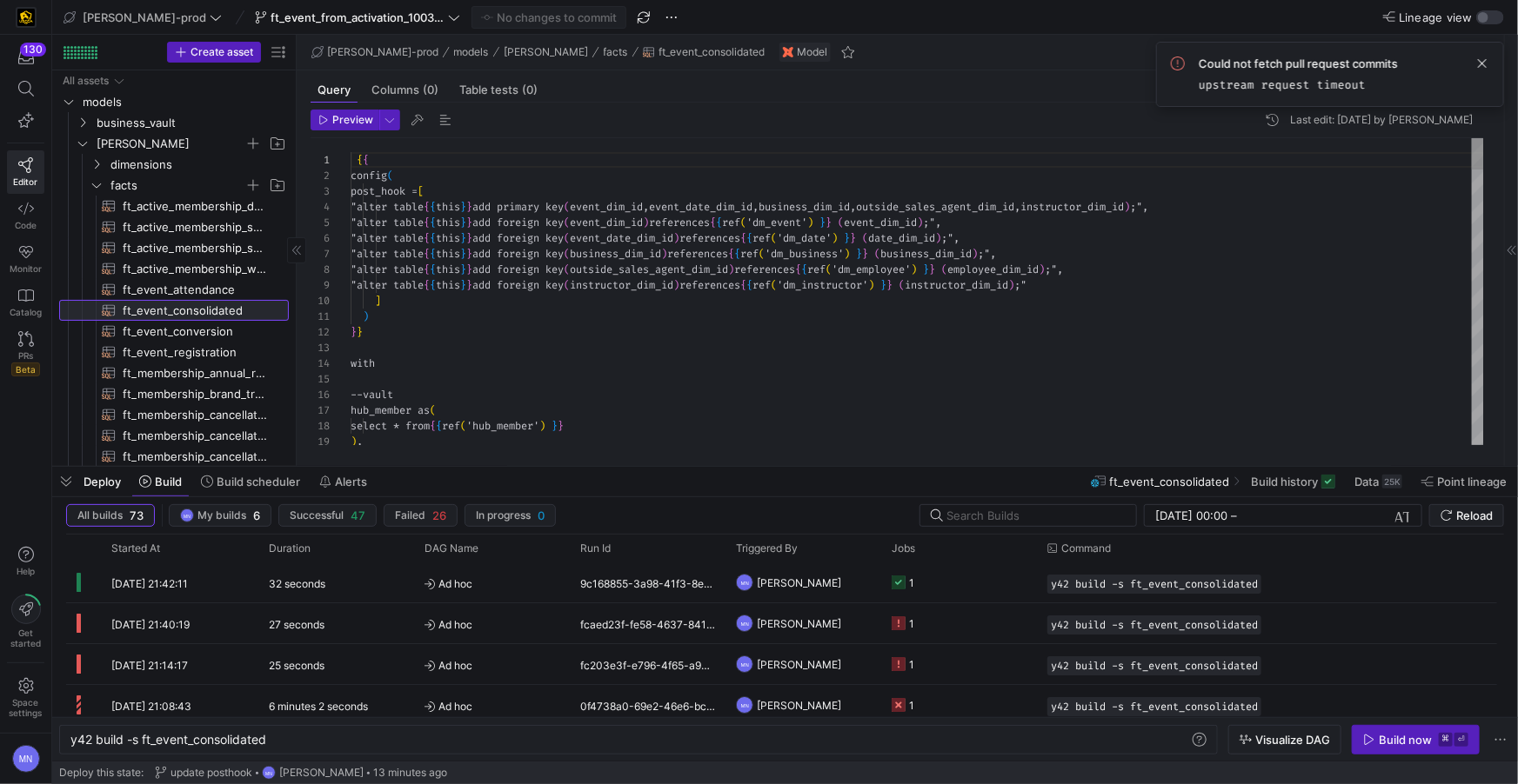
scroll to position [93, 0]
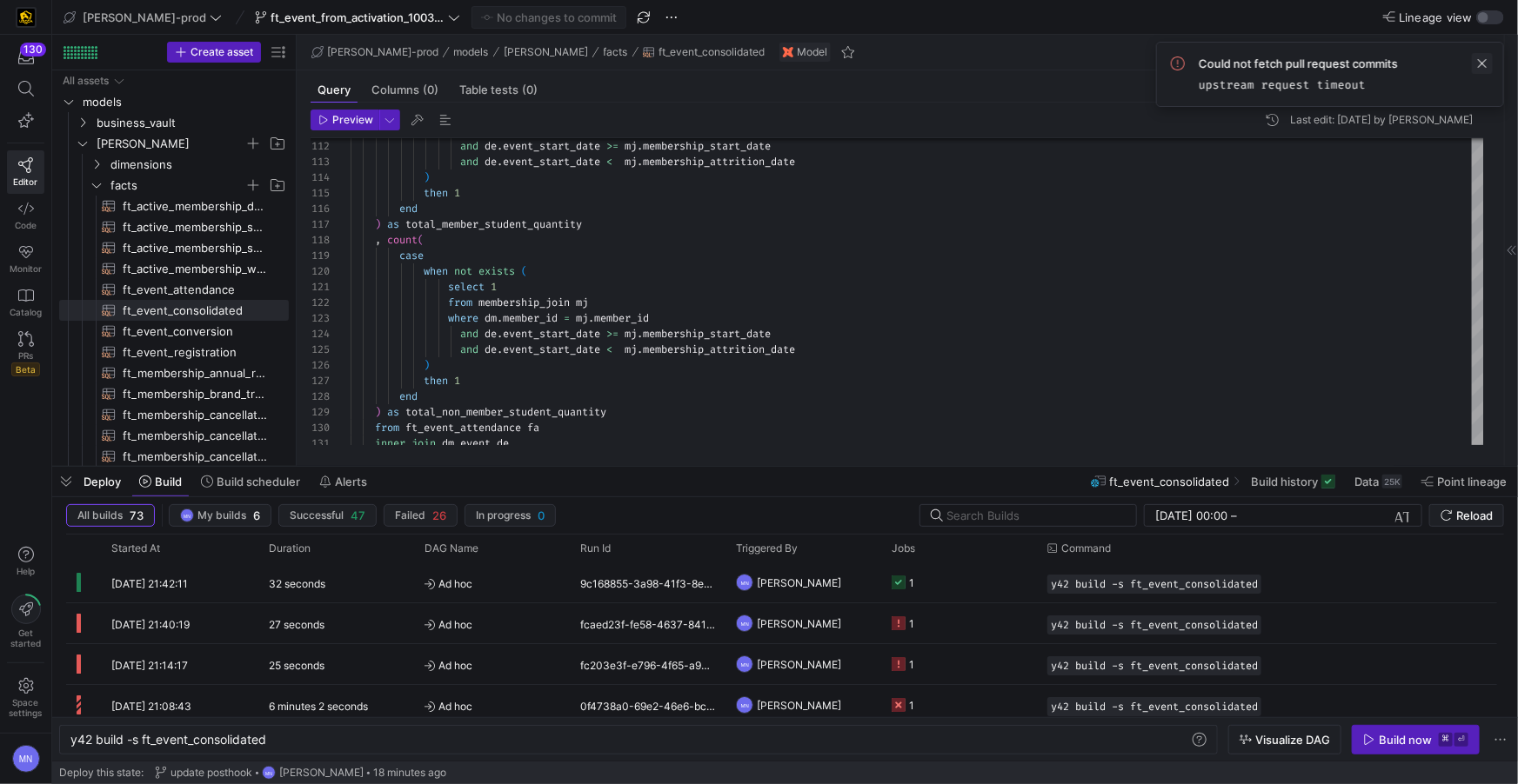
click at [1485, 65] on span at bounding box center [1483, 63] width 21 height 21
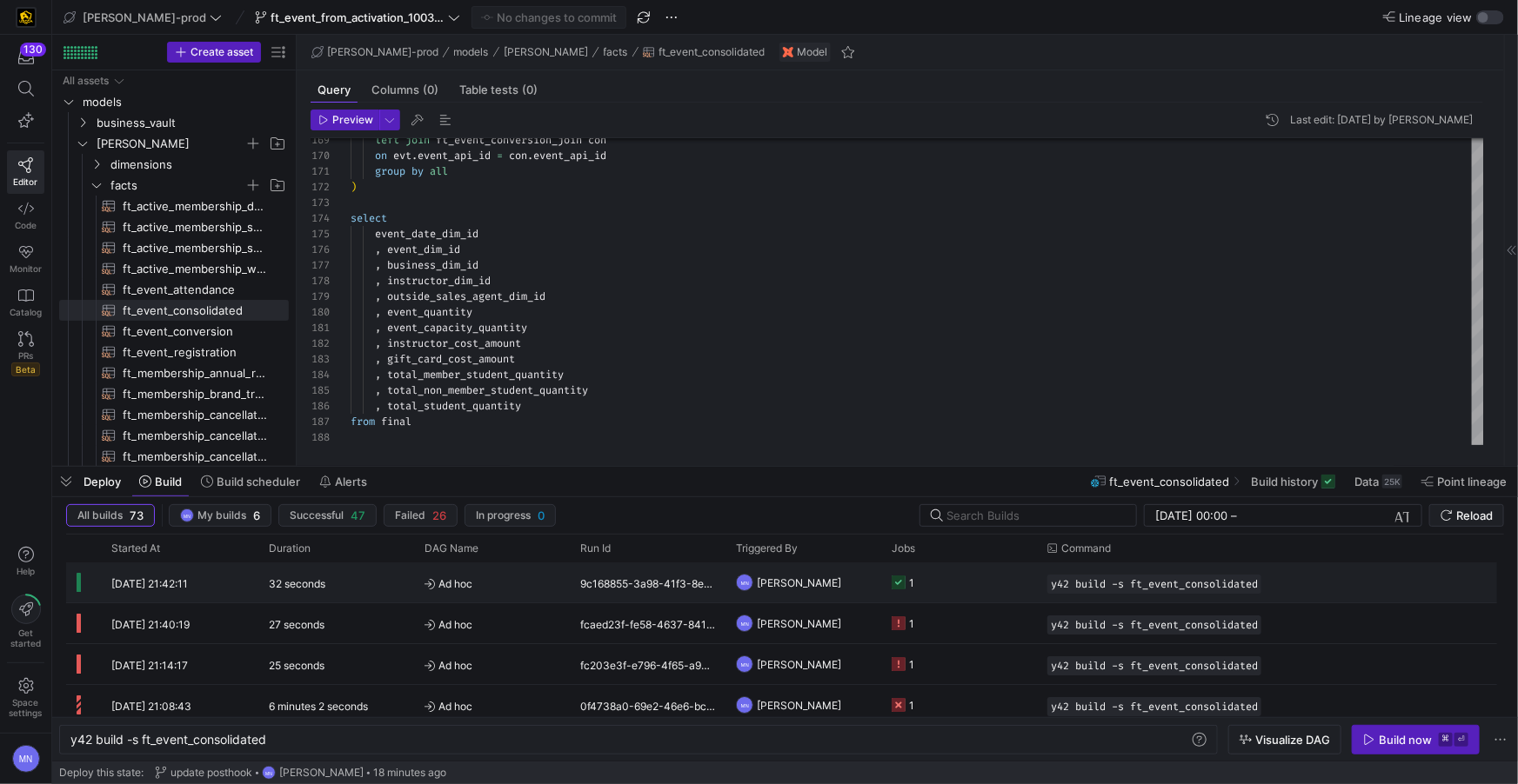
click at [901, 588] on icon at bounding box center [898, 582] width 14 height 14
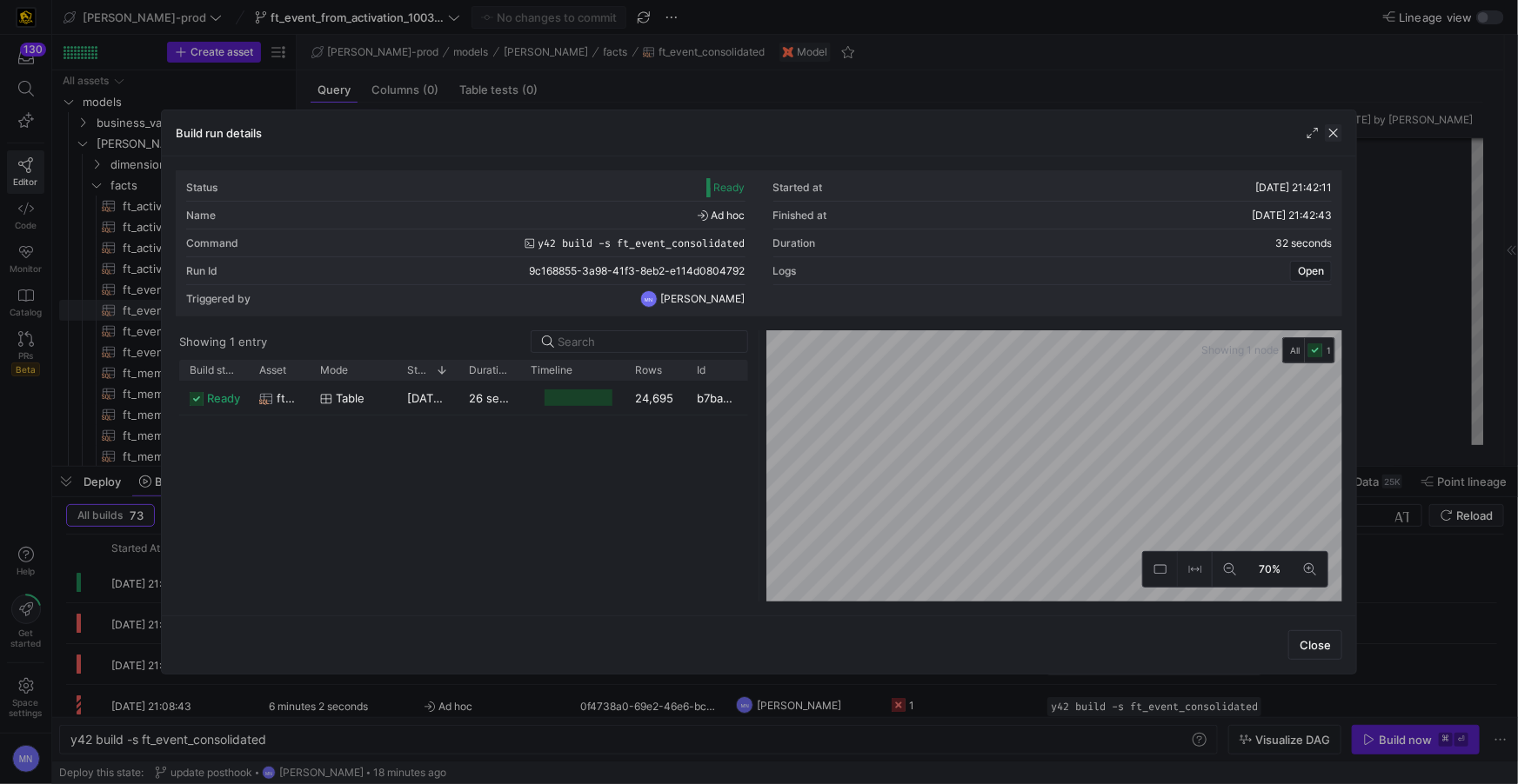
click at [1330, 136] on span "button" at bounding box center [1334, 132] width 18 height 18
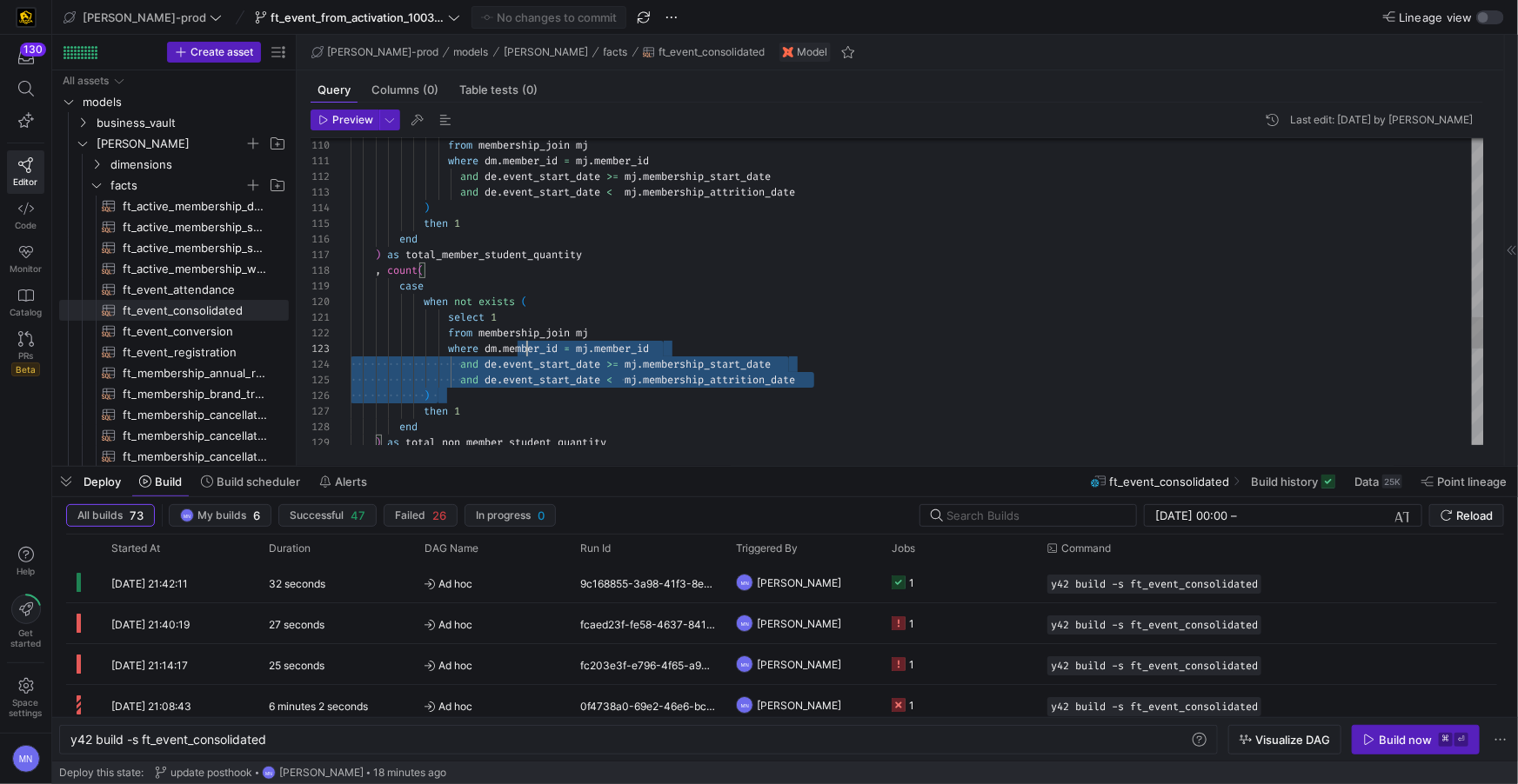
scroll to position [0, 56]
type textarea "where dm.member_id = mj.member_id and de.event_start_date >= mj.membership_star…"
drag, startPoint x: 848, startPoint y: 392, endPoint x: 338, endPoint y: 292, distance: 519.7
click at [330, 294] on div "127 126 125 124 123 122 121 119 120 118 116 117 114 115 113 112 111 110 128 129…" at bounding box center [897, 292] width 1173 height 307
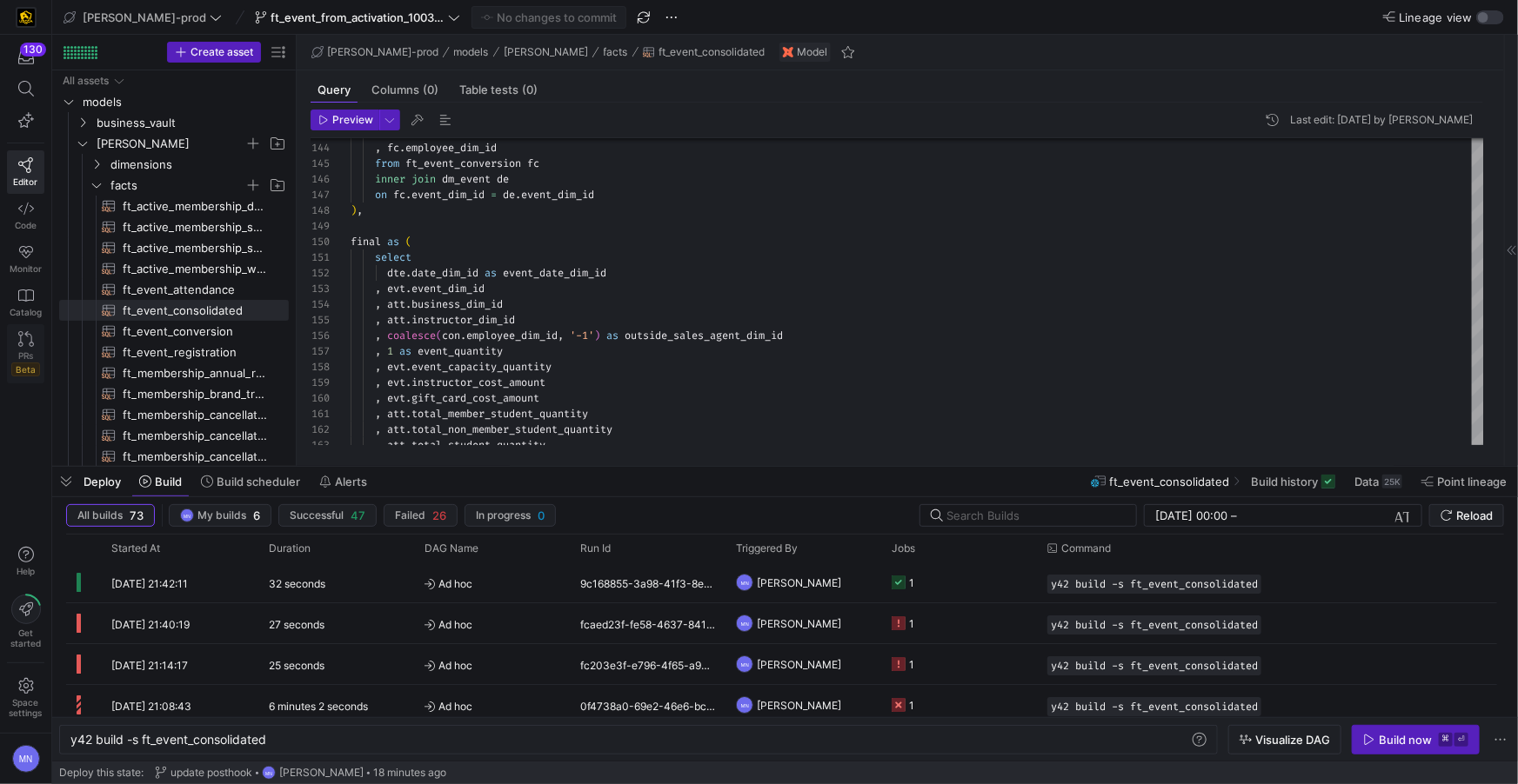
click at [19, 341] on icon at bounding box center [26, 339] width 16 height 16
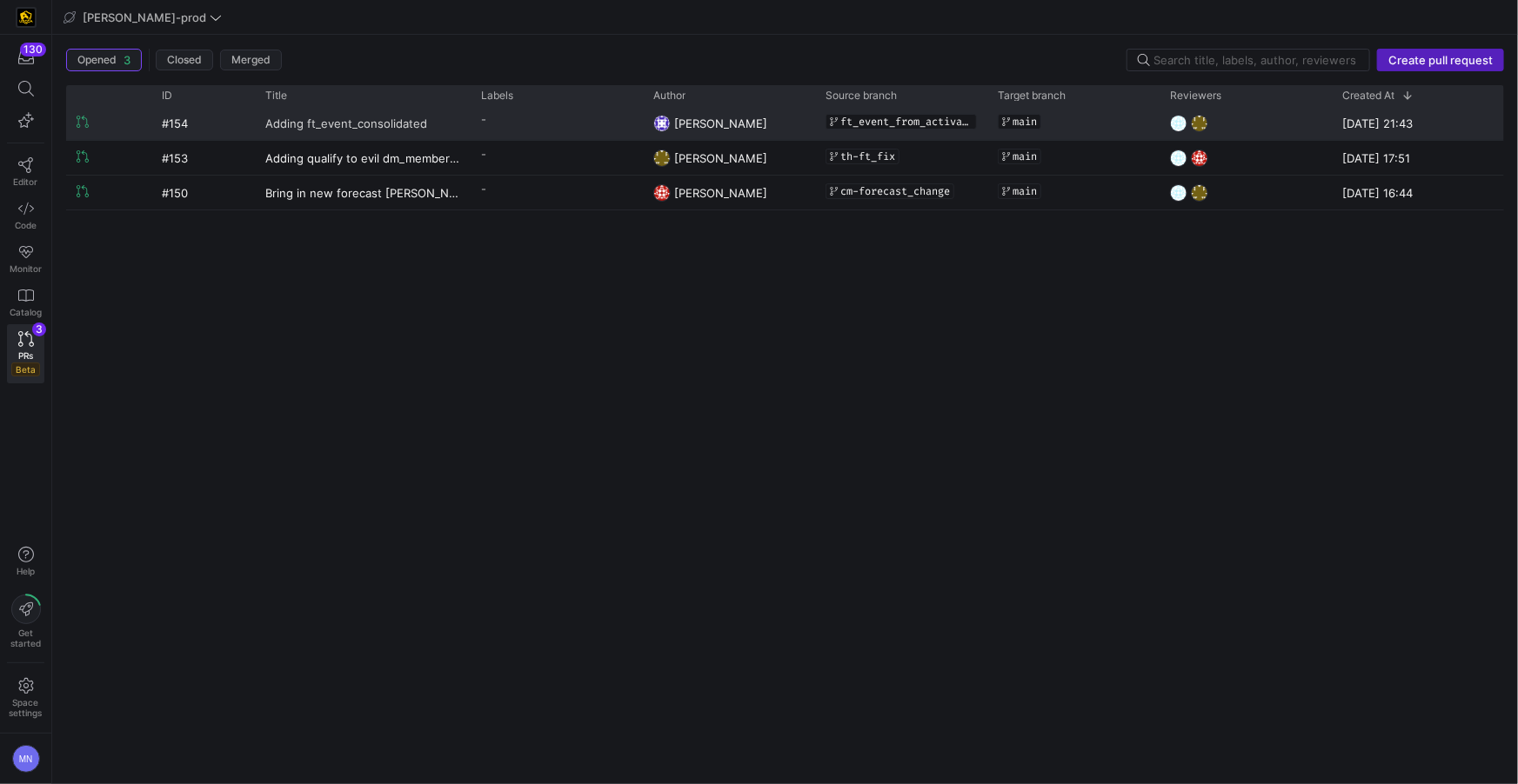
click at [373, 128] on span "Adding ft_event_consolidated" at bounding box center [346, 123] width 162 height 32
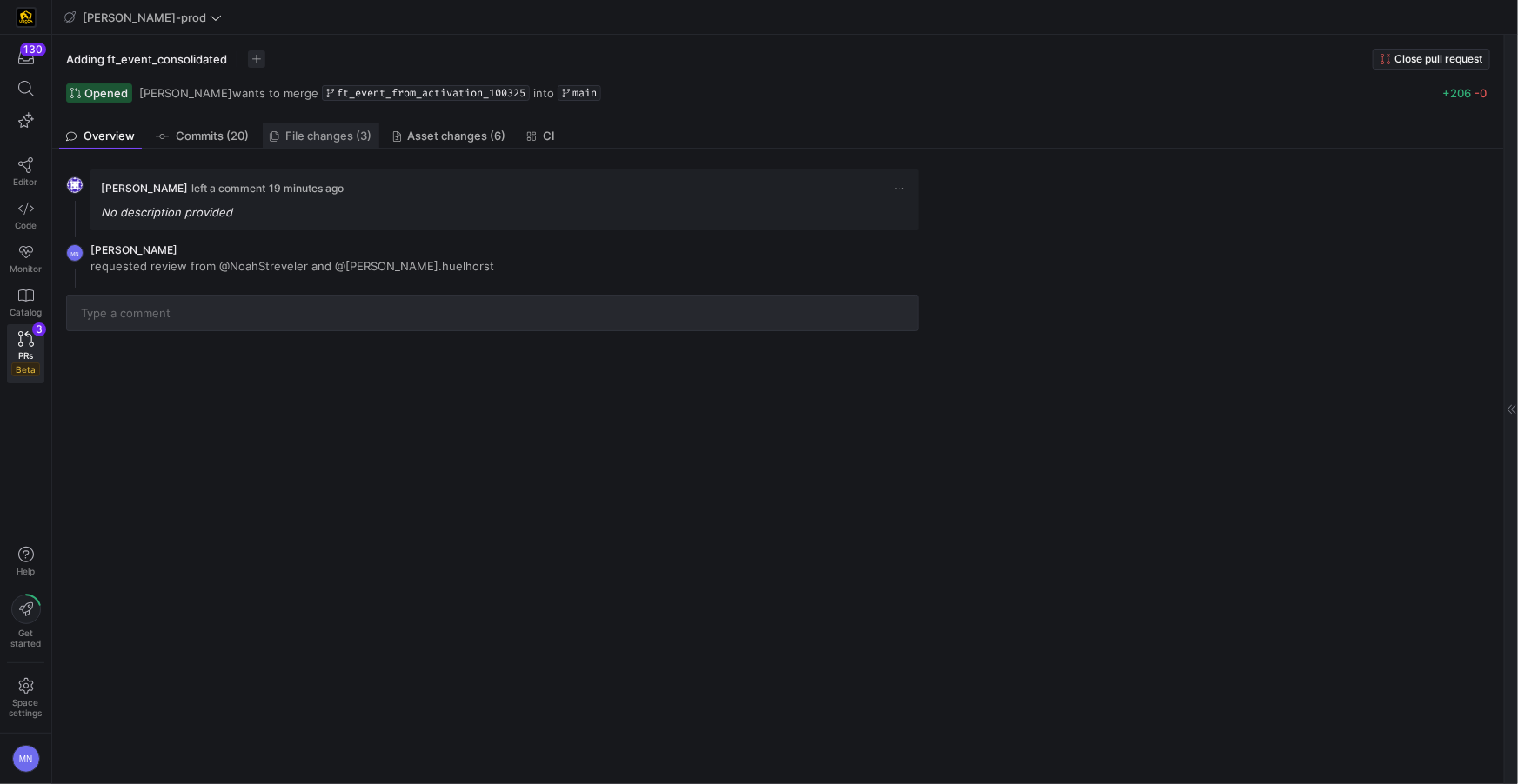
drag, startPoint x: 339, startPoint y: 131, endPoint x: 365, endPoint y: 137, distance: 26.7
click at [339, 131] on span "File changes (3)" at bounding box center [329, 136] width 86 height 11
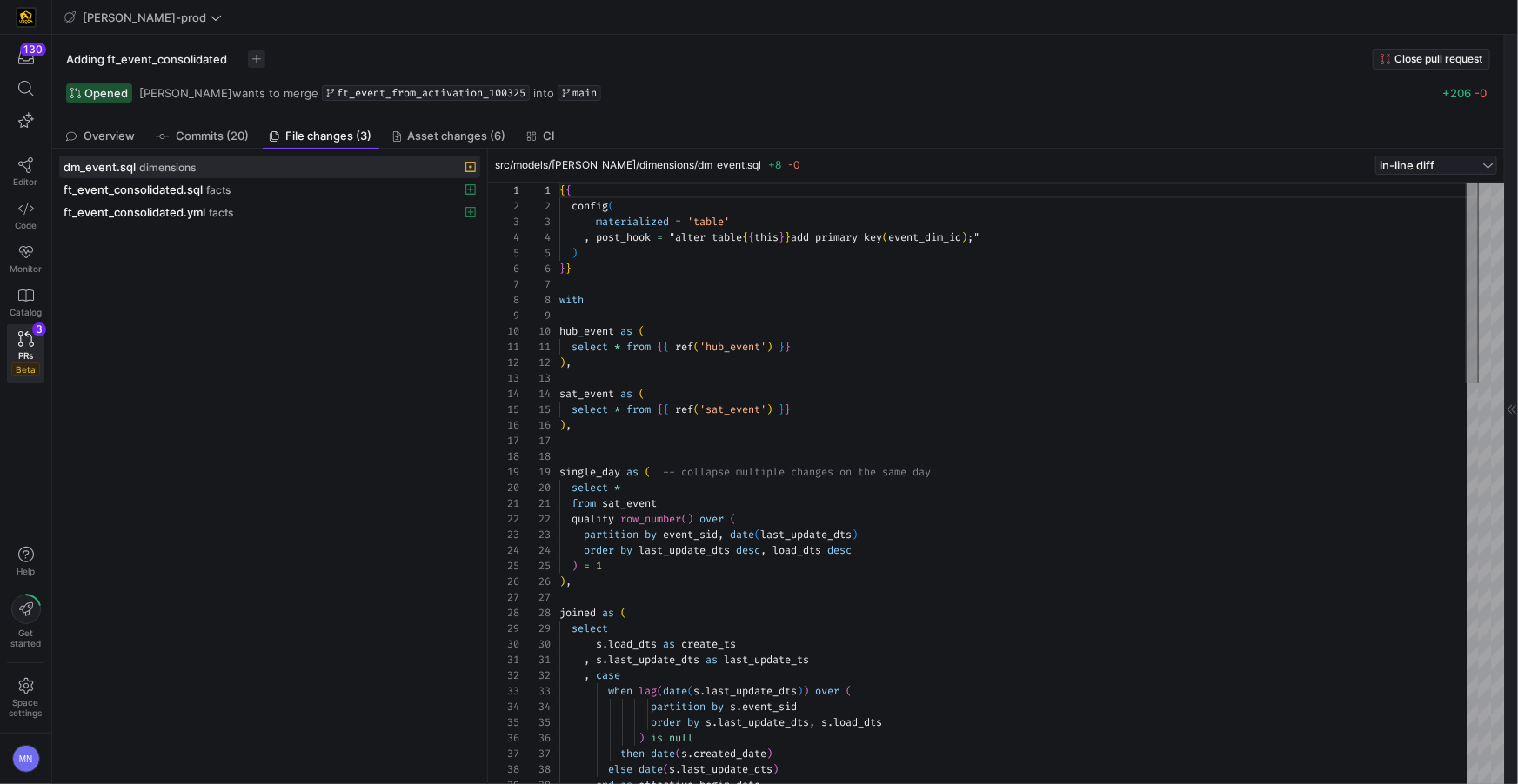
scroll to position [156, 0]
drag, startPoint x: 204, startPoint y: 187, endPoint x: 271, endPoint y: 194, distance: 67.4
click at [204, 187] on div "ft_event_consolidated.sql facts" at bounding box center [251, 189] width 374 height 14
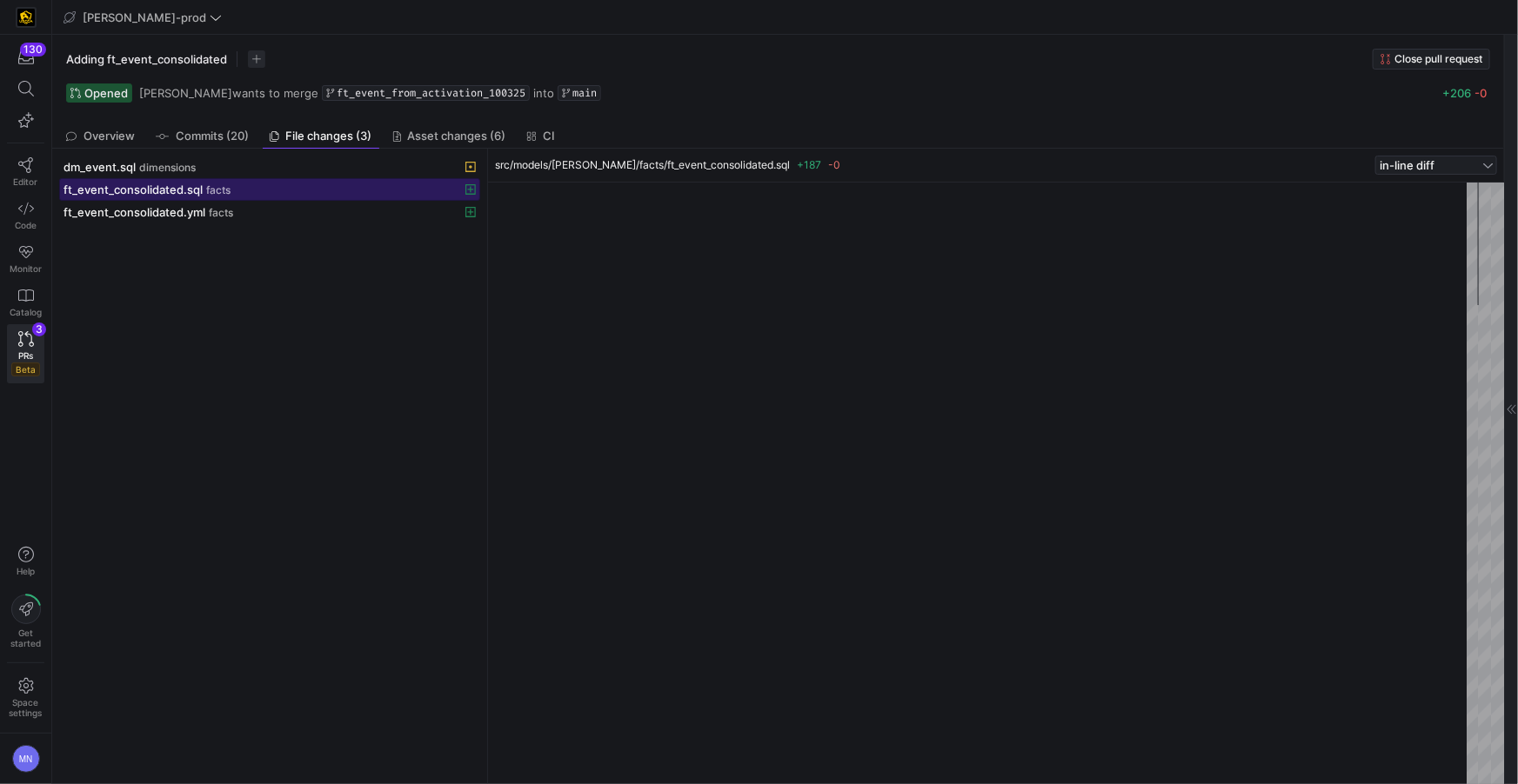
scroll to position [93, 0]
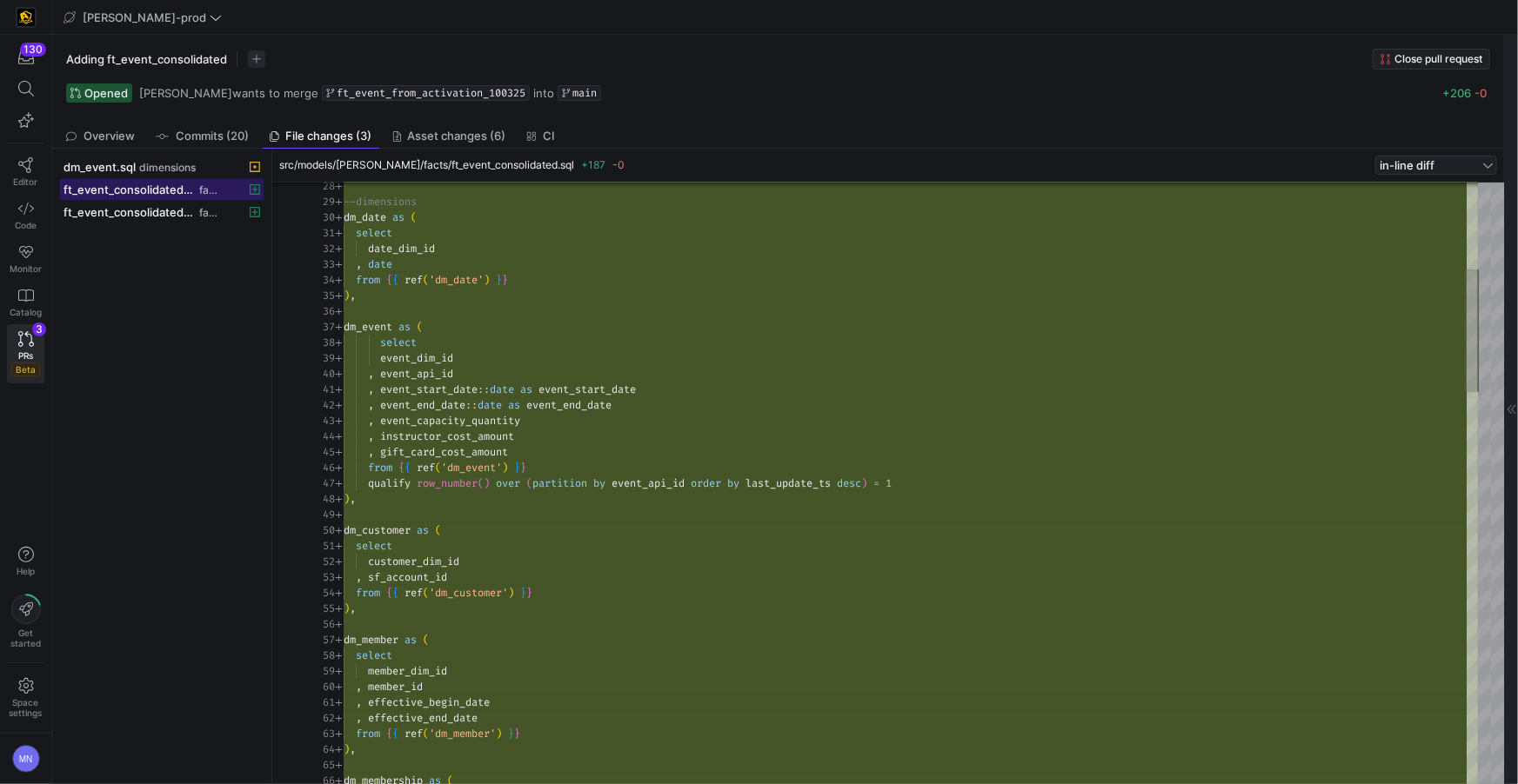
drag, startPoint x: 486, startPoint y: 271, endPoint x: 509, endPoint y: 285, distance: 26.9
click at [271, 263] on div at bounding box center [272, 467] width 7 height 636
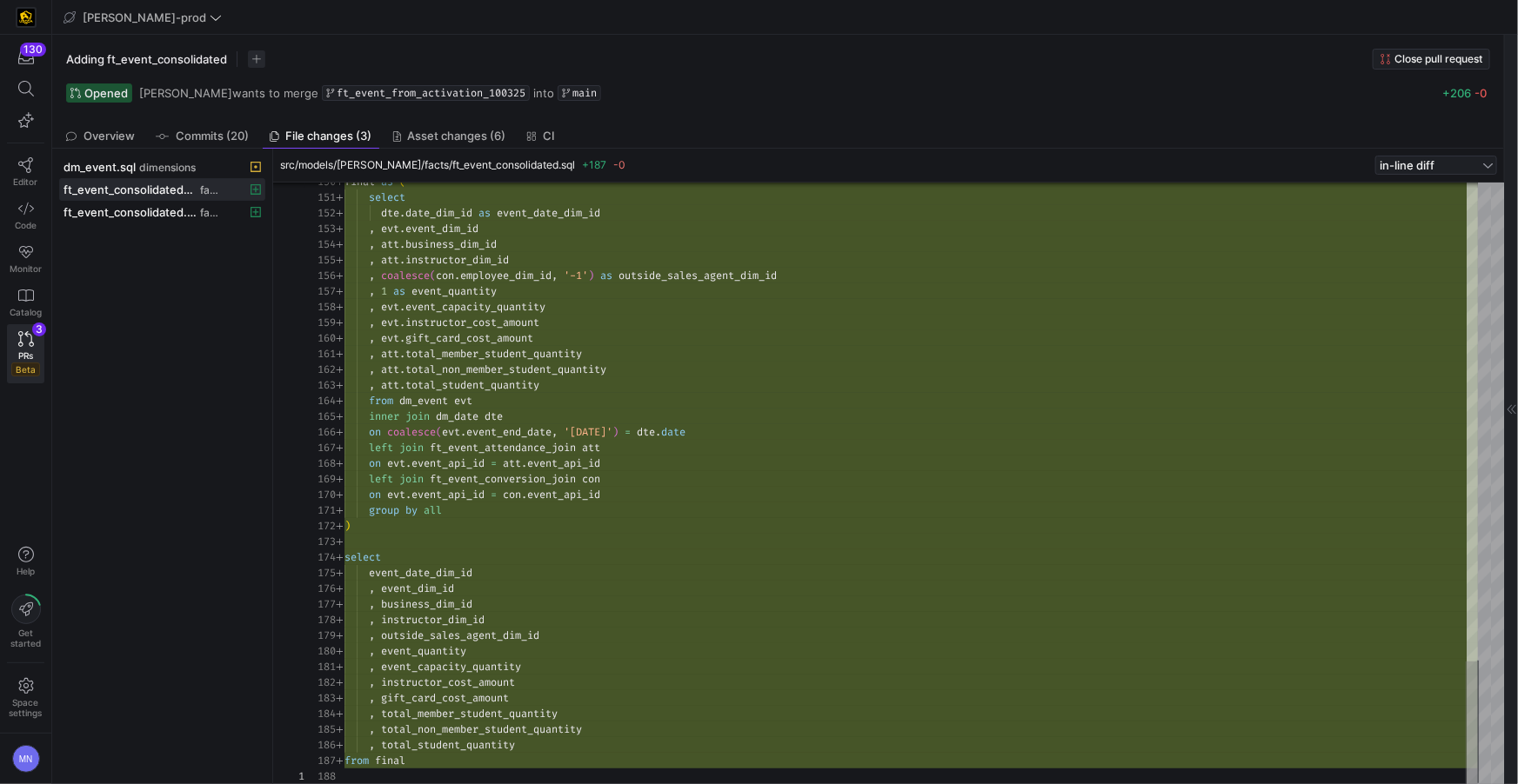
type textarea "group by all ) select event_date_dim_id , event_dim_id , business_dim_id , inst…"
drag, startPoint x: 557, startPoint y: 636, endPoint x: 423, endPoint y: 601, distance: 138.5
click at [326, 593] on div "150 151 152 153 154 155 156 157 158 159 160 161 162 163 164 165 166 167 168 169…" at bounding box center [891, 483] width 1173 height 602
